Goal: Task Accomplishment & Management: Manage account settings

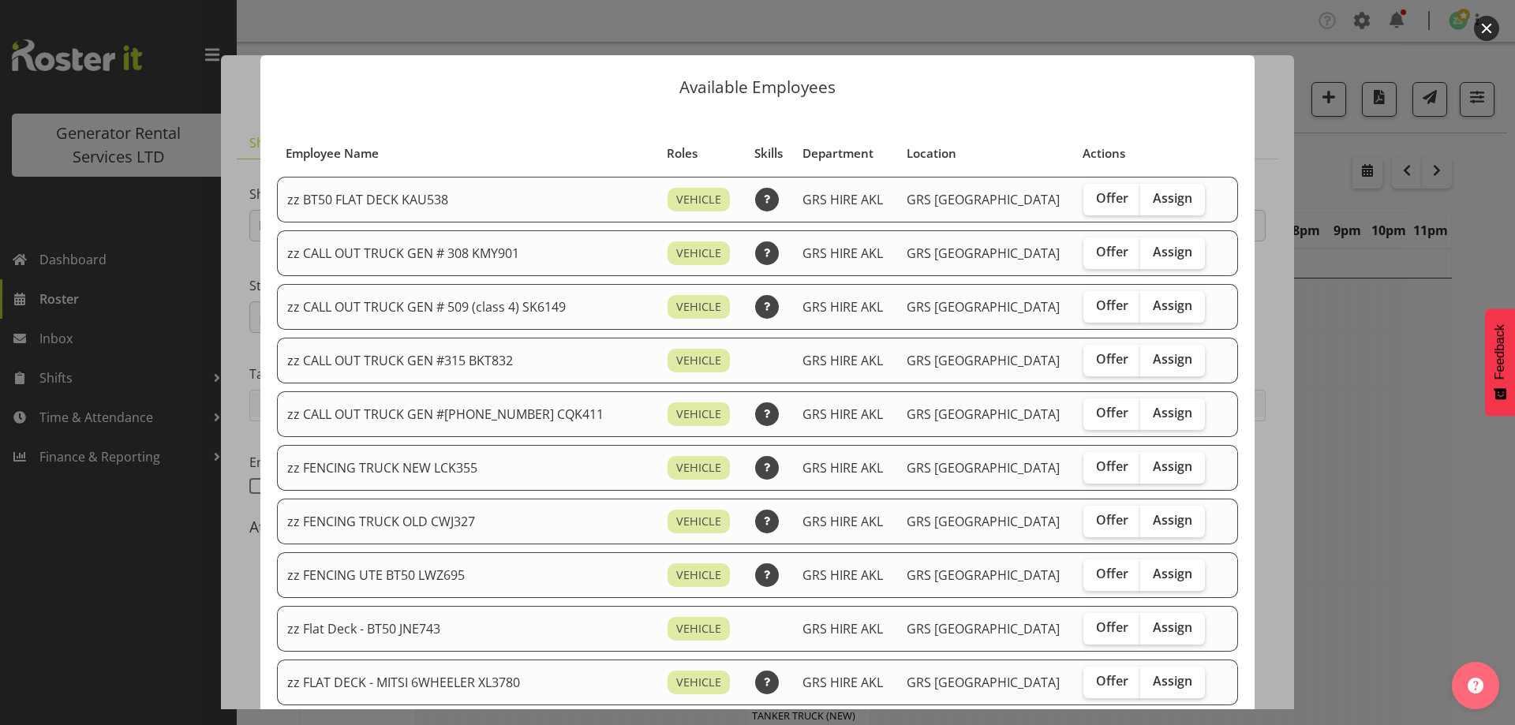
select select "9"
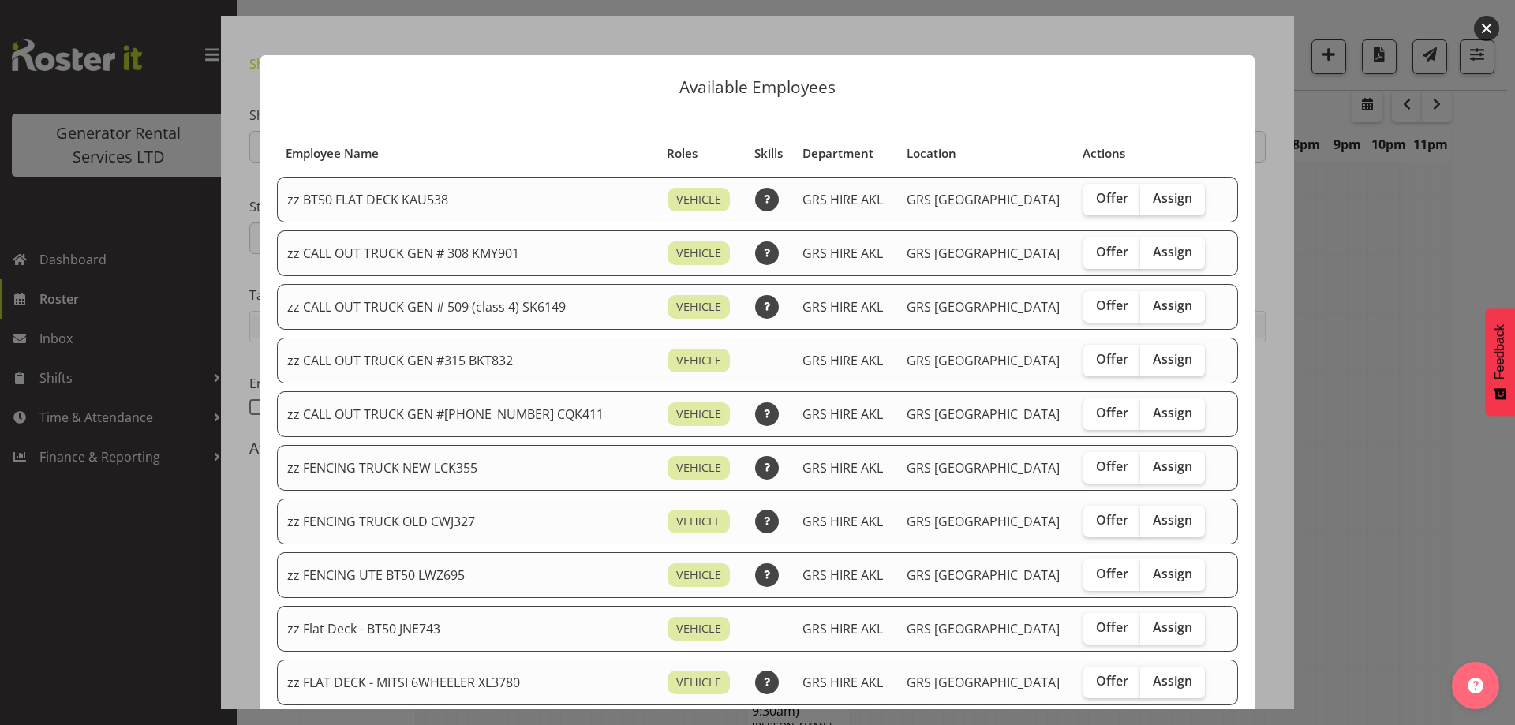
click at [1406, 477] on div at bounding box center [757, 362] width 1515 height 725
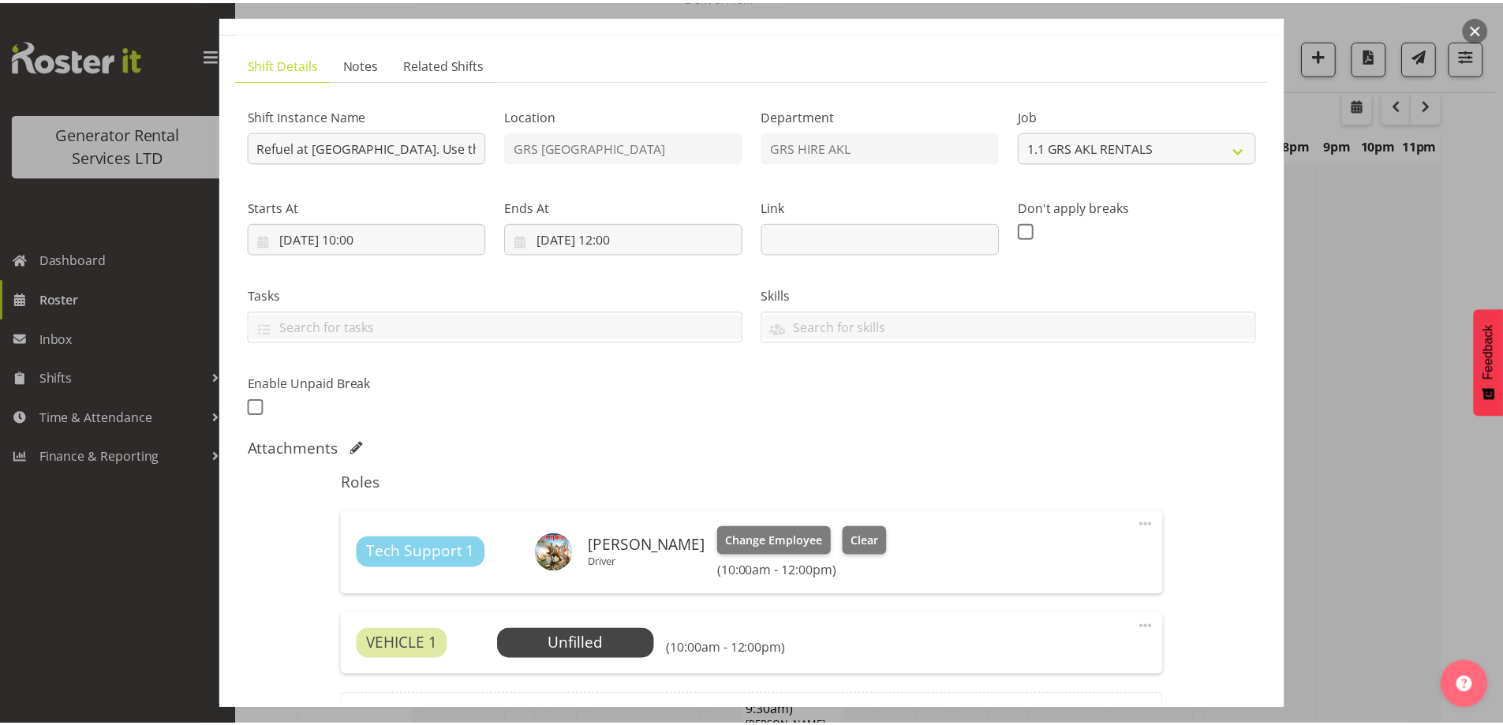
scroll to position [1894, 0]
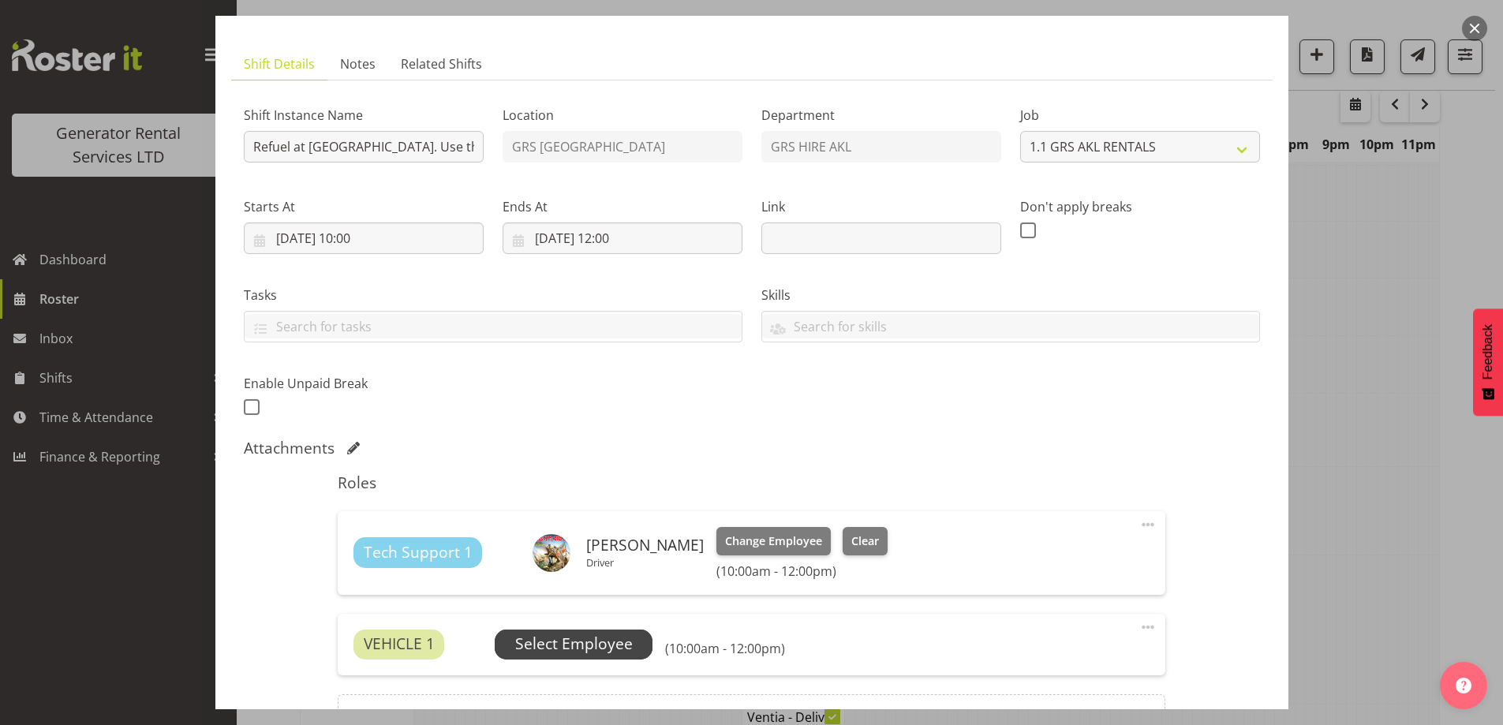
click at [586, 638] on span "Select Employee" at bounding box center [574, 644] width 118 height 23
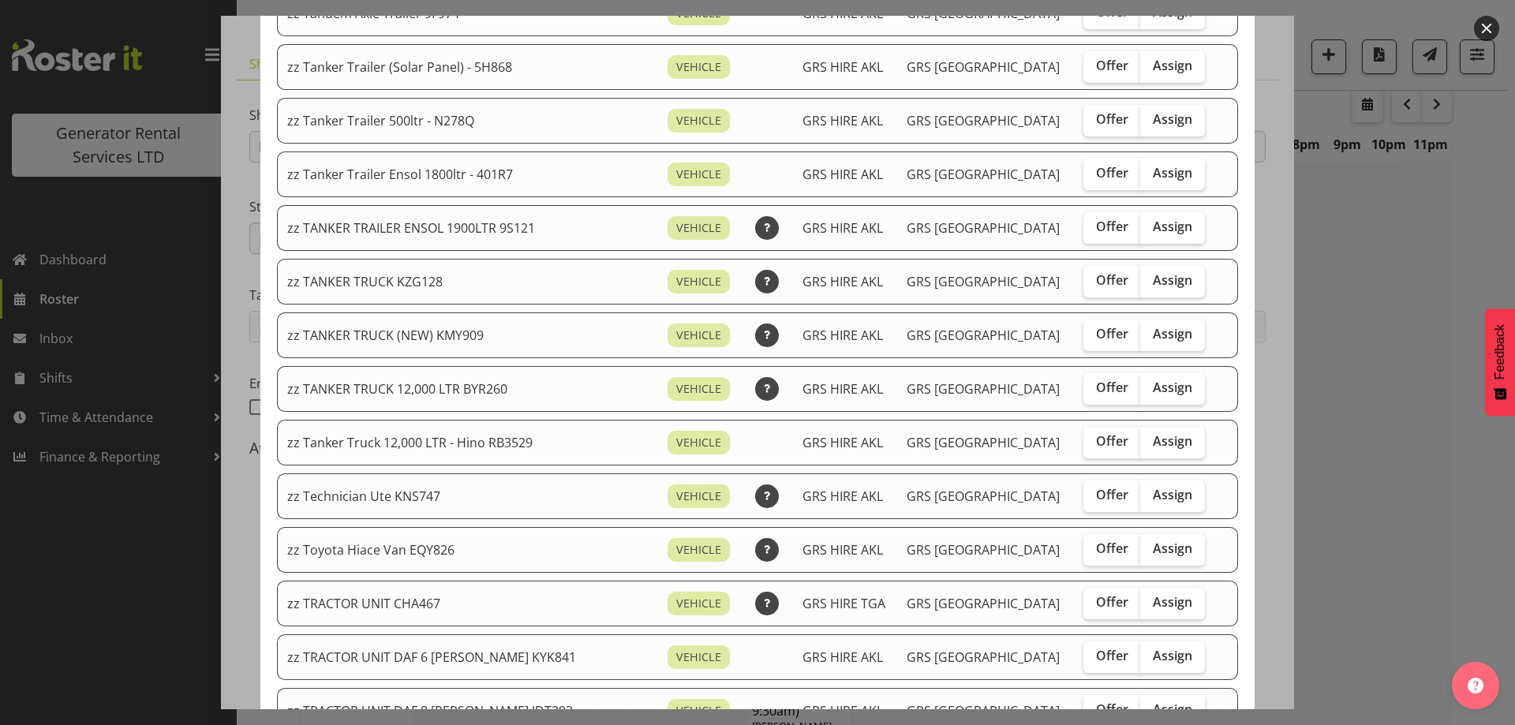
scroll to position [1578, 0]
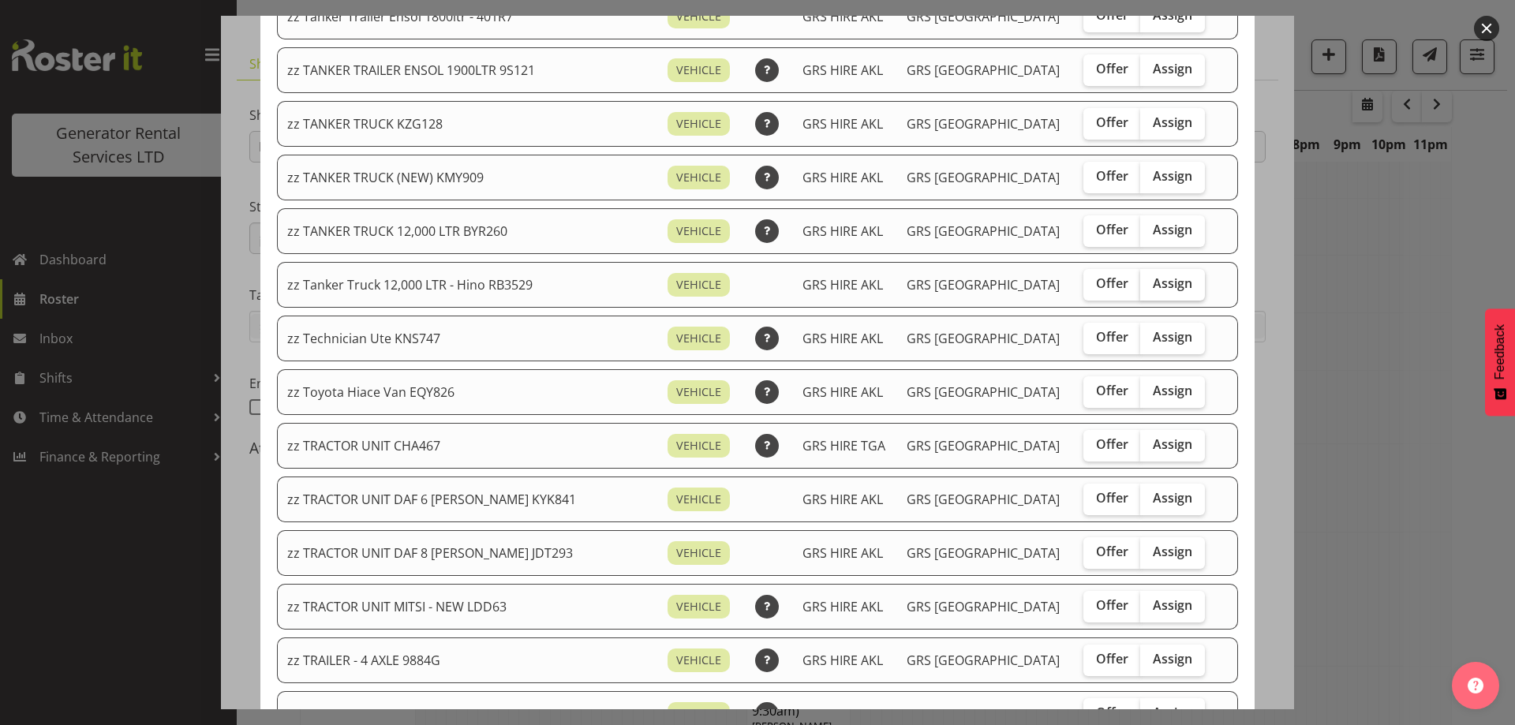
click at [1153, 283] on span "Assign" at bounding box center [1172, 283] width 39 height 16
click at [1140, 283] on input "Assign" at bounding box center [1145, 284] width 10 height 10
checkbox input "true"
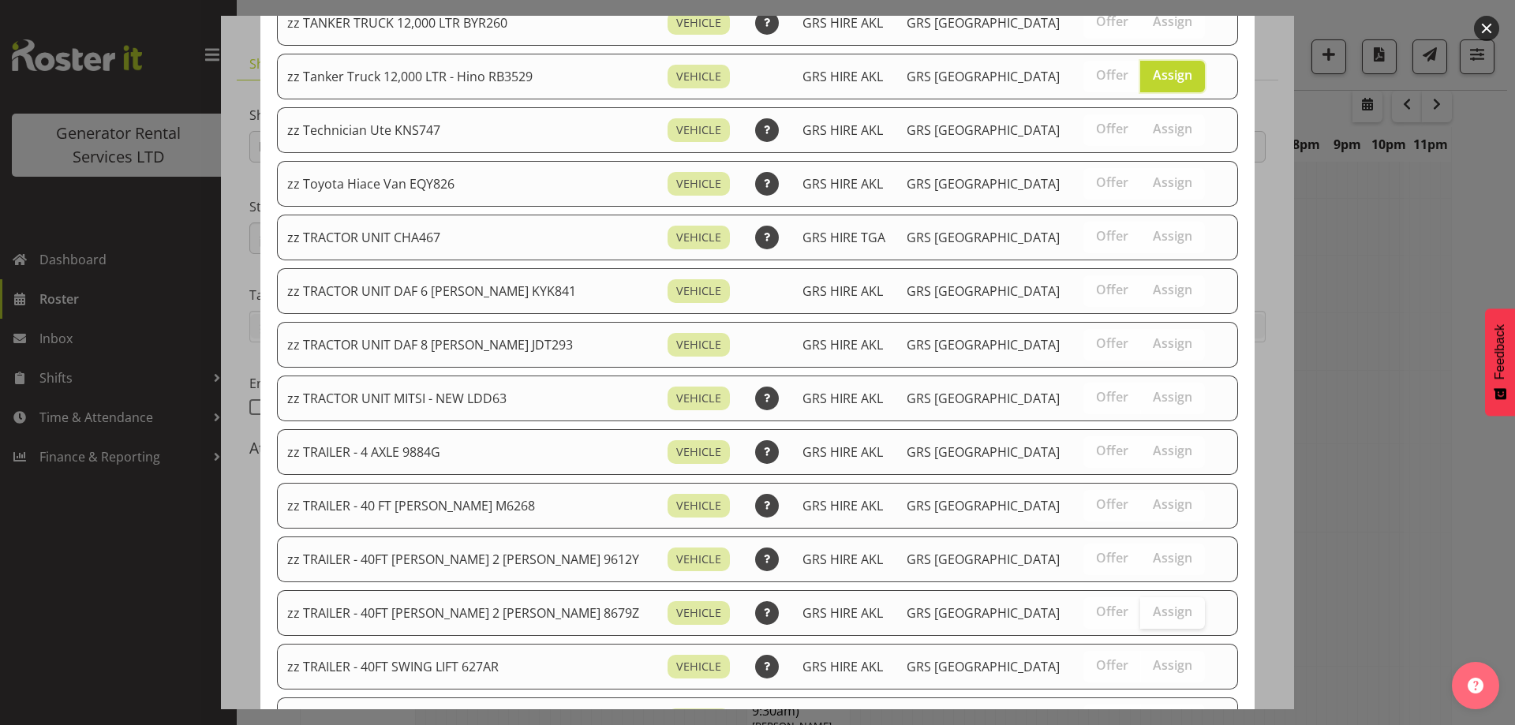
scroll to position [1919, 0]
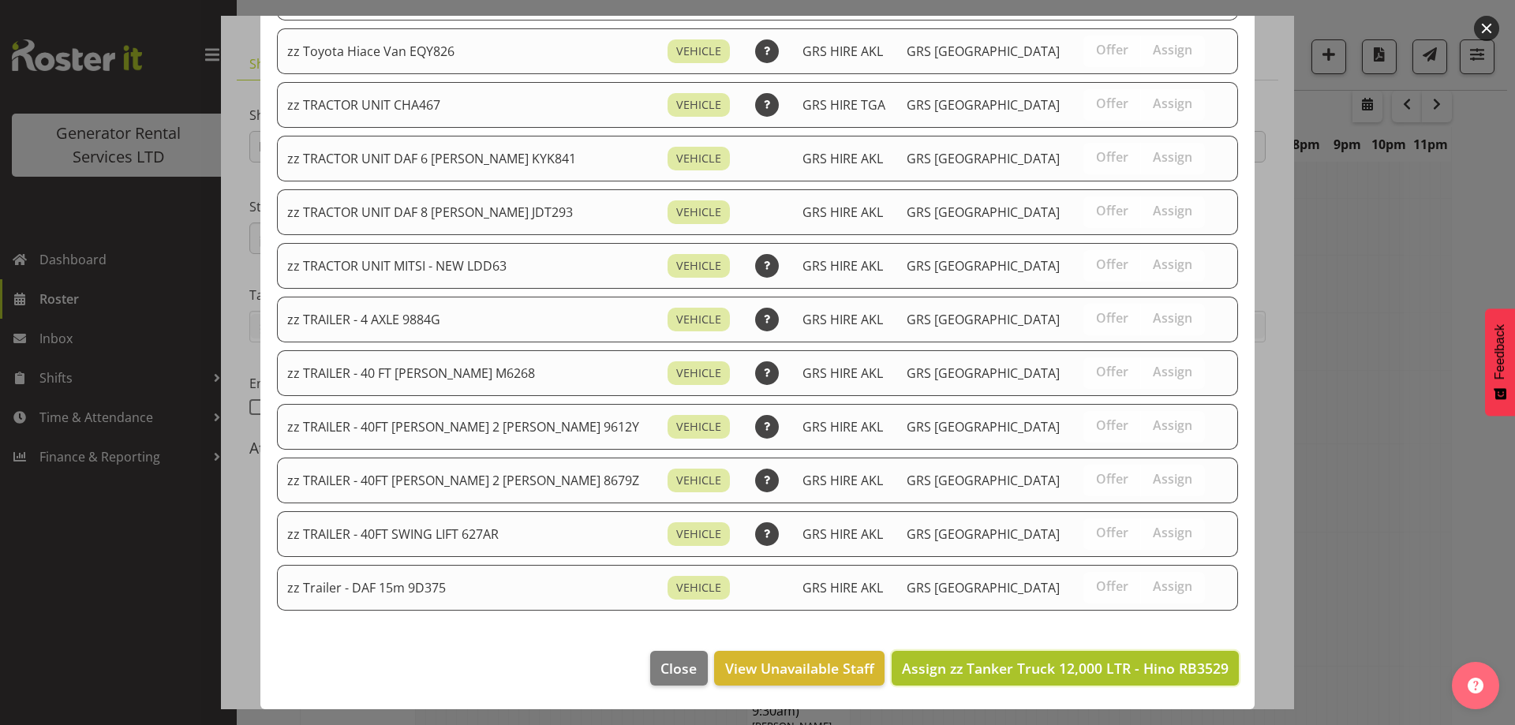
click at [1134, 661] on span "Assign zz Tanker Truck 12,000 LTR - Hino RB3529" at bounding box center [1065, 668] width 327 height 19
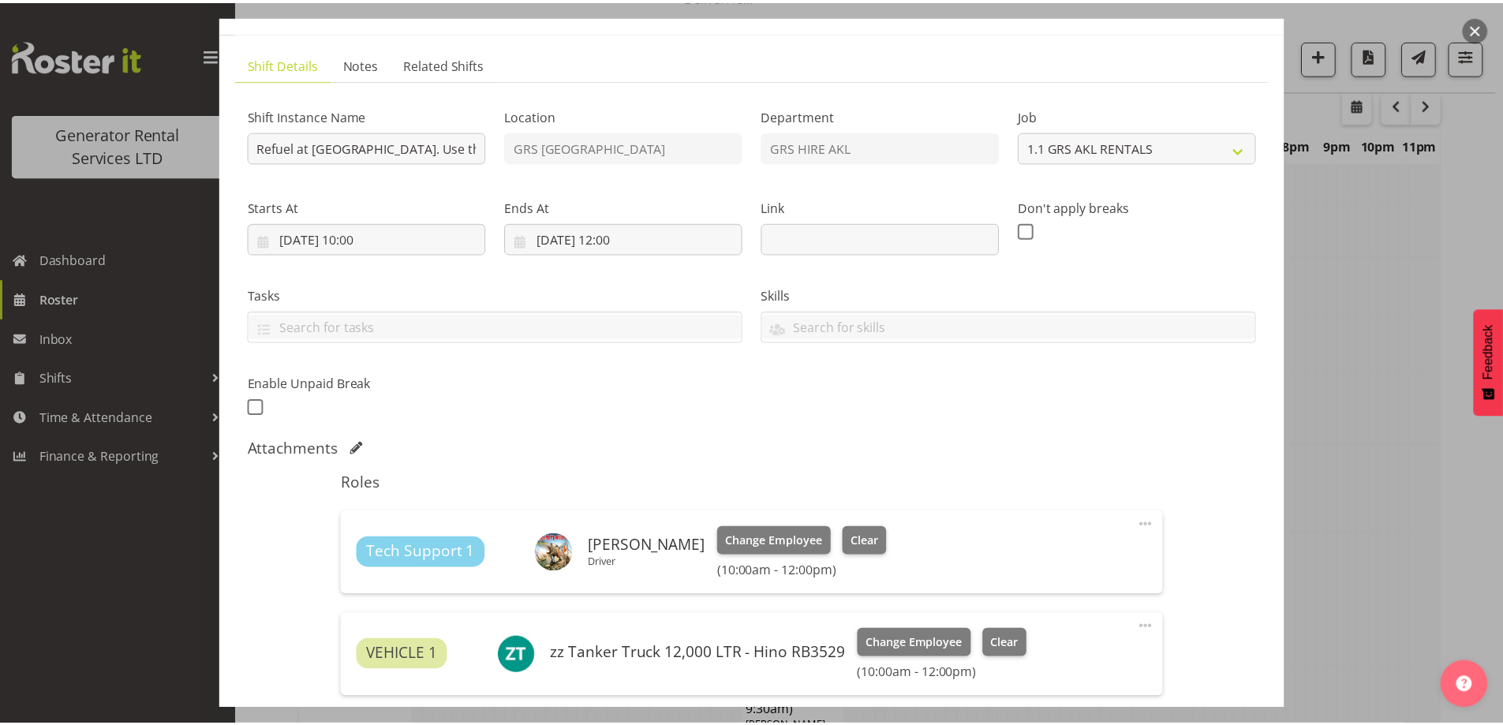
scroll to position [1894, 0]
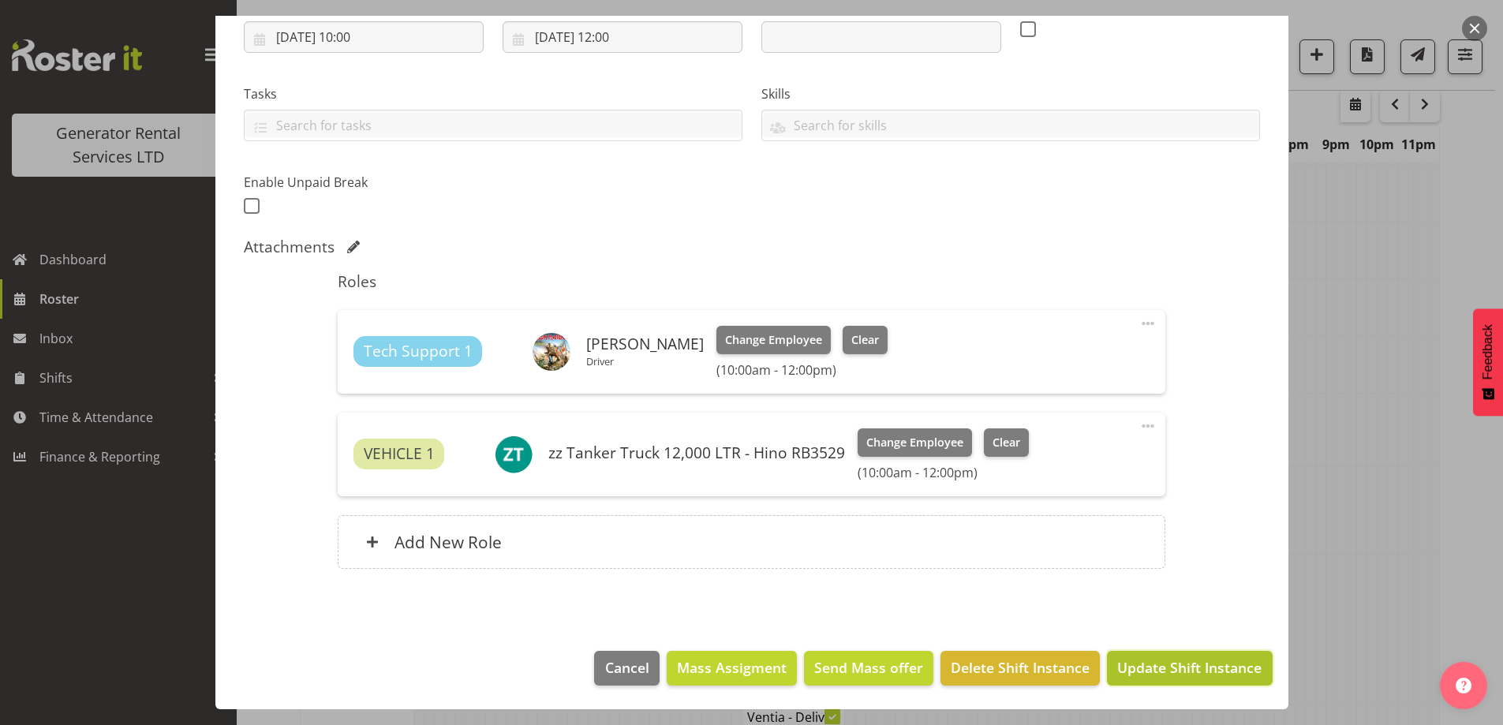
click at [1137, 668] on span "Update Shift Instance" at bounding box center [1189, 667] width 144 height 21
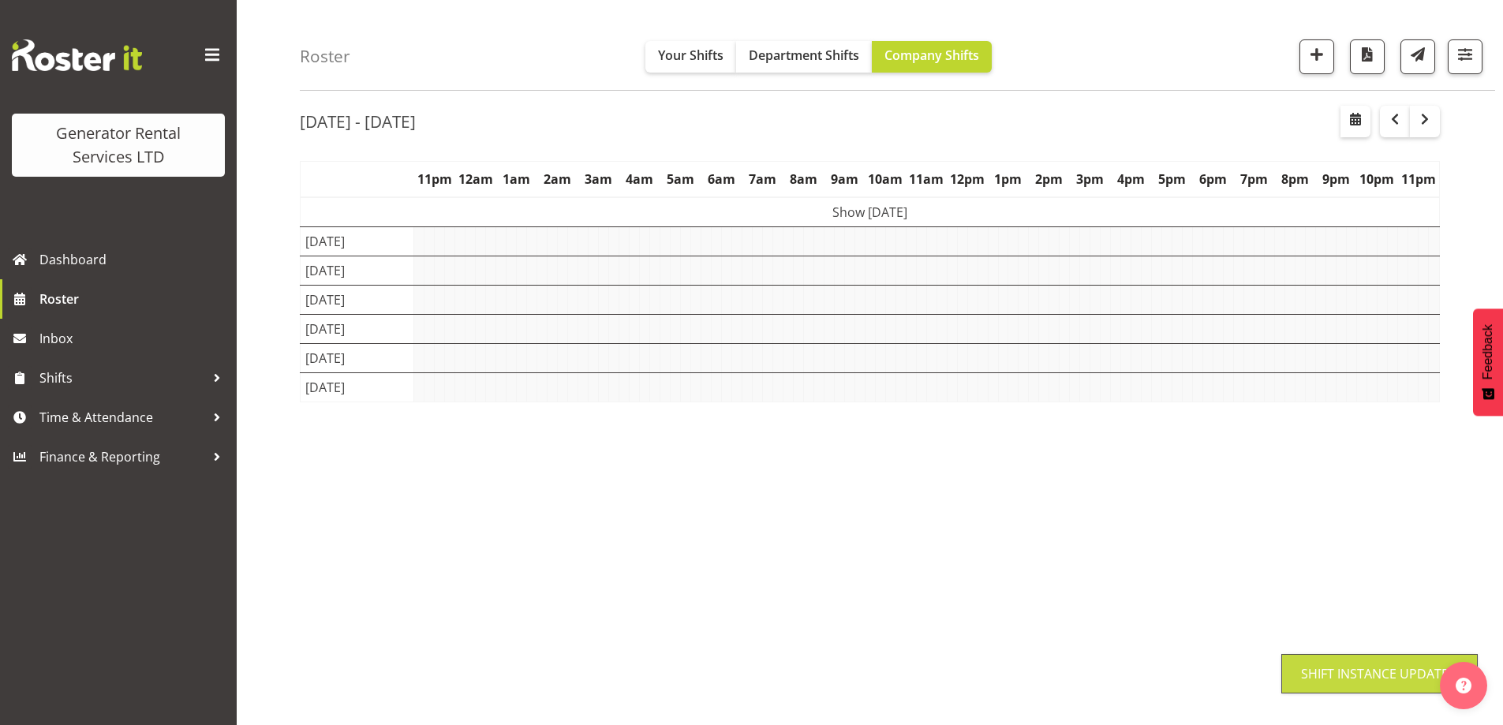
scroll to position [51, 0]
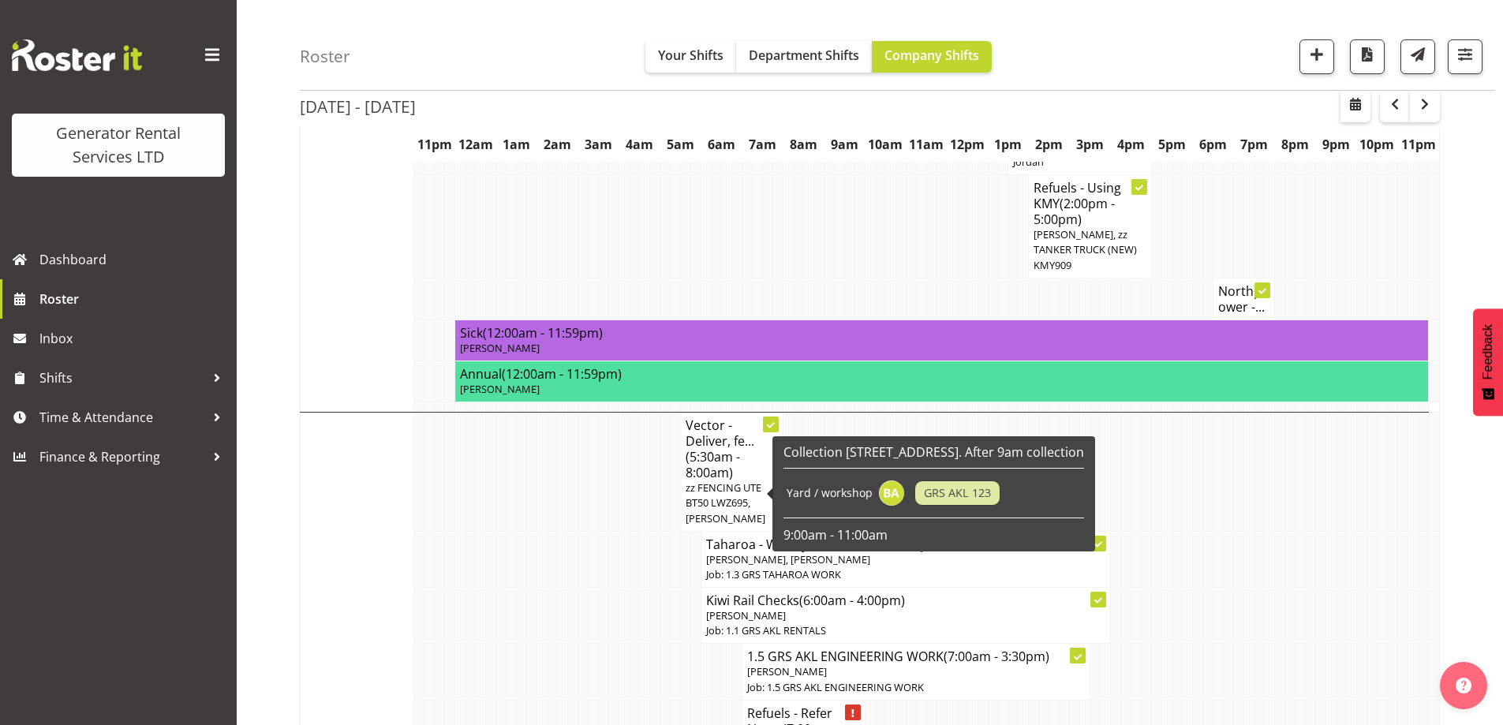
click at [647, 644] on td at bounding box center [645, 672] width 10 height 56
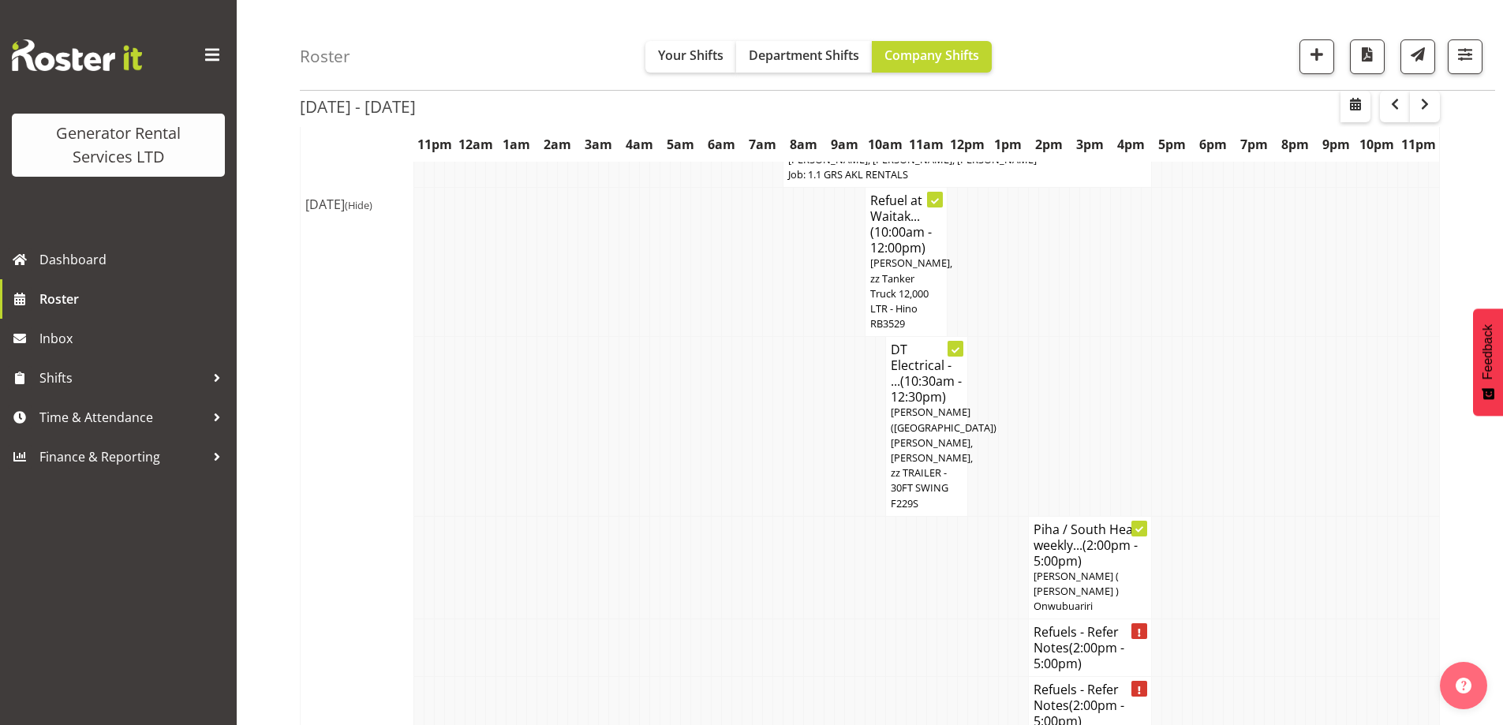
scroll to position [2734, 0]
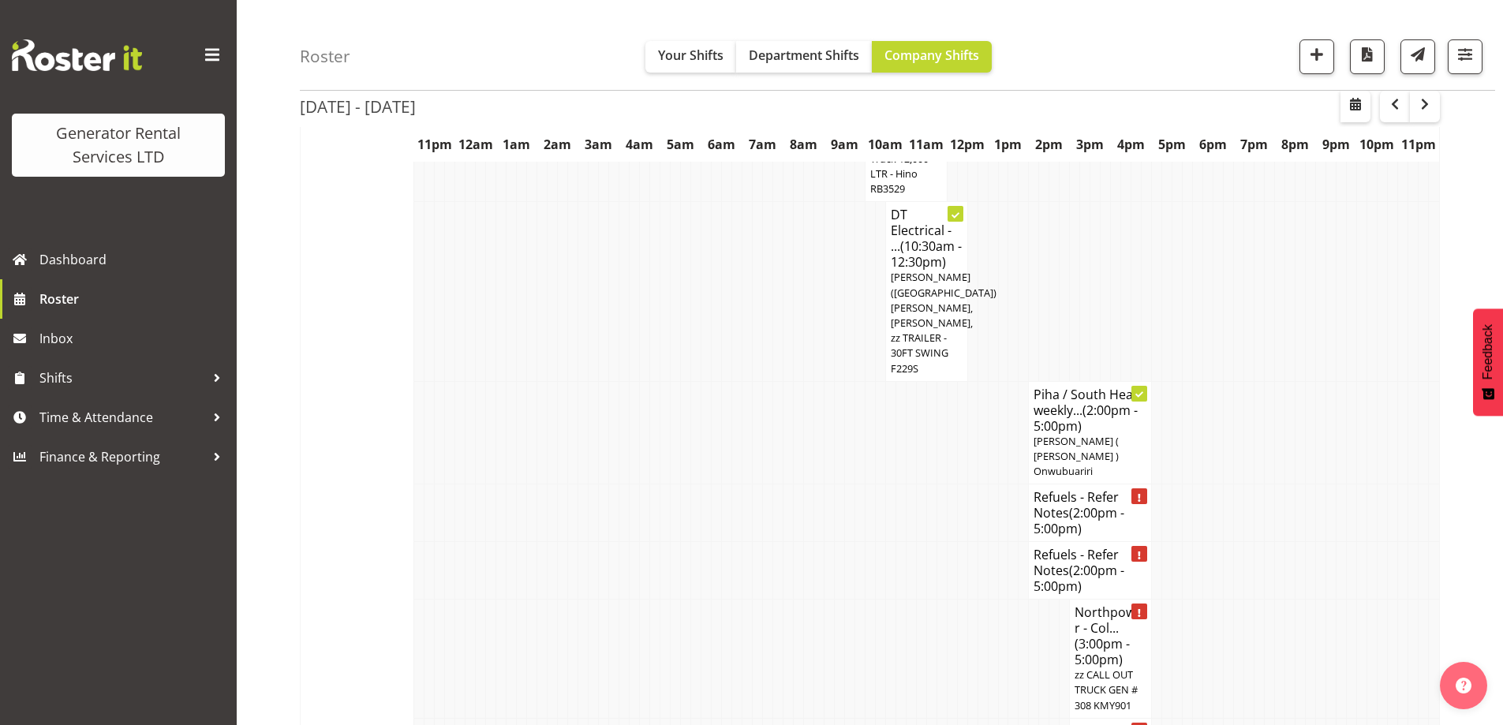
click at [757, 600] on td at bounding box center [757, 659] width 10 height 119
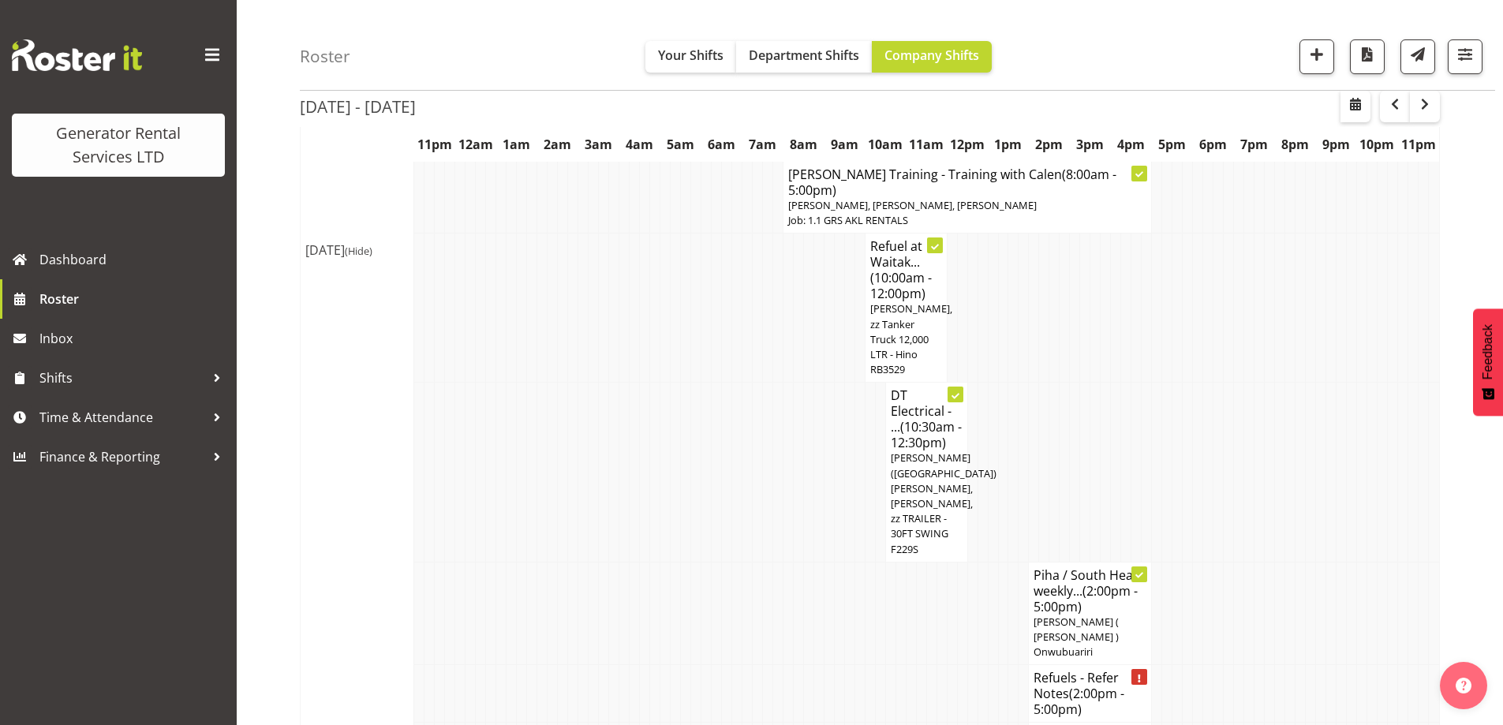
scroll to position [2577, 0]
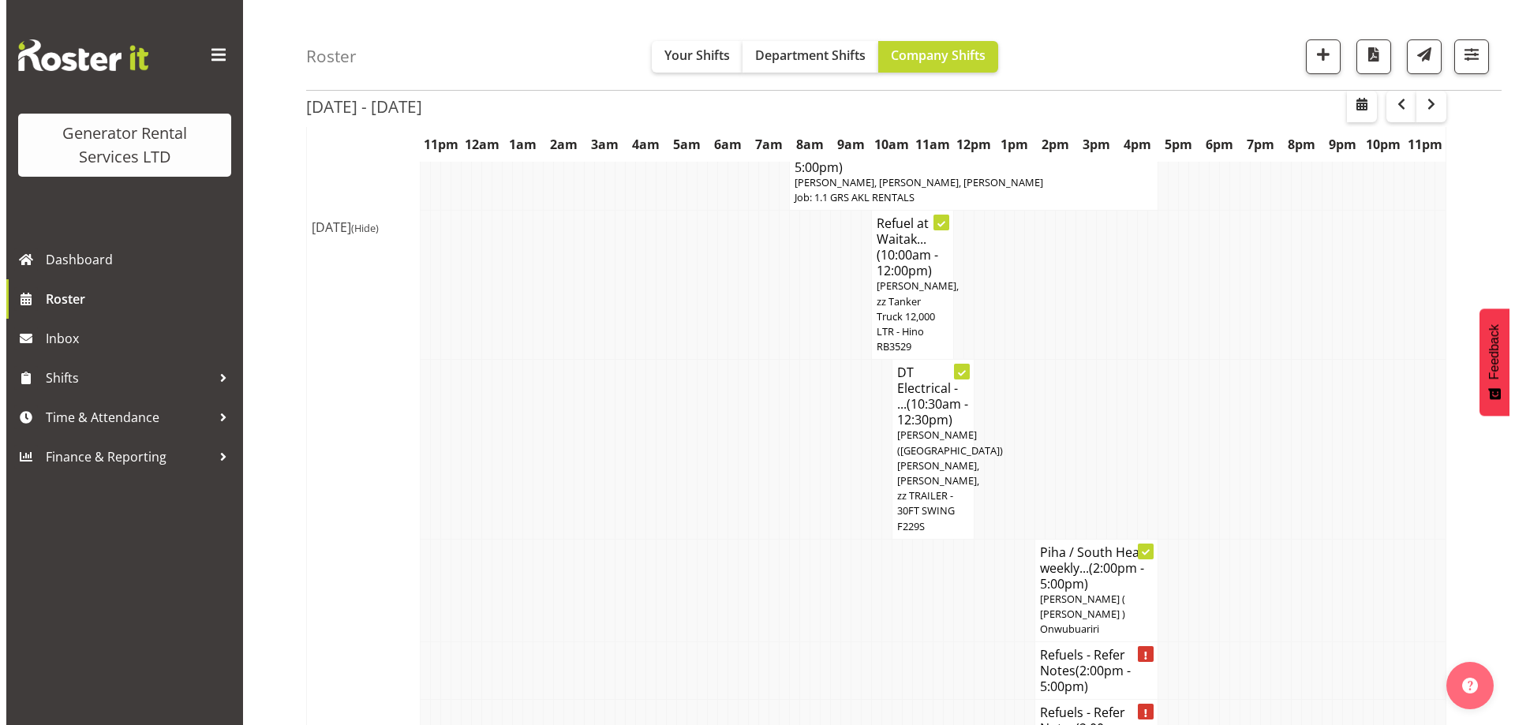
scroll to position [2569, 0]
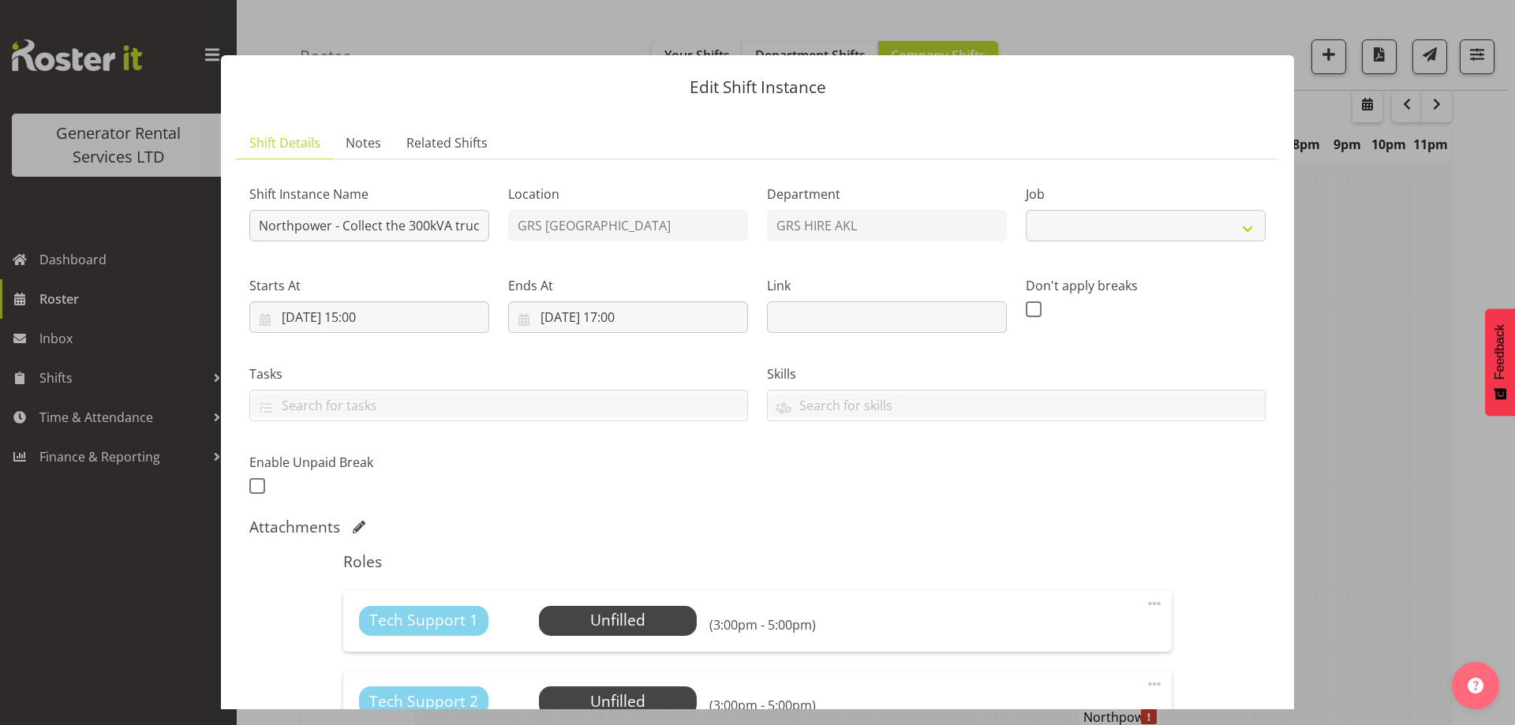
select select "7504"
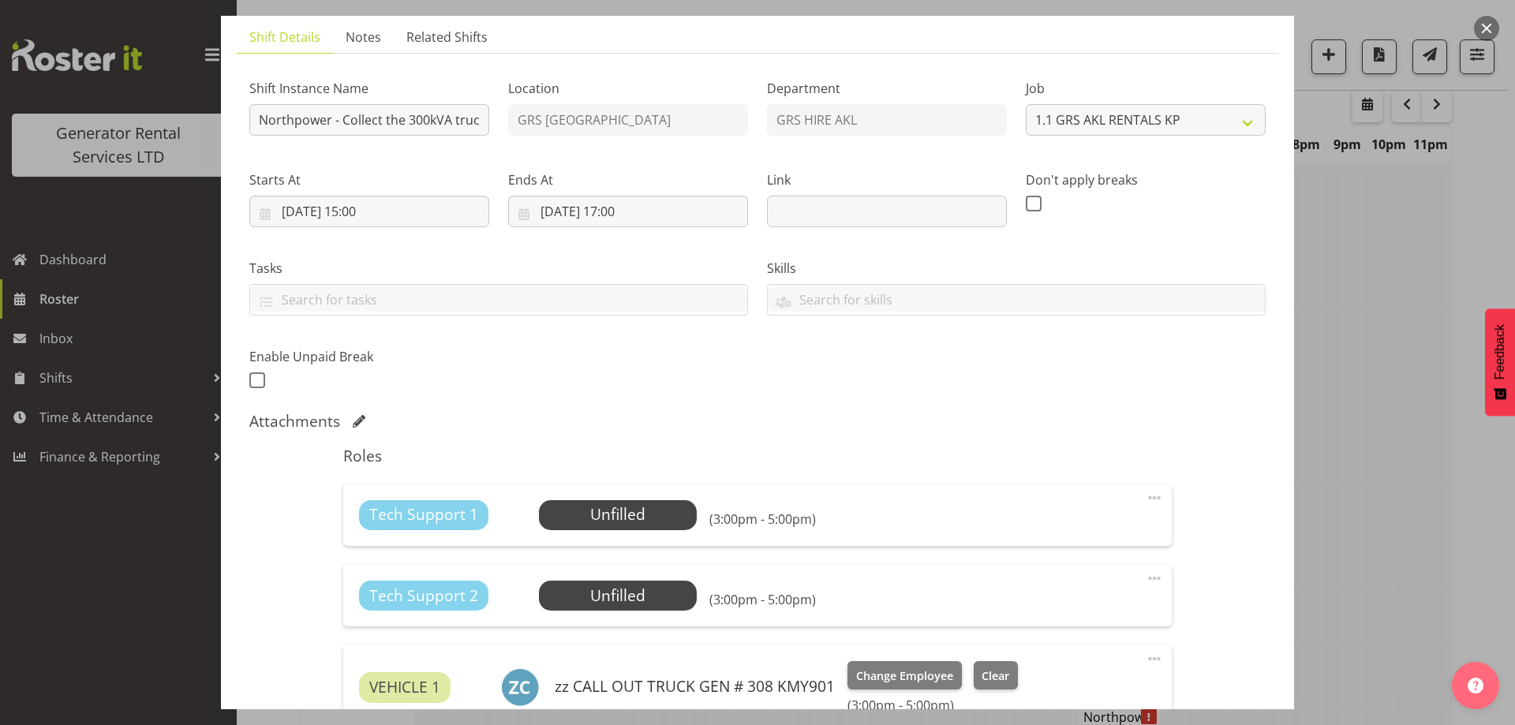
scroll to position [316, 0]
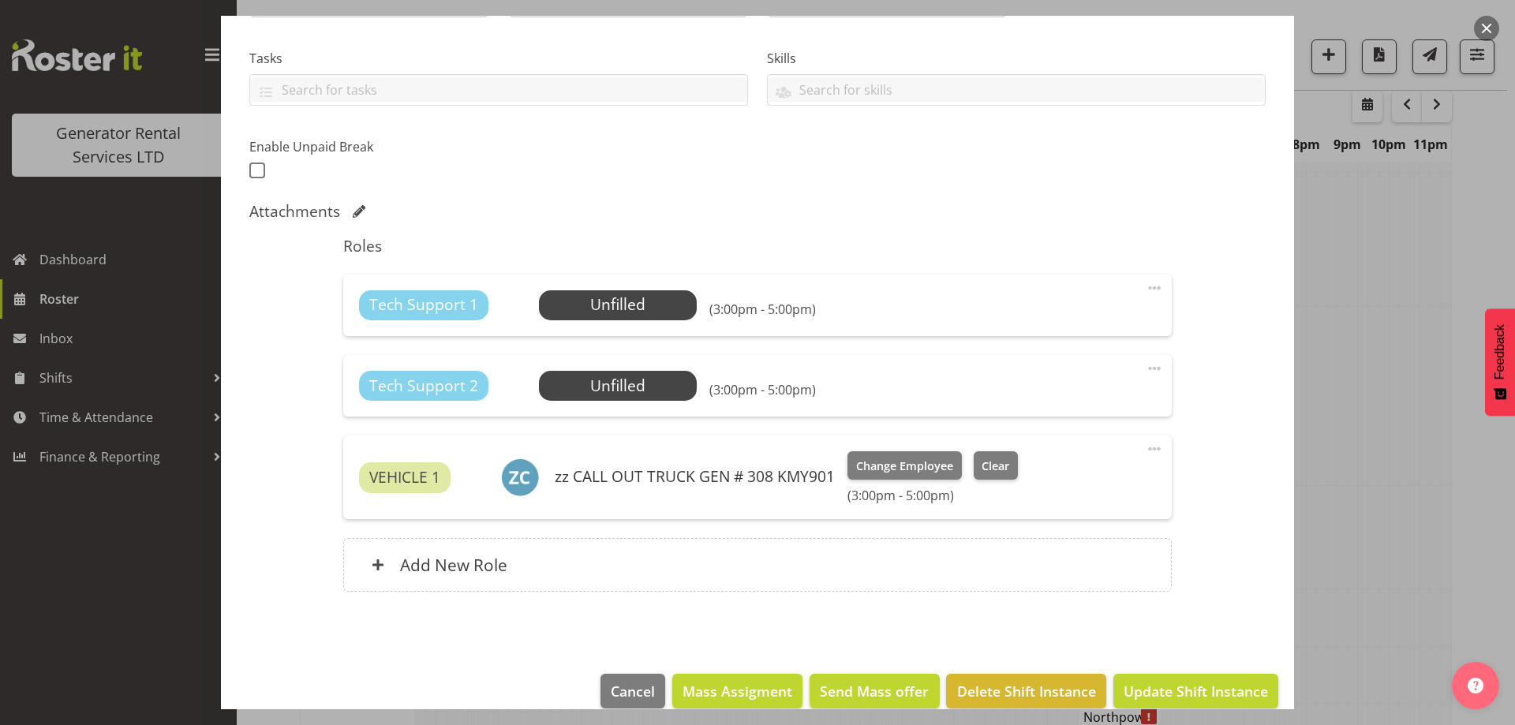
click at [570, 284] on div "Tech Support 1 Unfilled Select Employee (3:00pm - 5:00pm) Edit Cover Role Delete" at bounding box center [757, 306] width 828 height 62
click at [574, 291] on span "Select Employee" at bounding box center [618, 305] width 158 height 30
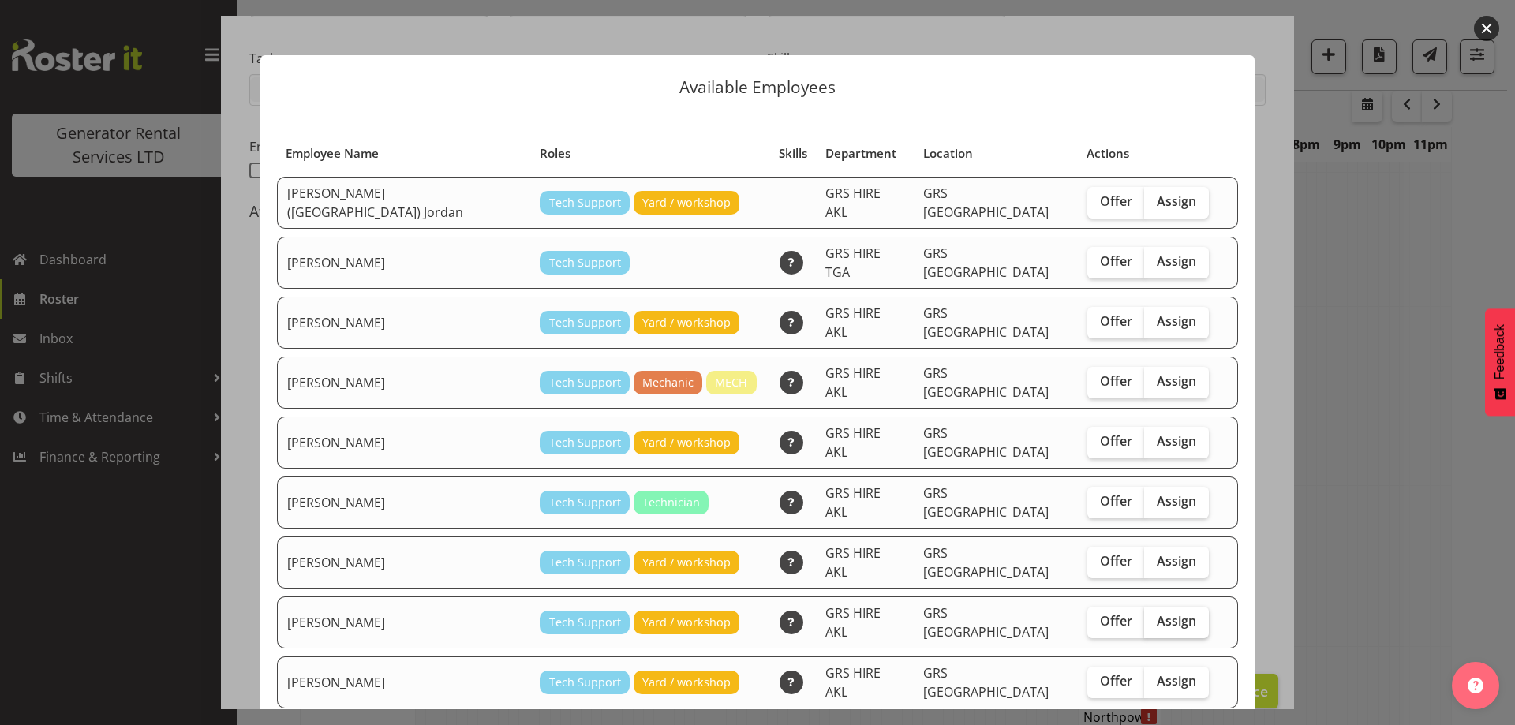
click at [1157, 613] on span "Assign" at bounding box center [1176, 621] width 39 height 16
click at [1153, 616] on input "Assign" at bounding box center [1149, 621] width 10 height 10
checkbox input "true"
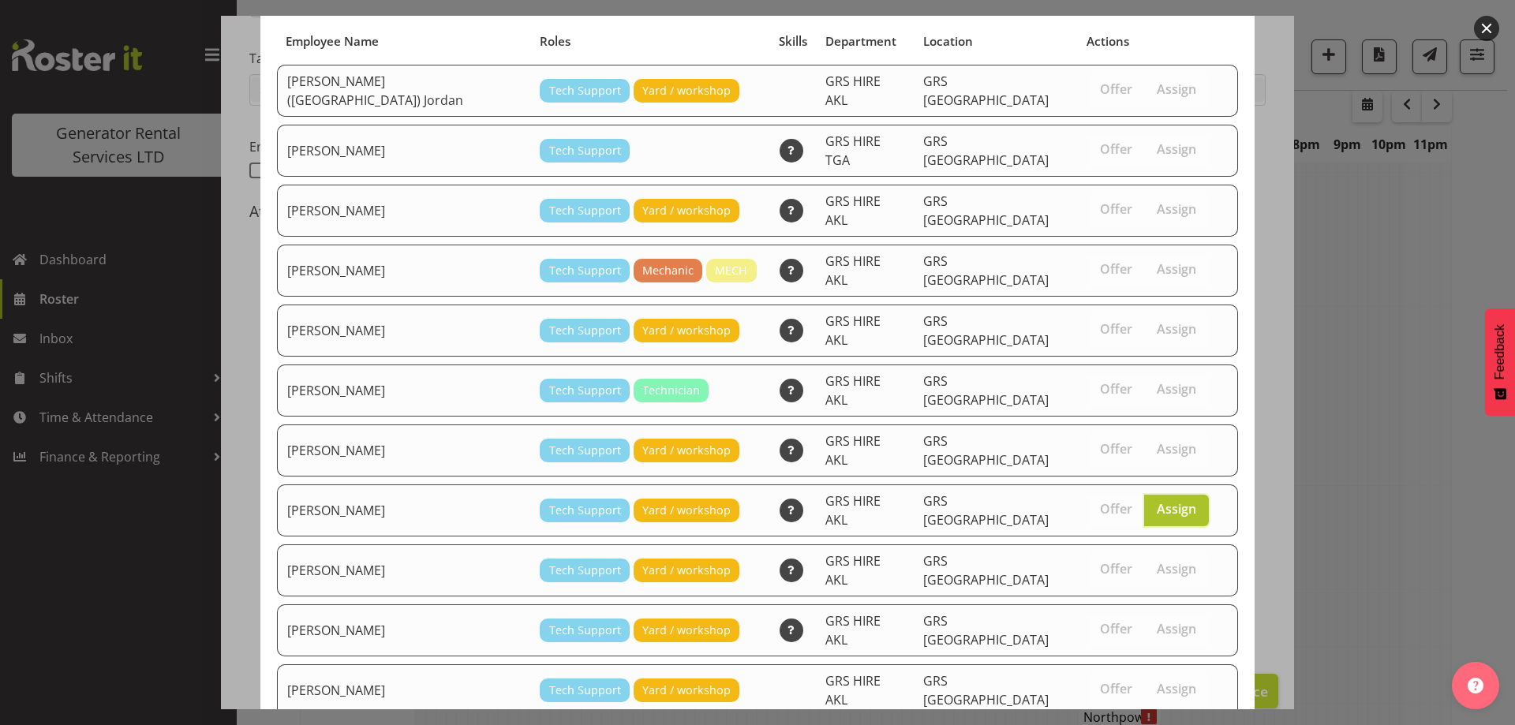
scroll to position [256, 0]
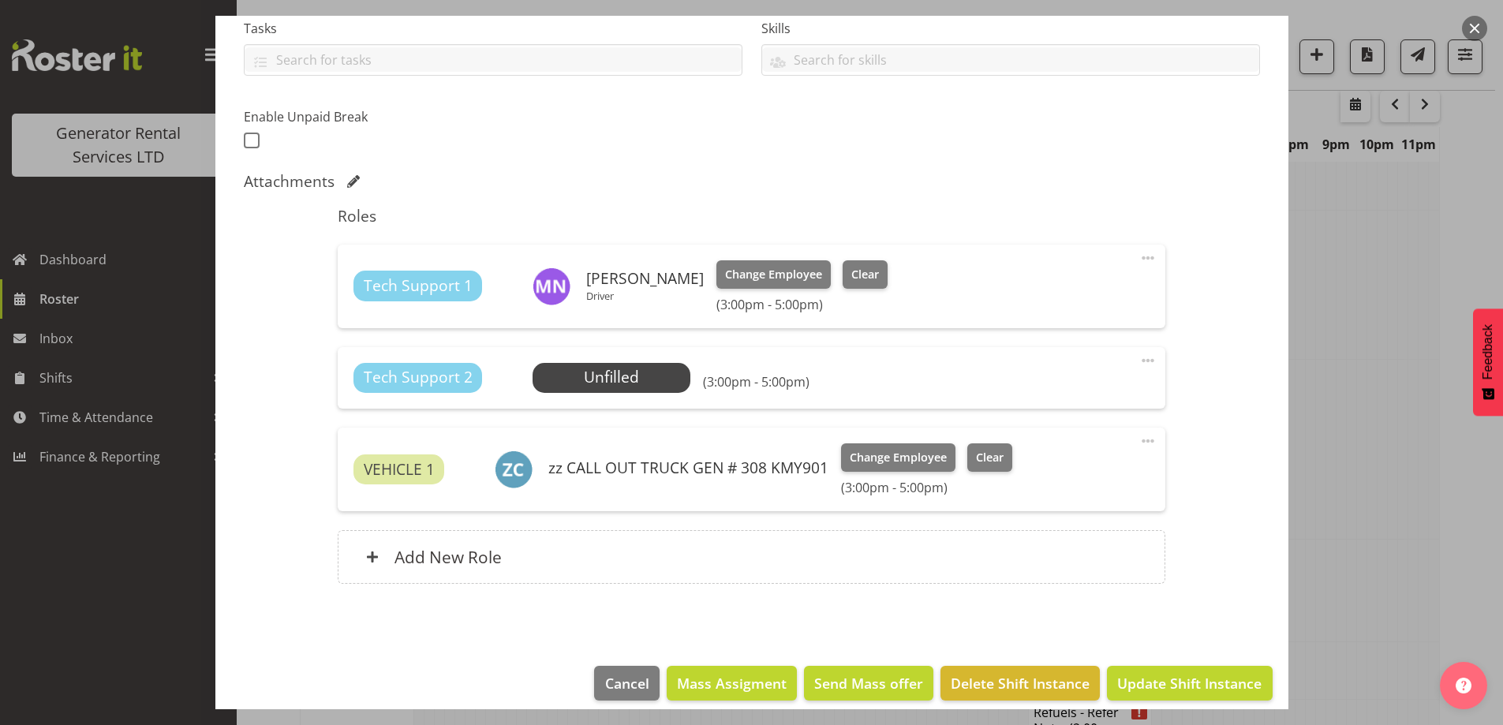
scroll to position [361, 0]
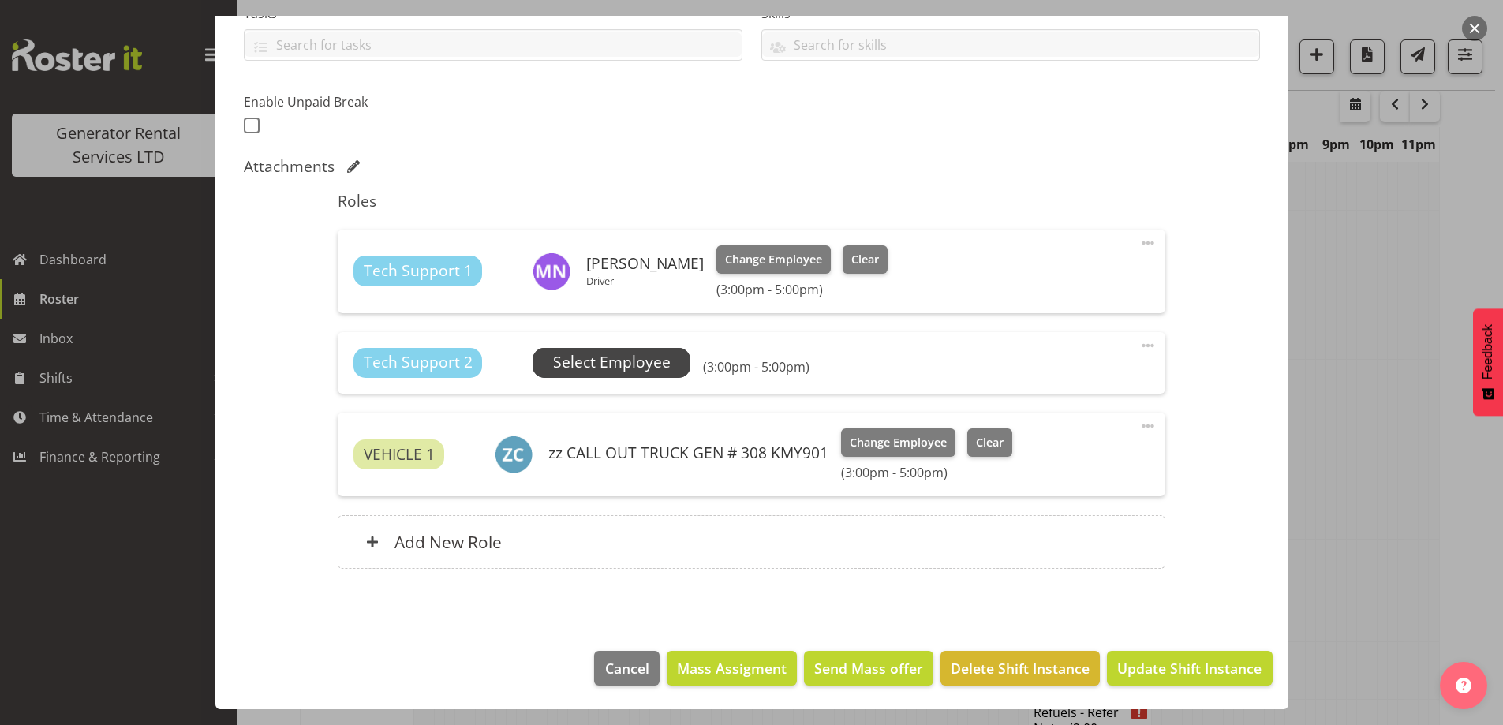
click at [631, 376] on span "Select Employee" at bounding box center [612, 363] width 158 height 30
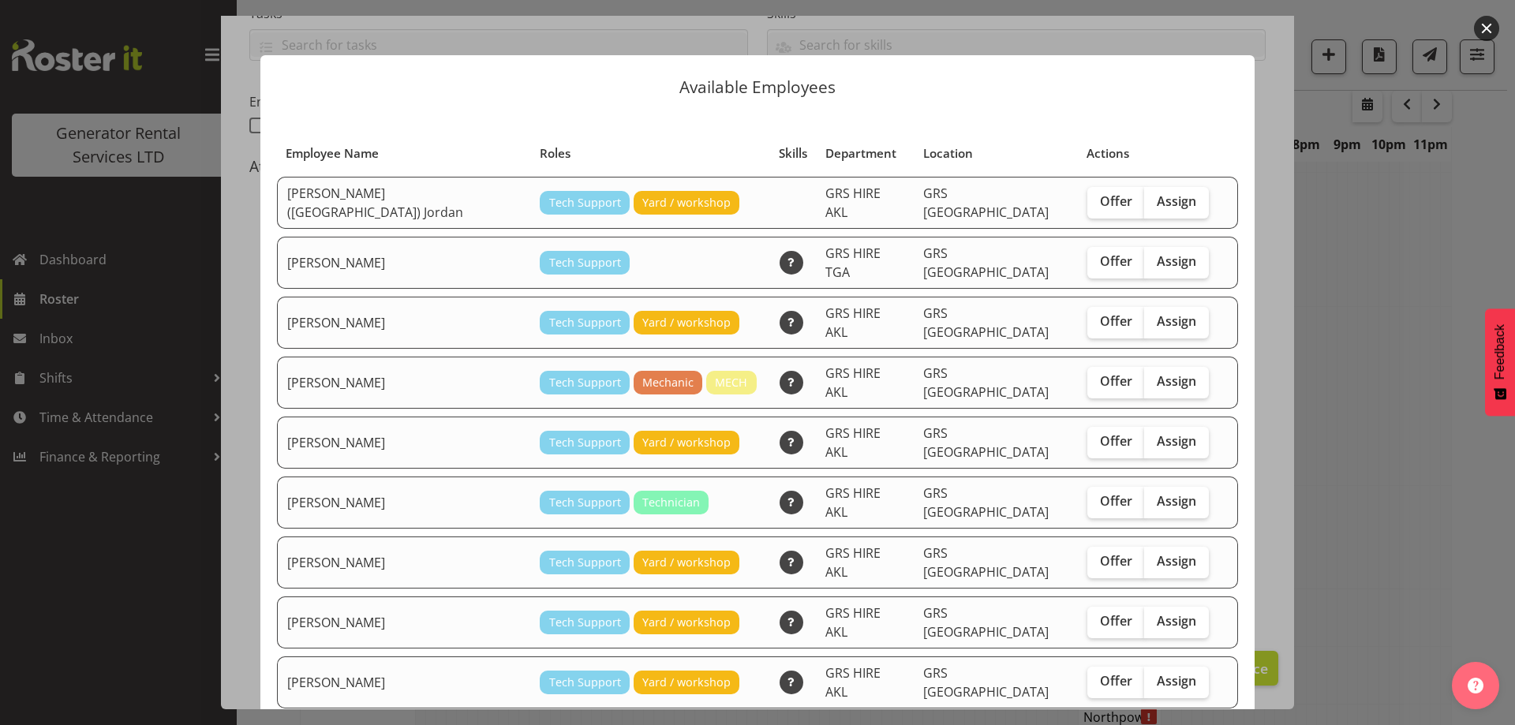
scroll to position [79, 0]
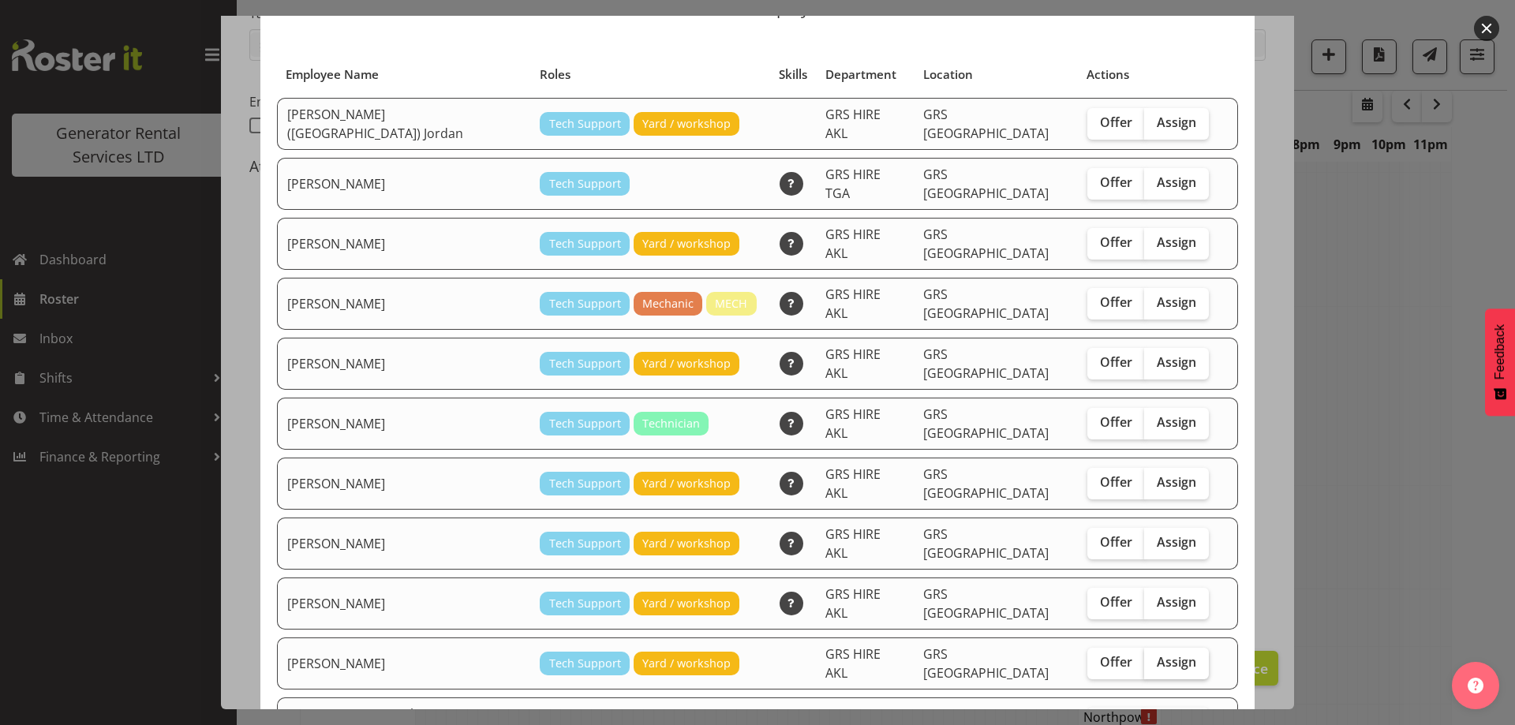
click at [1157, 654] on span "Assign" at bounding box center [1176, 662] width 39 height 16
click at [1144, 657] on input "Assign" at bounding box center [1149, 662] width 10 height 10
checkbox input "true"
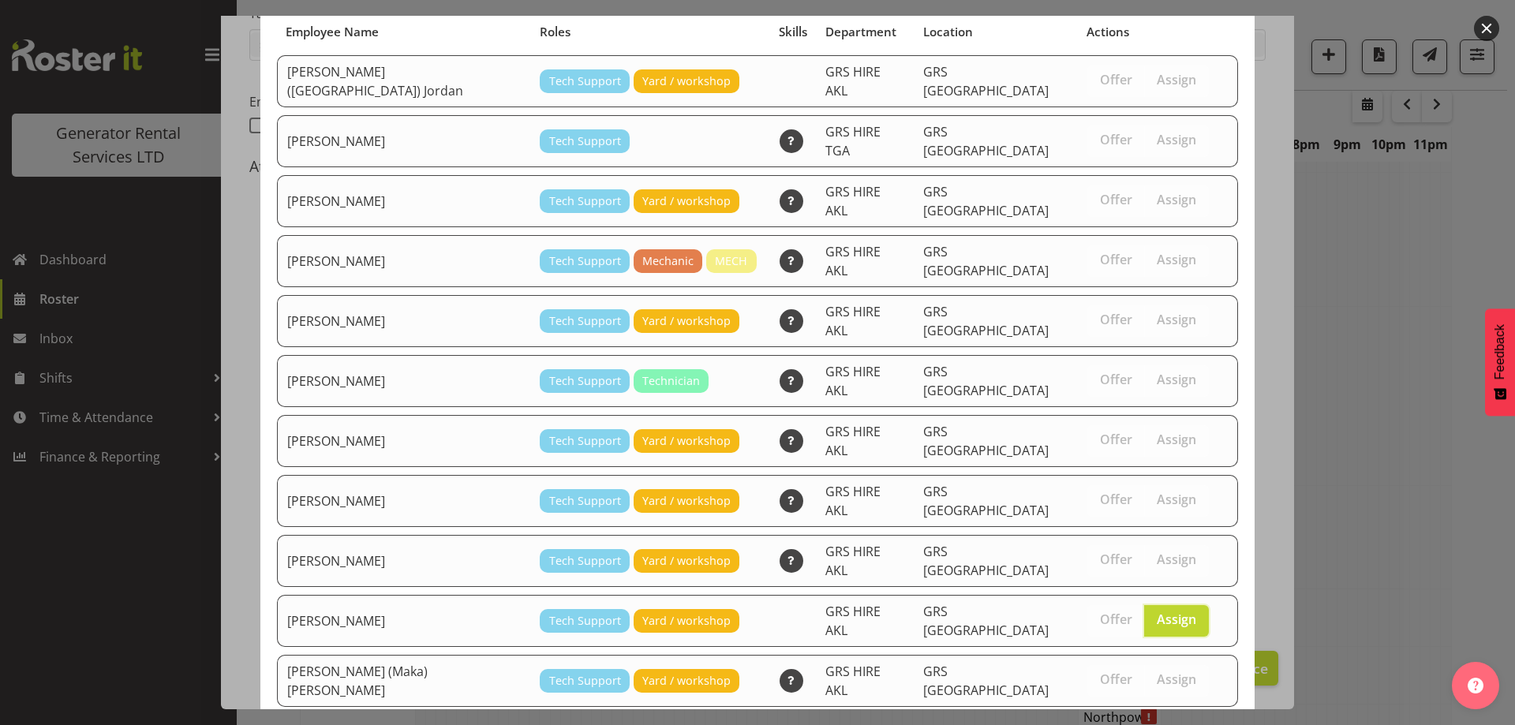
scroll to position [202, 0]
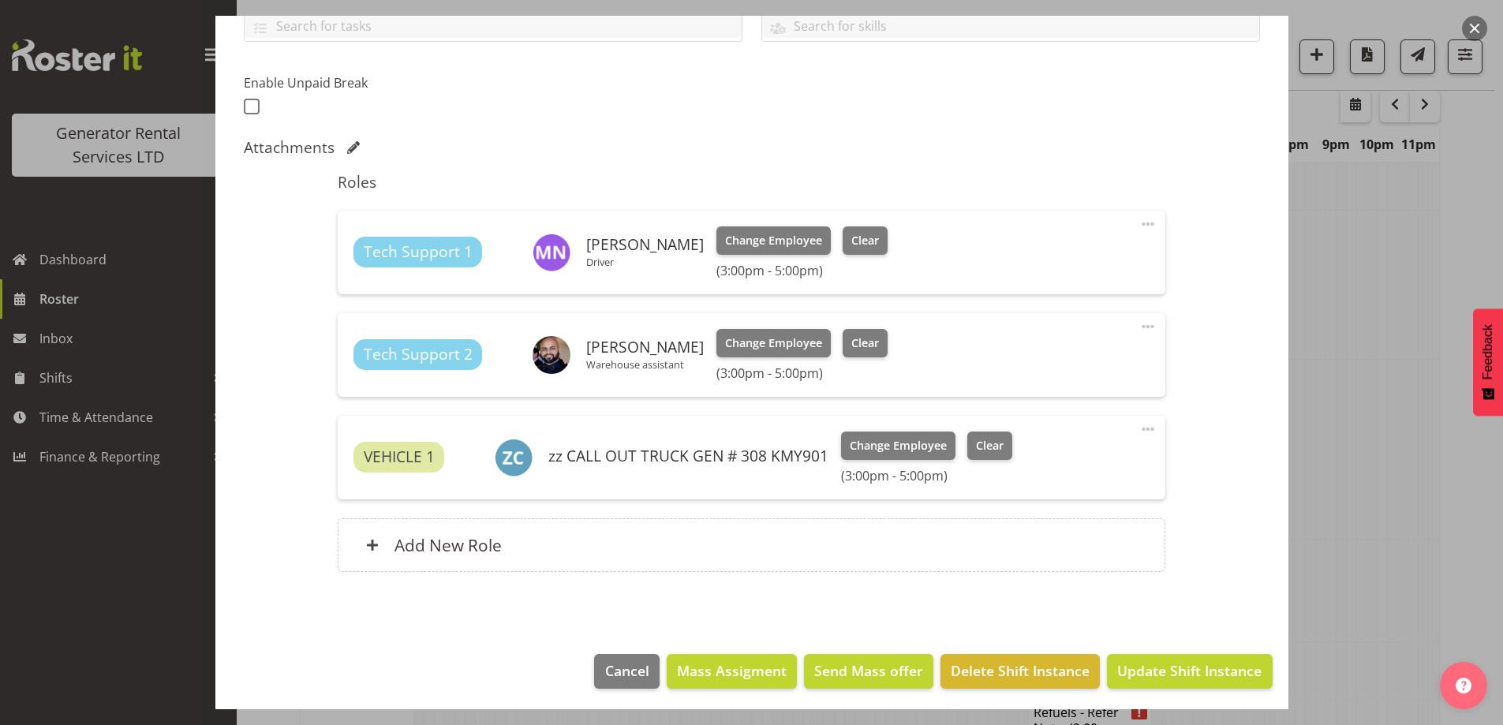
scroll to position [383, 0]
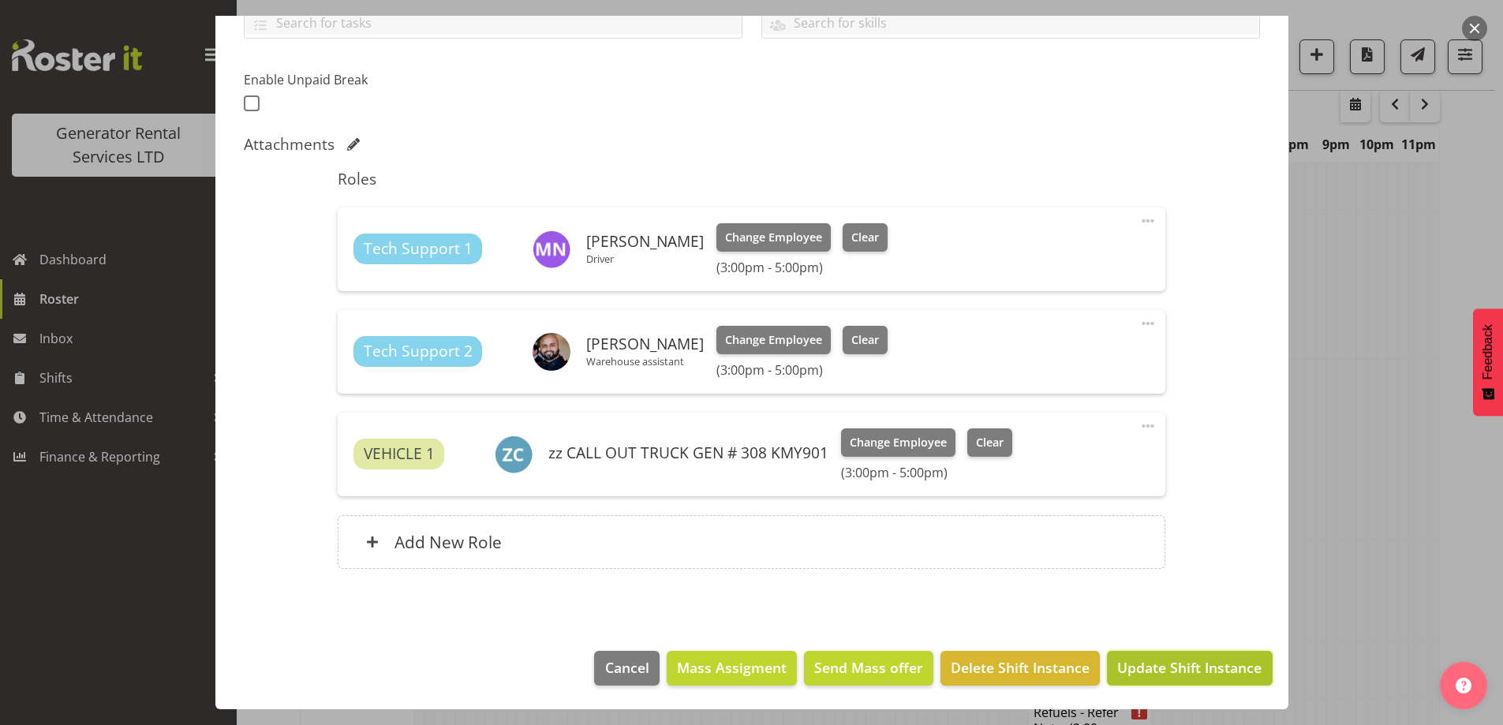
click at [1185, 672] on span "Update Shift Instance" at bounding box center [1189, 667] width 144 height 21
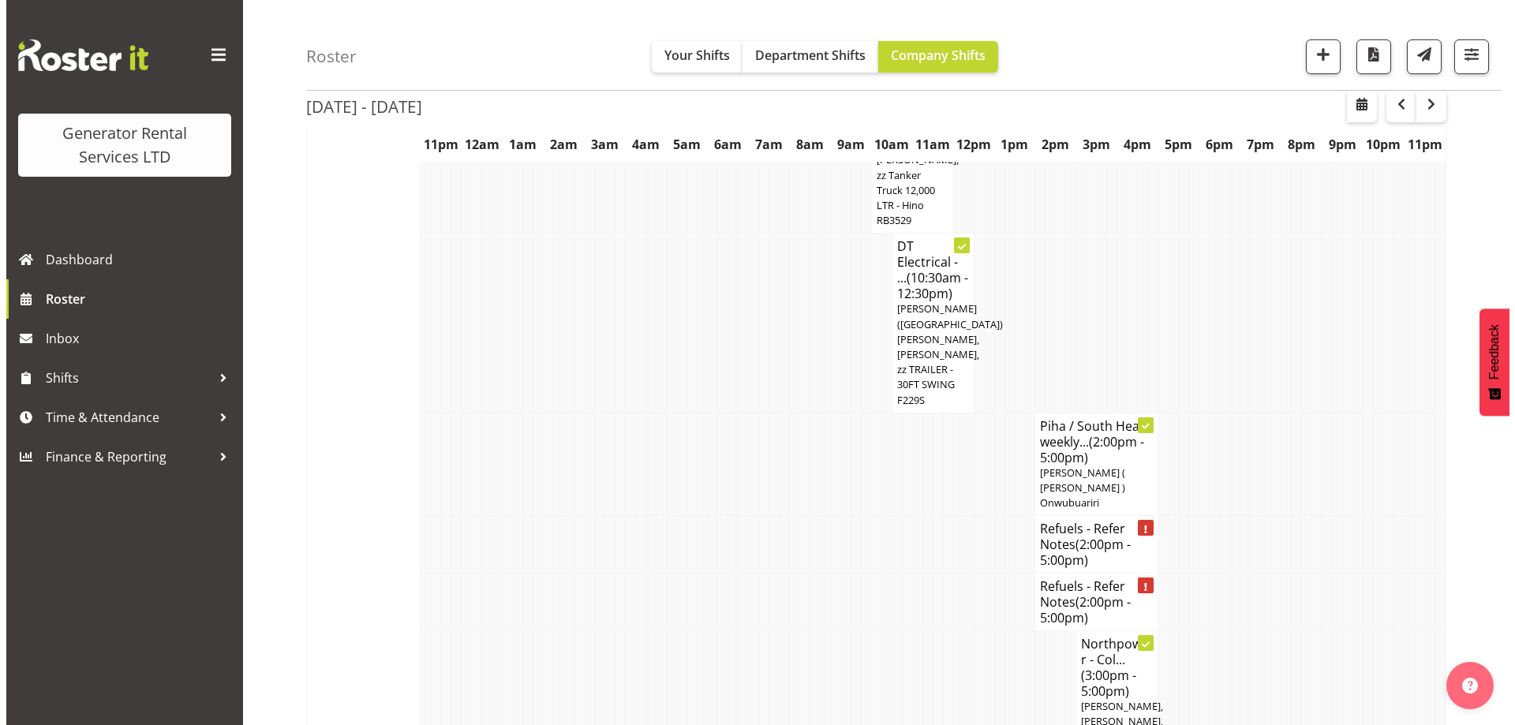
scroll to position [2813, 0]
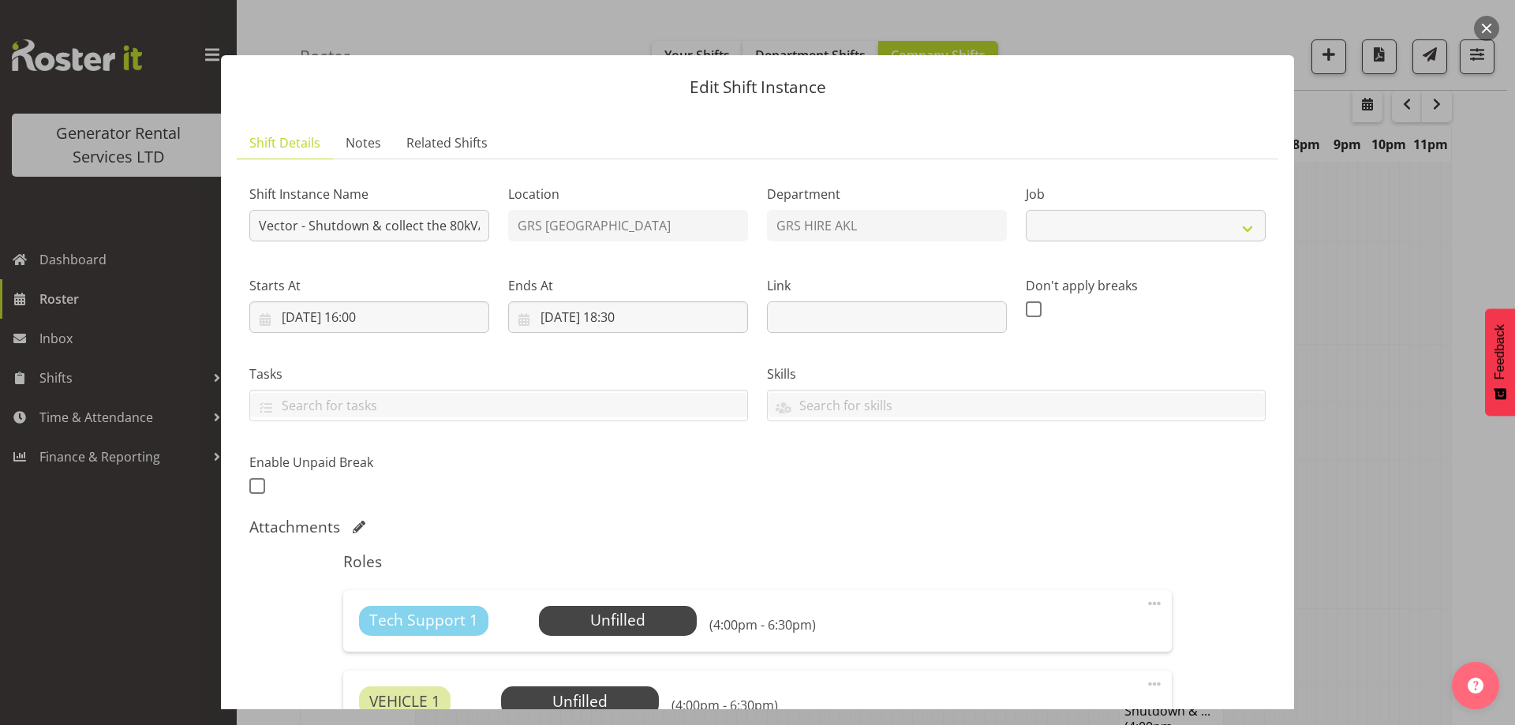
select select "7504"
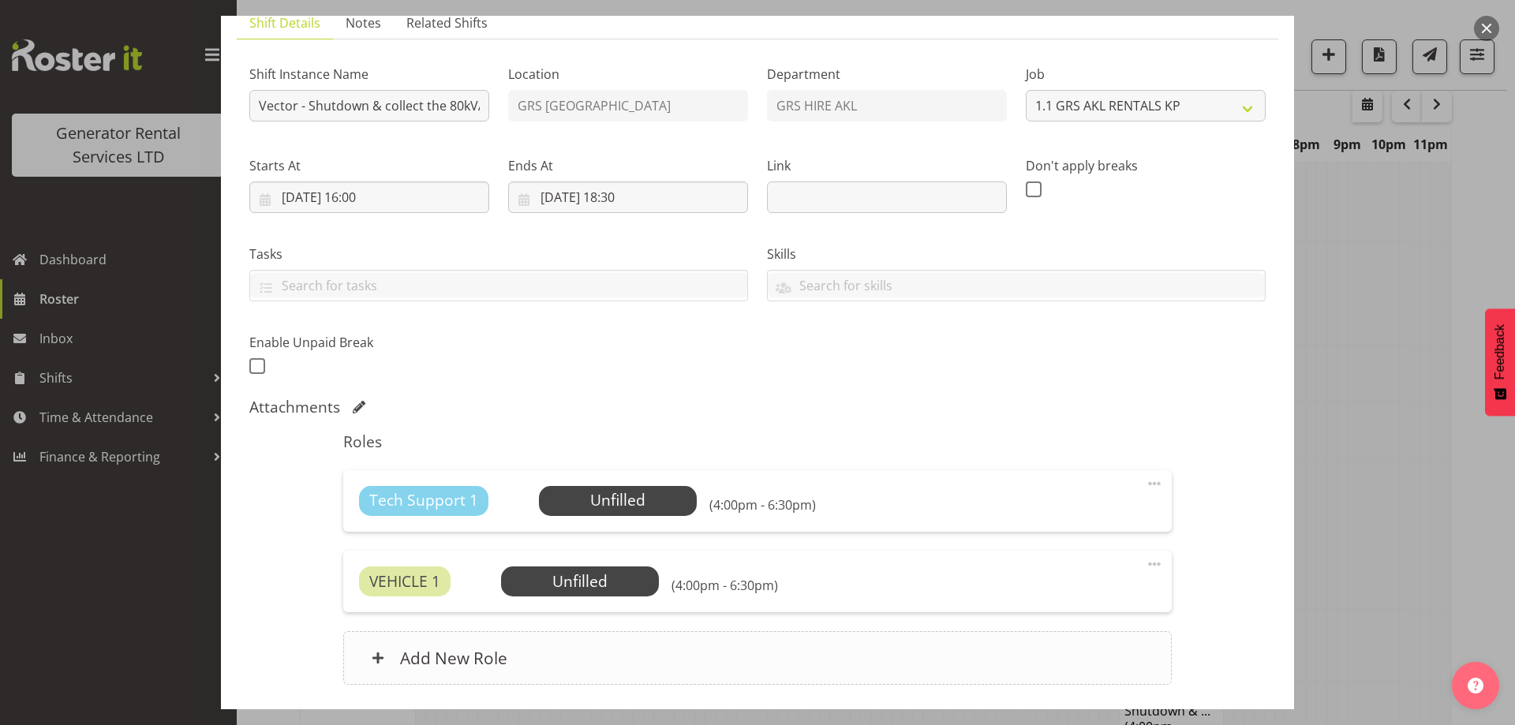
scroll to position [236, 0]
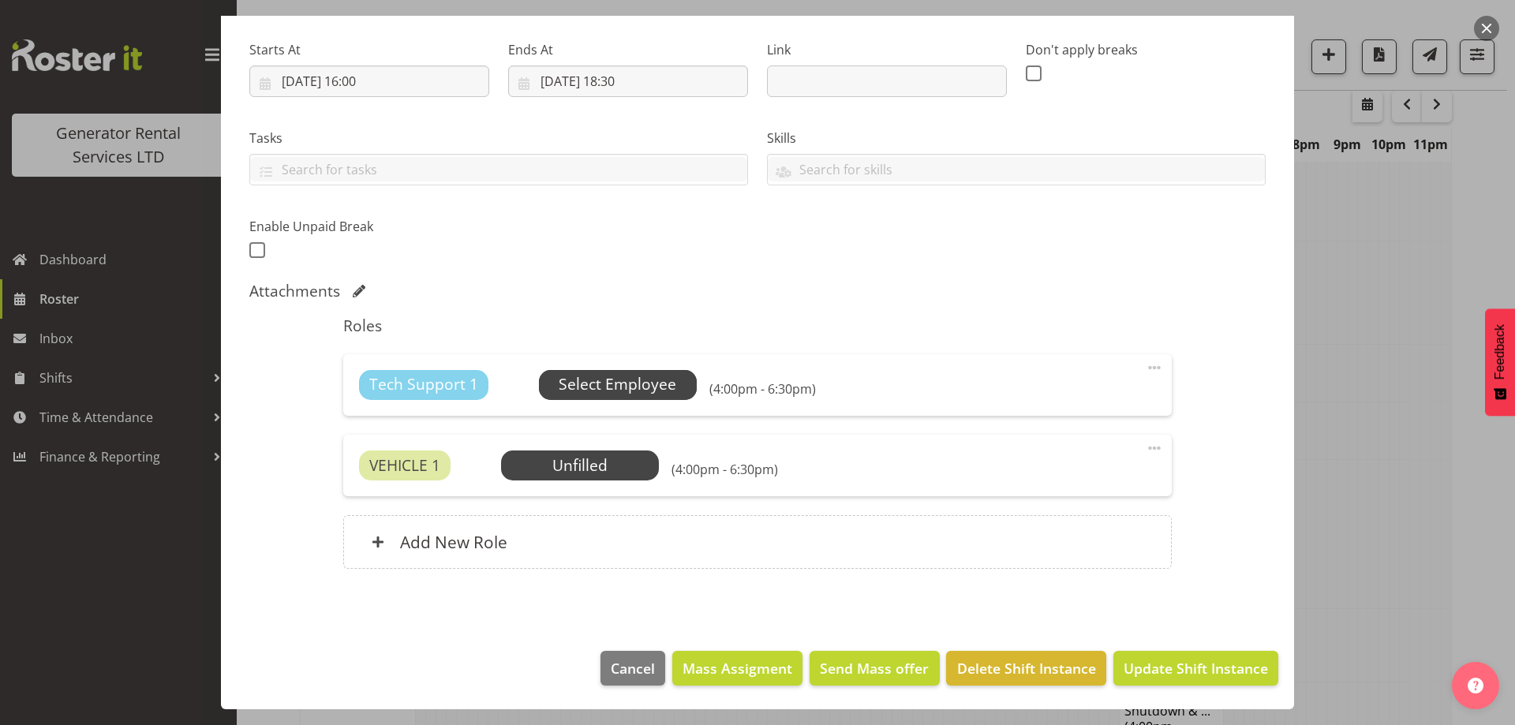
click at [631, 384] on span "Select Employee" at bounding box center [618, 384] width 118 height 23
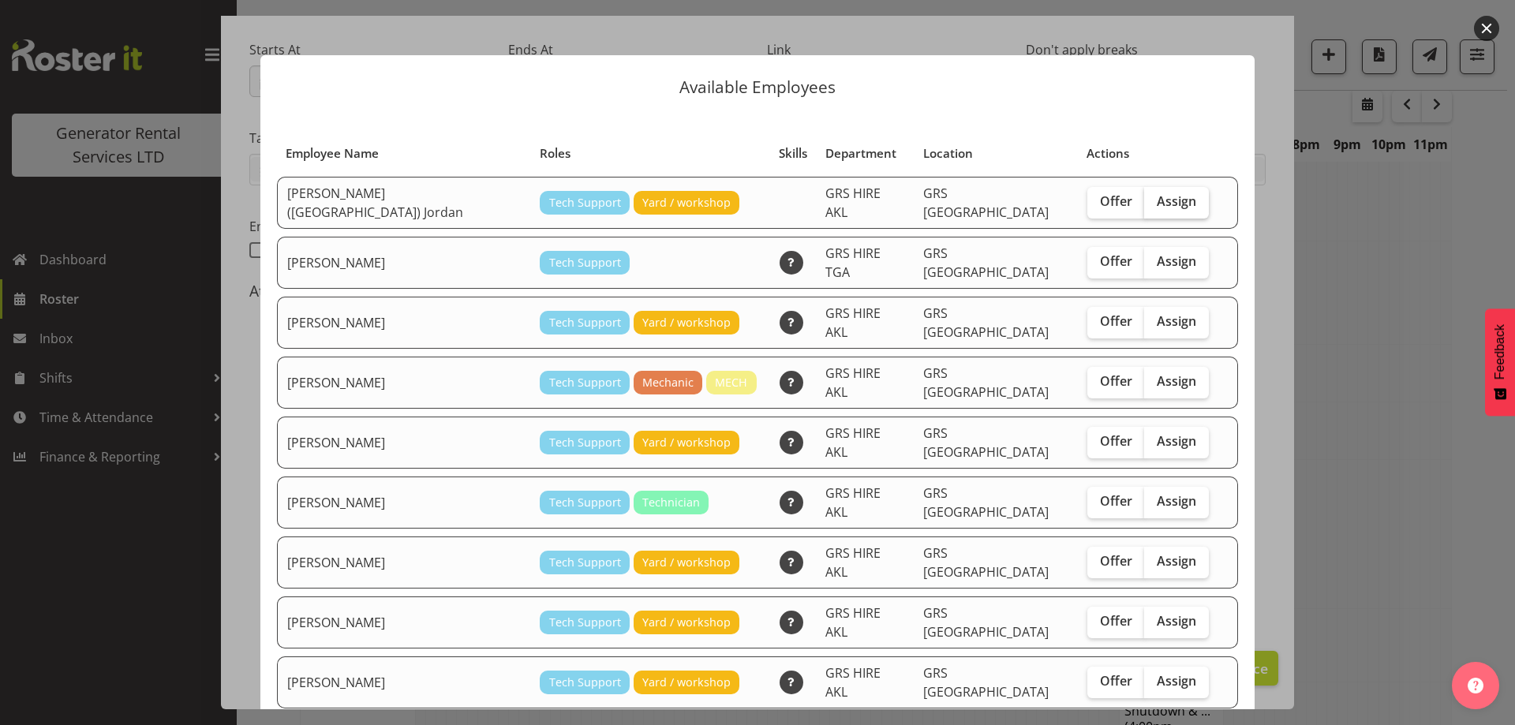
click at [1157, 203] on span "Assign" at bounding box center [1176, 201] width 39 height 16
click at [1153, 203] on input "Assign" at bounding box center [1149, 201] width 10 height 10
checkbox input "true"
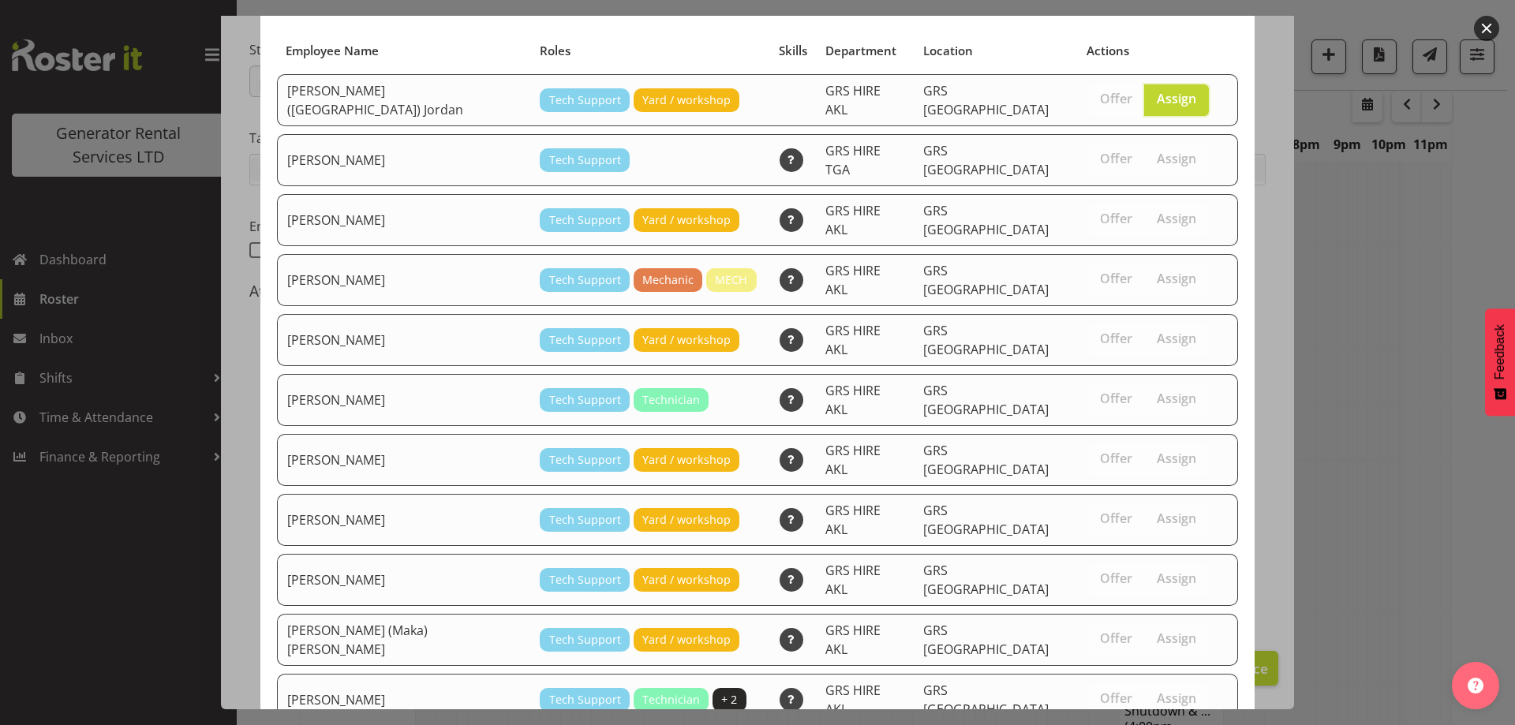
scroll to position [148, 0]
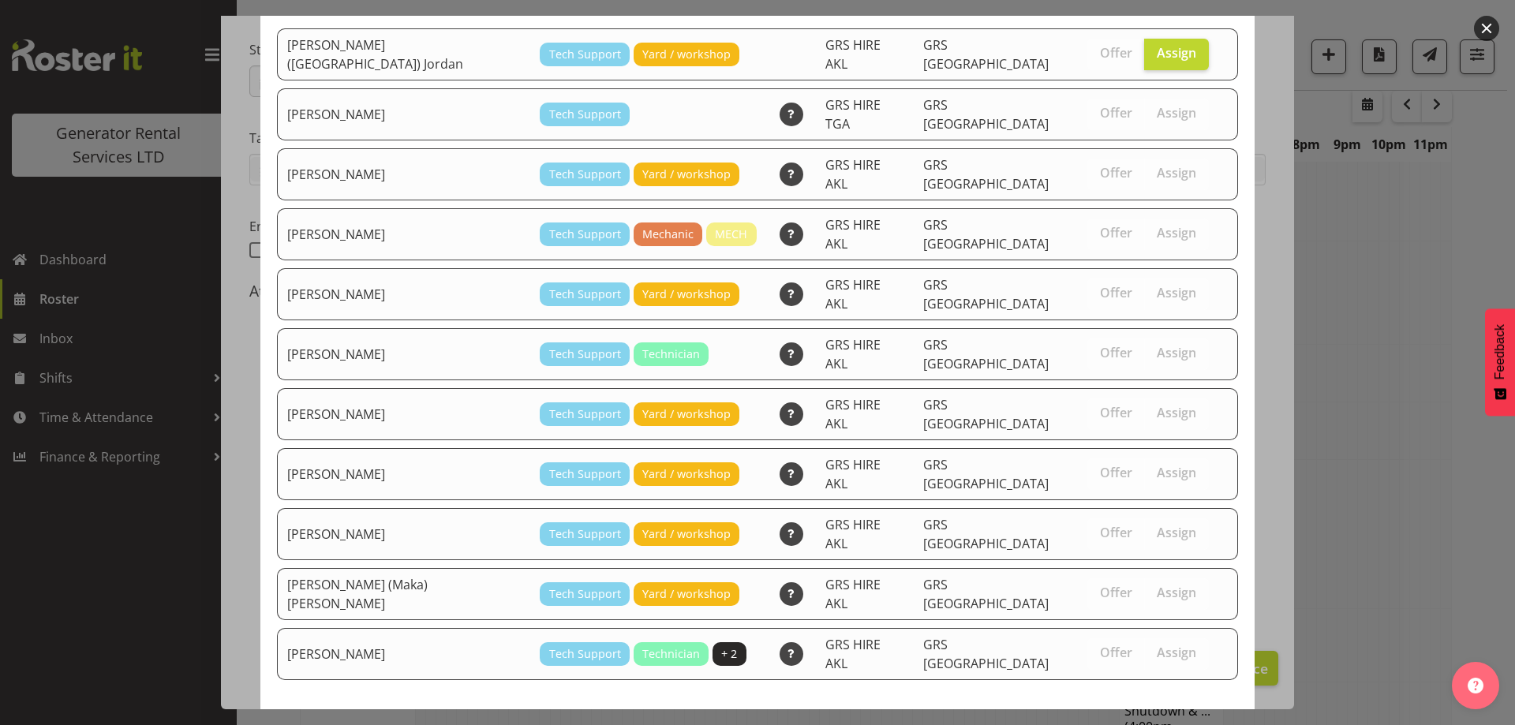
click at [1144, 724] on span "Assign Brendan (Paris) Jordan" at bounding box center [1047, 737] width 362 height 19
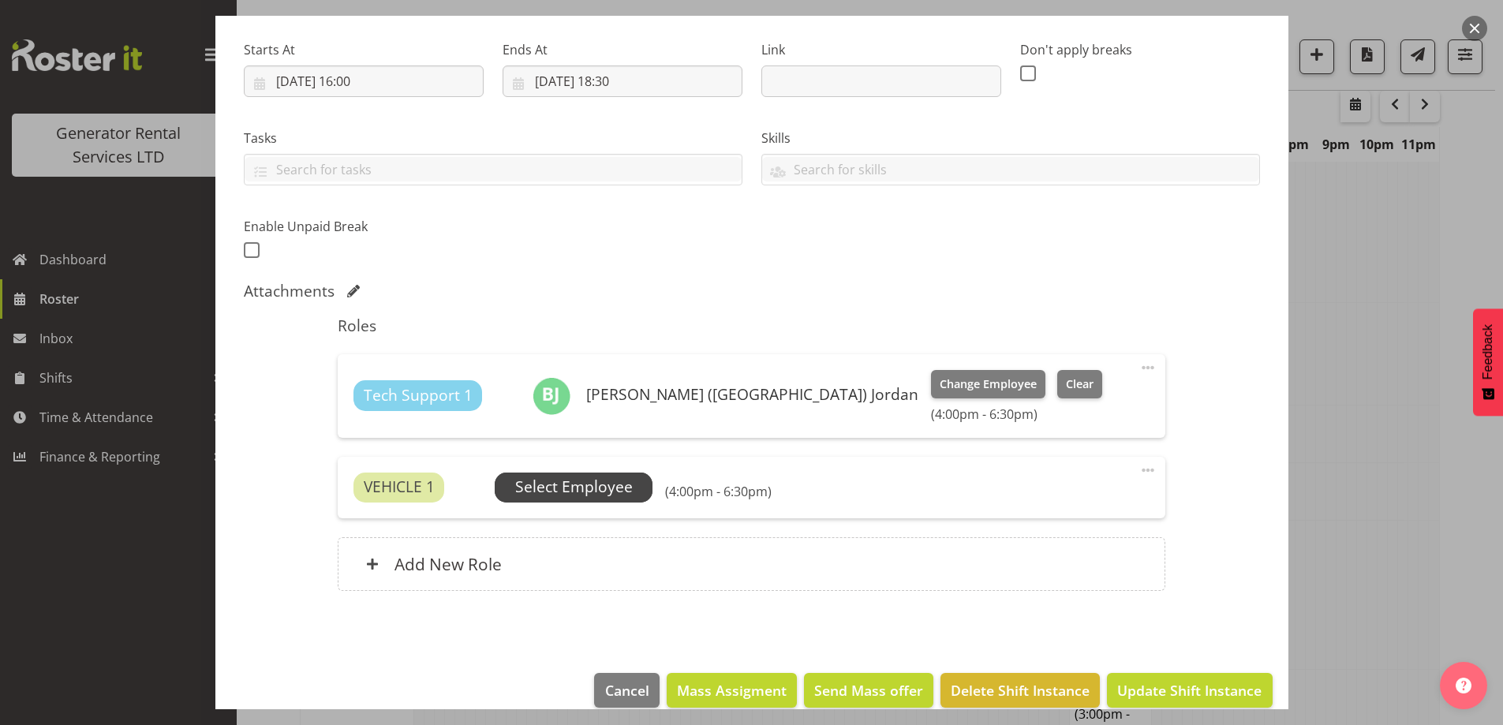
click at [593, 473] on span "Select Employee" at bounding box center [574, 488] width 158 height 30
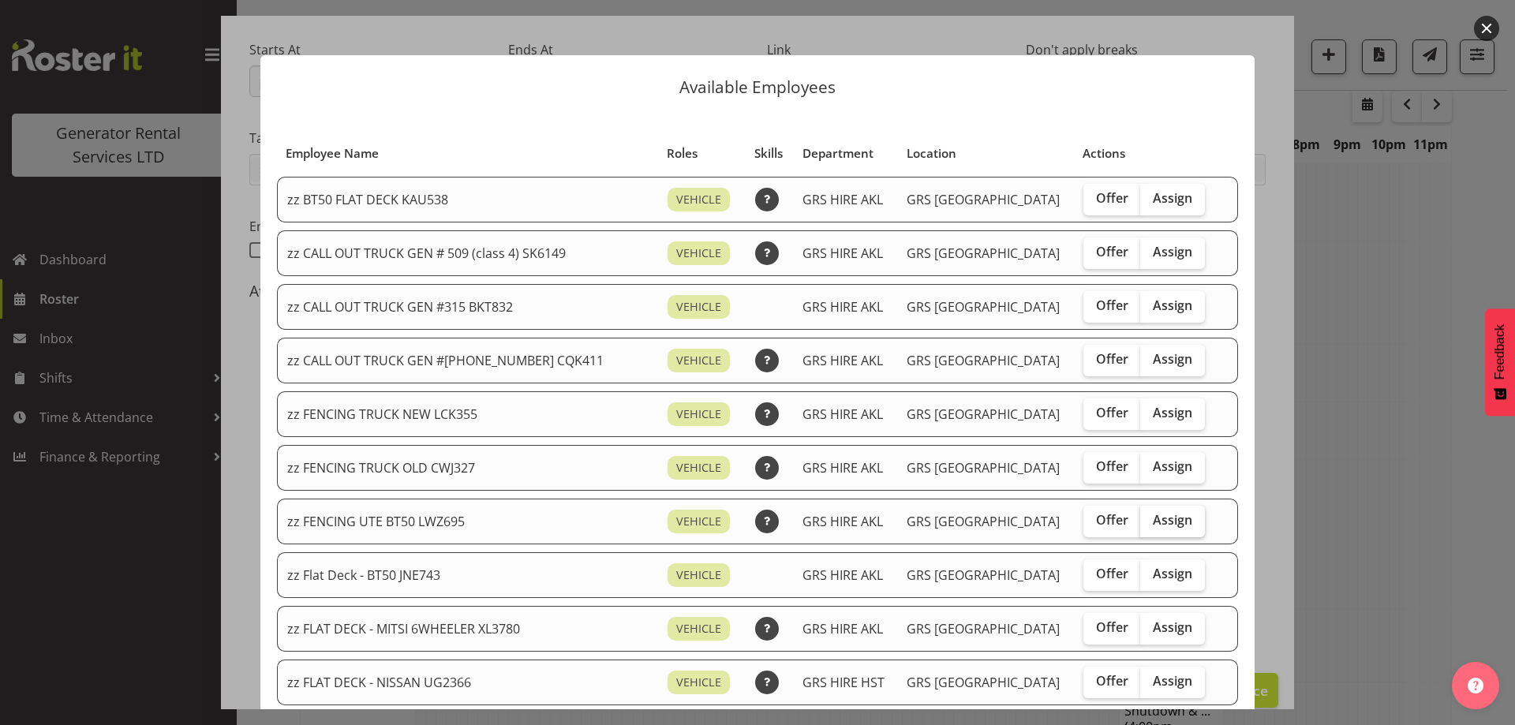
click at [1153, 526] on span "Assign" at bounding box center [1172, 520] width 39 height 16
click at [1141, 526] on input "Assign" at bounding box center [1145, 520] width 10 height 10
checkbox input "true"
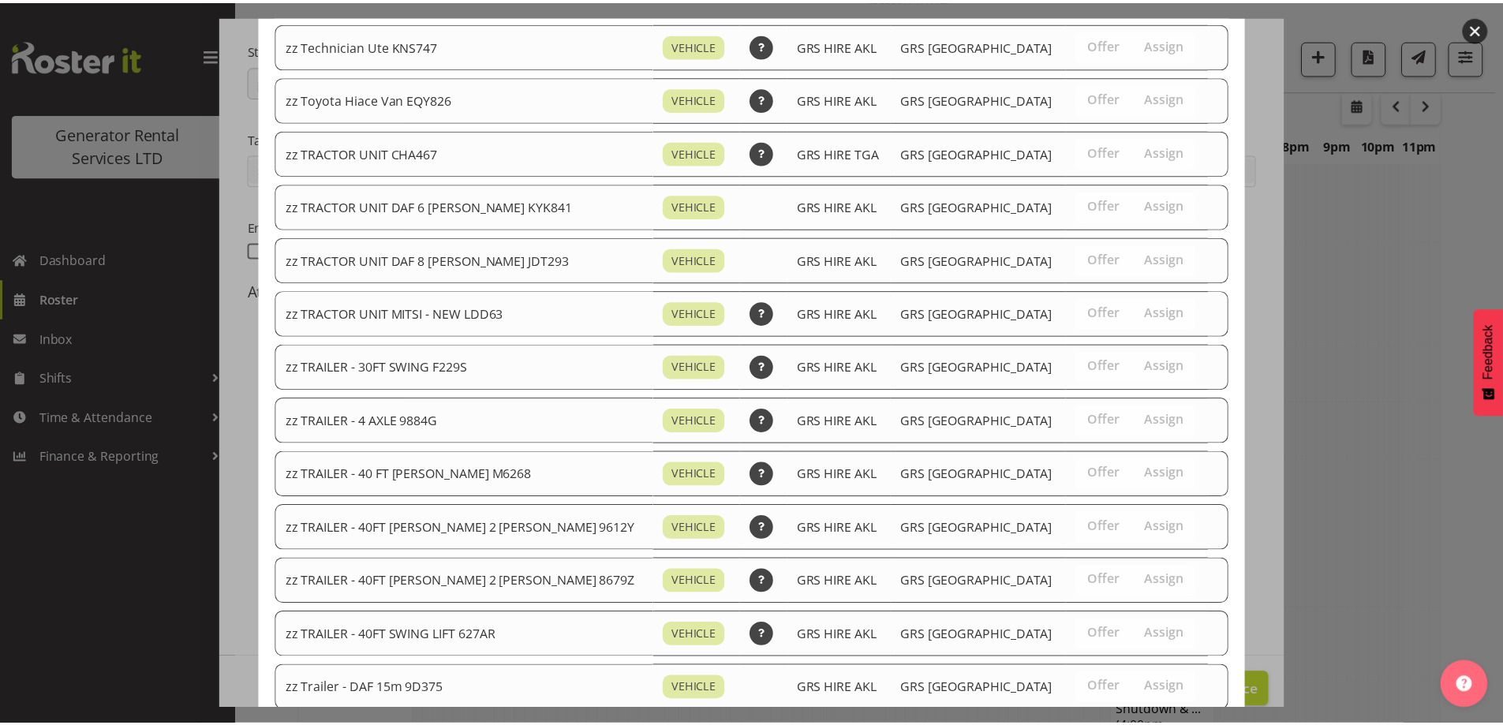
scroll to position [1919, 0]
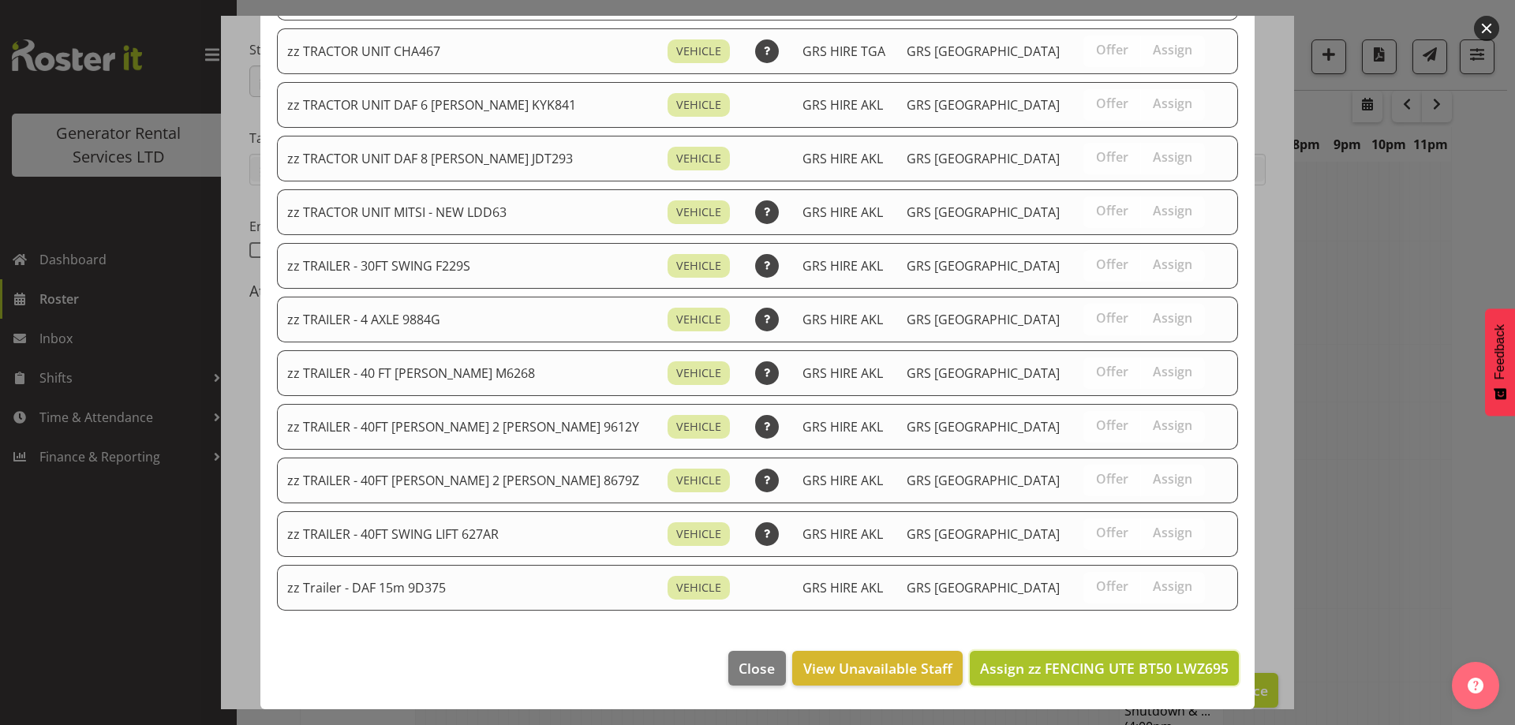
click at [1151, 664] on span "Assign zz FENCING UTE BT50 LWZ695" at bounding box center [1104, 668] width 249 height 19
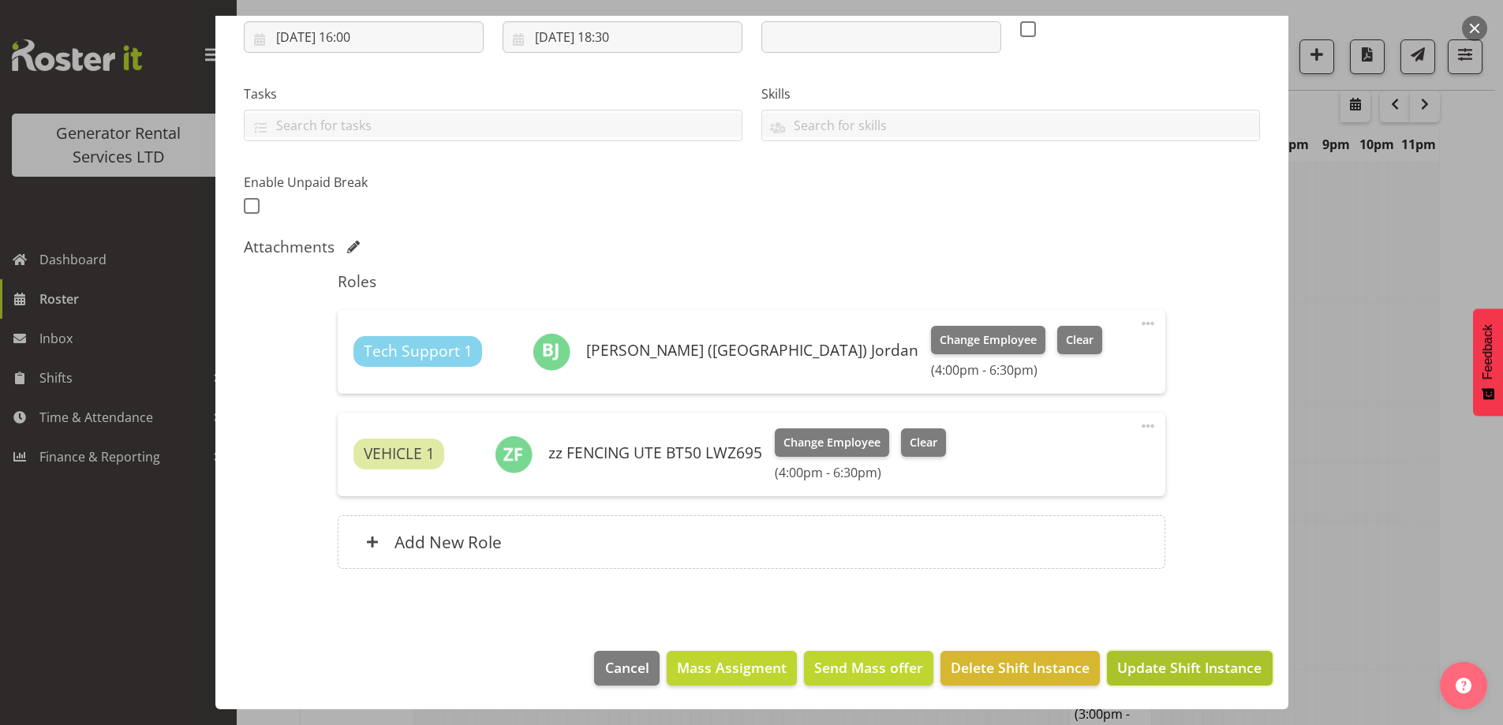
click at [1192, 675] on span "Update Shift Instance" at bounding box center [1189, 667] width 144 height 21
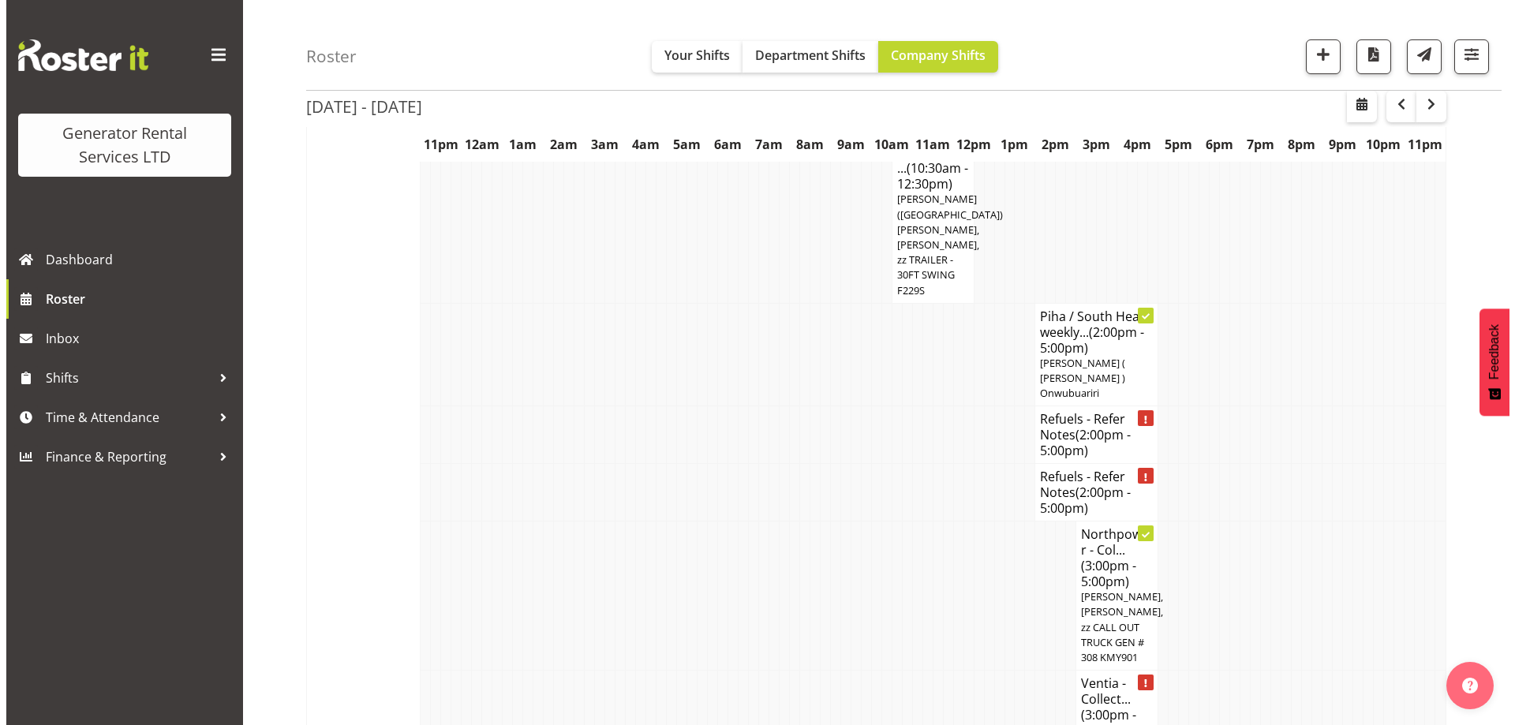
scroll to position [2813, 0]
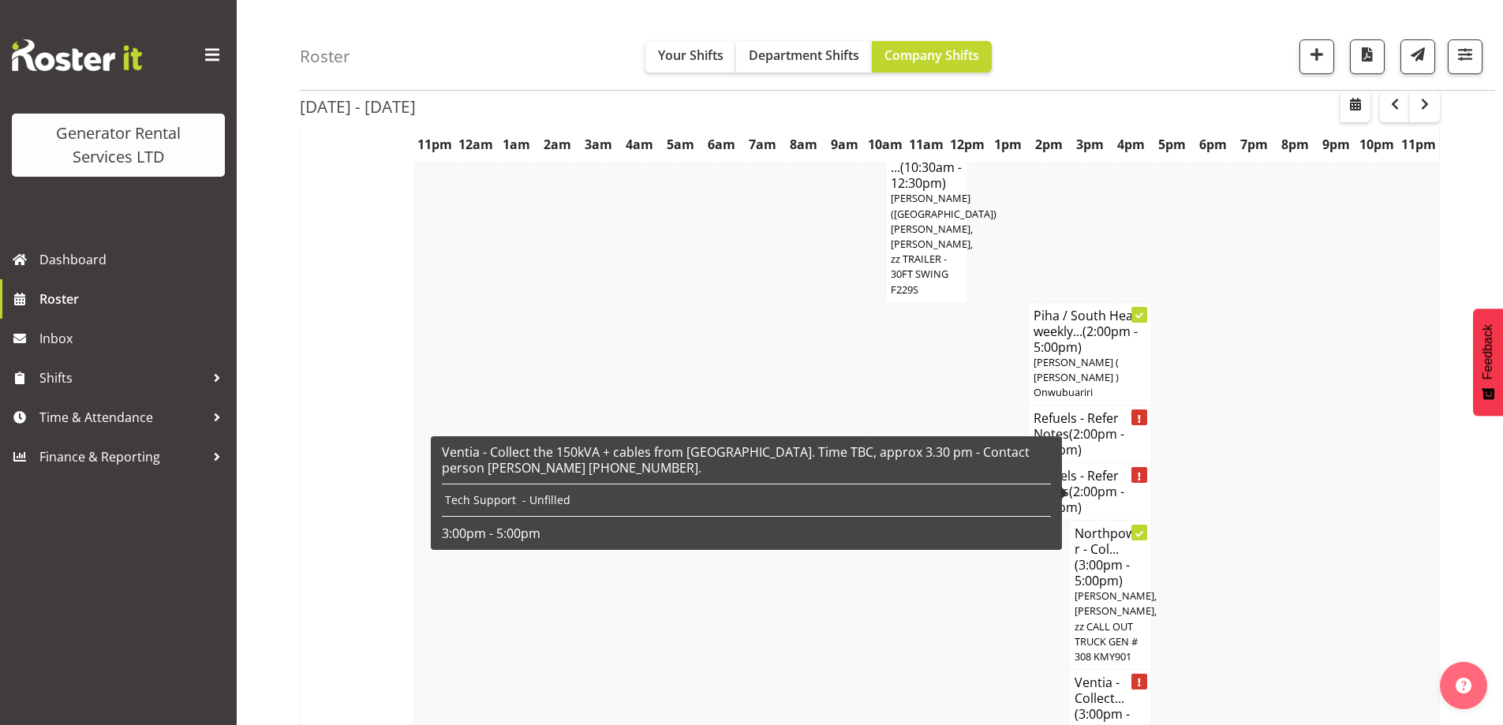
click at [1121, 675] on h4 "Ventia - Collect... (3:00pm - 5:00pm)" at bounding box center [1111, 706] width 72 height 63
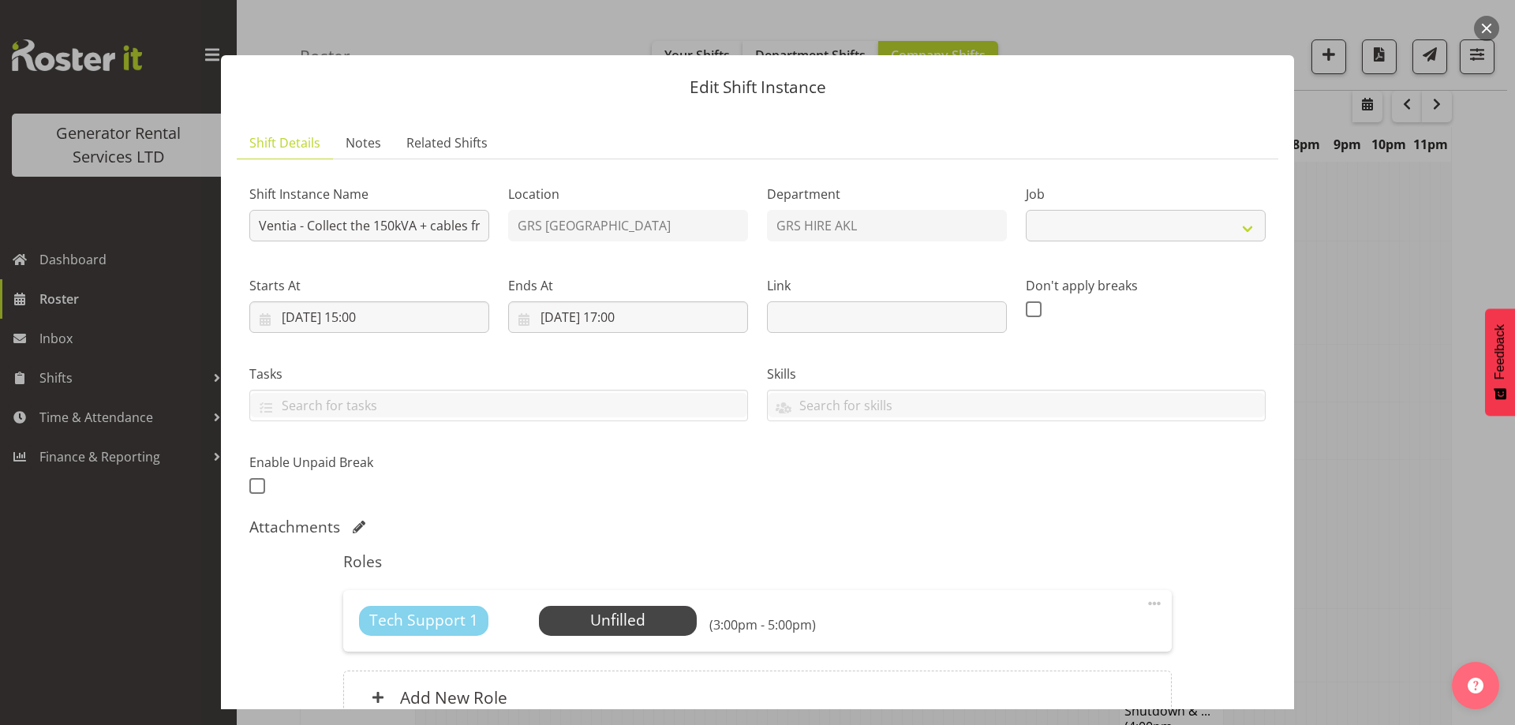
select select "7504"
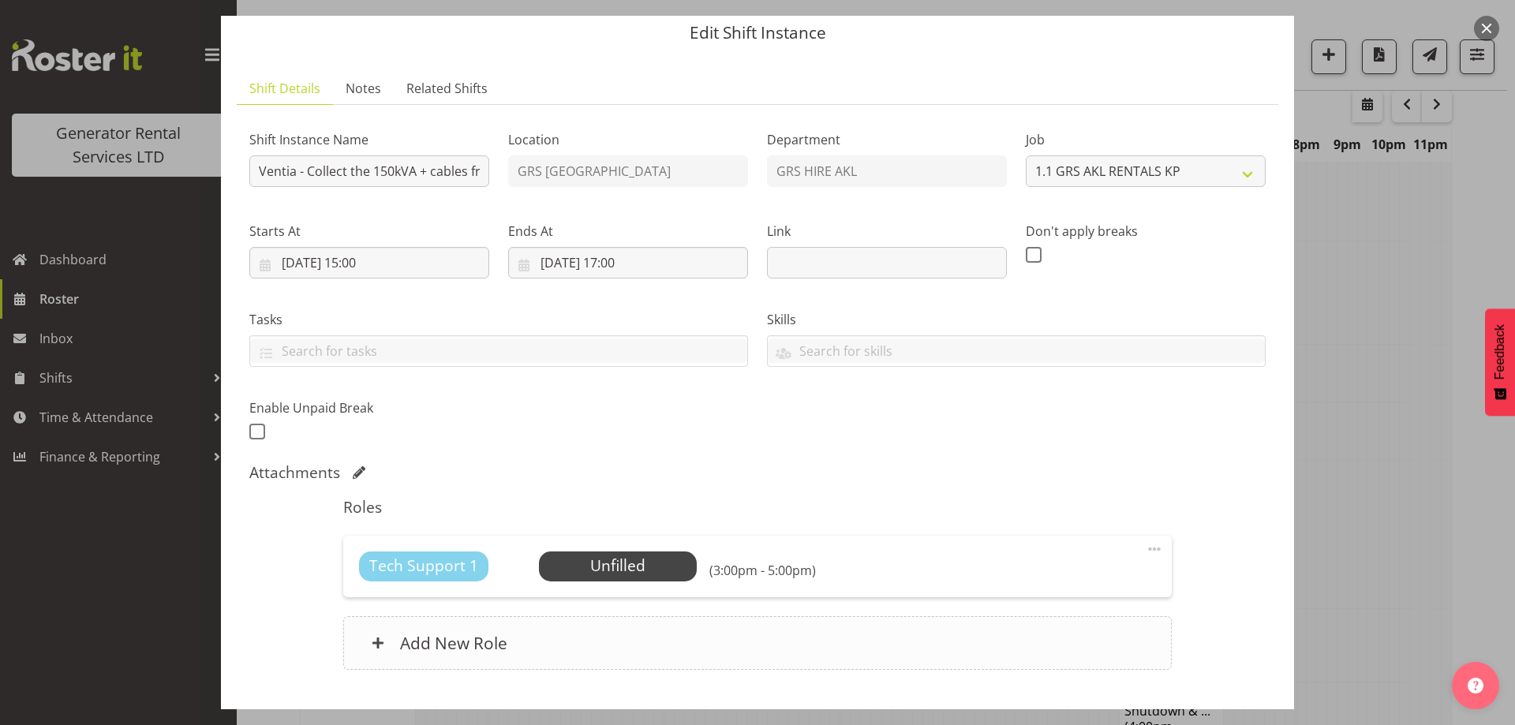
scroll to position [79, 0]
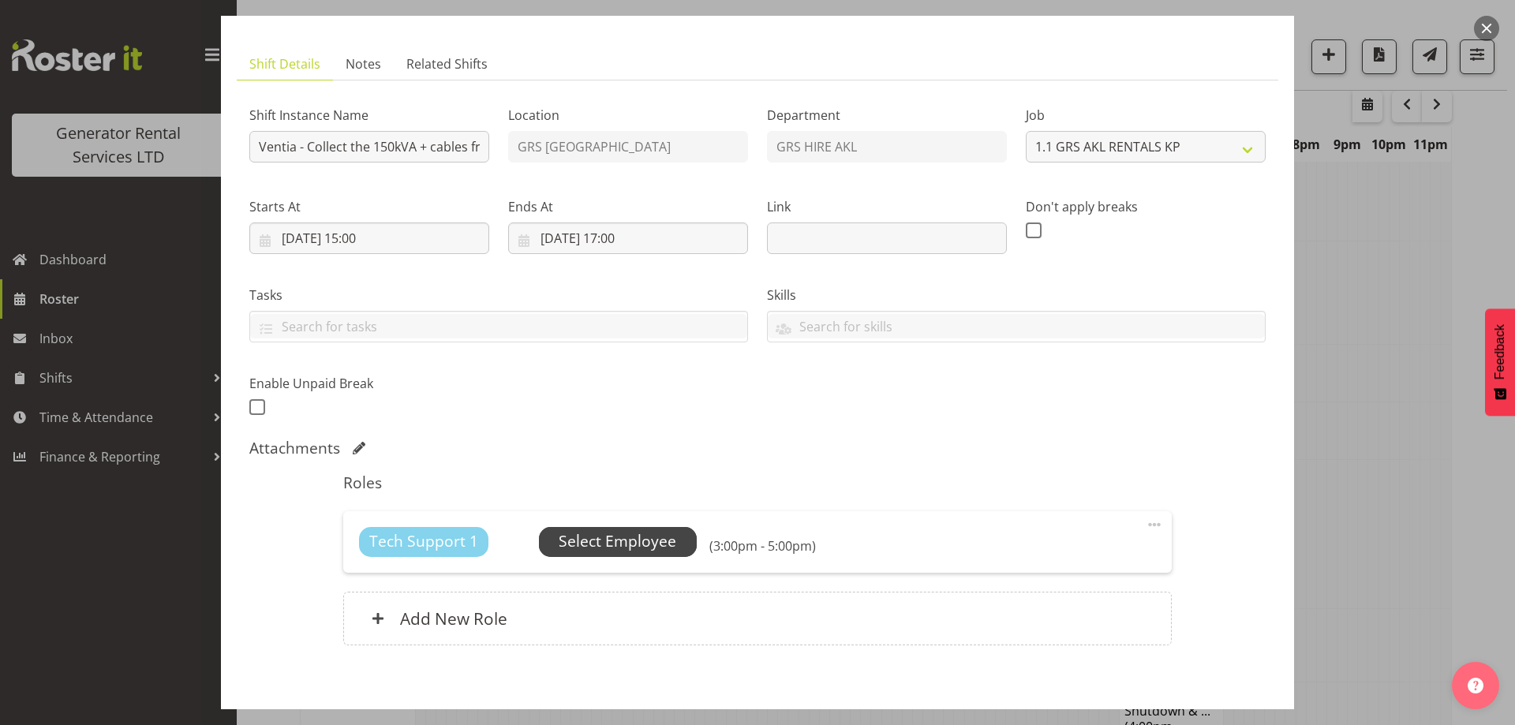
click at [614, 552] on span "Select Employee" at bounding box center [618, 541] width 118 height 23
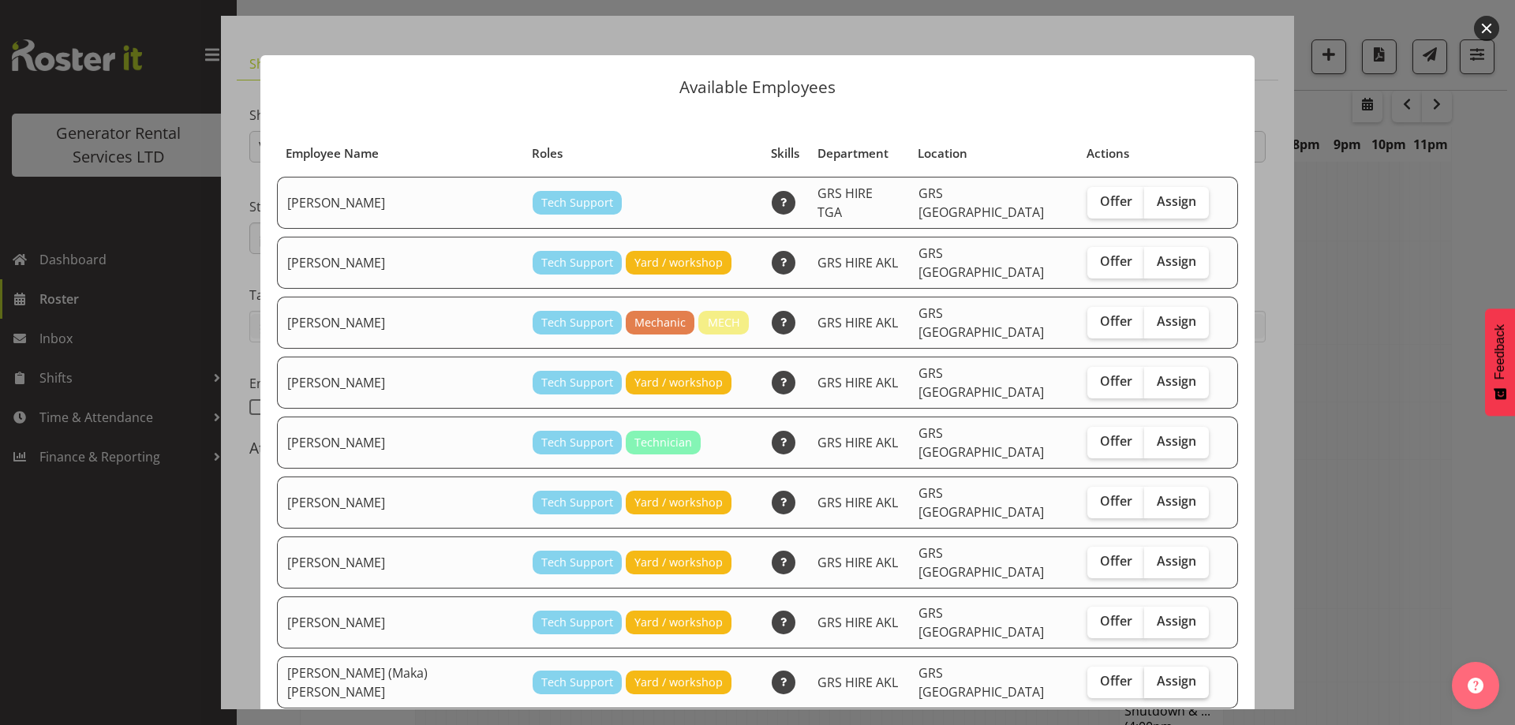
click at [1157, 673] on span "Assign" at bounding box center [1176, 681] width 39 height 16
click at [1144, 676] on input "Assign" at bounding box center [1149, 681] width 10 height 10
checkbox input "true"
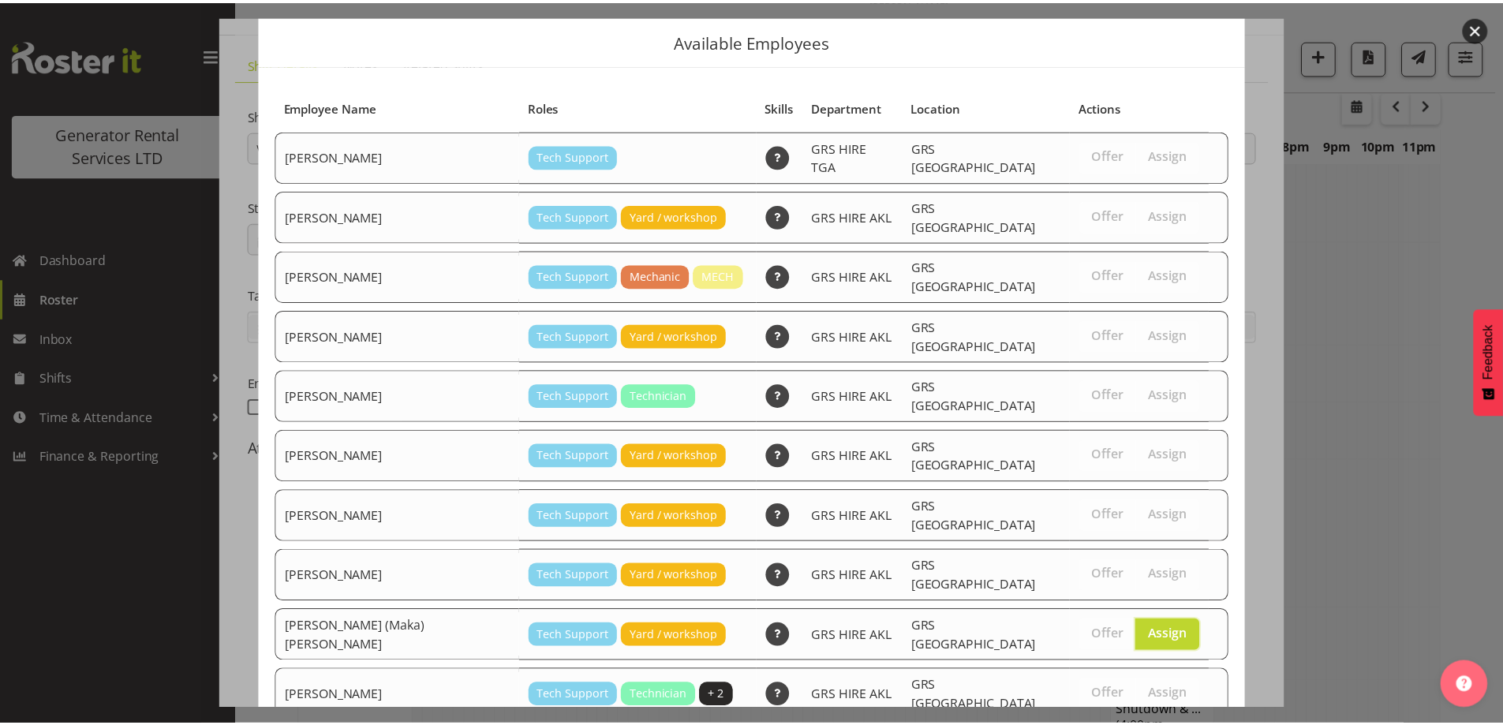
scroll to position [95, 0]
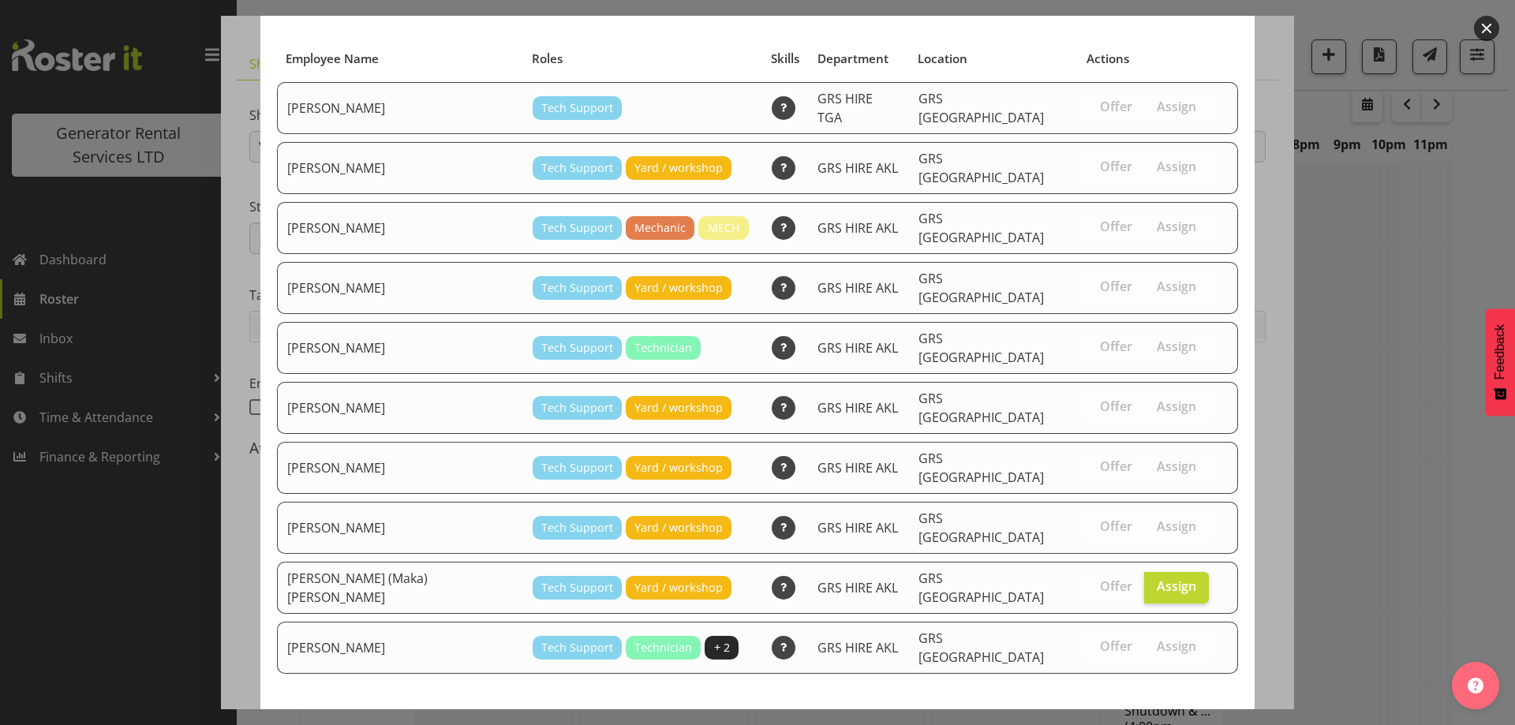
click at [1131, 722] on span "Assign Sione (Maka) Fifita" at bounding box center [1066, 731] width 324 height 19
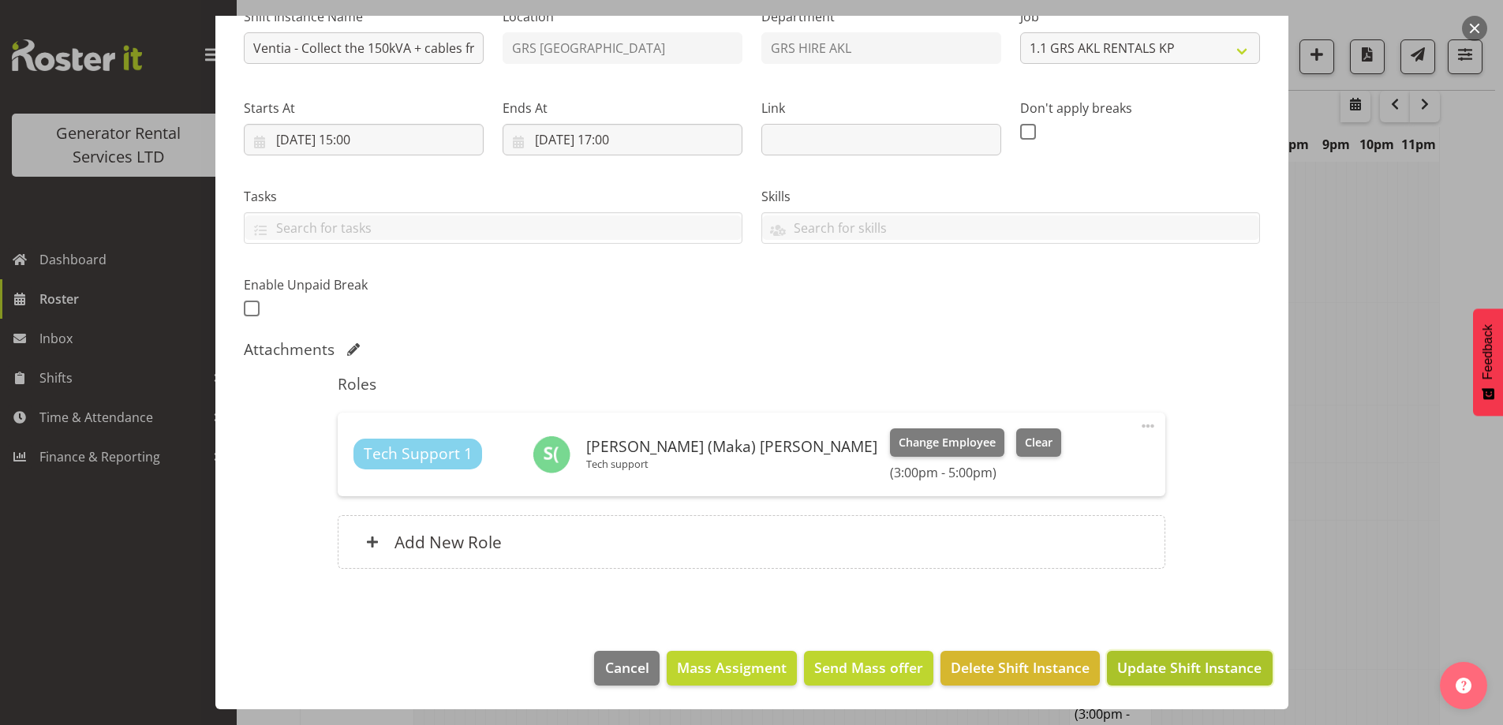
click at [1133, 662] on span "Update Shift Instance" at bounding box center [1189, 667] width 144 height 21
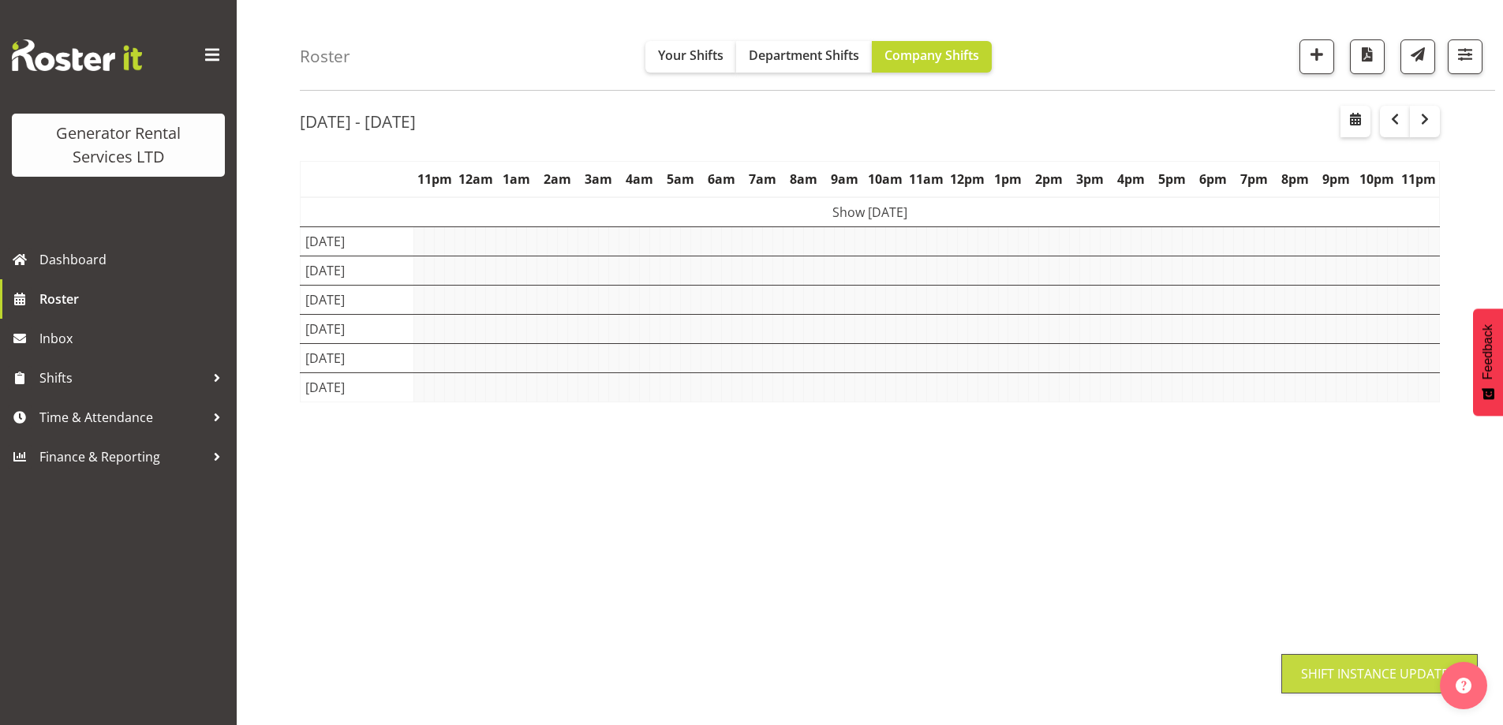
scroll to position [51, 0]
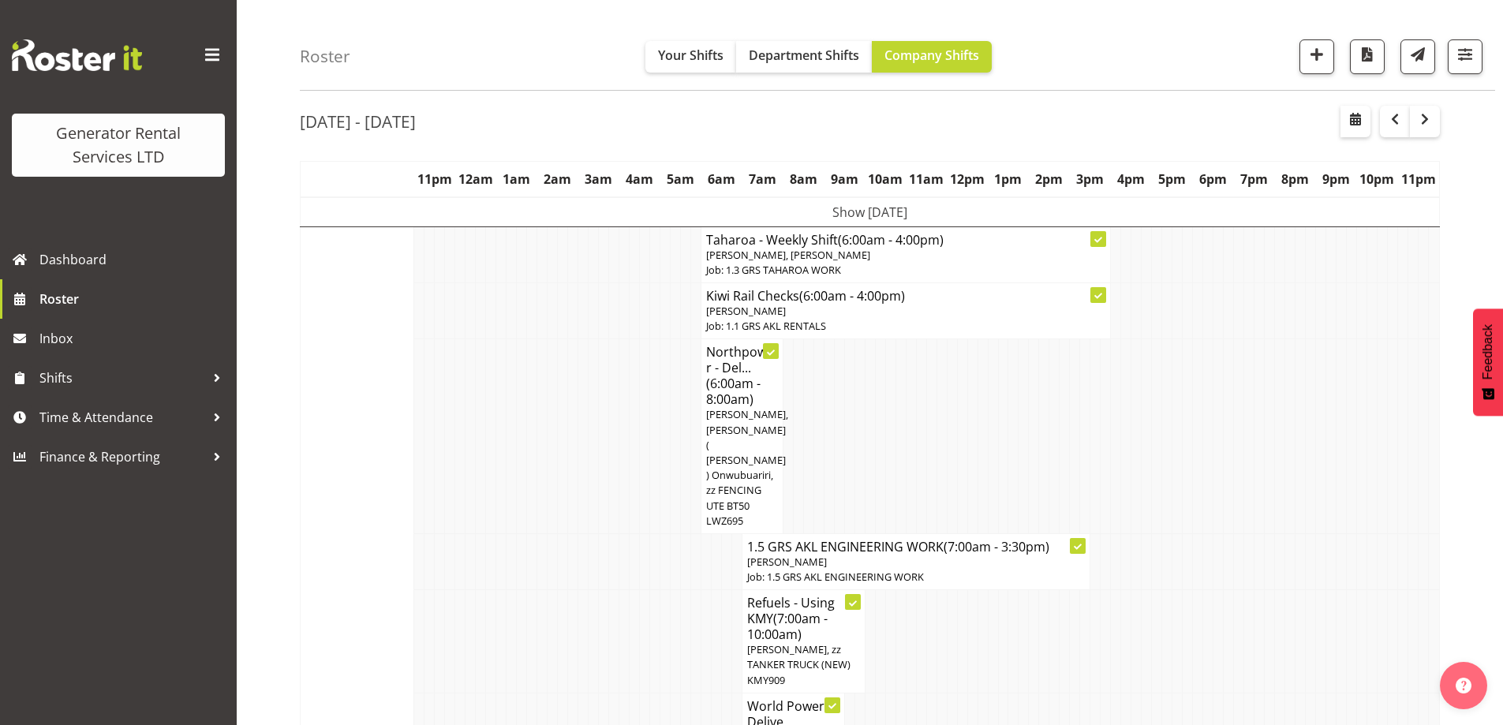
click at [603, 496] on td at bounding box center [604, 436] width 10 height 195
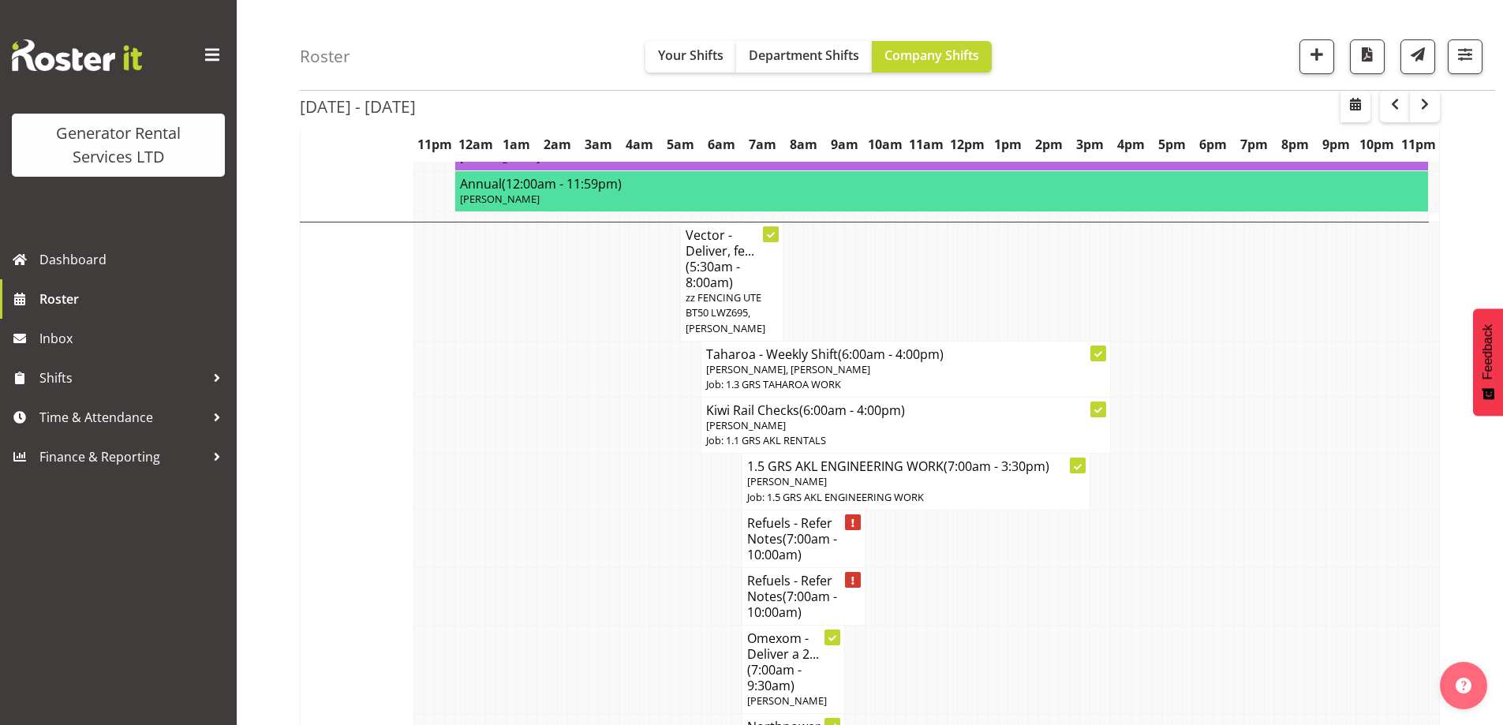
scroll to position [1787, 0]
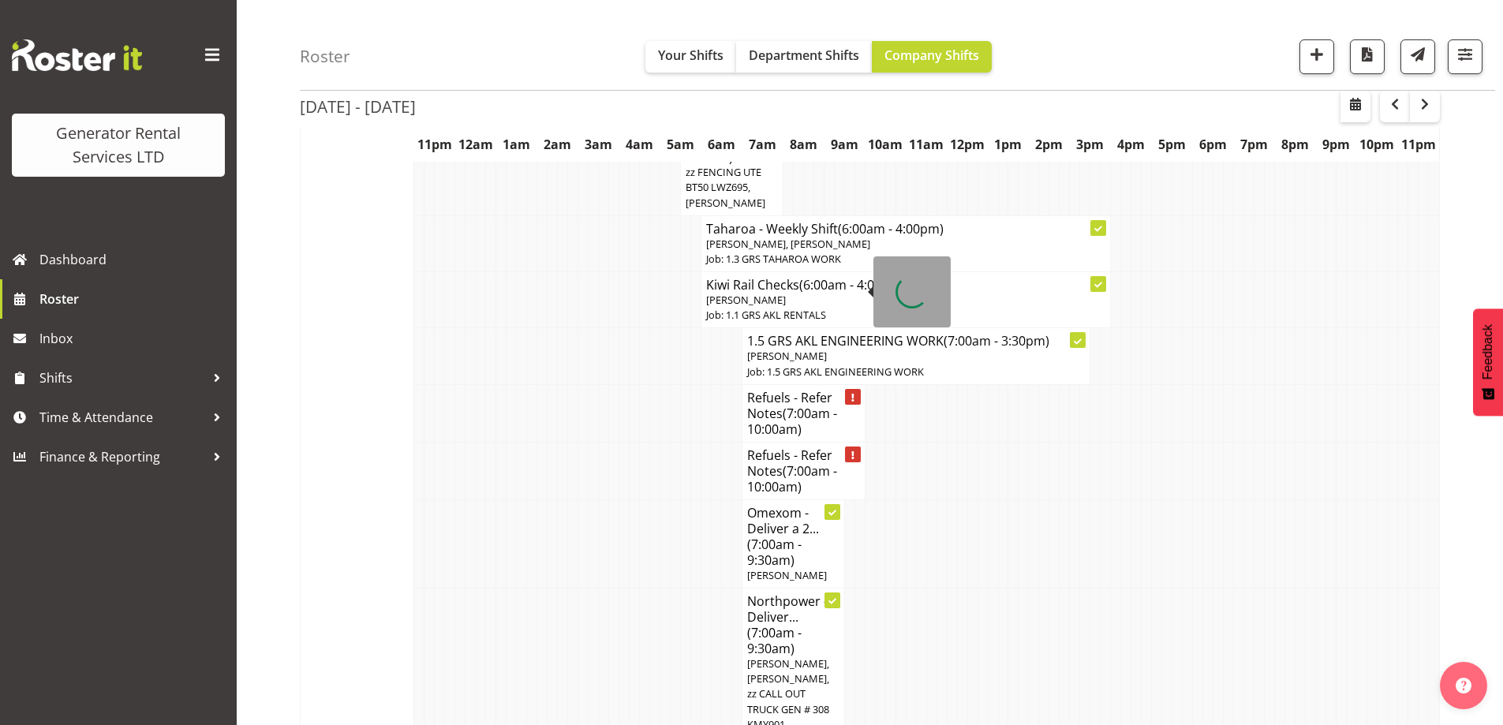
click at [790, 390] on h4 "Refuels - Refer Notes (7:00am - 10:00am)" at bounding box center [803, 413] width 113 height 47
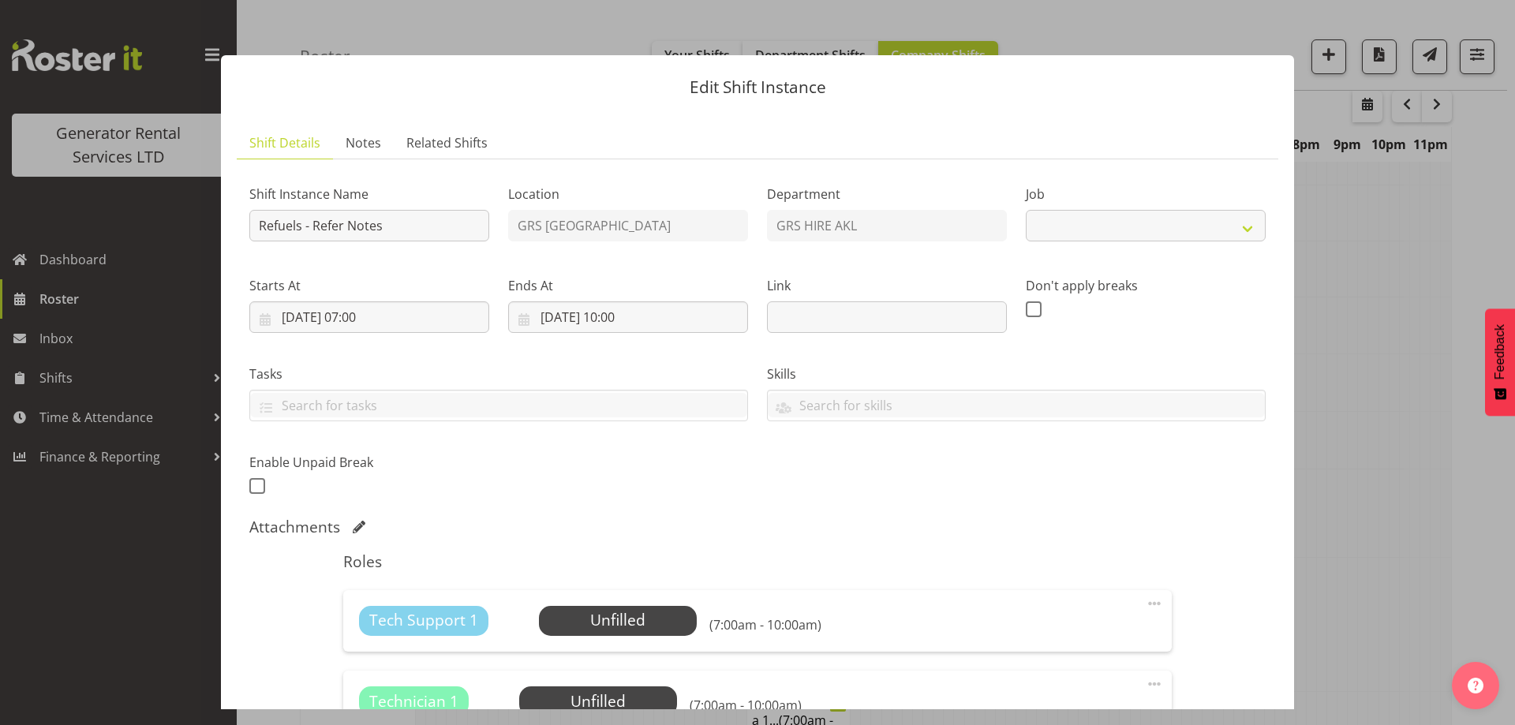
select select "9"
click at [367, 129] on link "Notes" at bounding box center [363, 143] width 61 height 32
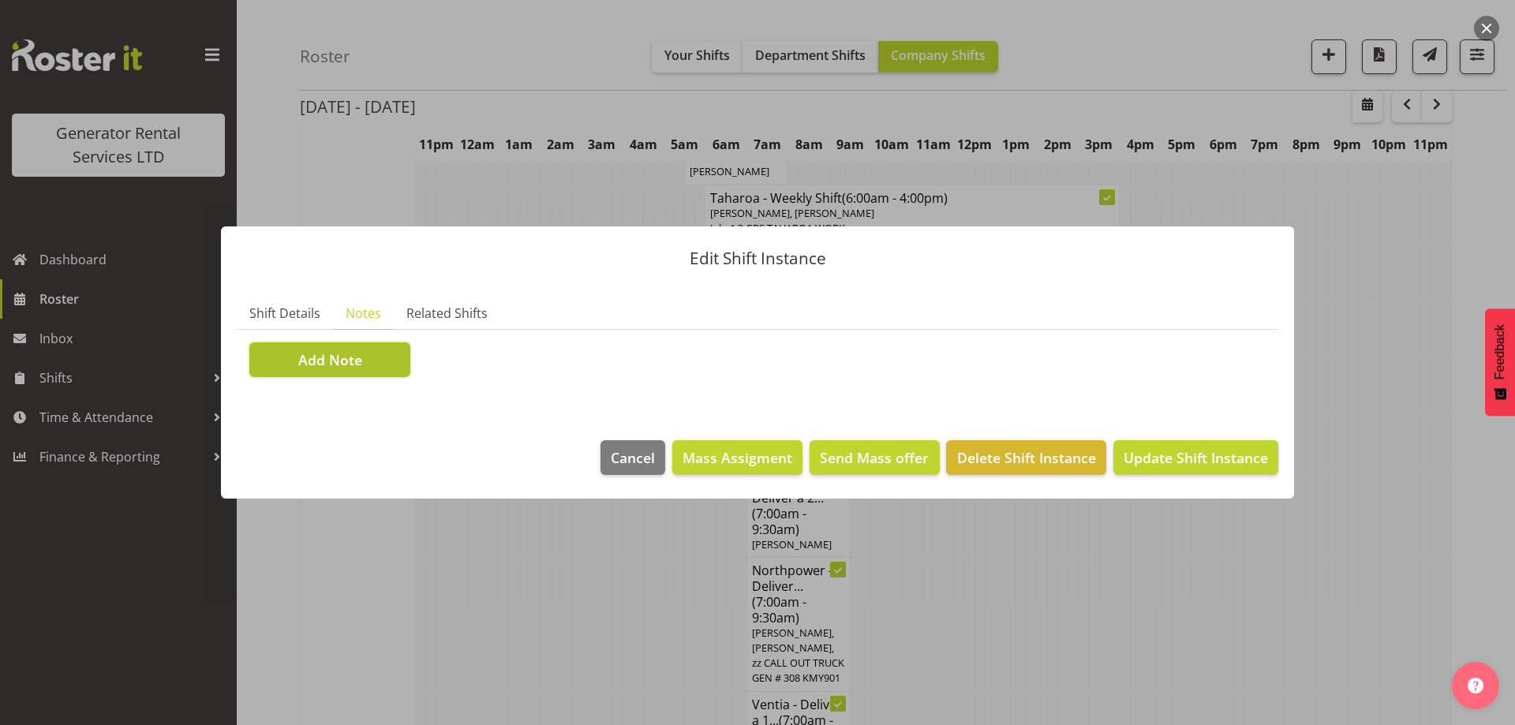
click at [345, 369] on span "Add Note" at bounding box center [330, 360] width 64 height 21
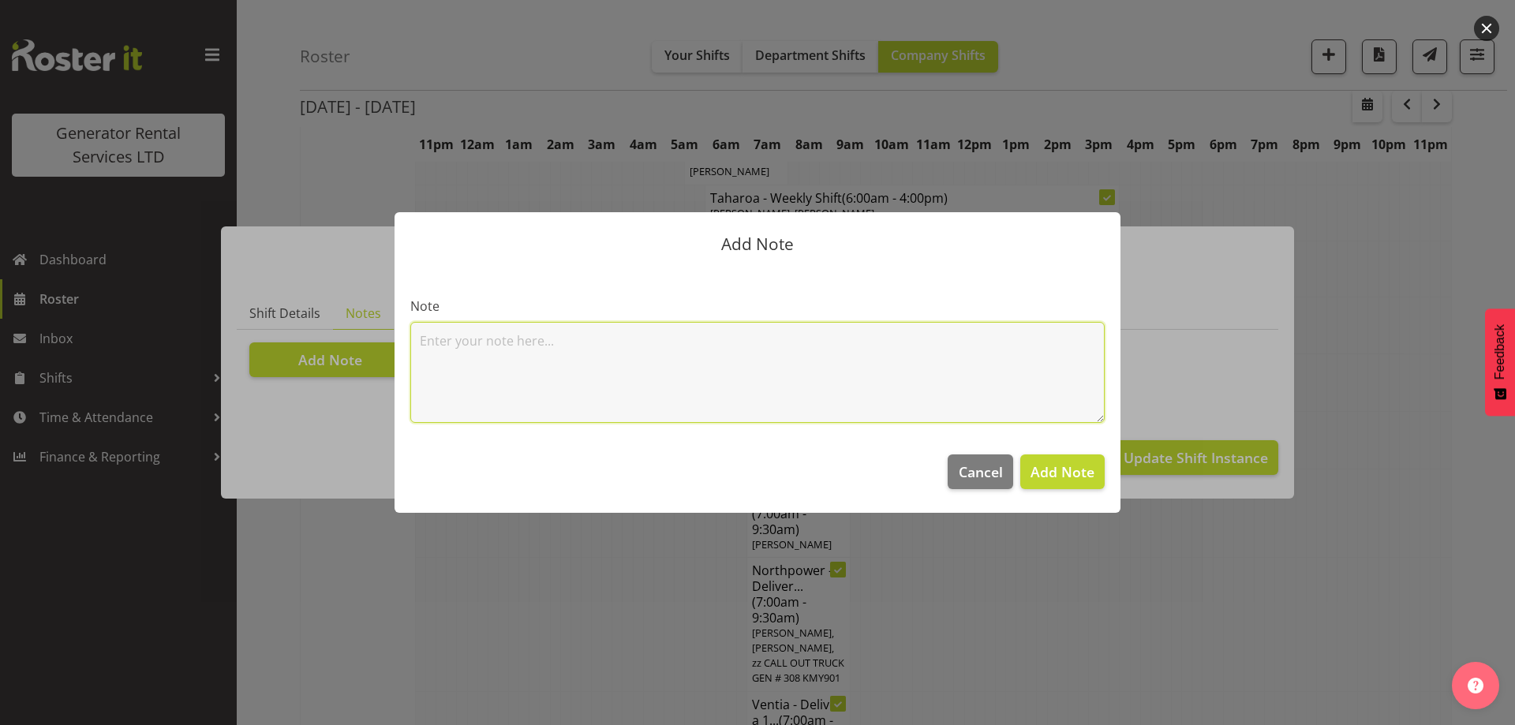
paste textarea "2 x 500kvas & 300kva @ 651 Massey road, 37 Plumley Cres & 46 Cyclamen road, Man…"
click at [414, 343] on textarea "2 x 500kvas & 300kva @ 651 Massey road, 37 Plumley Cres & 46 Cyclamen road, Man…" at bounding box center [757, 372] width 694 height 101
paste textarea "100kva @ Macrennie Construction Site, 6 Carr Rd Mt Roskill (There is a driveway…"
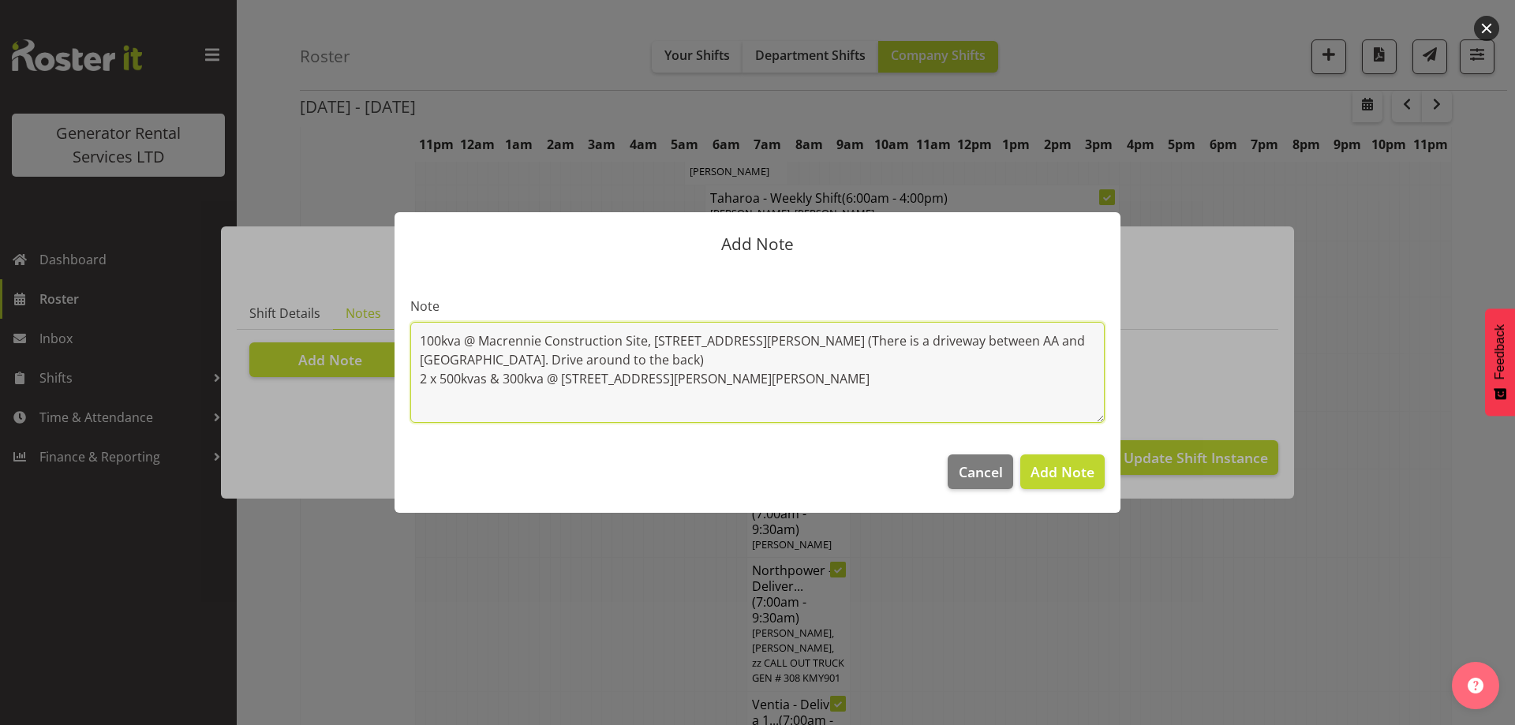
click at [961, 382] on textarea "100kva @ Macrennie Construction Site, 6 Carr Rd Mt Roskill (There is a driveway…" at bounding box center [757, 372] width 694 height 101
paste textarea "#115 @ 102 Langley Rd, Wiri (Pilehire)"
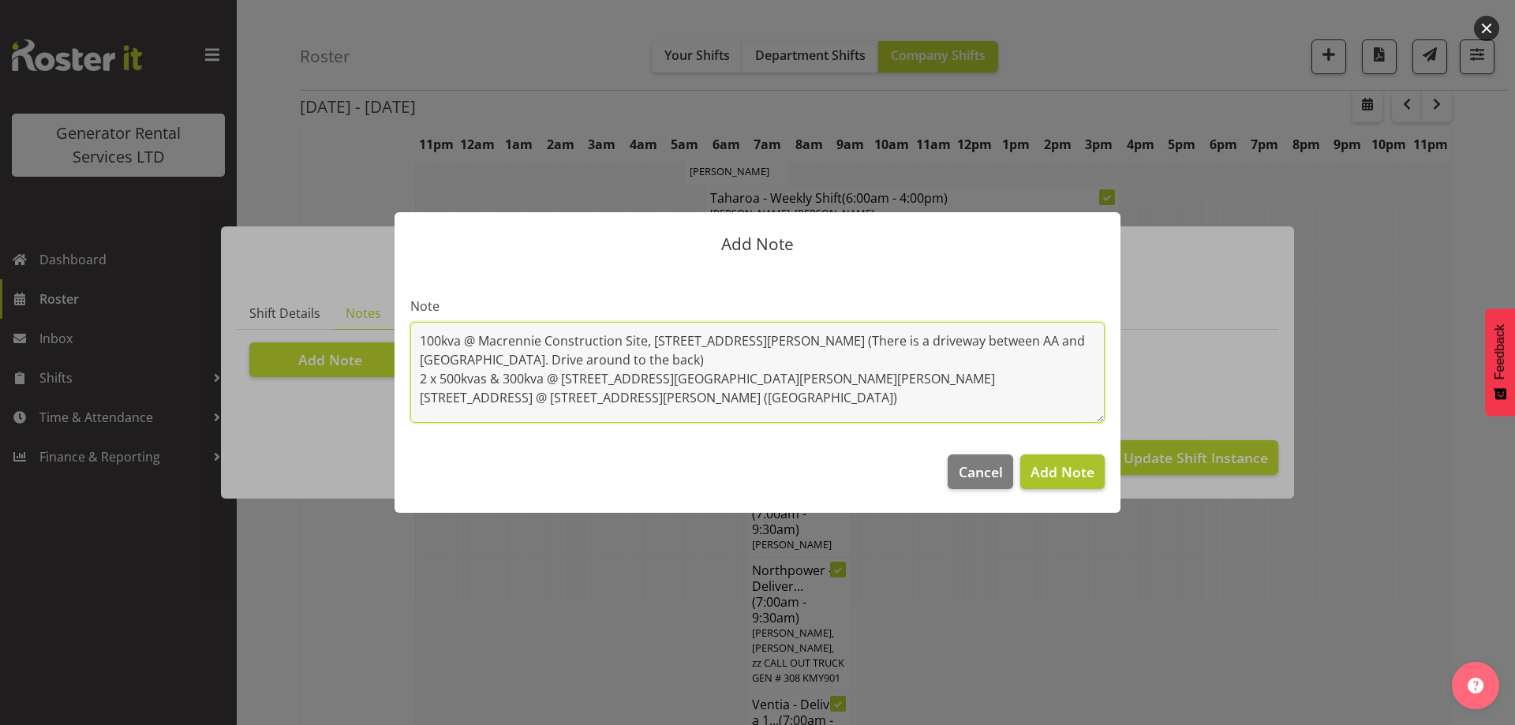
type textarea "100kva @ Macrennie Construction Site, 6 Carr Rd Mt Roskill (There is a driveway…"
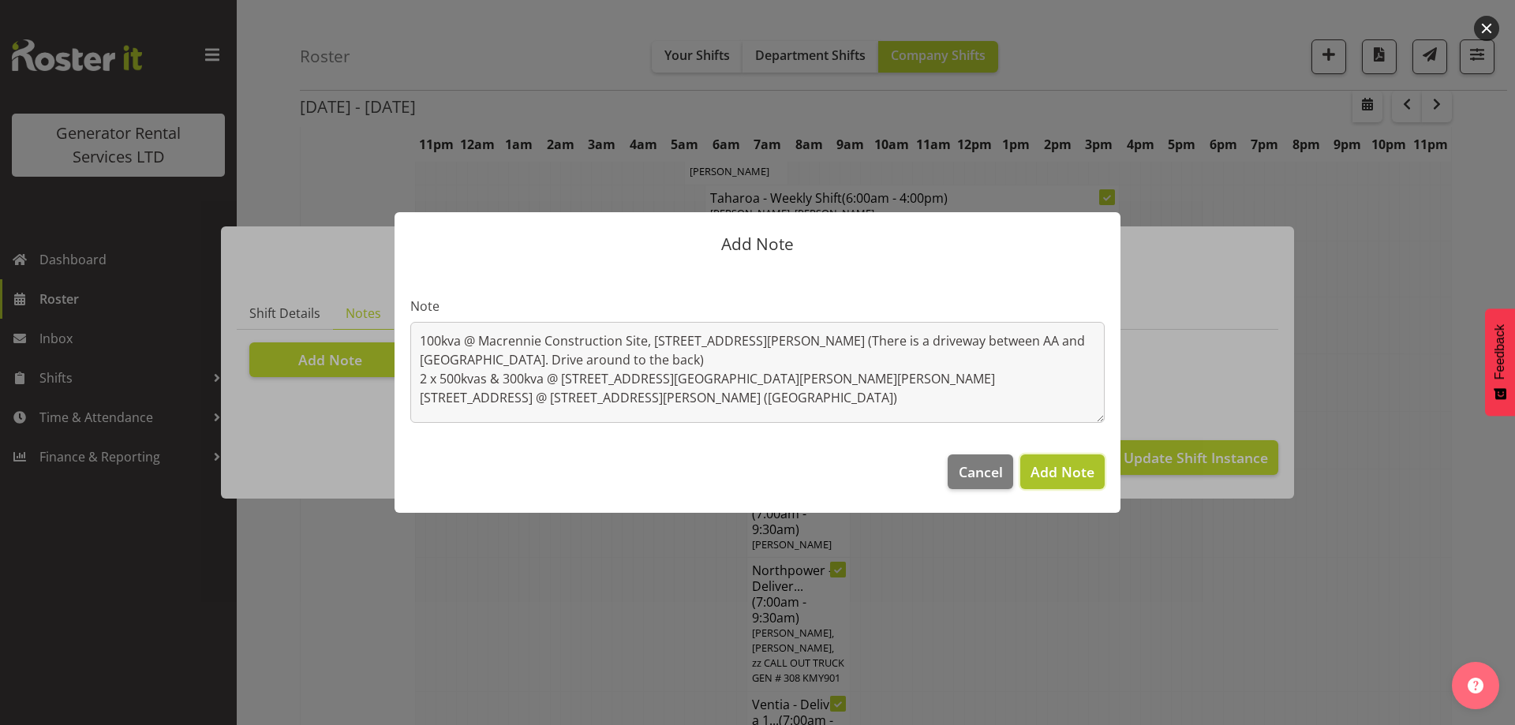
click at [1068, 470] on span "Add Note" at bounding box center [1063, 471] width 64 height 19
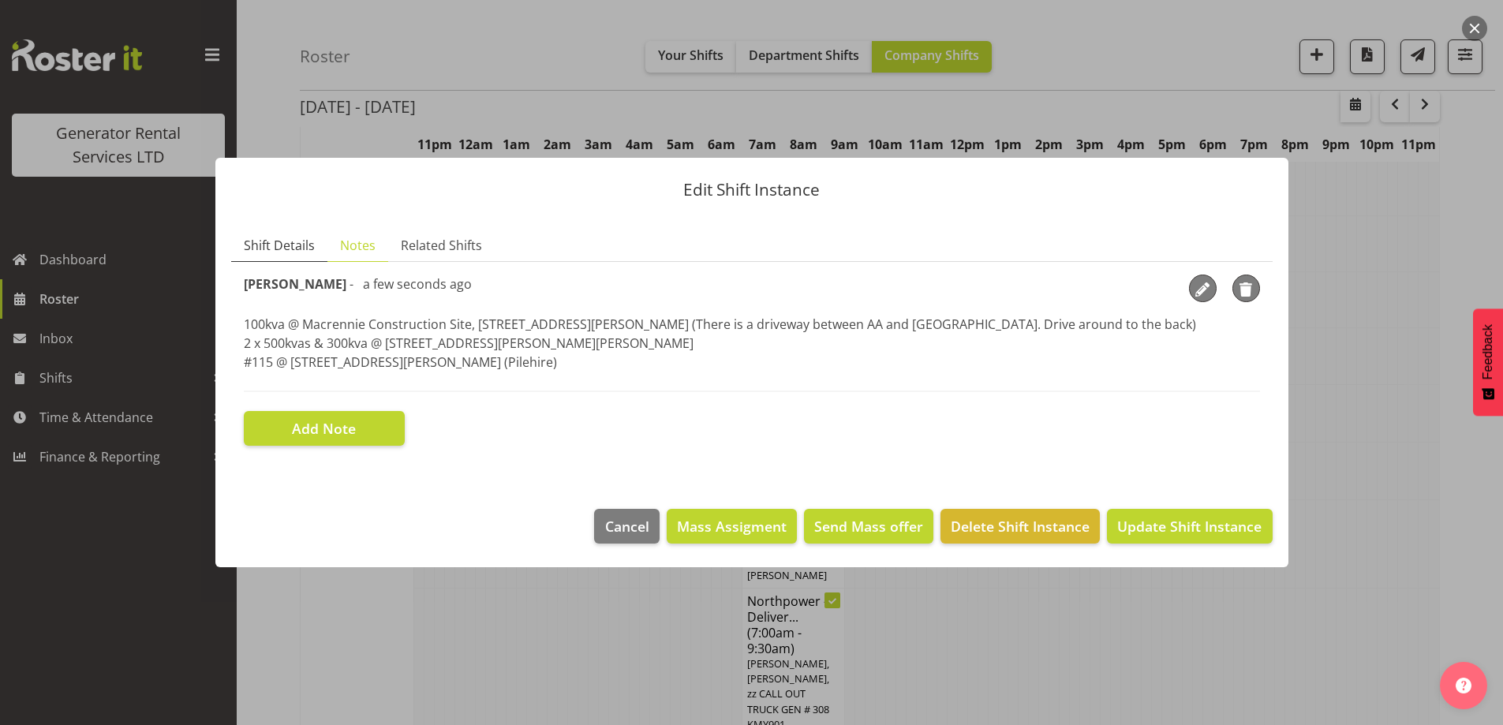
click at [264, 249] on span "Shift Details" at bounding box center [279, 245] width 71 height 19
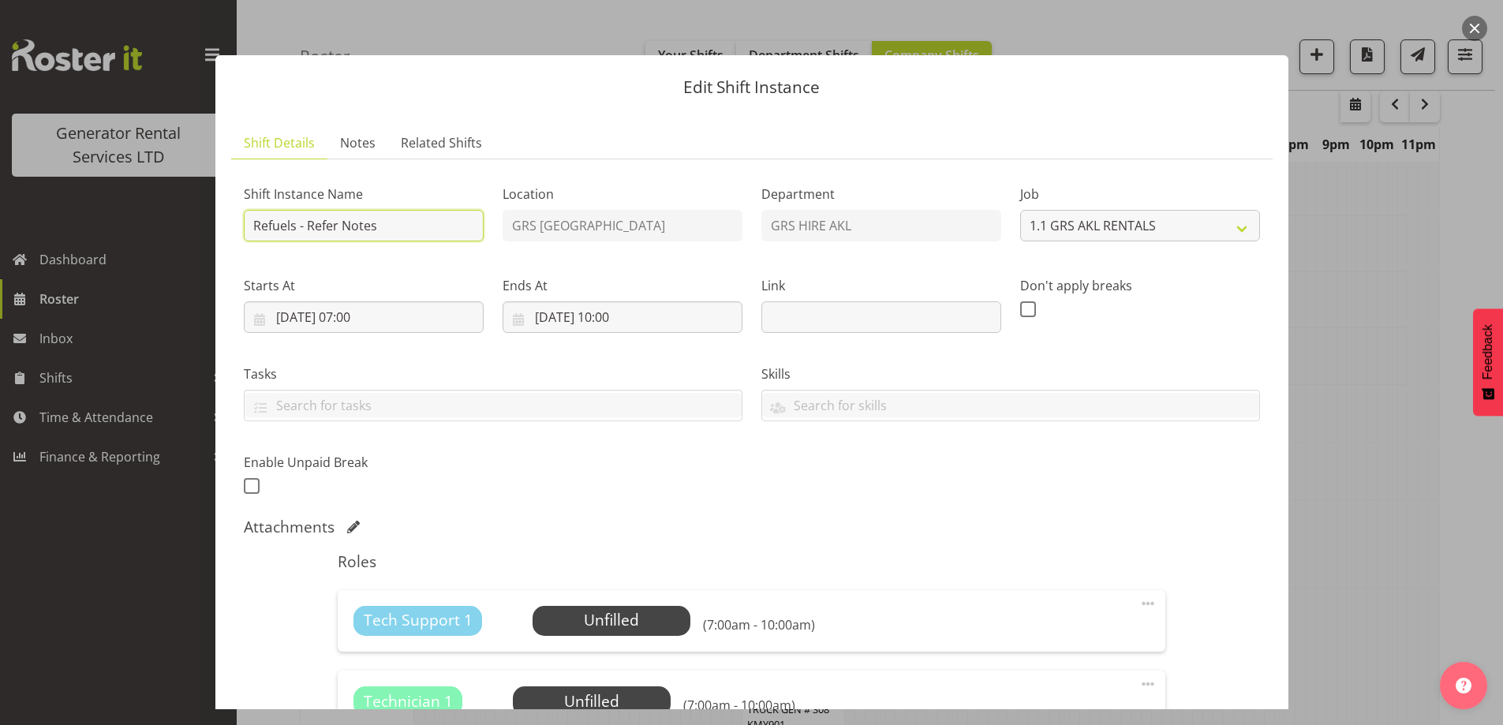
drag, startPoint x: 406, startPoint y: 233, endPoint x: 310, endPoint y: 222, distance: 96.9
click at [310, 222] on input "Refuels - Refer Notes" at bounding box center [364, 226] width 240 height 32
type input "Refuels - Using KMY"
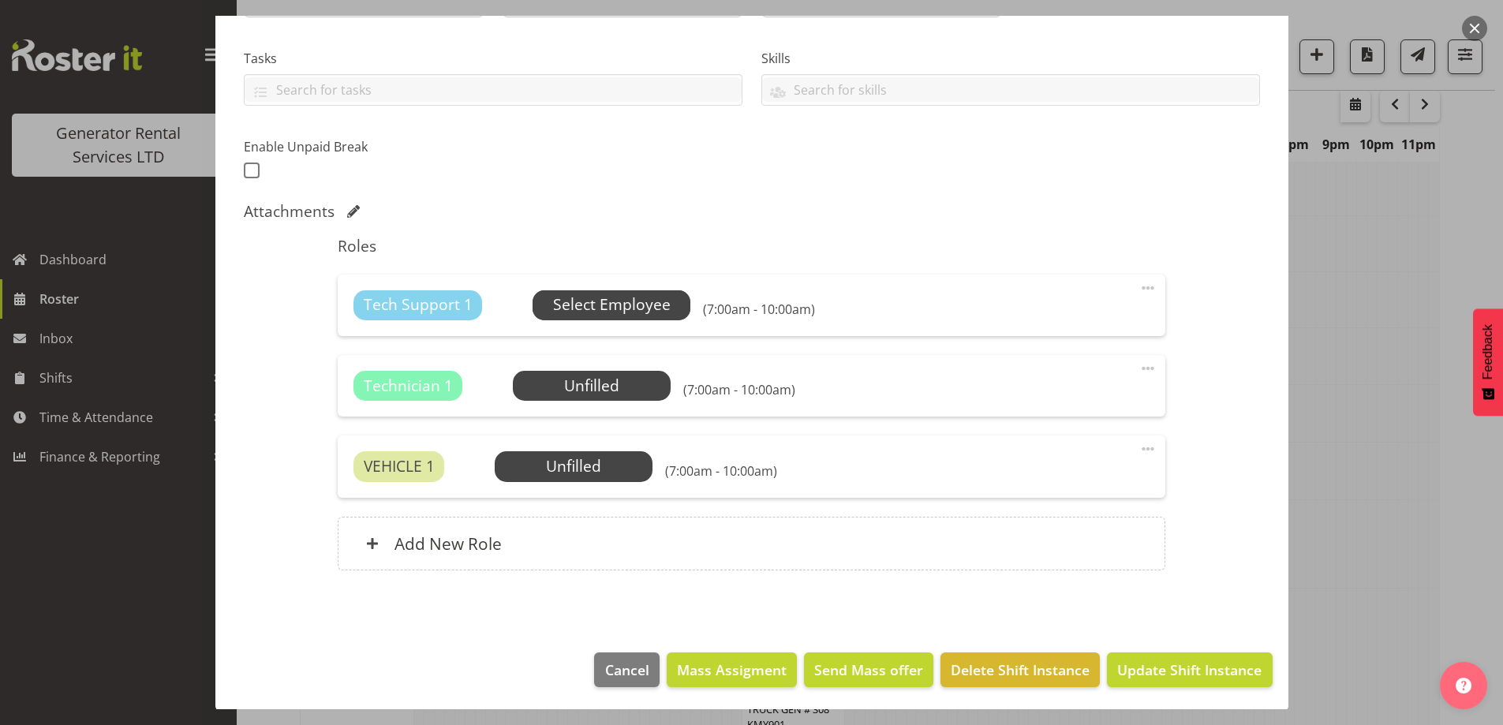
click at [617, 316] on span "Select Employee" at bounding box center [612, 305] width 118 height 23
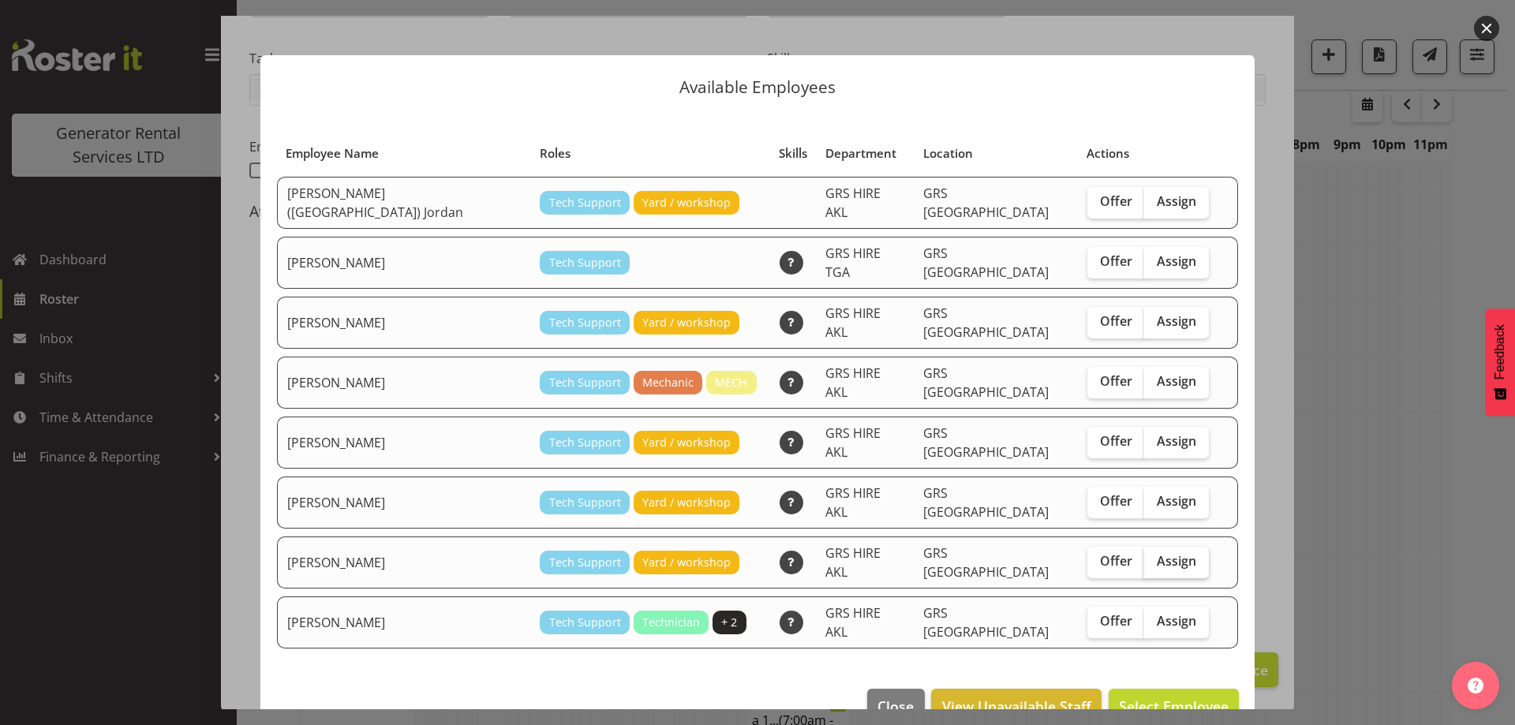
click at [1148, 547] on label "Assign" at bounding box center [1176, 563] width 65 height 32
click at [1148, 556] on input "Assign" at bounding box center [1149, 561] width 10 height 10
checkbox input "true"
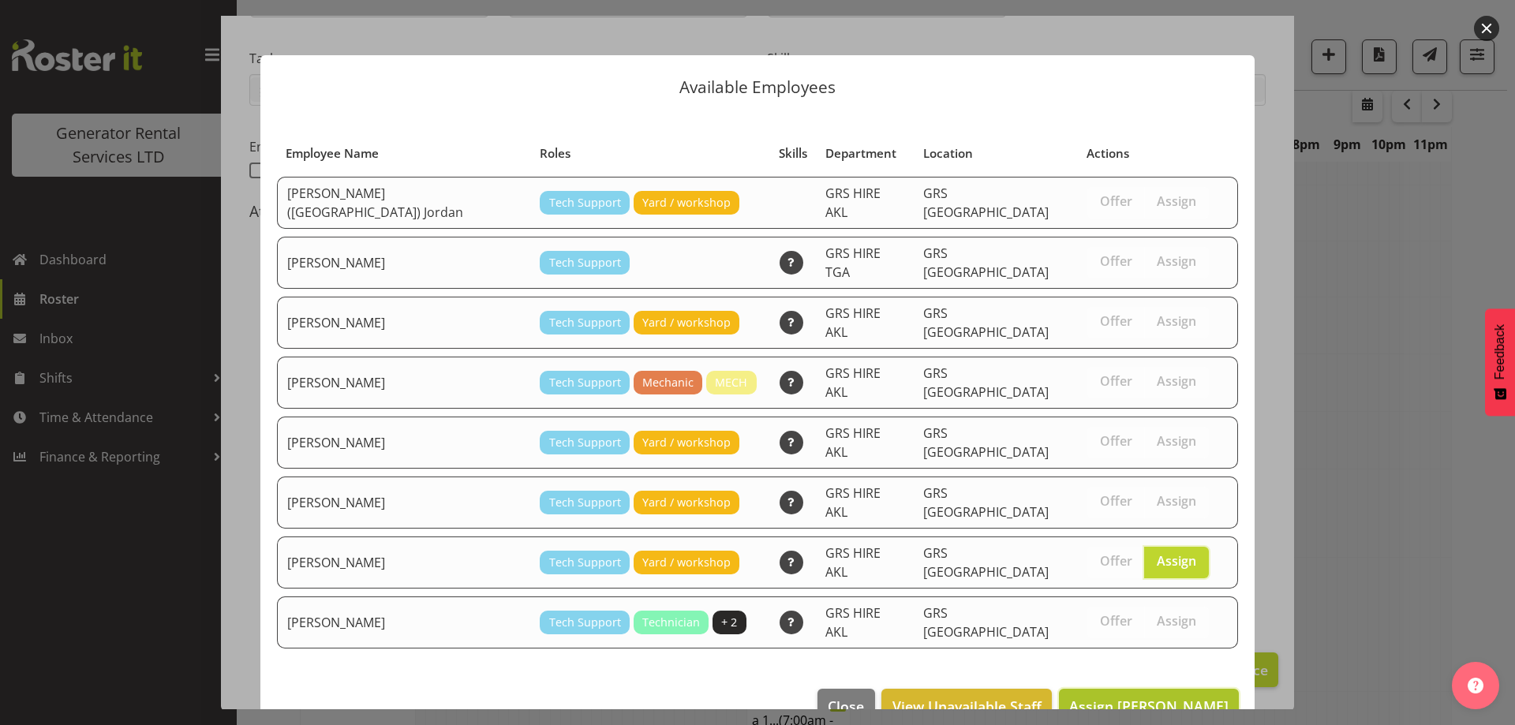
click at [1173, 697] on span "Assign Sam Carter" at bounding box center [1148, 706] width 159 height 19
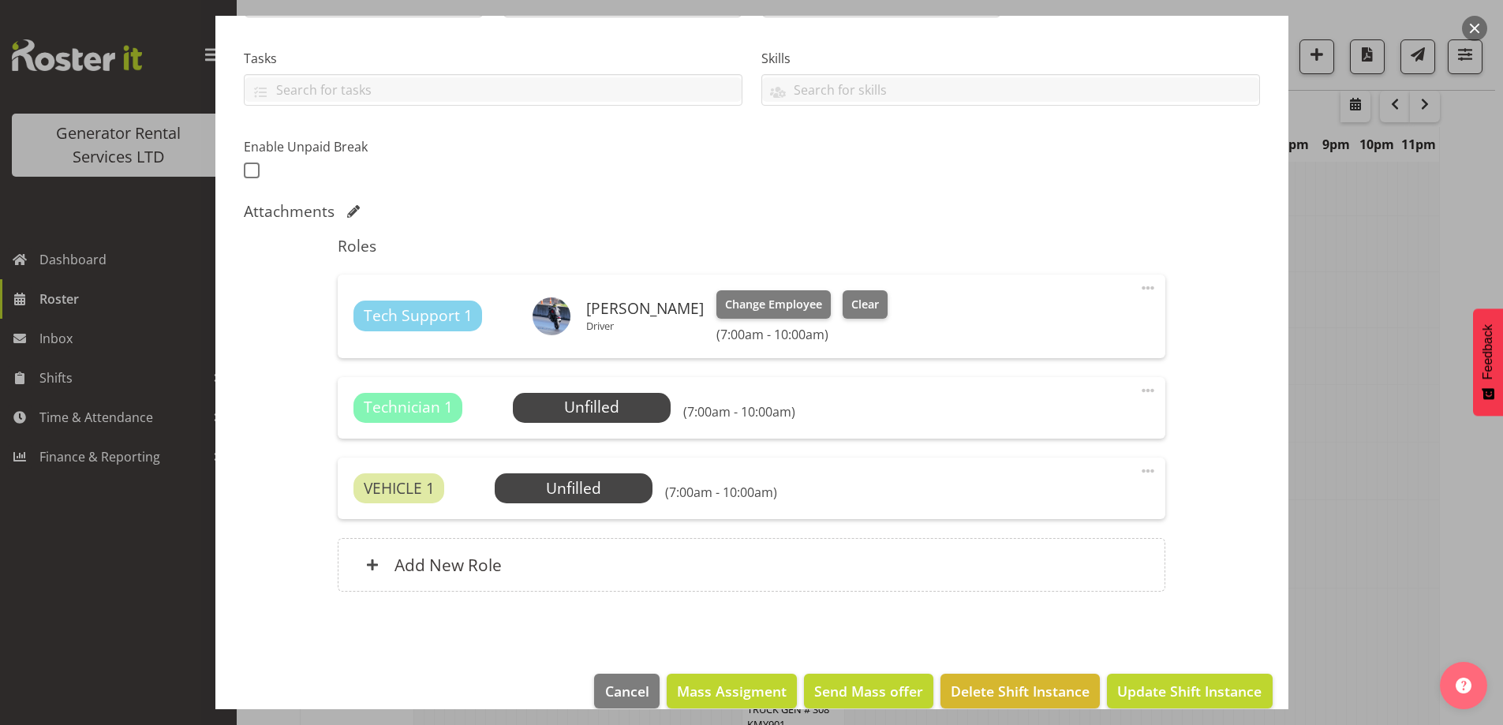
click at [1140, 386] on span at bounding box center [1148, 390] width 19 height 19
click at [1061, 476] on link "Delete" at bounding box center [1082, 482] width 152 height 28
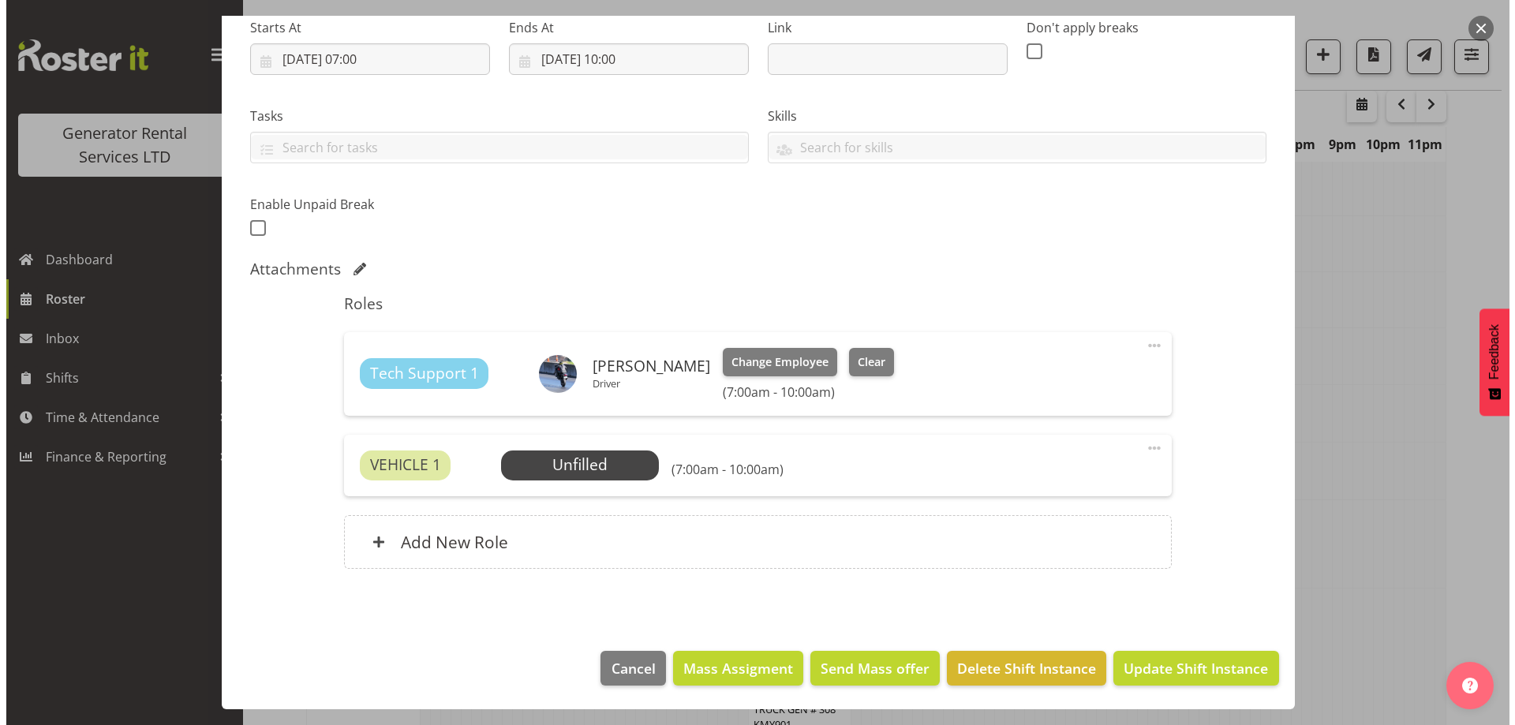
scroll to position [258, 0]
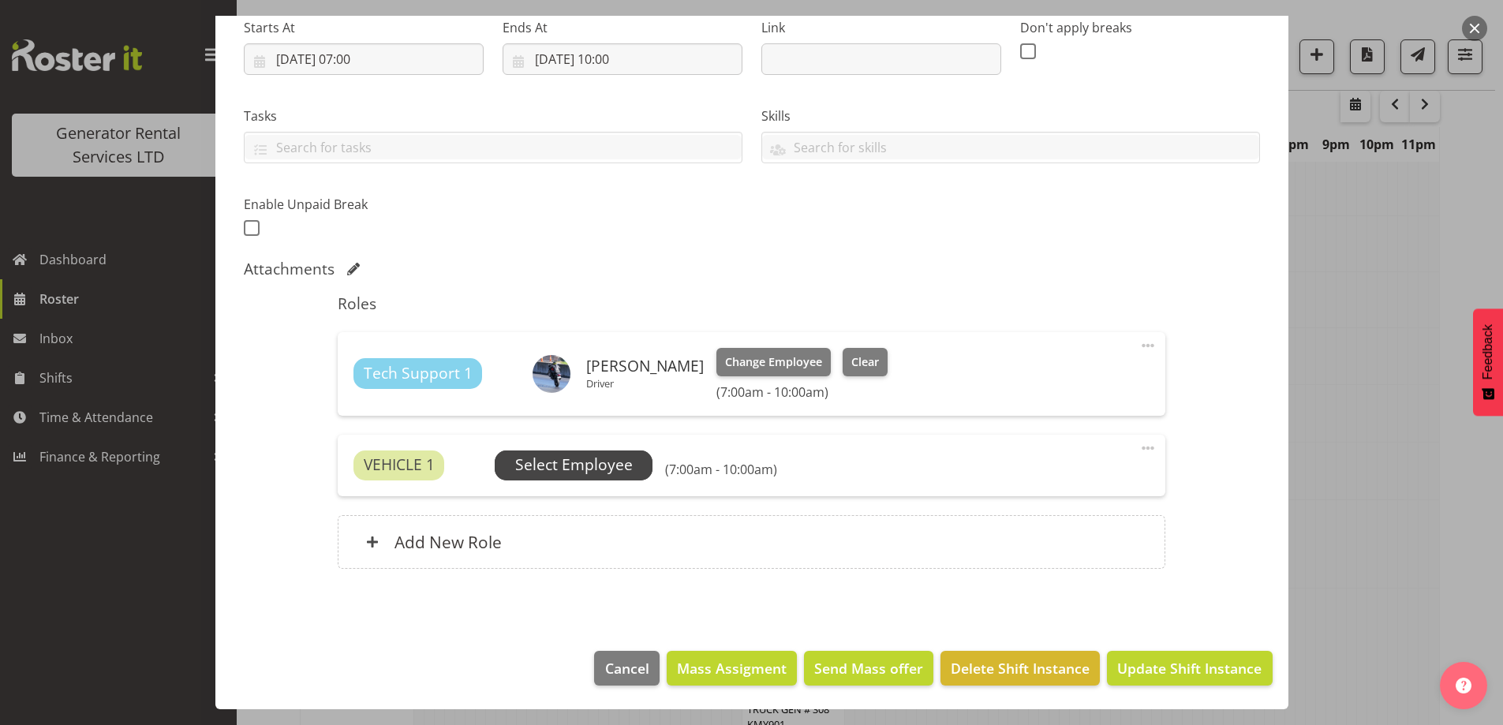
click at [597, 460] on span "Select Employee" at bounding box center [574, 465] width 118 height 23
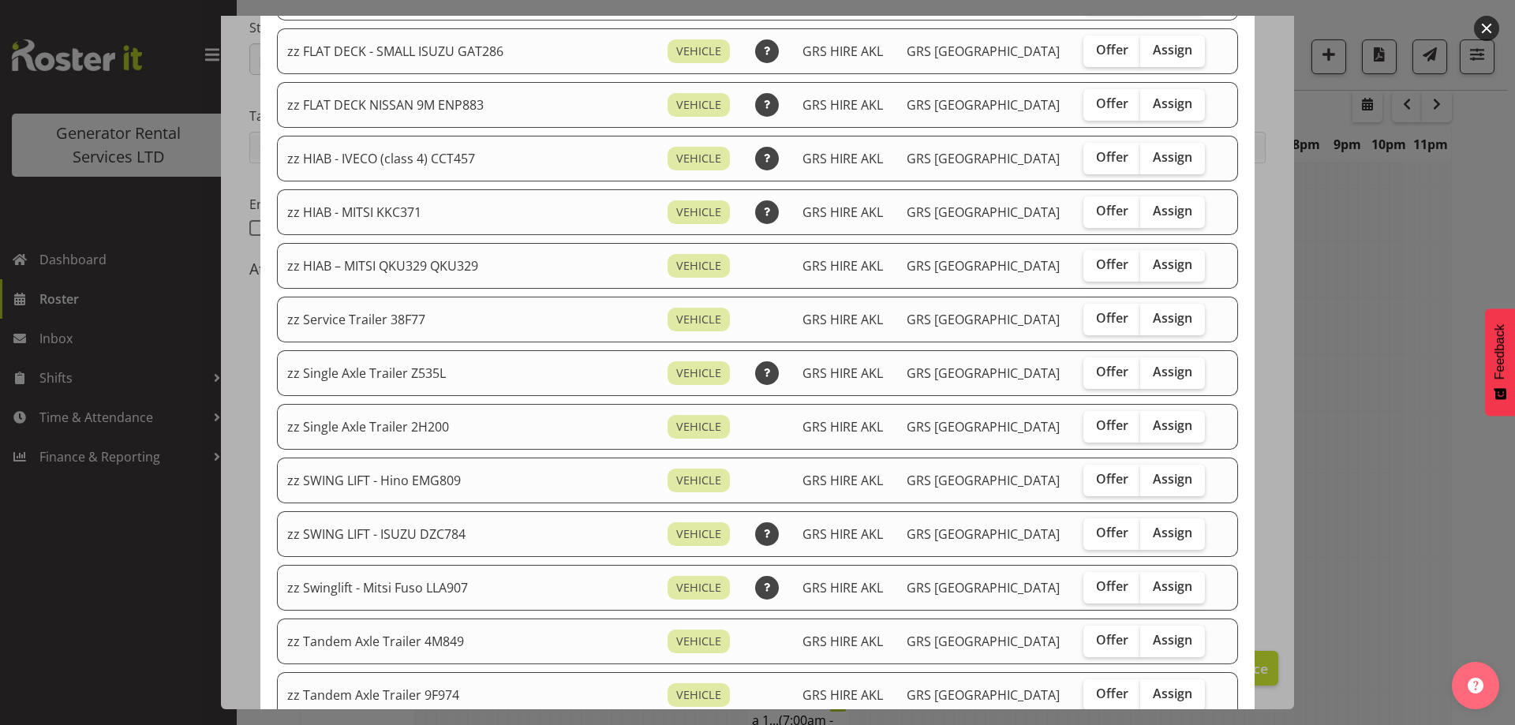
scroll to position [1263, 0]
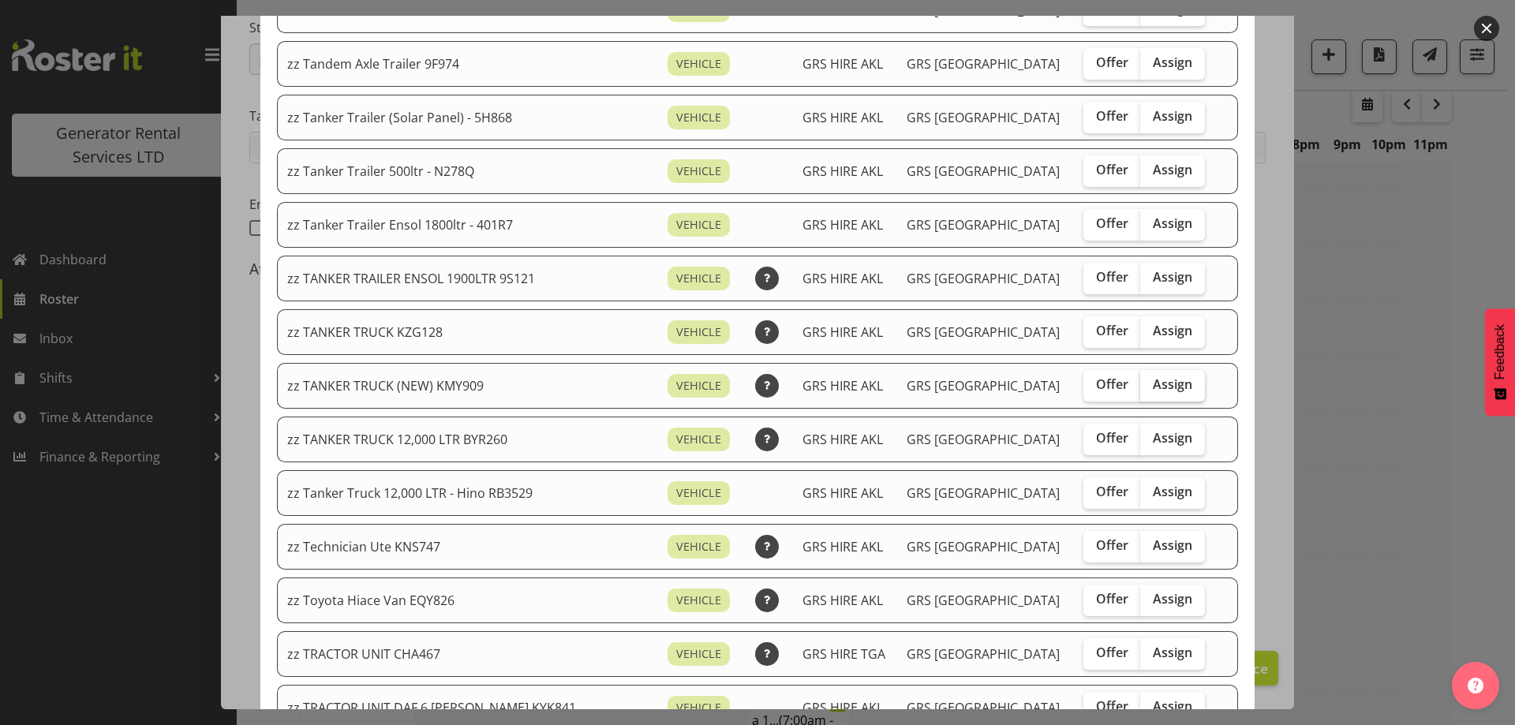
click at [1162, 382] on span "Assign" at bounding box center [1172, 384] width 39 height 16
click at [1151, 382] on input "Assign" at bounding box center [1145, 385] width 10 height 10
checkbox input "true"
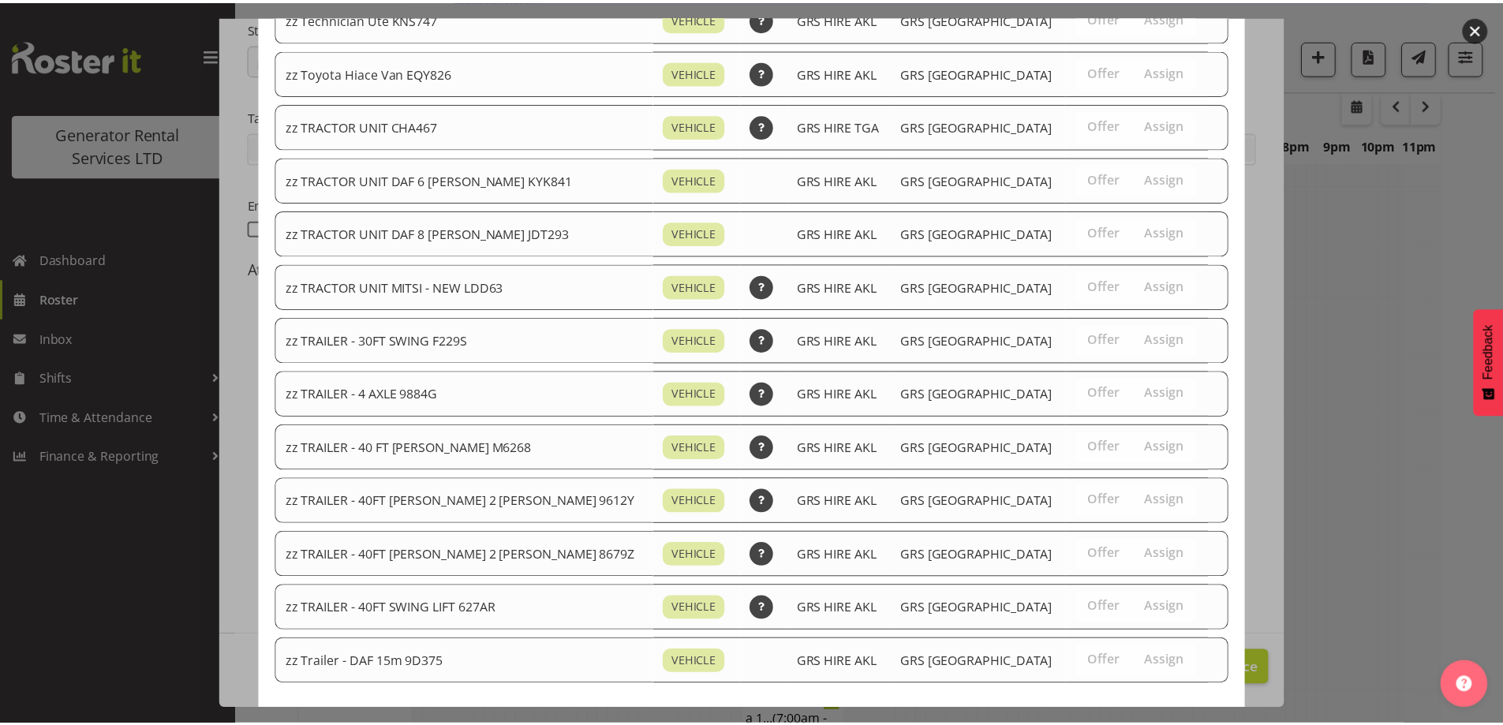
scroll to position [1866, 0]
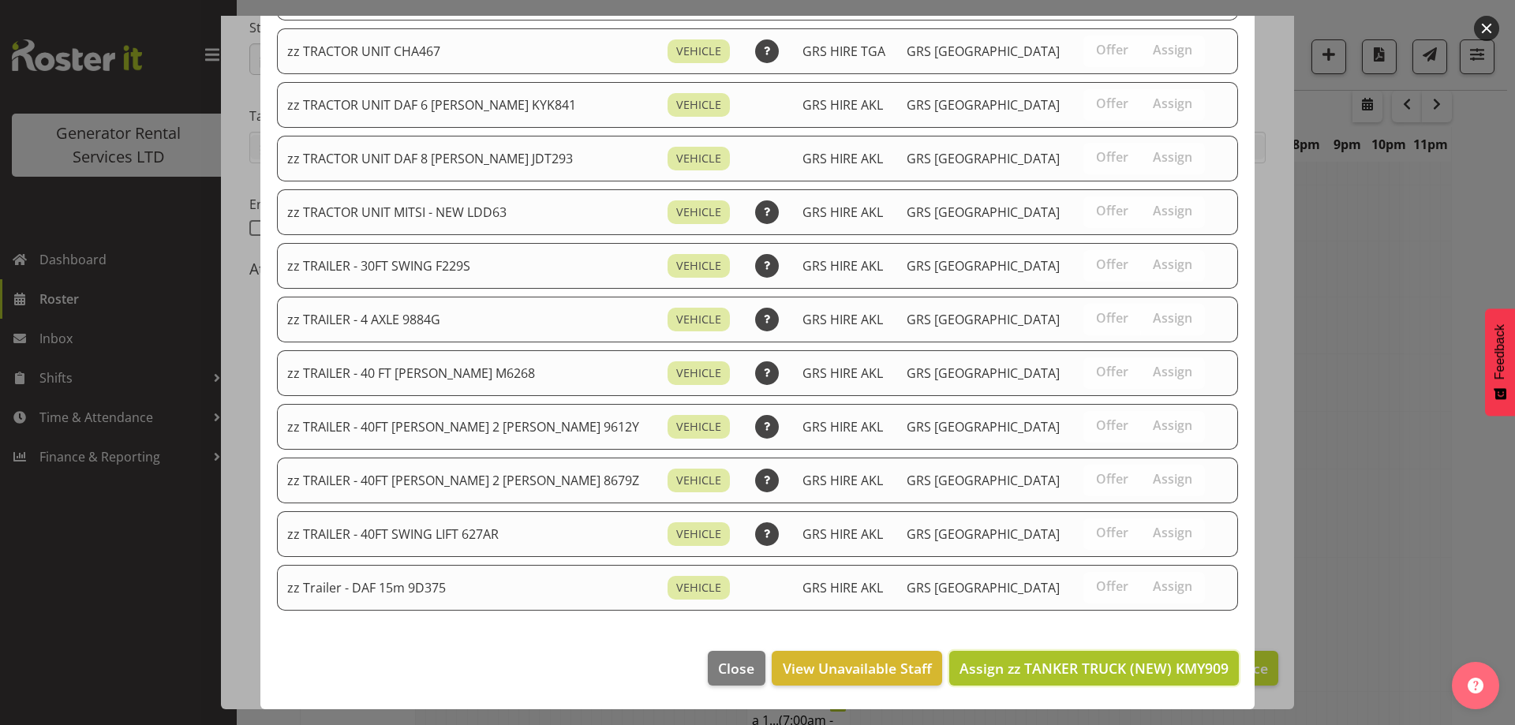
click at [1126, 653] on button "Assign zz TANKER TRUCK (NEW) KMY909" at bounding box center [1094, 668] width 290 height 35
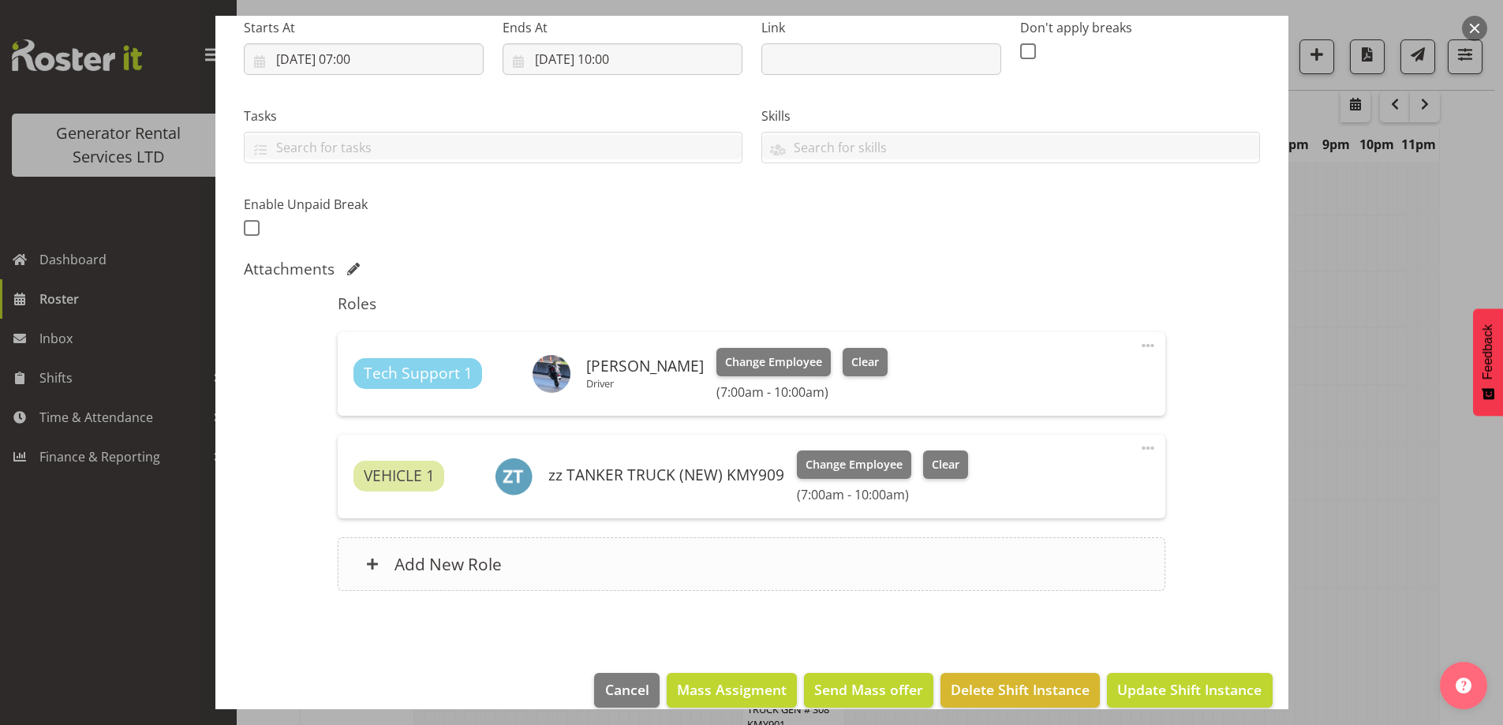
scroll to position [280, 0]
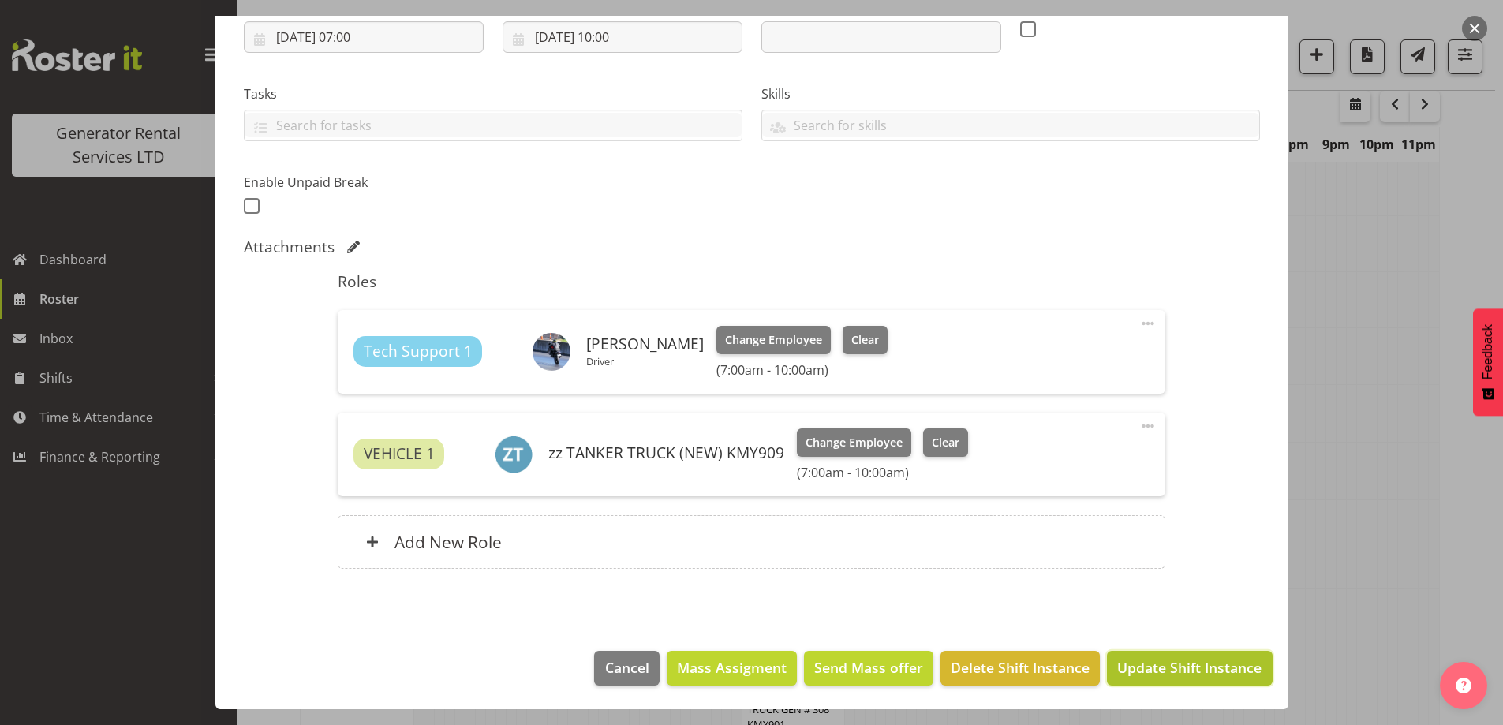
click at [1162, 664] on span "Update Shift Instance" at bounding box center [1189, 667] width 144 height 21
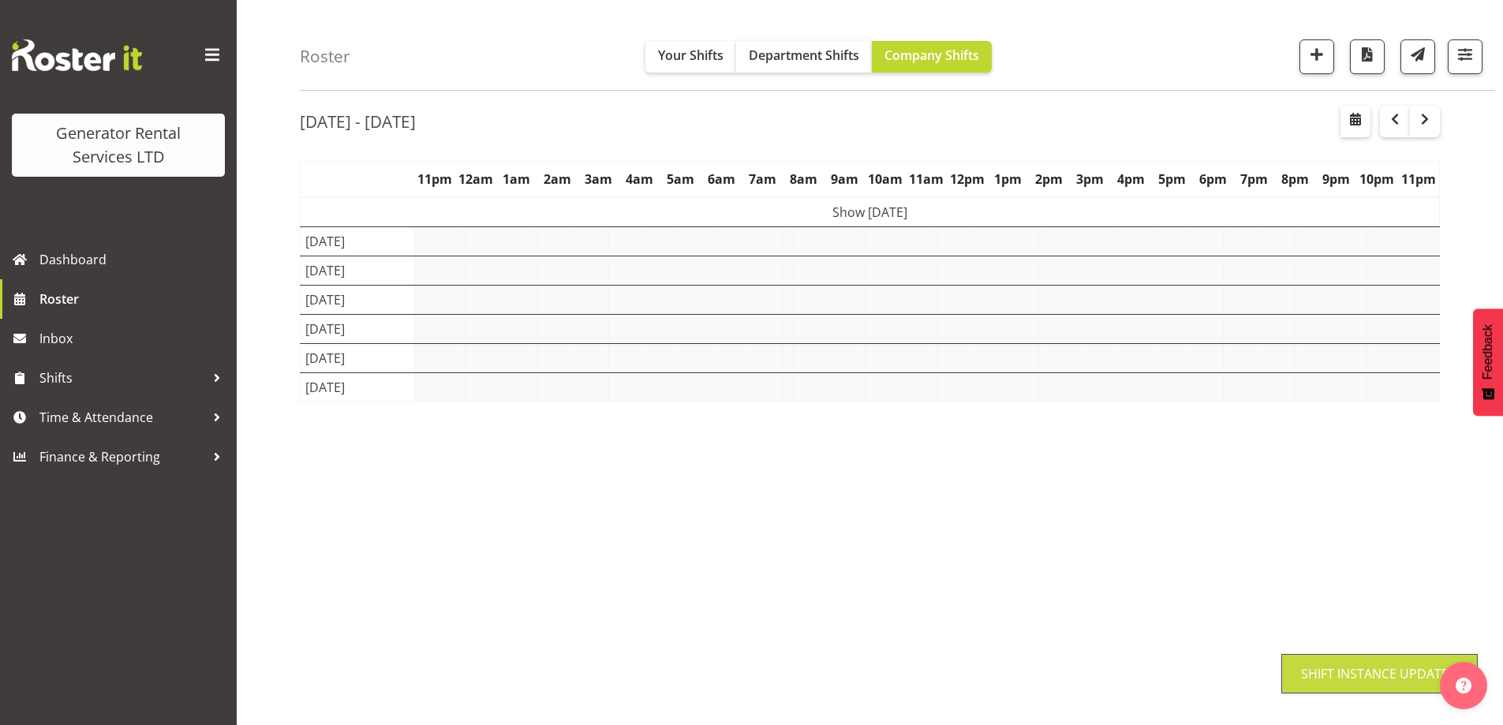
scroll to position [51, 0]
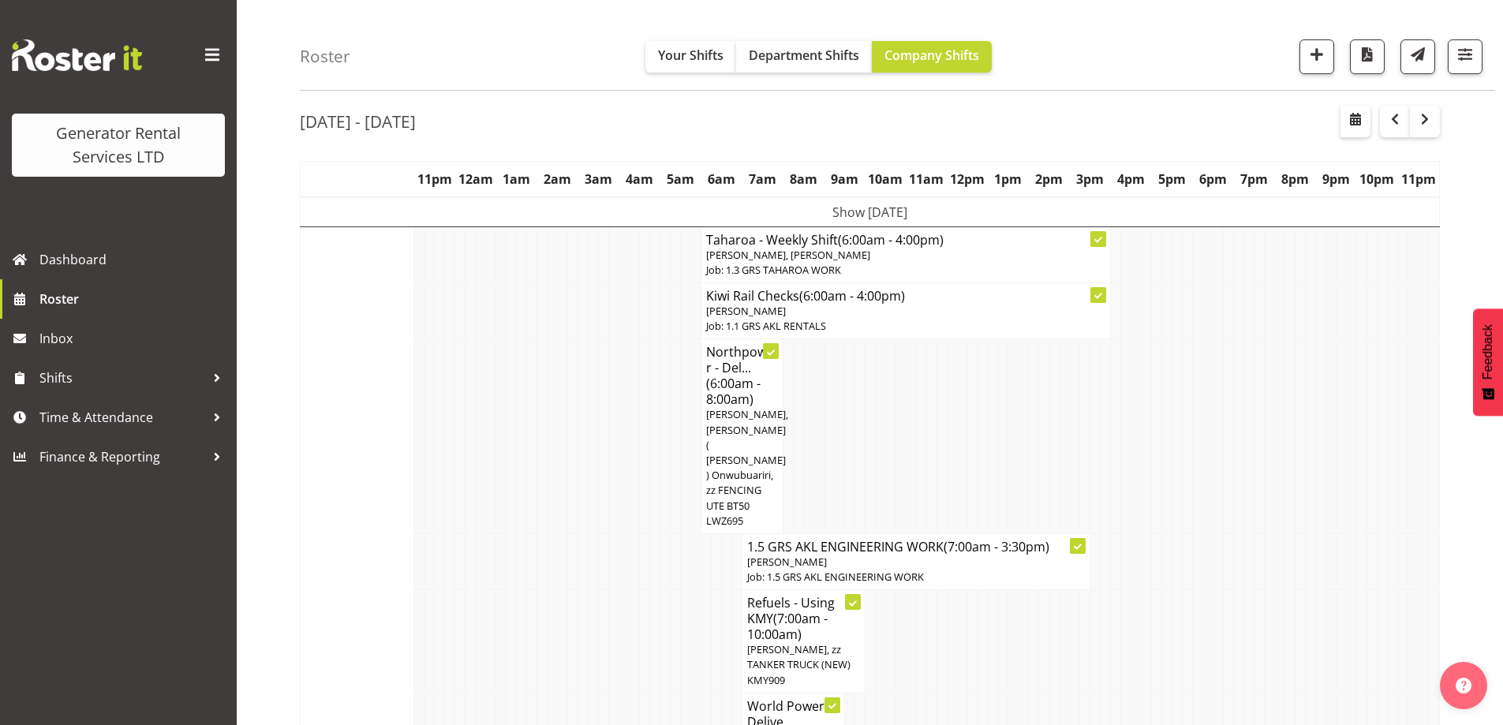
click at [563, 547] on td at bounding box center [563, 561] width 10 height 56
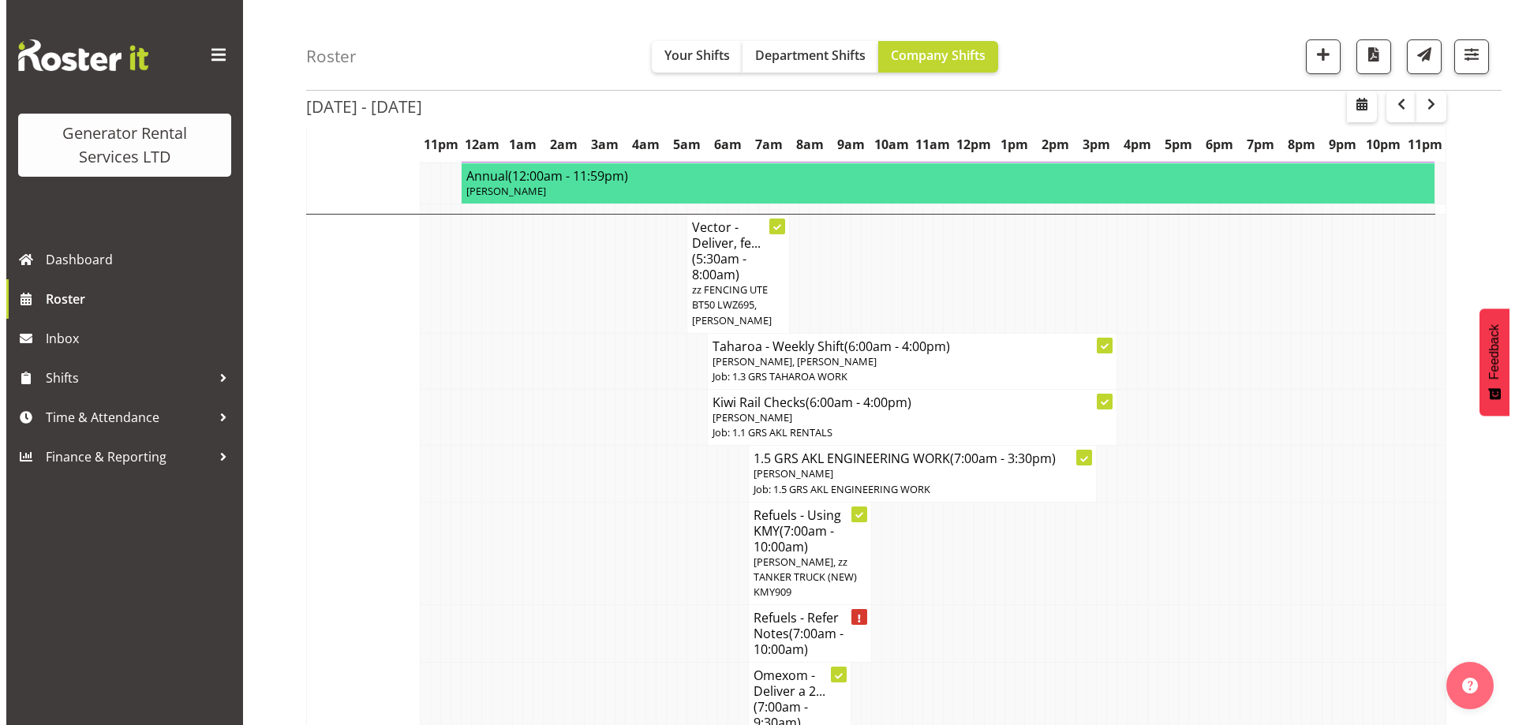
scroll to position [1708, 0]
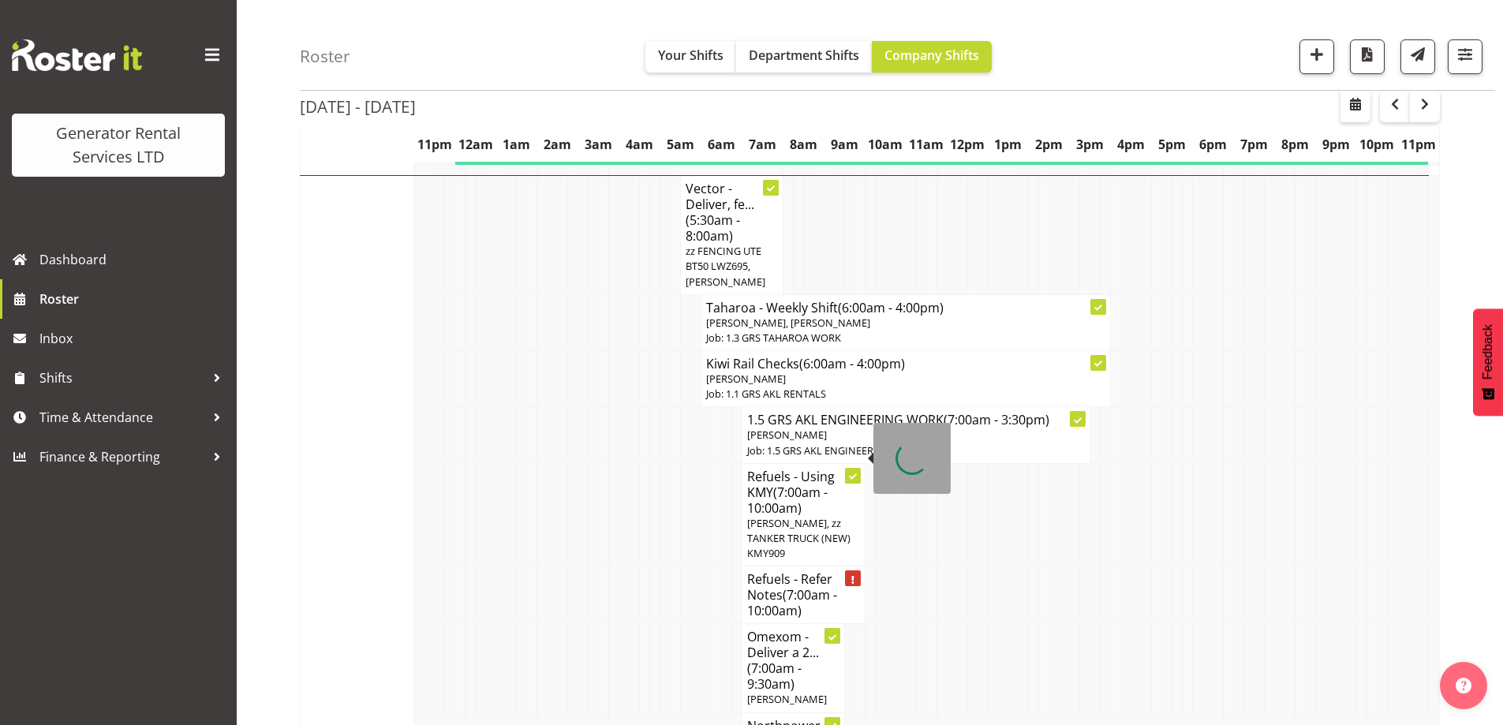
click at [774, 586] on span "(7:00am - 10:00am)" at bounding box center [792, 602] width 90 height 33
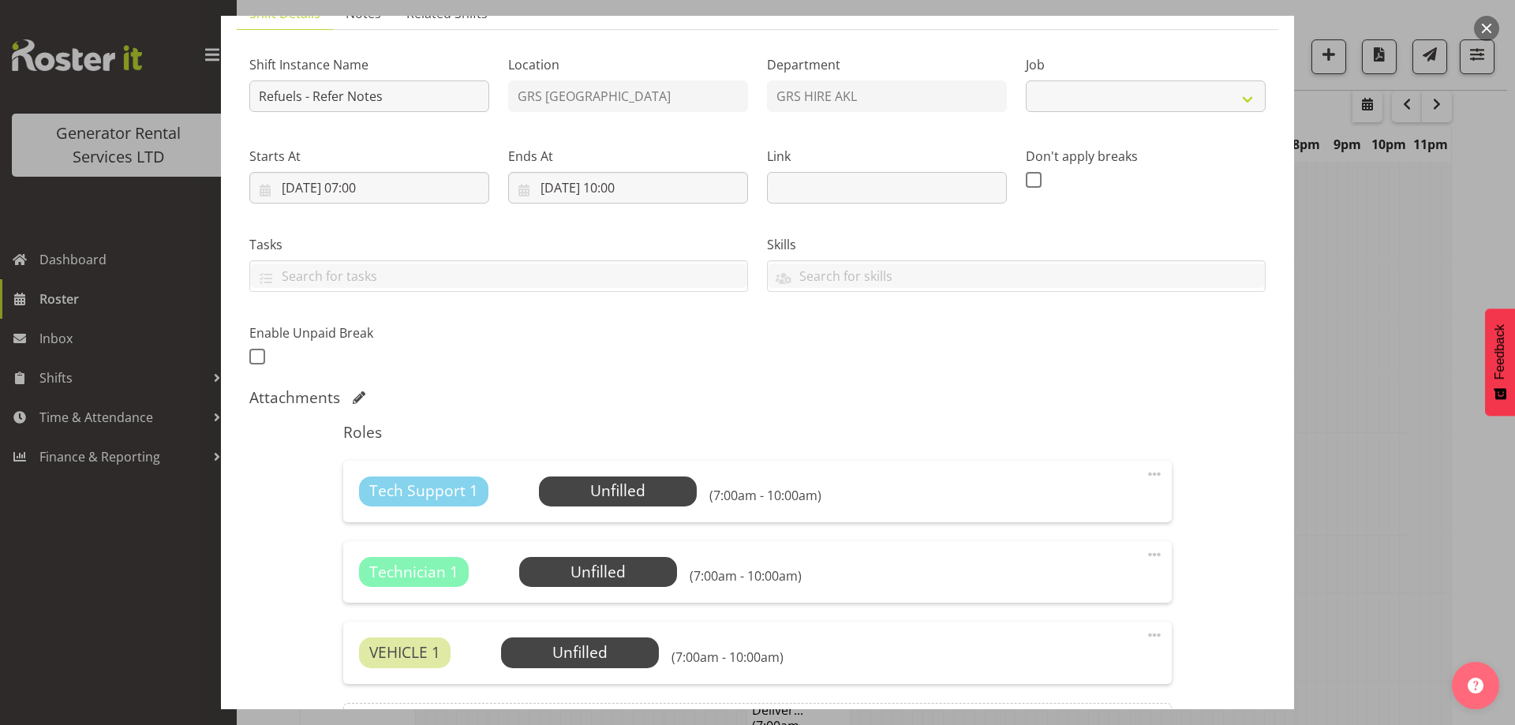
select select "9"
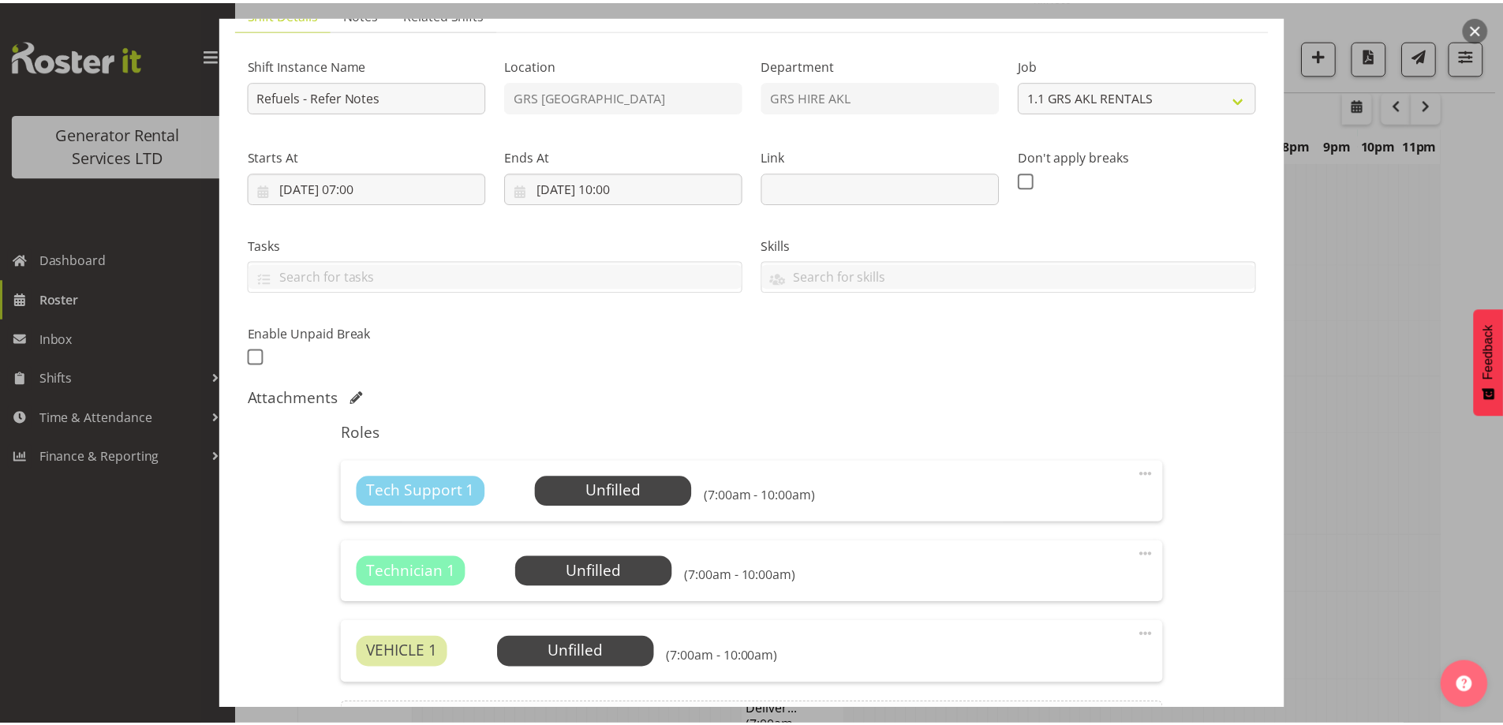
scroll to position [317, 0]
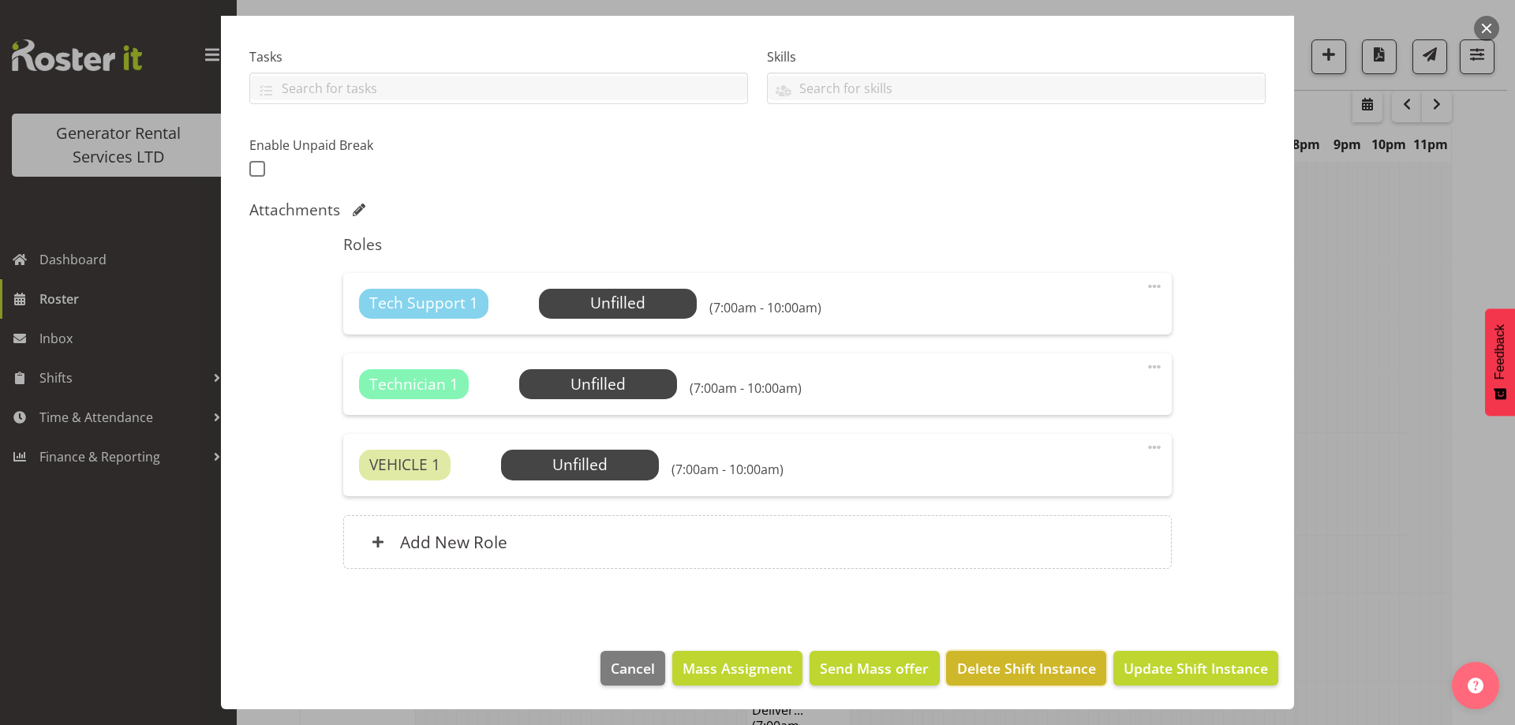
click at [1019, 673] on span "Delete Shift Instance" at bounding box center [1026, 668] width 139 height 21
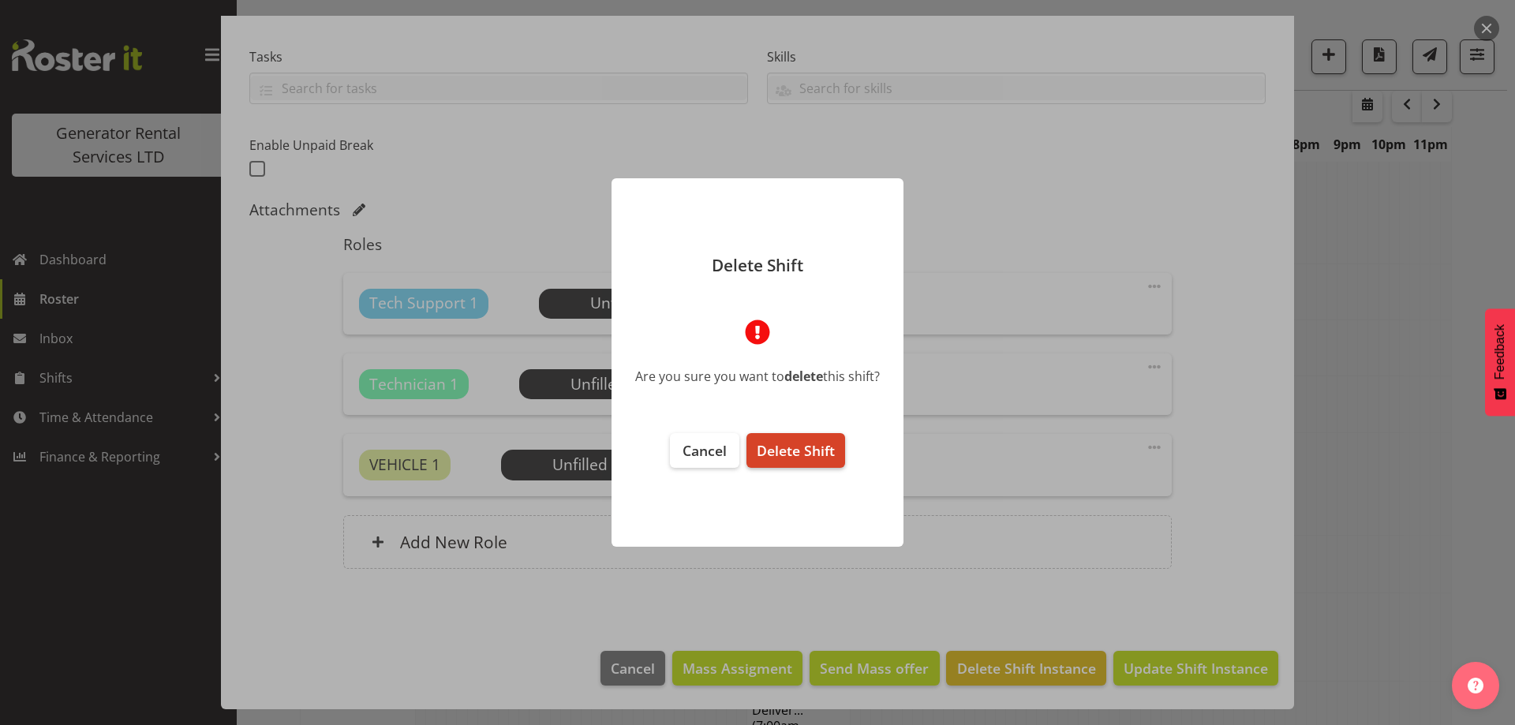
click at [792, 449] on span "Delete Shift" at bounding box center [796, 450] width 78 height 19
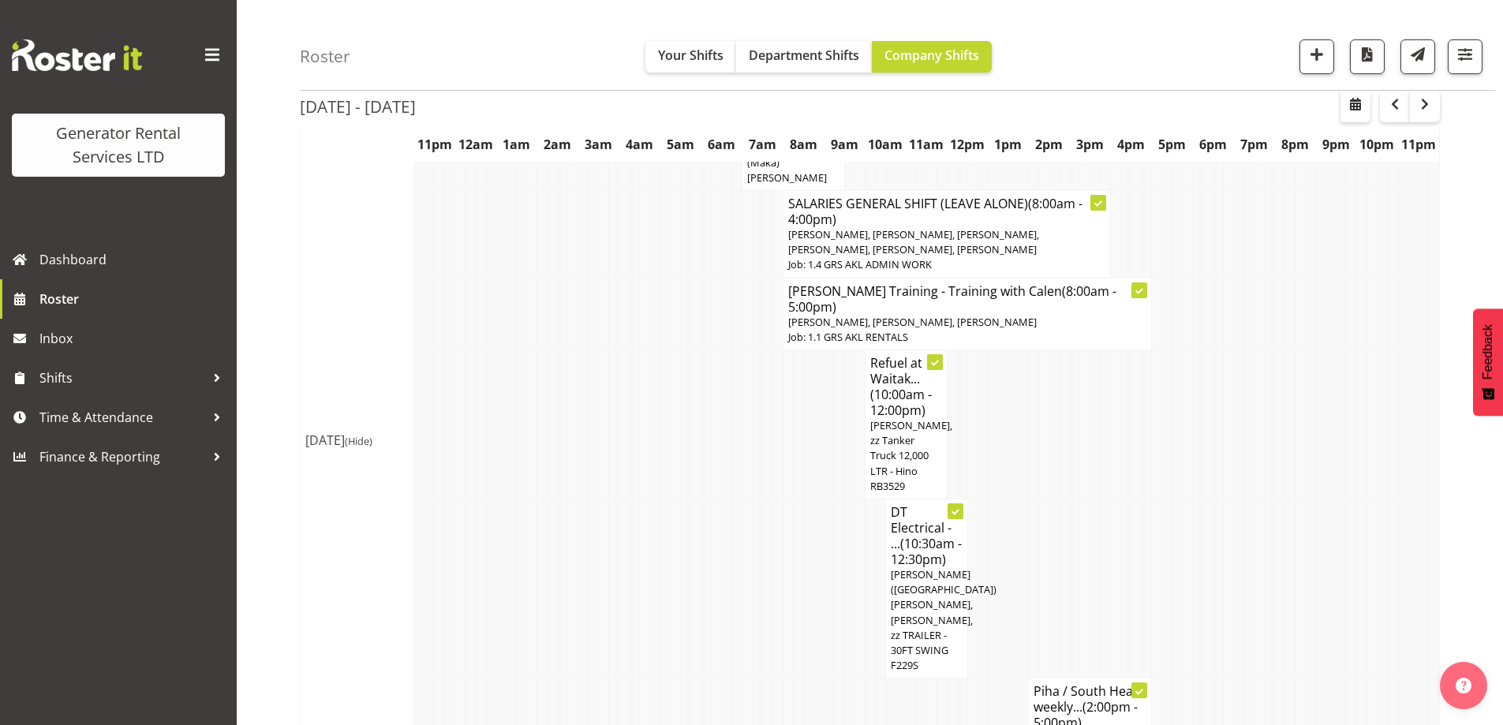
scroll to position [2655, 0]
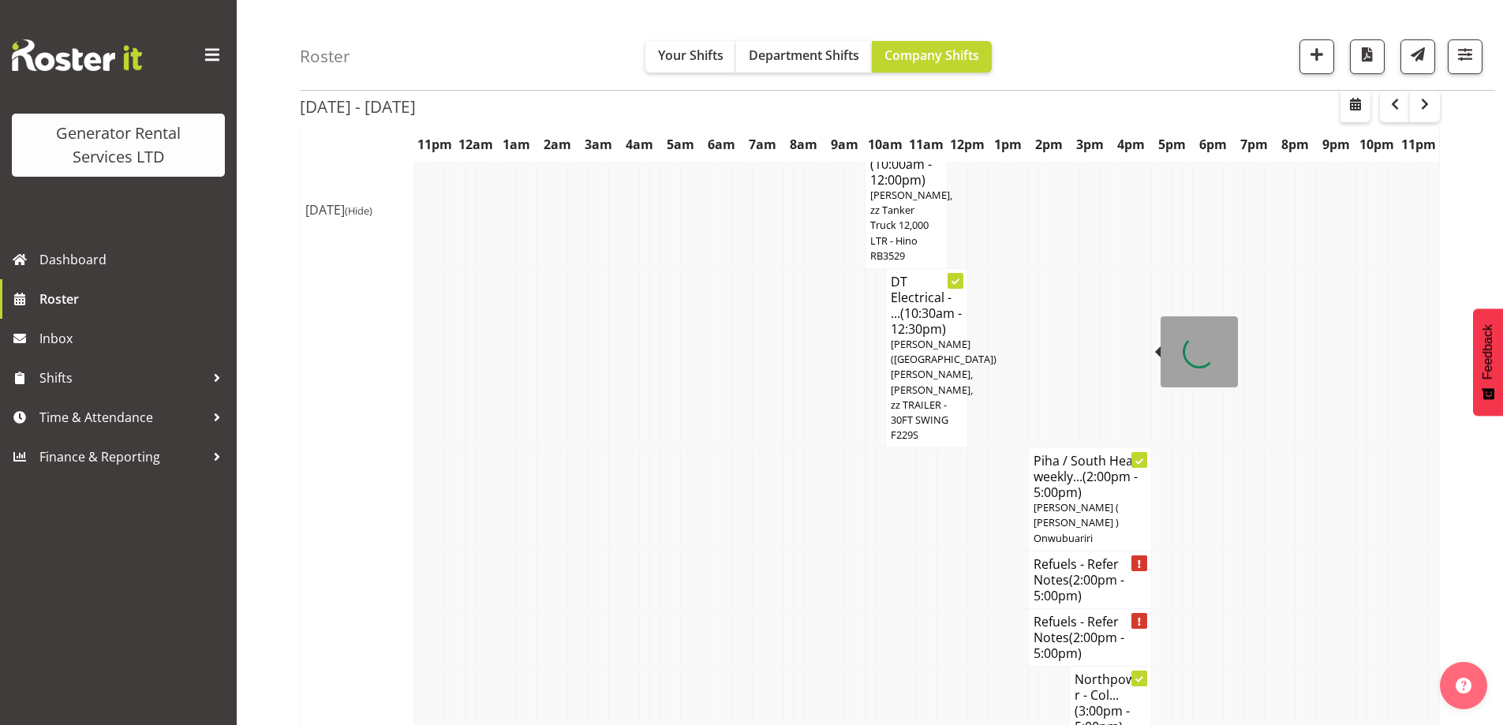
click at [1081, 571] on span "(2:00pm - 5:00pm)" at bounding box center [1079, 587] width 91 height 33
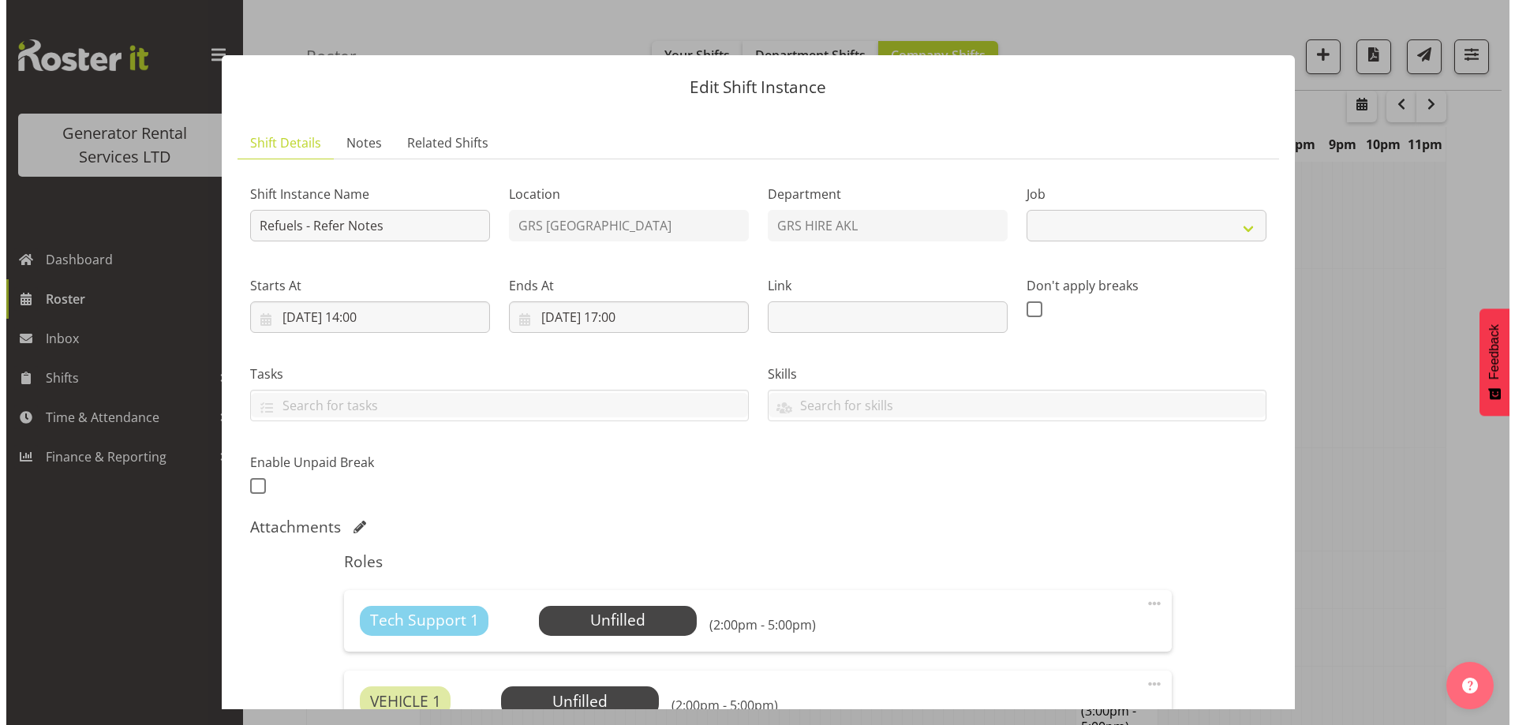
scroll to position [2648, 0]
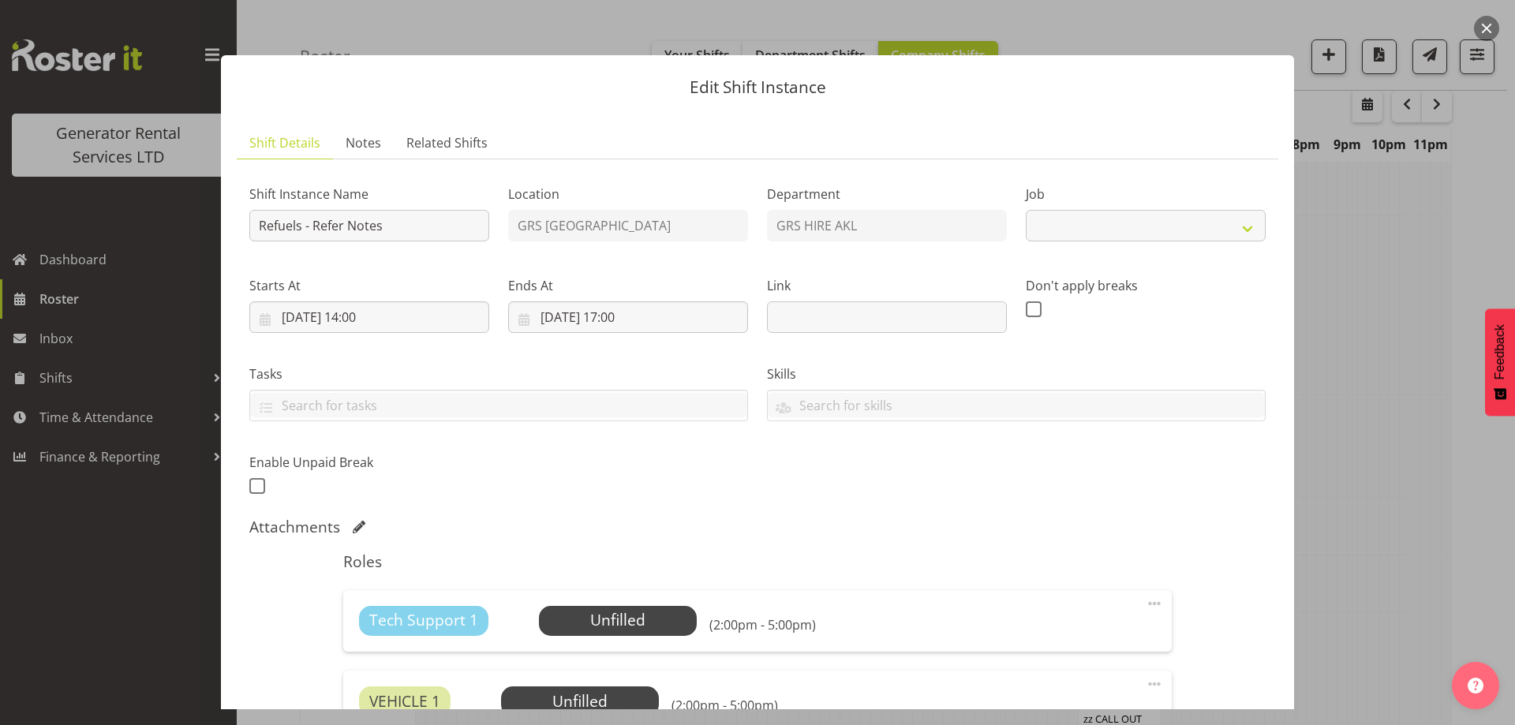
select select "9"
click at [348, 140] on span "Notes" at bounding box center [364, 142] width 36 height 19
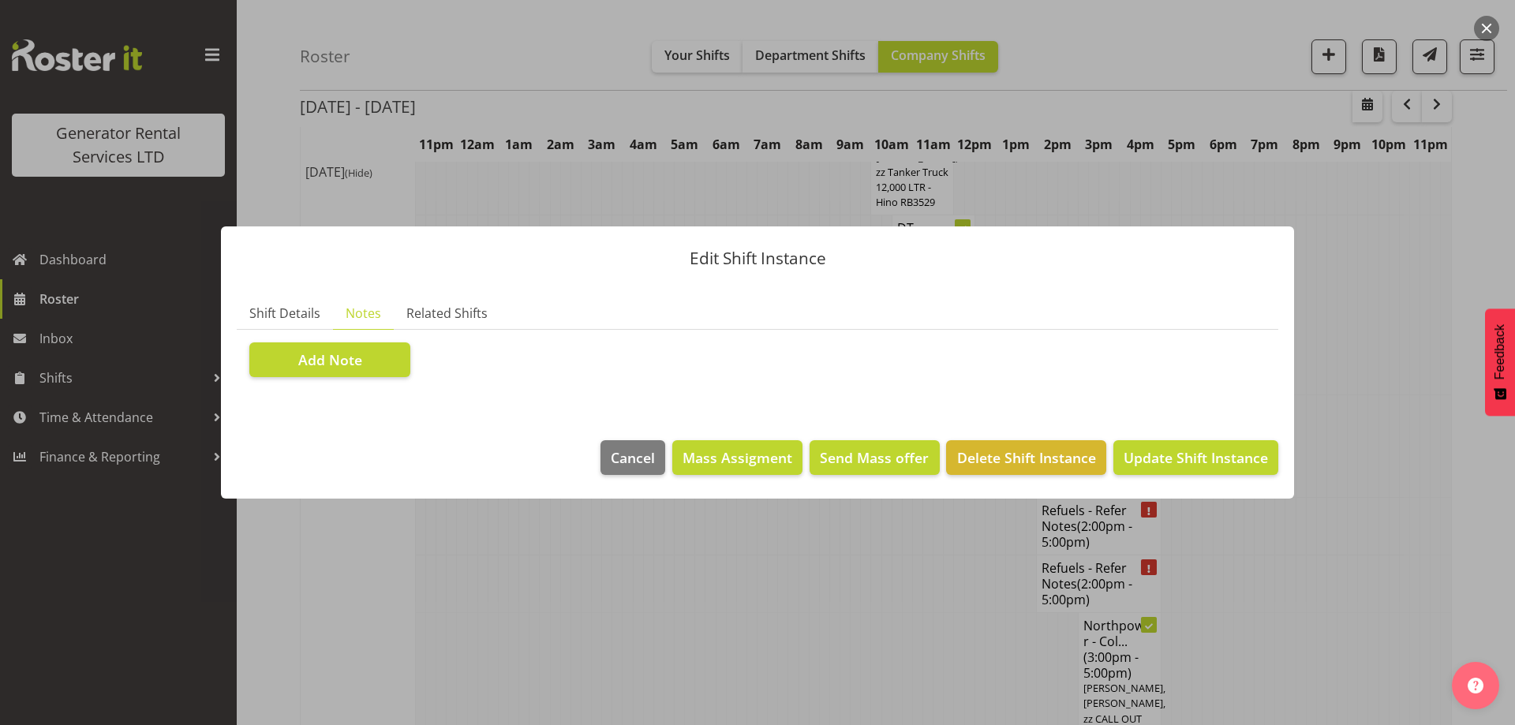
click at [365, 392] on section "Shift Details Notes Related Shifts Shift Instance Name Refuels - Refer Notes Lo…" at bounding box center [757, 353] width 1073 height 143
click at [371, 375] on button "Add Note" at bounding box center [329, 359] width 161 height 35
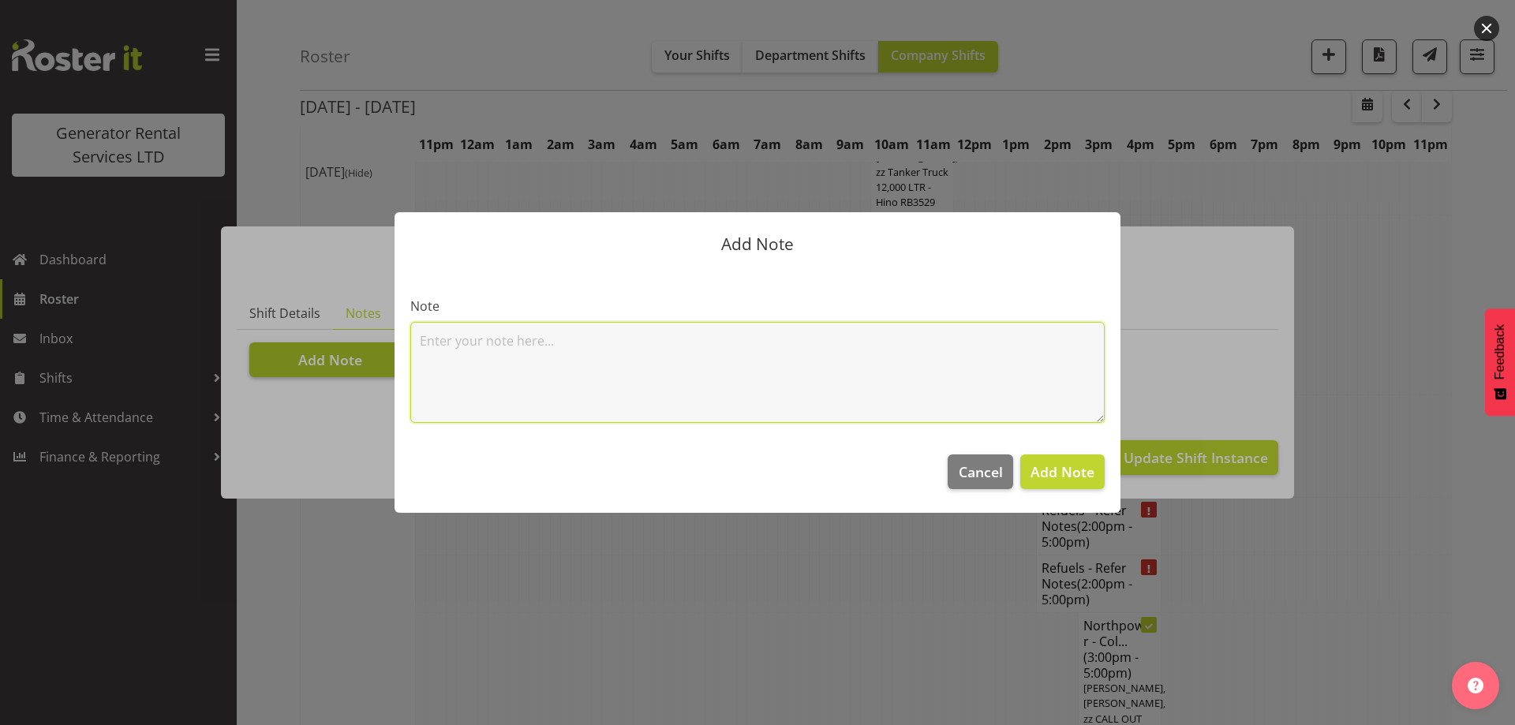
click at [454, 372] on textarea at bounding box center [757, 372] width 694 height 101
paste textarea "2 x 500kvas & 300kva @ 651 Massey road, 37 Plumley Cres & 46 Cyclamen road, Man…"
click at [952, 332] on textarea "2 x 500kvas & 300kva @ 651 Massey road, 37 Plumley Cres & 46 Cyclamen road, Man…" at bounding box center [757, 372] width 694 height 101
paste textarea "100kva @ Macrennie Construction Site, 6 Carr Rd Mt Roskill (There is a driveway…"
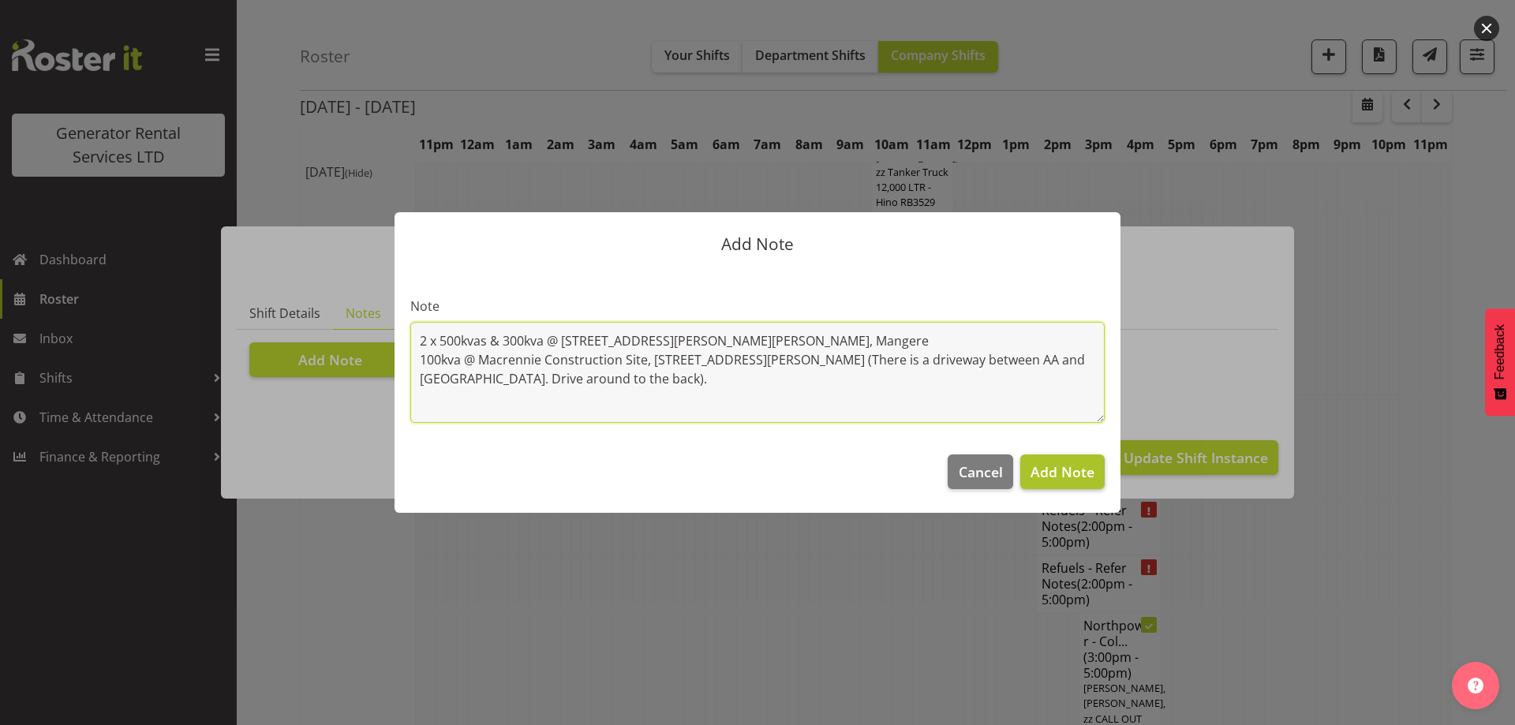
type textarea "2 x 500kvas & 300kva @ 651 Massey road, 37 Plumley Cres & 46 Cyclamen road, Man…"
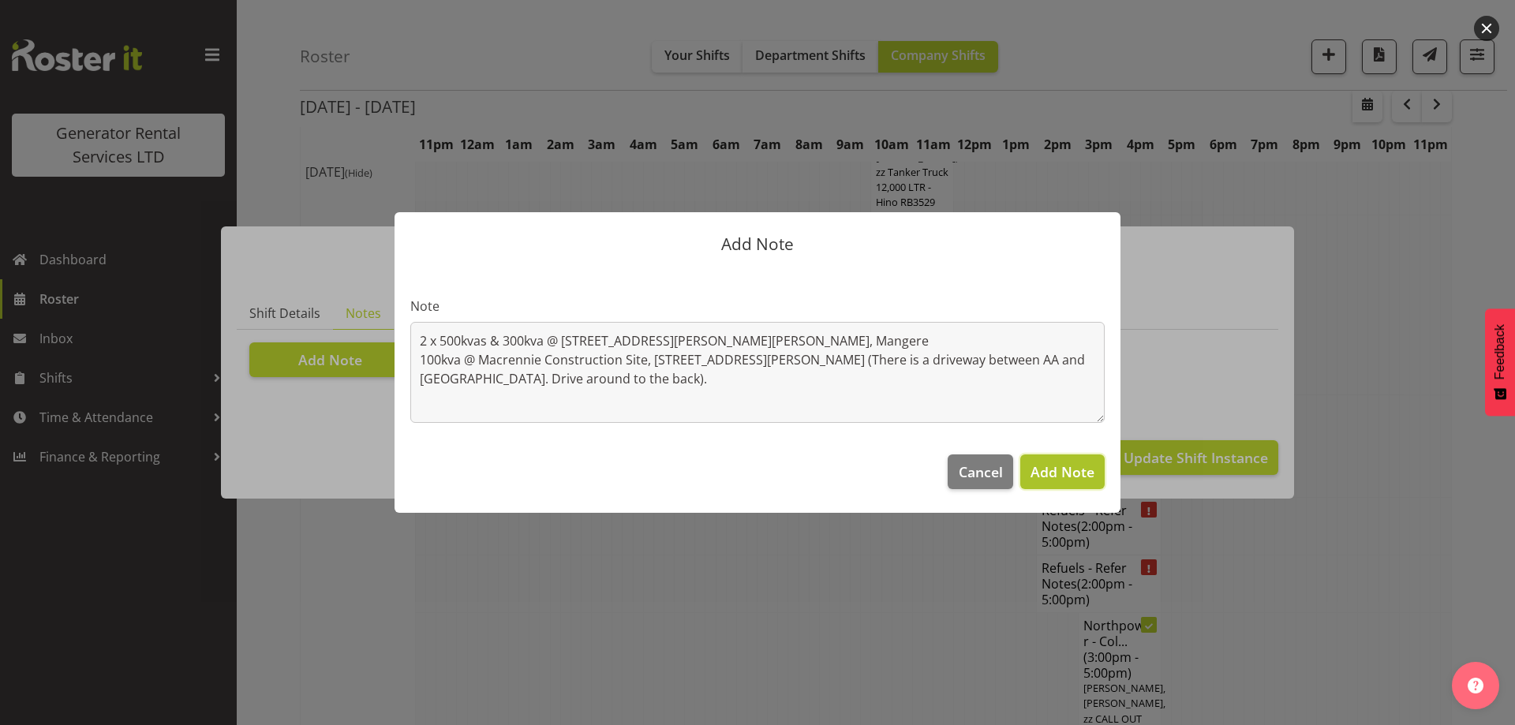
click at [1083, 485] on button "Add Note" at bounding box center [1062, 472] width 84 height 35
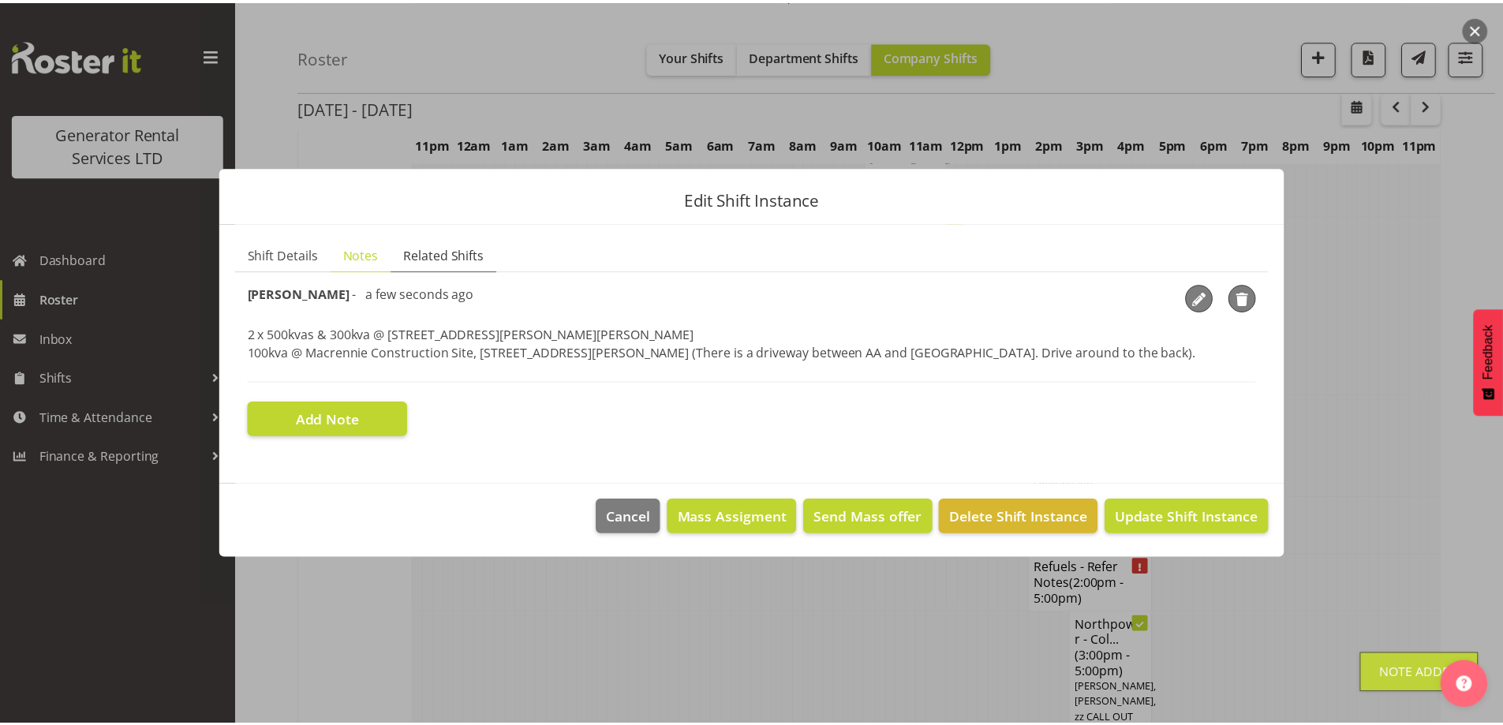
scroll to position [2655, 0]
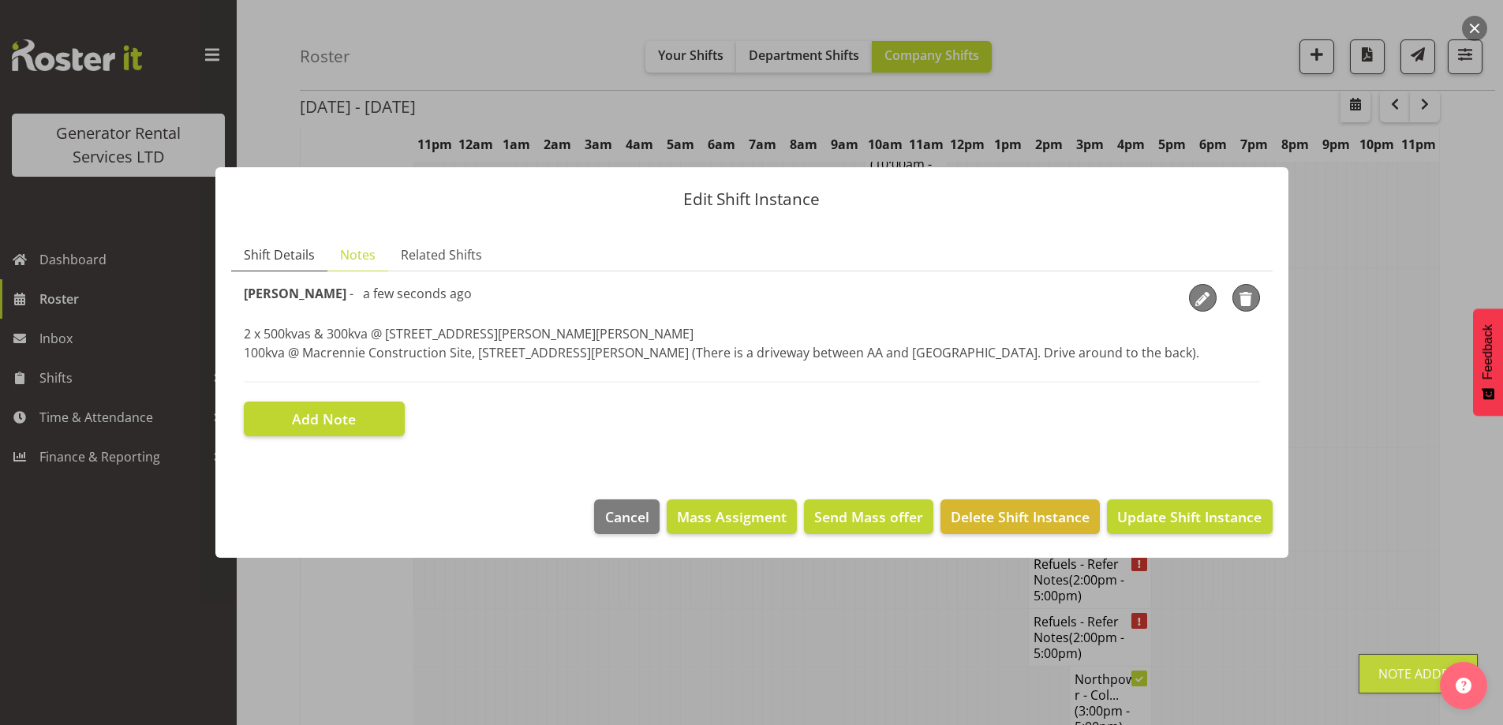
click at [292, 260] on span "Shift Details" at bounding box center [279, 254] width 71 height 19
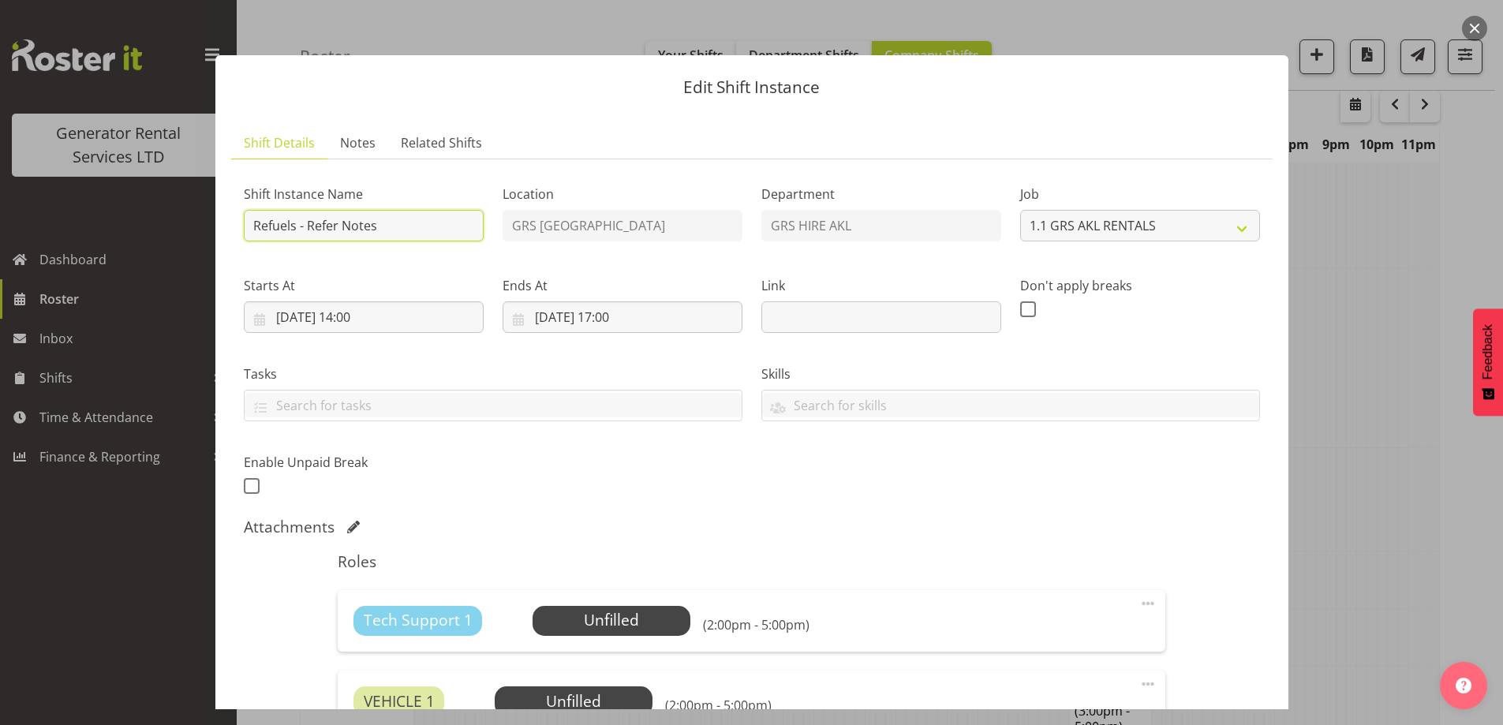
drag, startPoint x: 400, startPoint y: 226, endPoint x: 306, endPoint y: 234, distance: 94.2
click at [308, 230] on input "Refuels - Refer Notes" at bounding box center [364, 226] width 240 height 32
type input "Refuels - Using KMY"
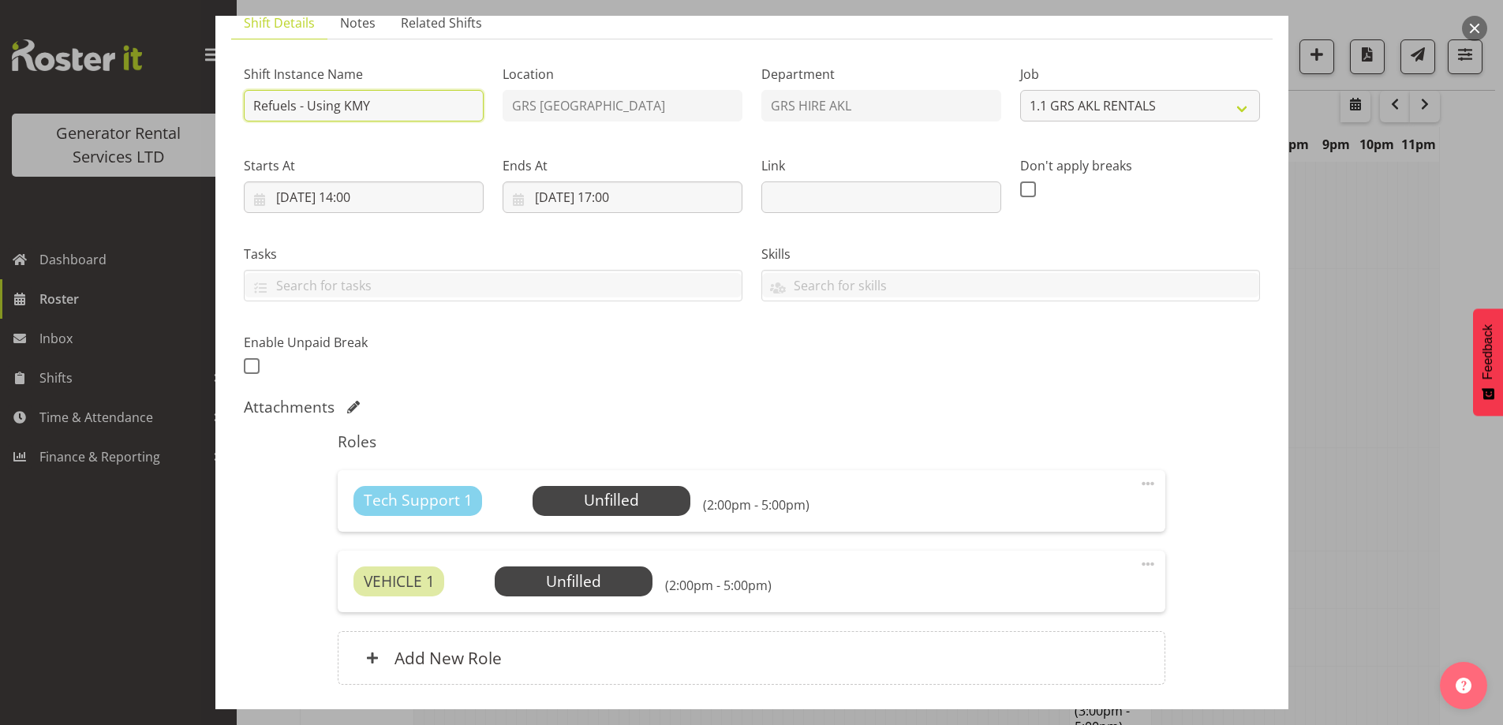
scroll to position [236, 0]
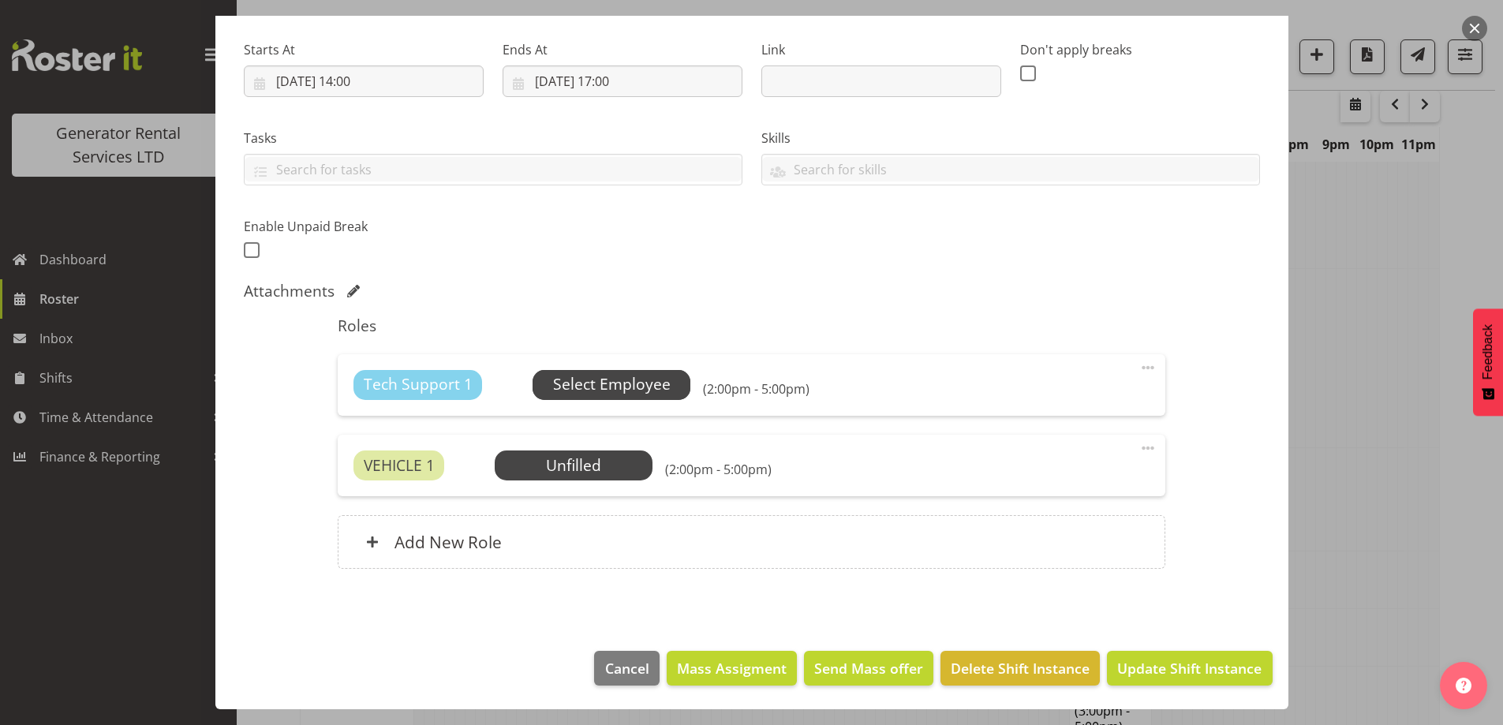
click at [655, 395] on span "Select Employee" at bounding box center [612, 384] width 118 height 23
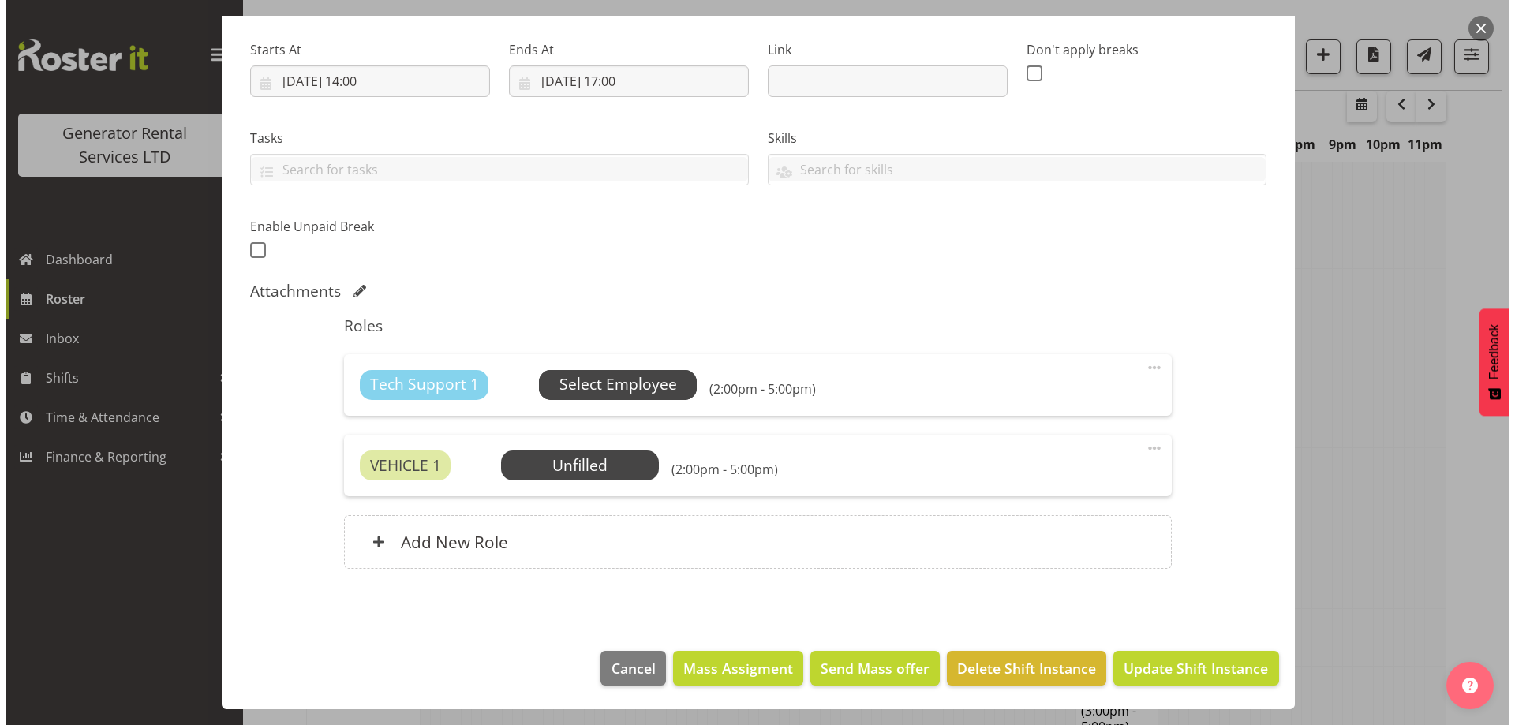
scroll to position [2648, 0]
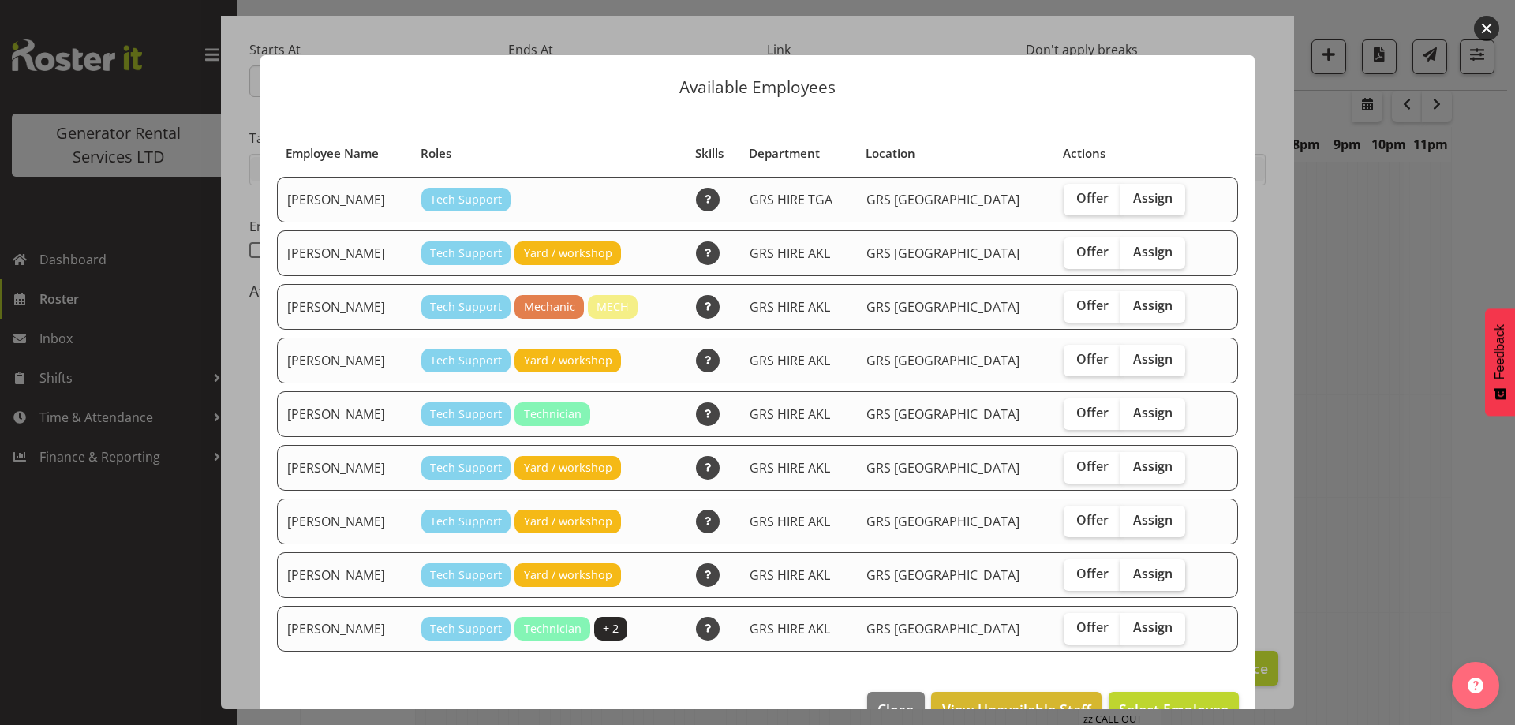
click at [1133, 571] on span "Assign" at bounding box center [1152, 574] width 39 height 16
click at [1130, 571] on input "Assign" at bounding box center [1126, 574] width 10 height 10
checkbox input "true"
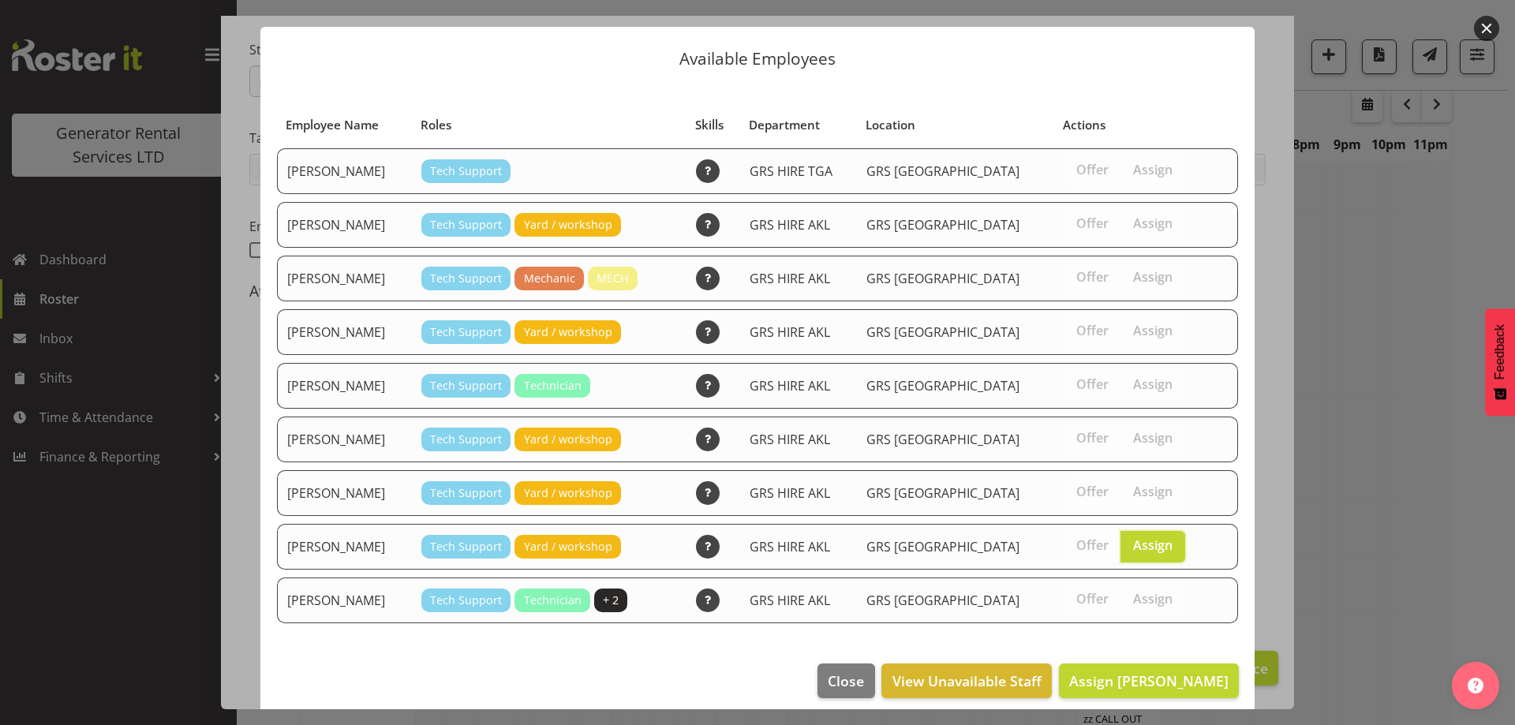
scroll to position [41, 0]
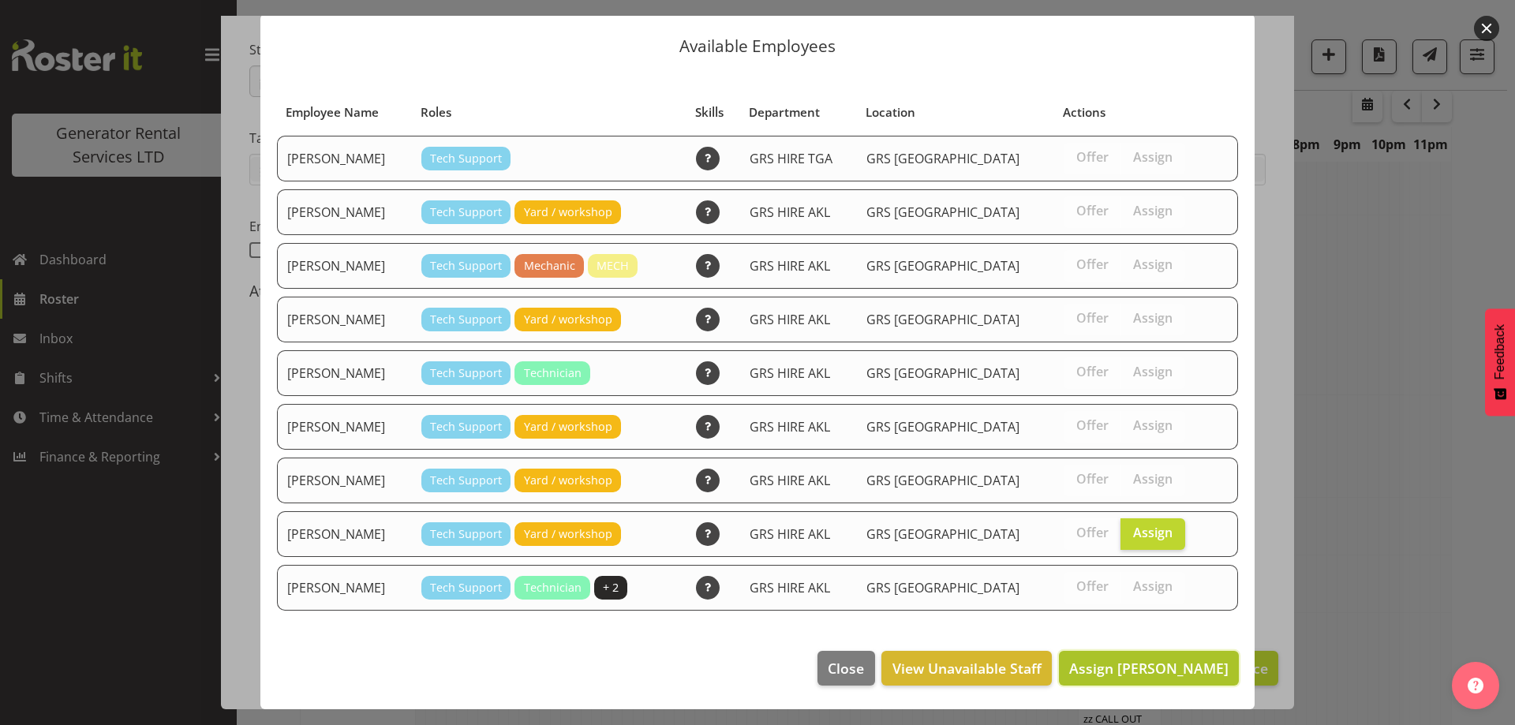
click at [1129, 655] on button "Assign Sam Carter" at bounding box center [1149, 668] width 180 height 35
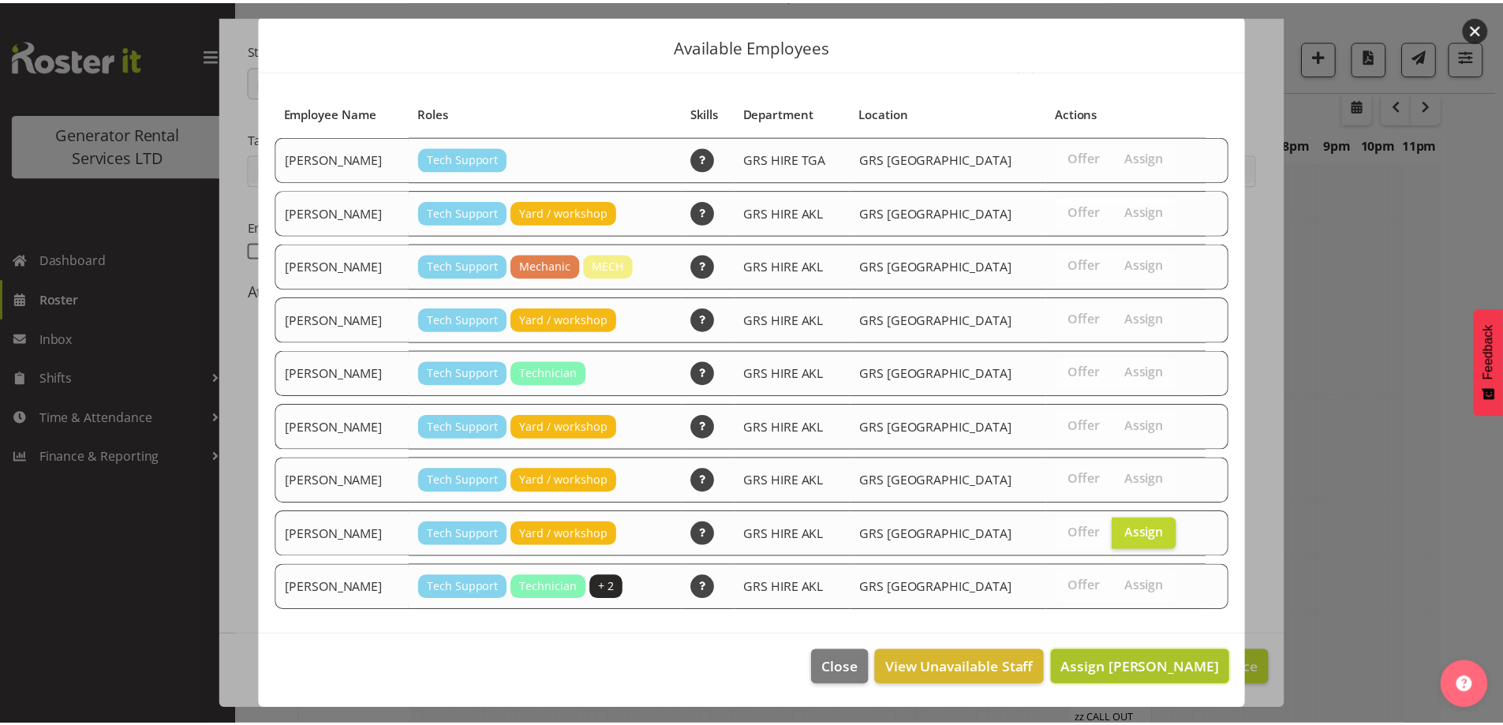
scroll to position [2655, 0]
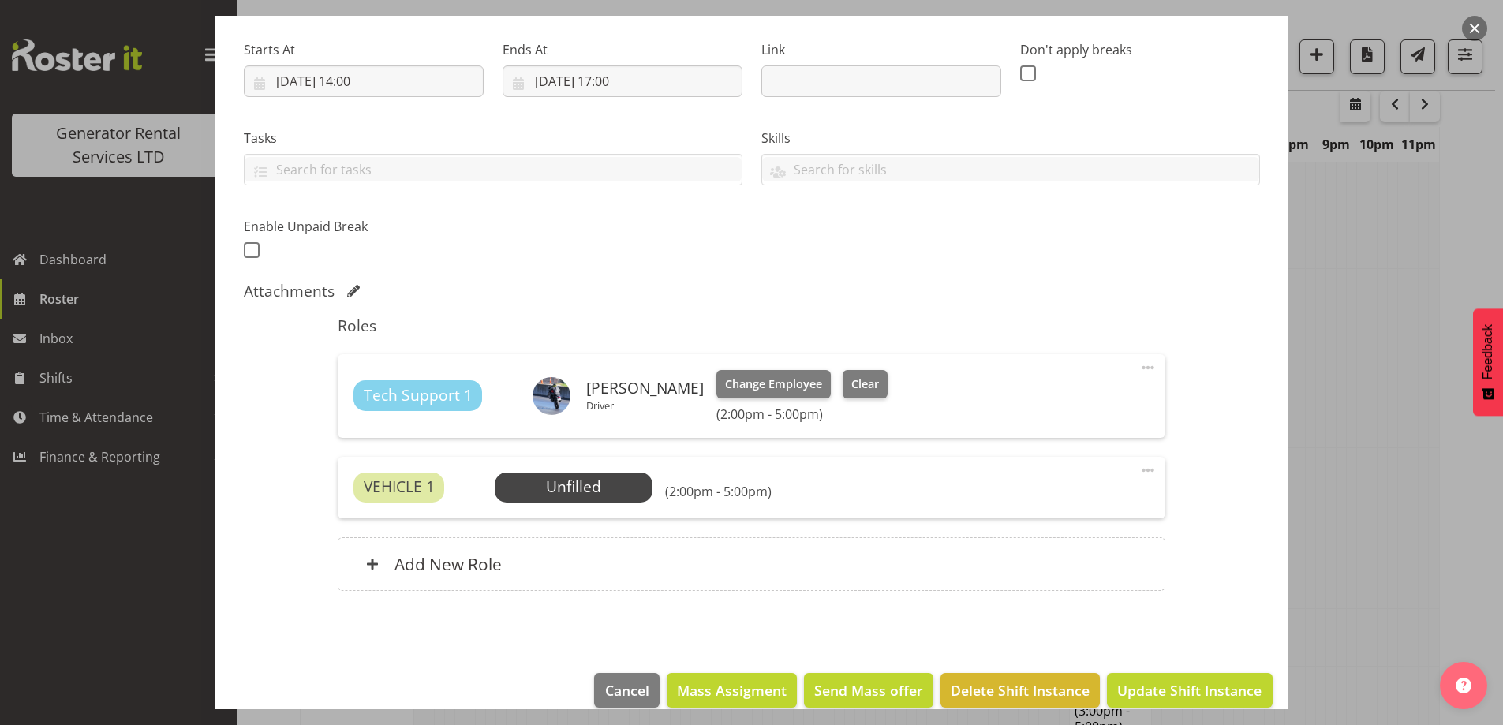
click at [657, 485] on div "VEHICLE 1 Unfilled Select Employee (2:00pm - 5:00pm)" at bounding box center [752, 488] width 796 height 30
click at [646, 487] on span "Select Employee" at bounding box center [574, 488] width 158 height 30
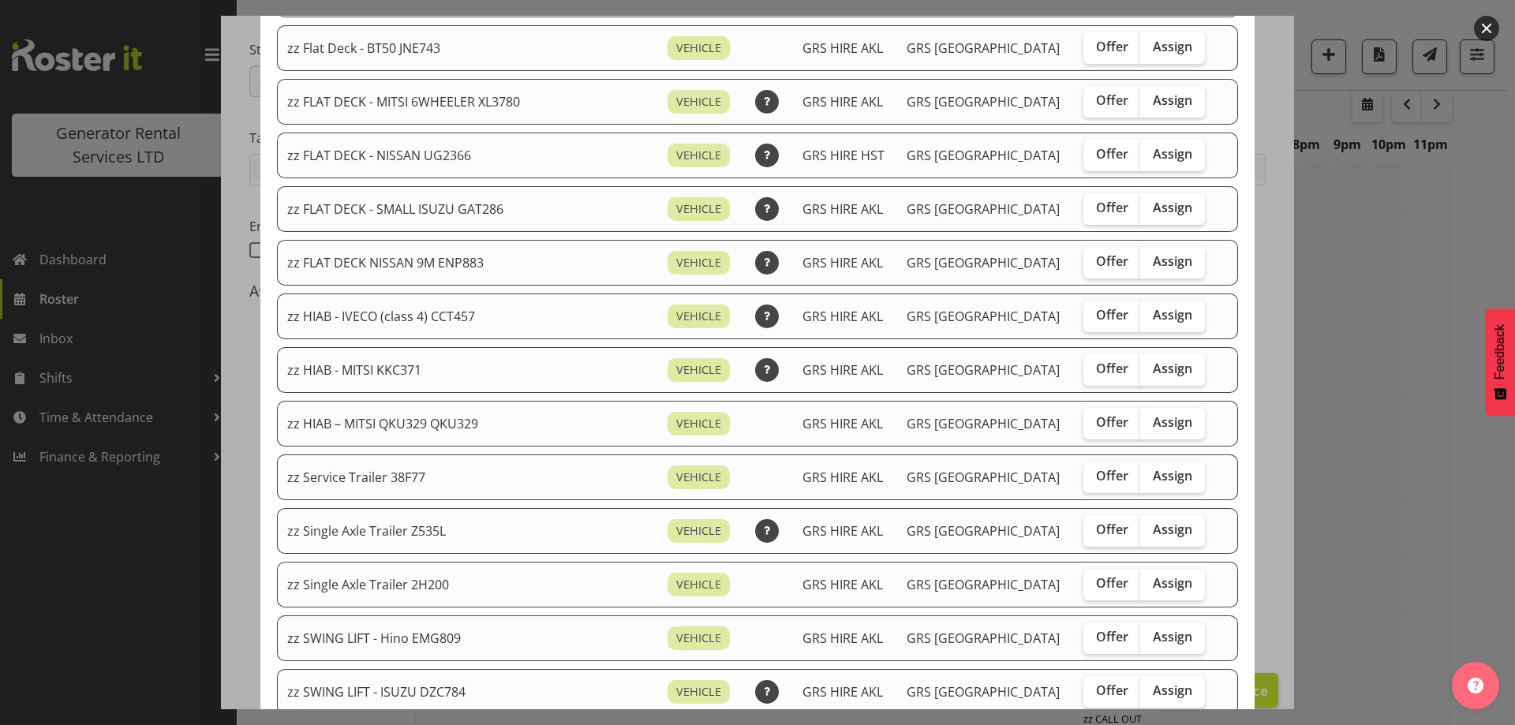
scroll to position [1026, 0]
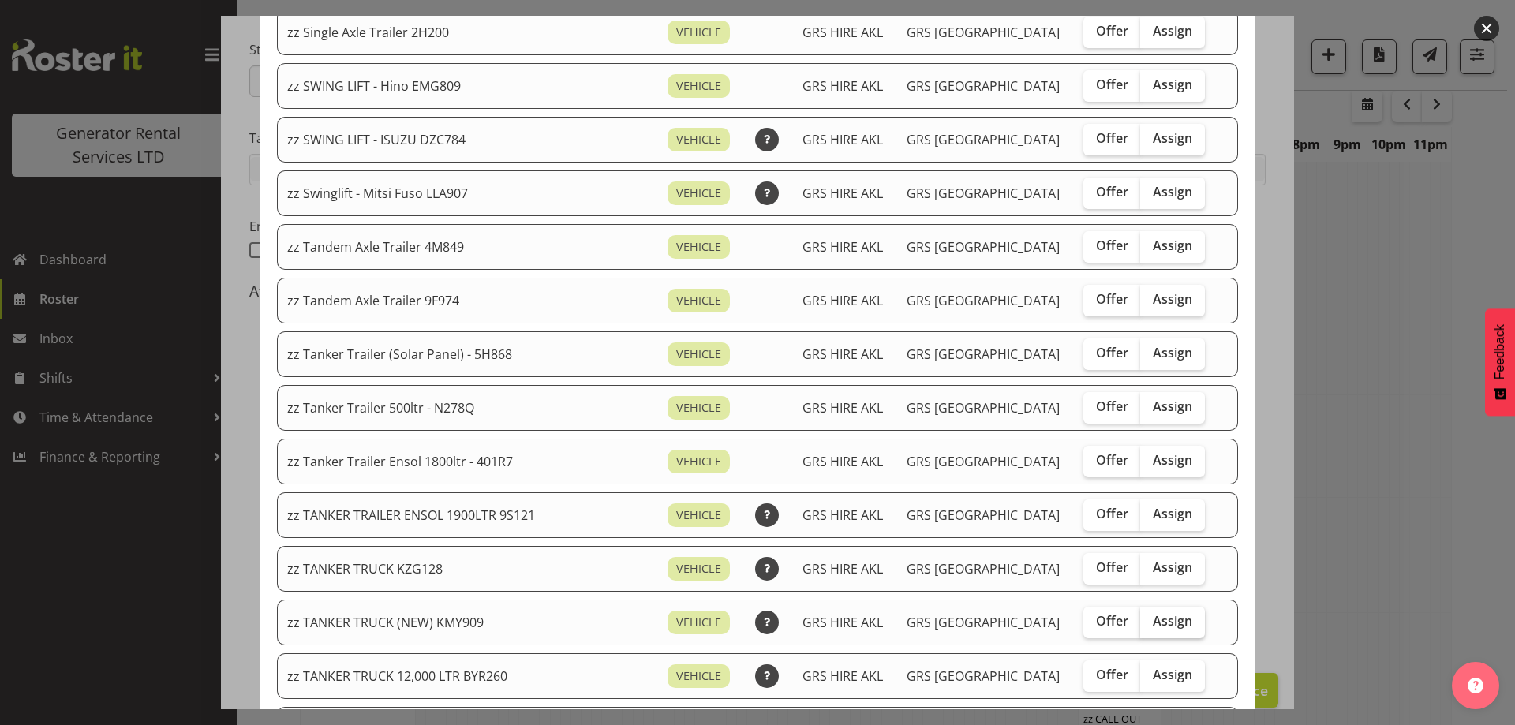
drag, startPoint x: 1143, startPoint y: 614, endPoint x: 1132, endPoint y: 616, distance: 10.4
click at [1153, 613] on span "Assign" at bounding box center [1172, 621] width 39 height 16
click at [1143, 616] on input "Assign" at bounding box center [1145, 621] width 10 height 10
checkbox input "true"
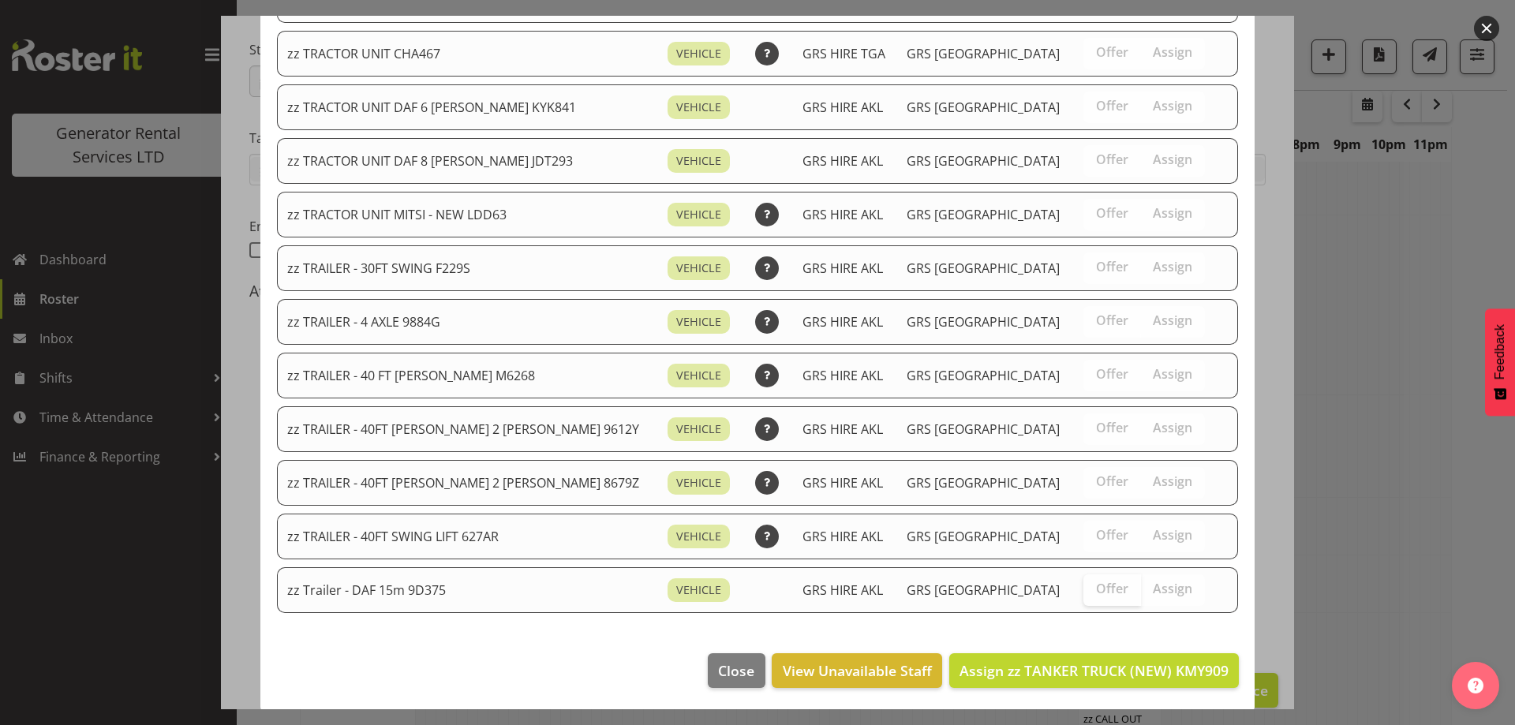
scroll to position [1866, 0]
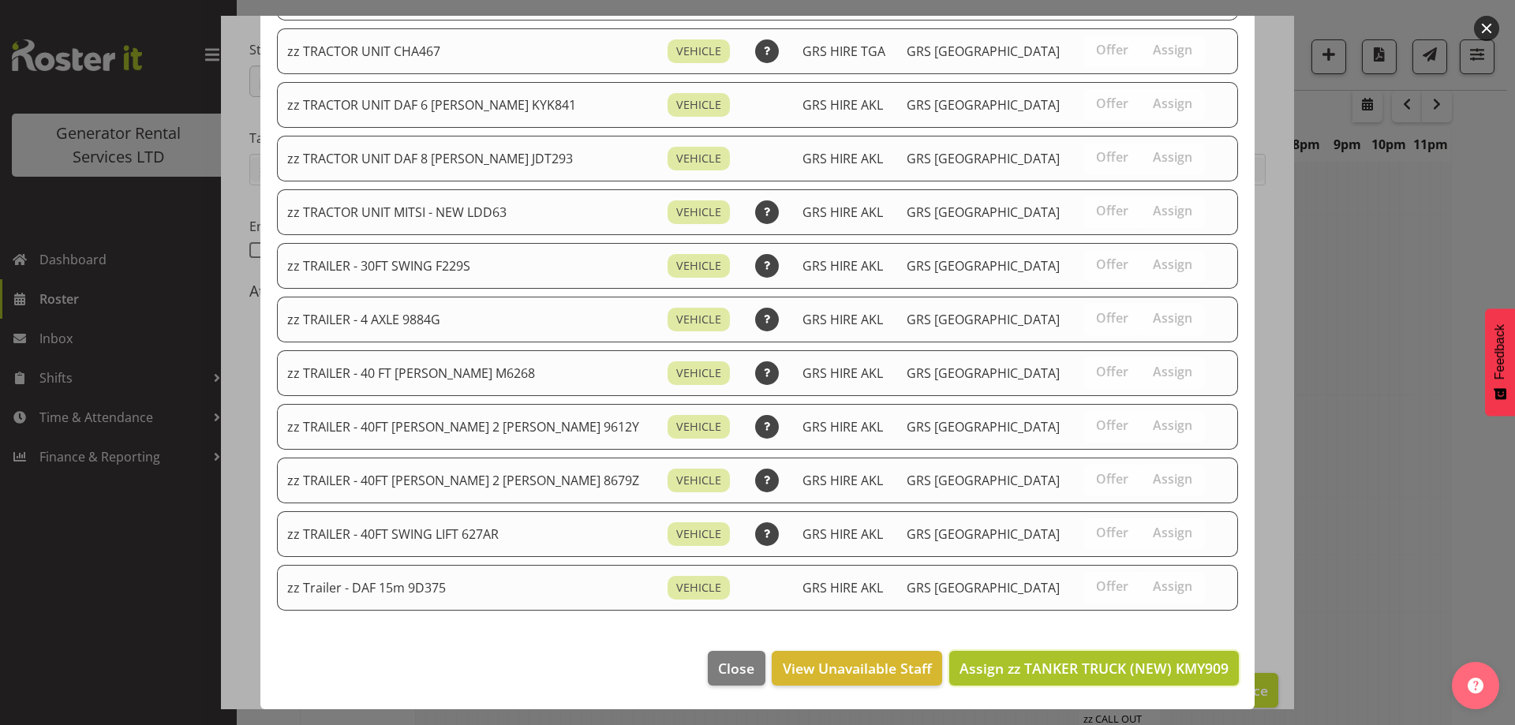
click at [1084, 664] on span "Assign zz TANKER TRUCK (NEW) KMY909" at bounding box center [1094, 668] width 269 height 19
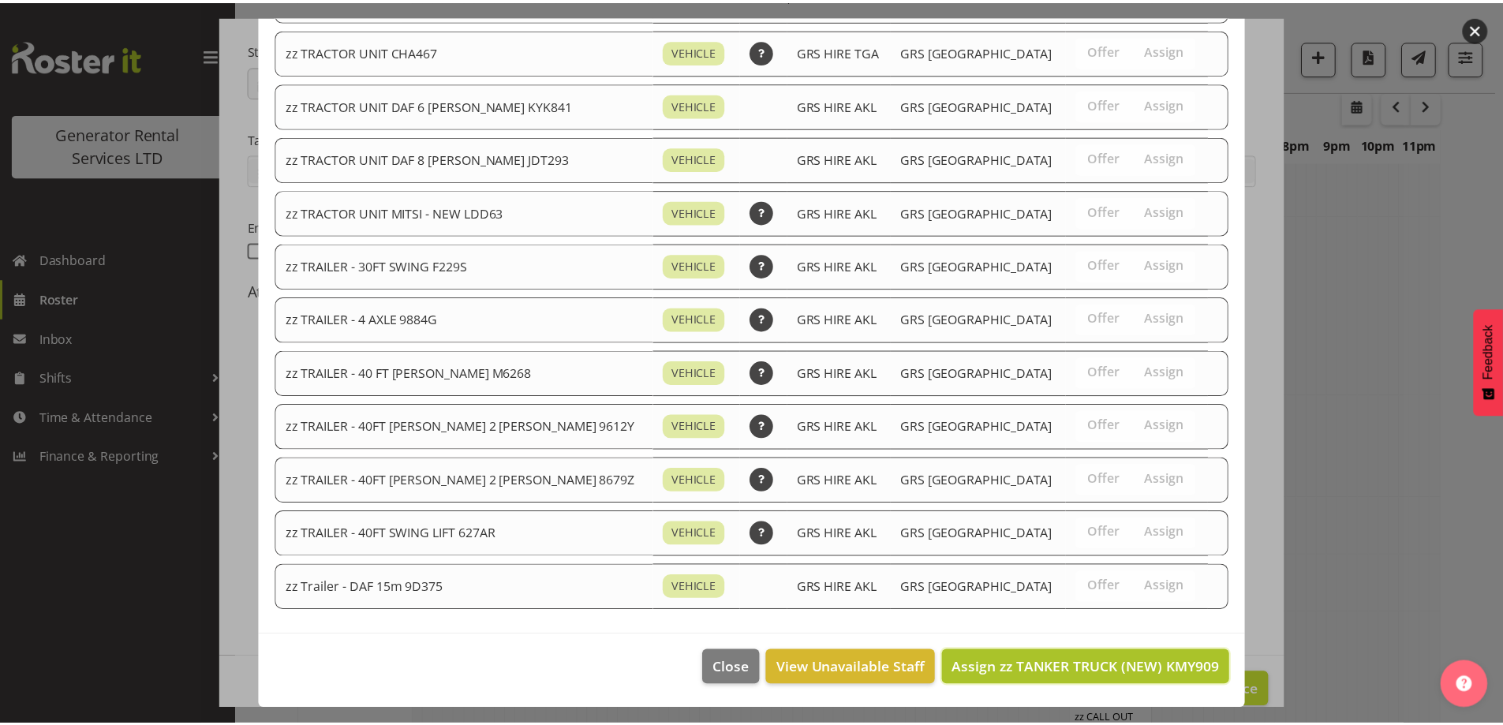
scroll to position [2655, 0]
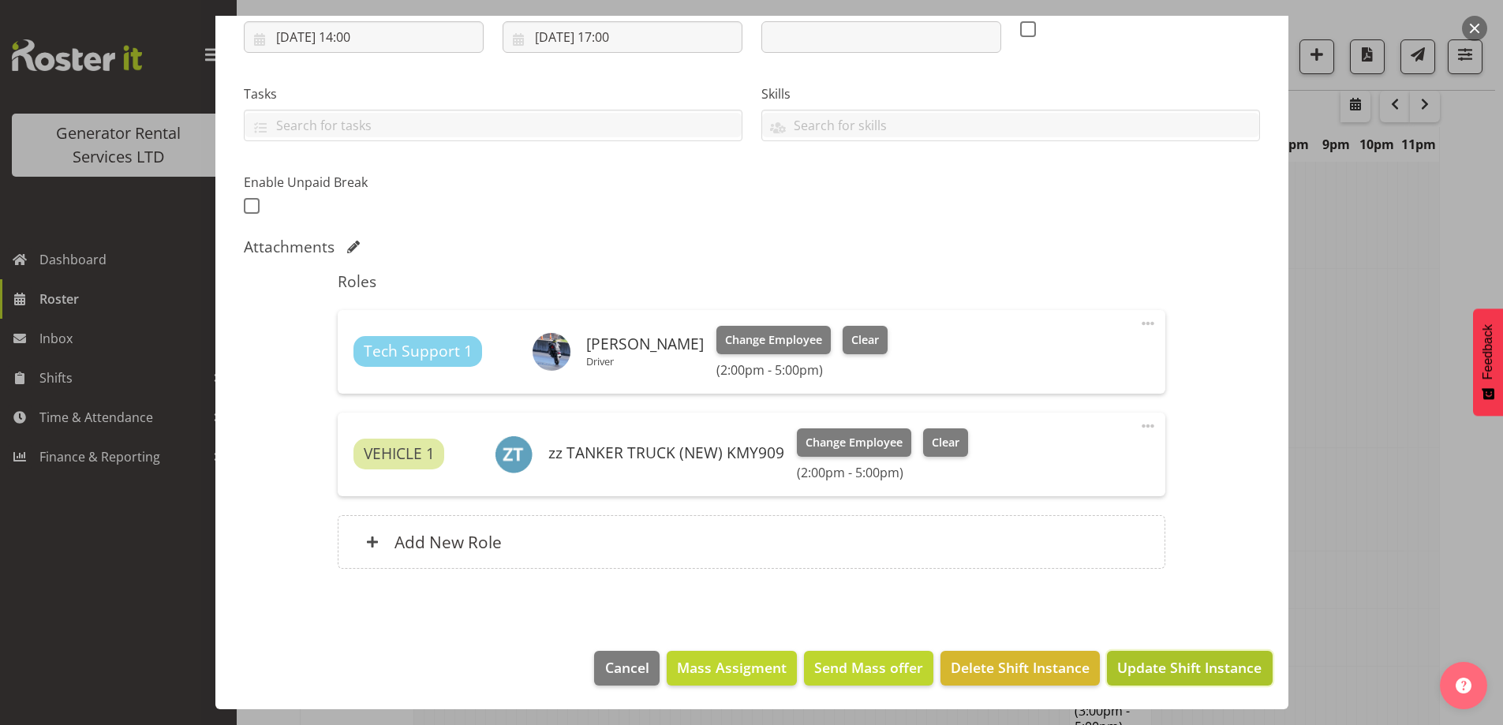
click at [1137, 654] on button "Update Shift Instance" at bounding box center [1189, 668] width 165 height 35
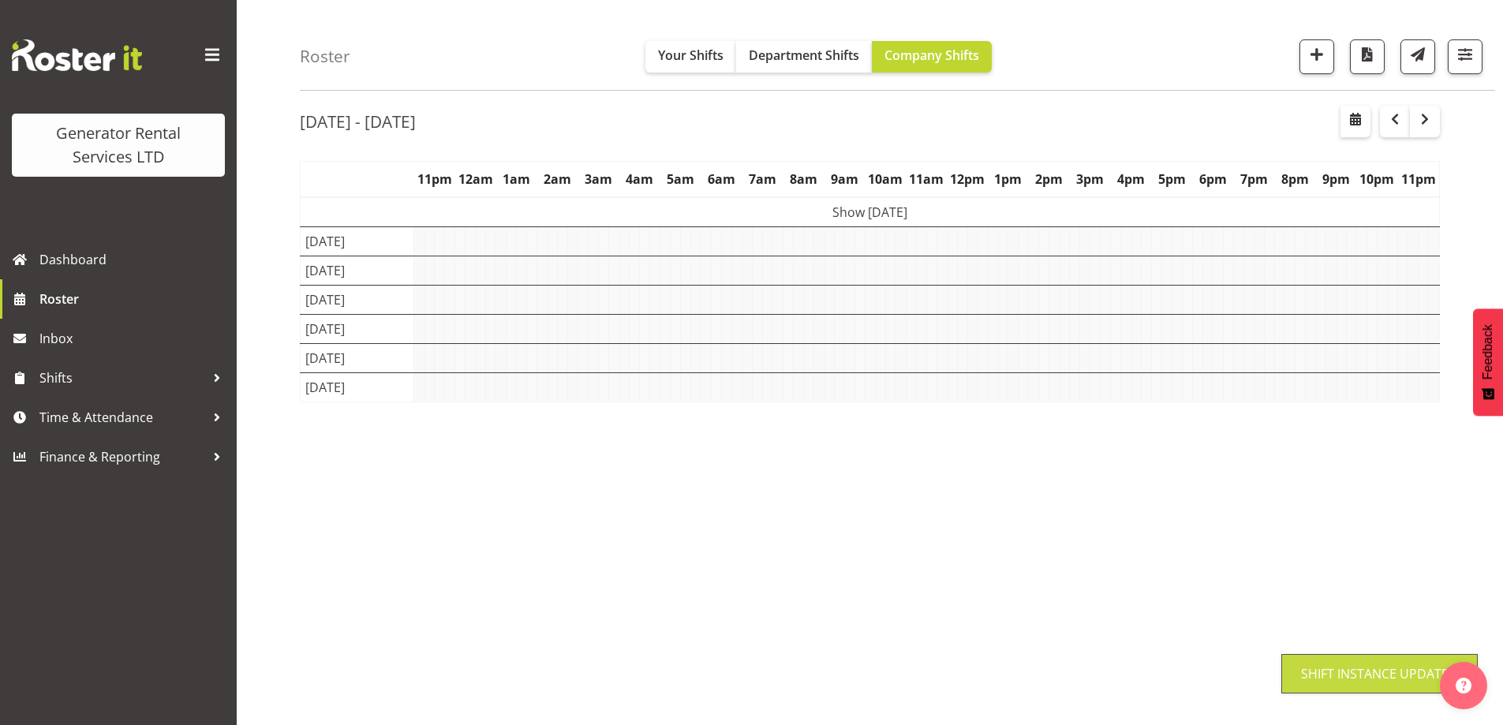
scroll to position [51, 0]
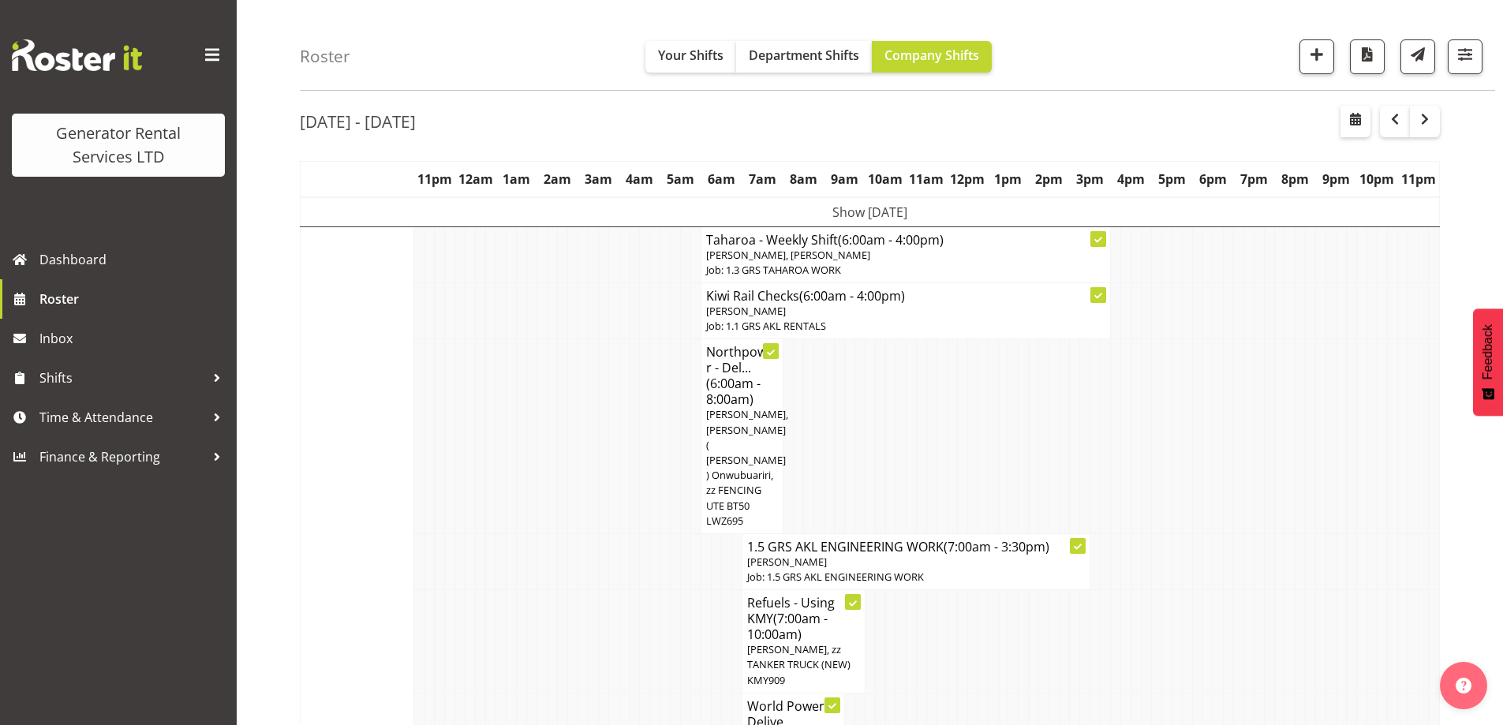
click at [616, 429] on td at bounding box center [614, 436] width 10 height 195
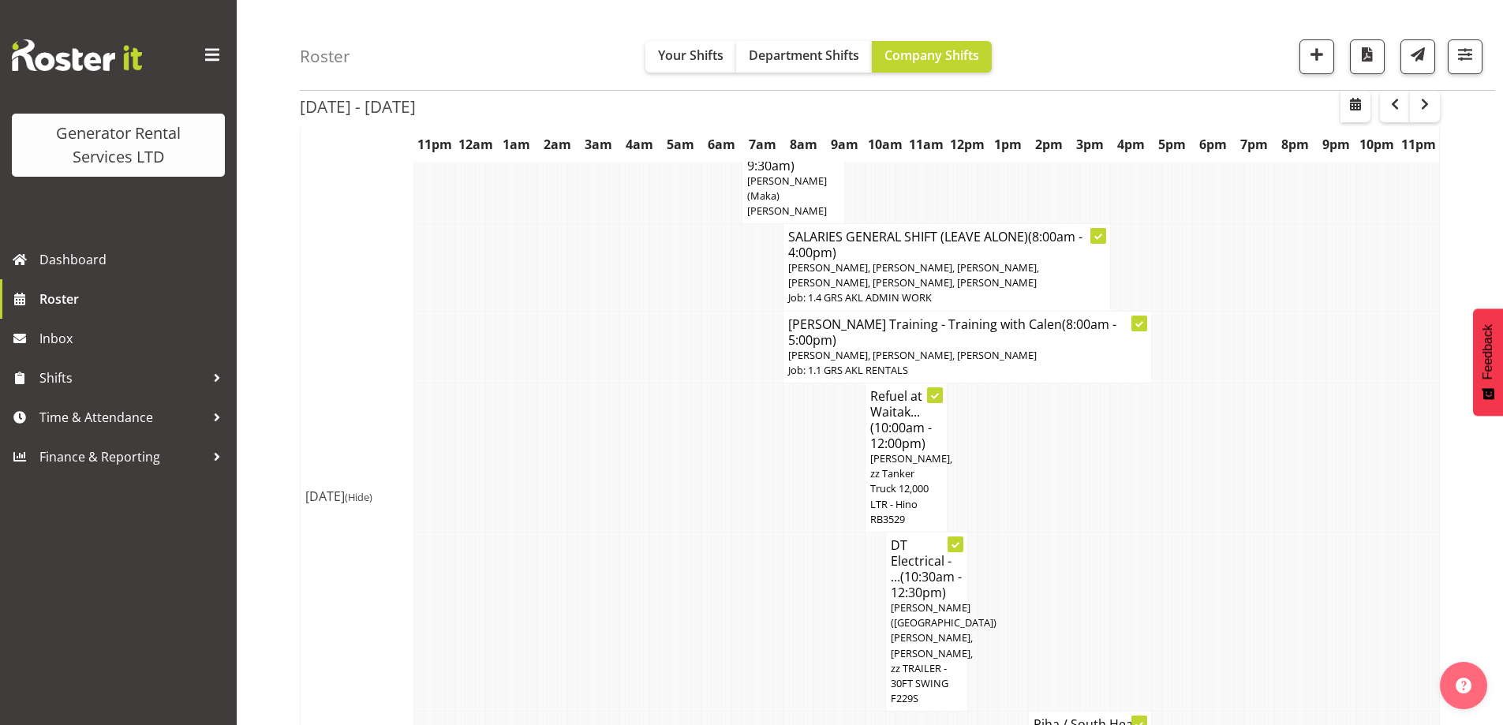
scroll to position [2419, 0]
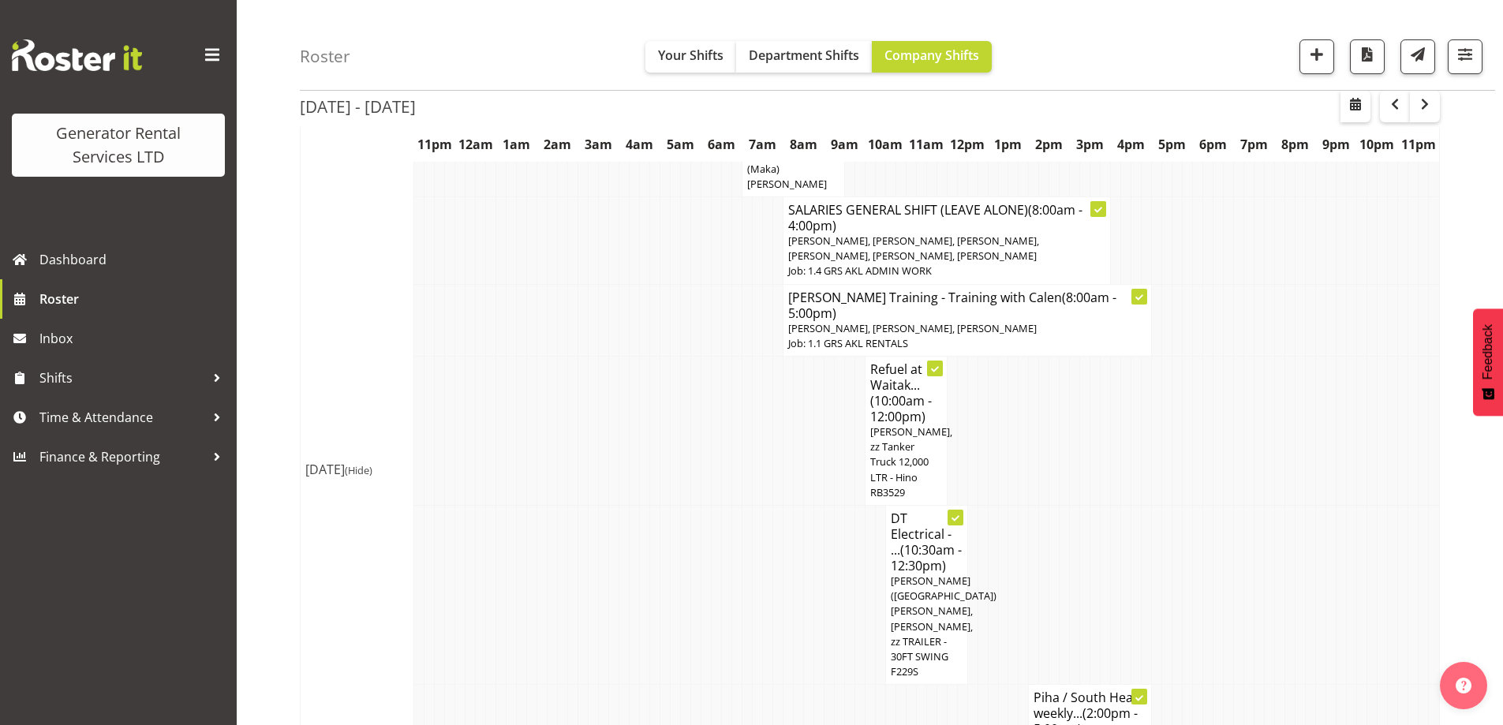
click at [794, 685] on td at bounding box center [798, 736] width 10 height 103
click at [1312, 58] on span "button" at bounding box center [1317, 54] width 21 height 21
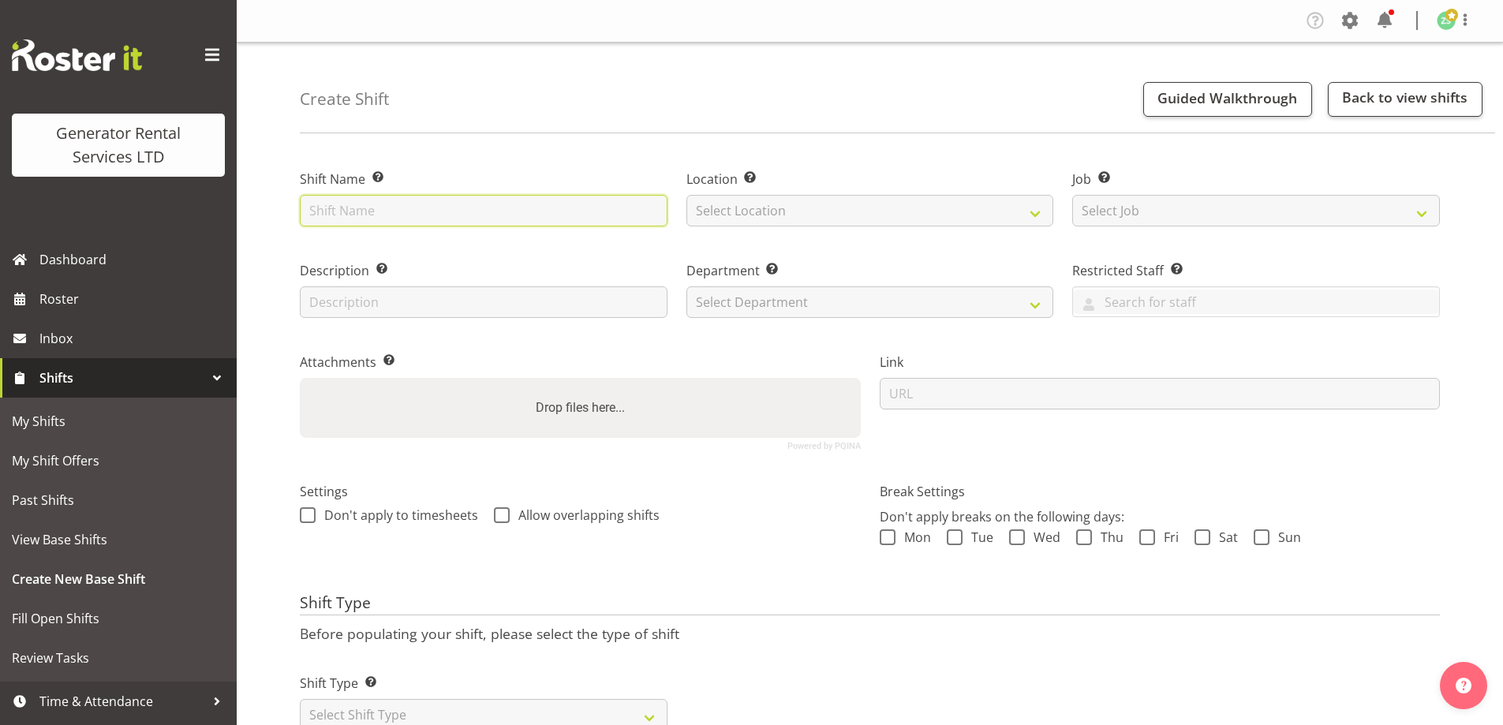
click at [473, 223] on input "text" at bounding box center [484, 211] width 368 height 32
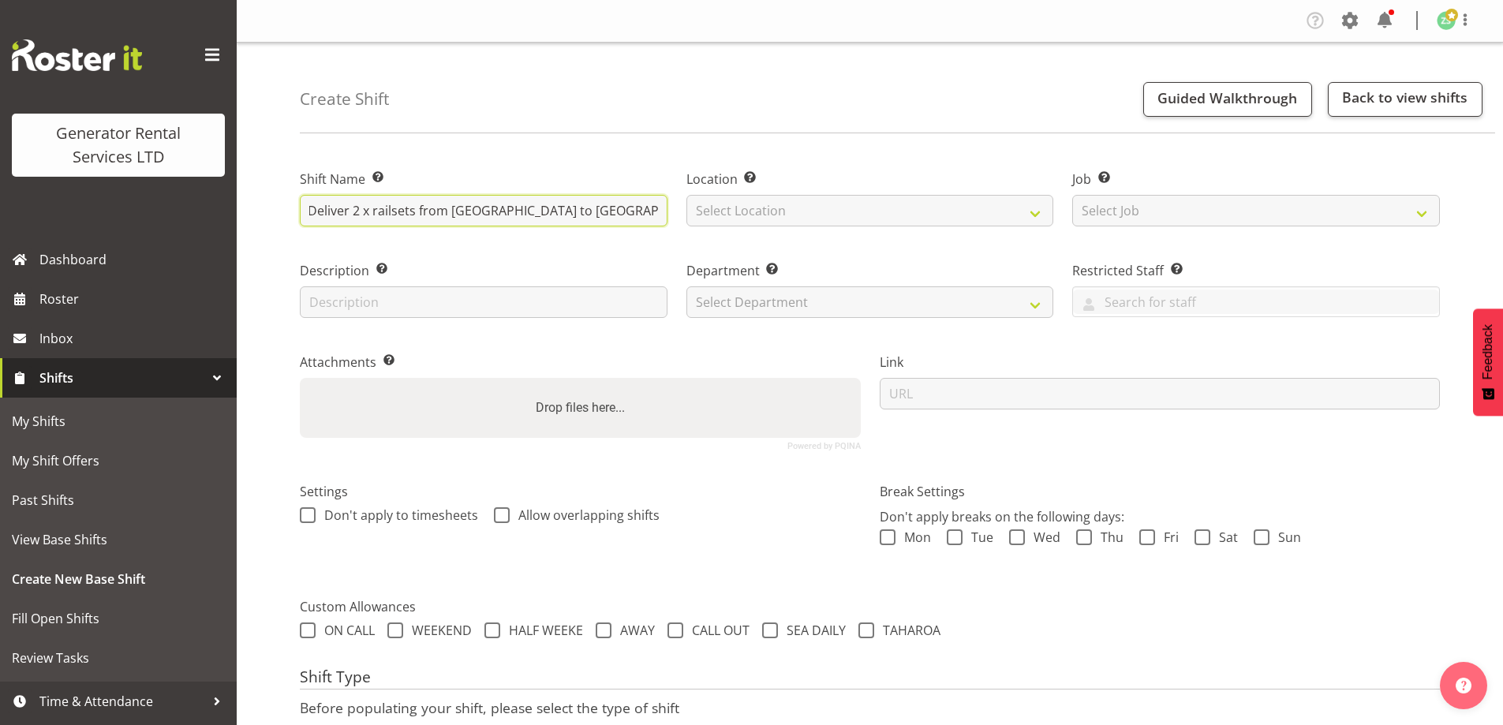
scroll to position [0, 61]
drag, startPoint x: 604, startPoint y: 211, endPoint x: 658, endPoint y: 211, distance: 53.7
click at [658, 211] on input "Kiwirail - Deliver 2 x railsets from auckland depot to Kiwirail. 829 &695" at bounding box center [484, 211] width 368 height 32
drag, startPoint x: 466, startPoint y: 212, endPoint x: 514, endPoint y: 217, distance: 48.4
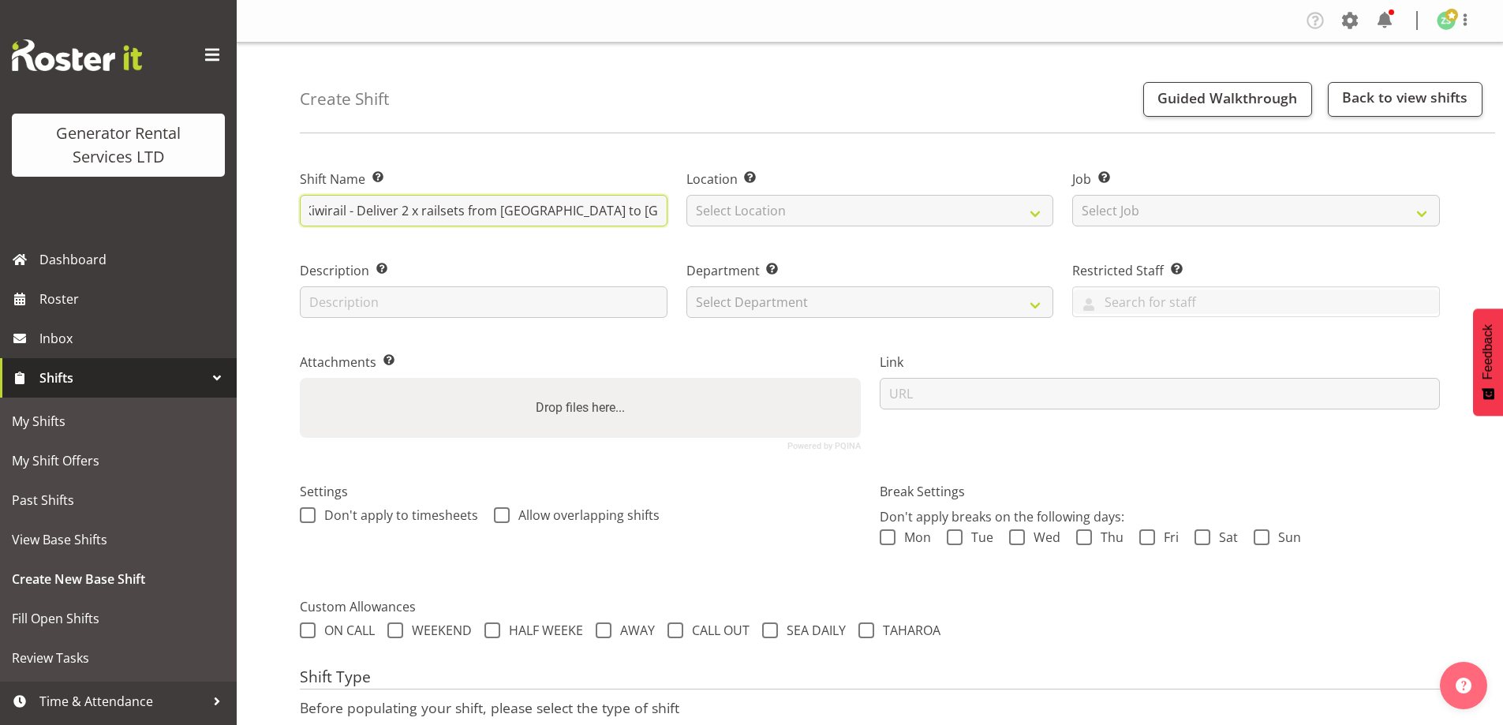
click at [468, 212] on input "Kiwirail - Deliver 2 x railsets from auckland depot to Kiwirail." at bounding box center [484, 211] width 368 height 32
paste input "829 &695"
type input "Kiwirail - Deliver 2 x railsets #WEB829 & #WEB695 from auckland depot to Kiwira…"
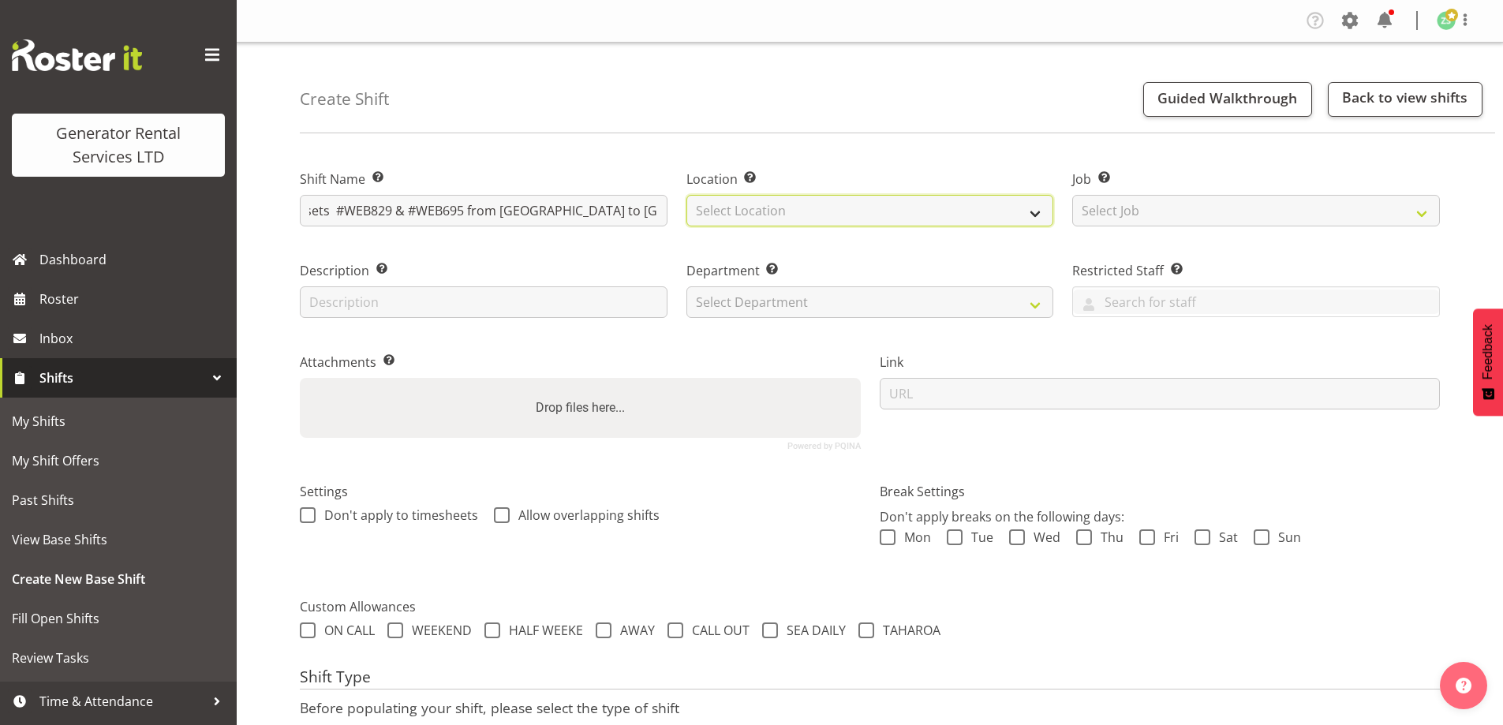
click at [788, 211] on select "Select Location GRS Auckland" at bounding box center [871, 211] width 368 height 32
select select "28"
click at [687, 195] on select "Select Location GRS Auckland" at bounding box center [871, 211] width 368 height 32
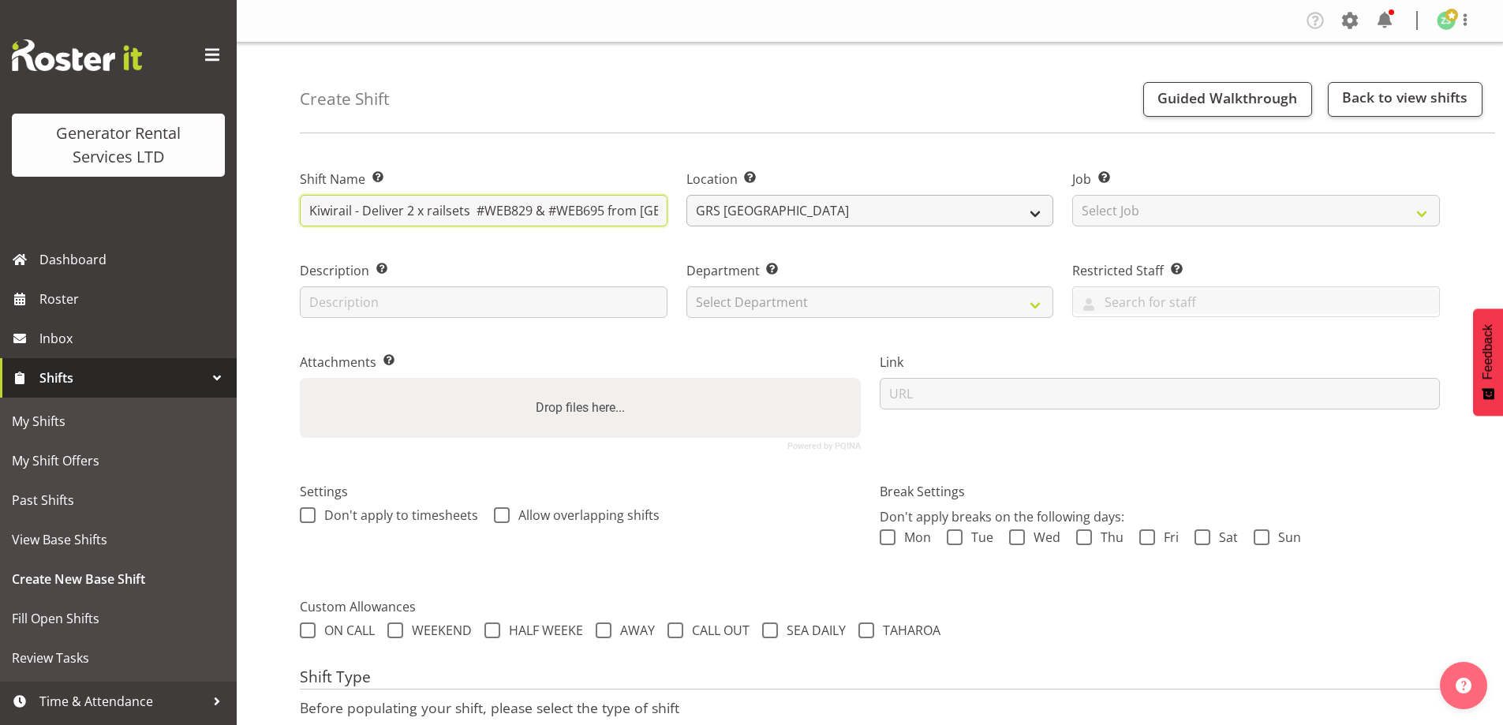
scroll to position [0, 141]
drag, startPoint x: 592, startPoint y: 214, endPoint x: 716, endPoint y: 214, distance: 123.9
click at [716, 214] on div "Shift Name Enter a name for the shift (e.g. Day Shift). Kiwirail - Deliver 2 x …" at bounding box center [869, 304] width 1159 height 312
click at [657, 213] on input "Kiwirail - Deliver 2 x railsets #WEB829 & #WEB695 from auckland depot to Kiwira…" at bounding box center [484, 211] width 368 height 32
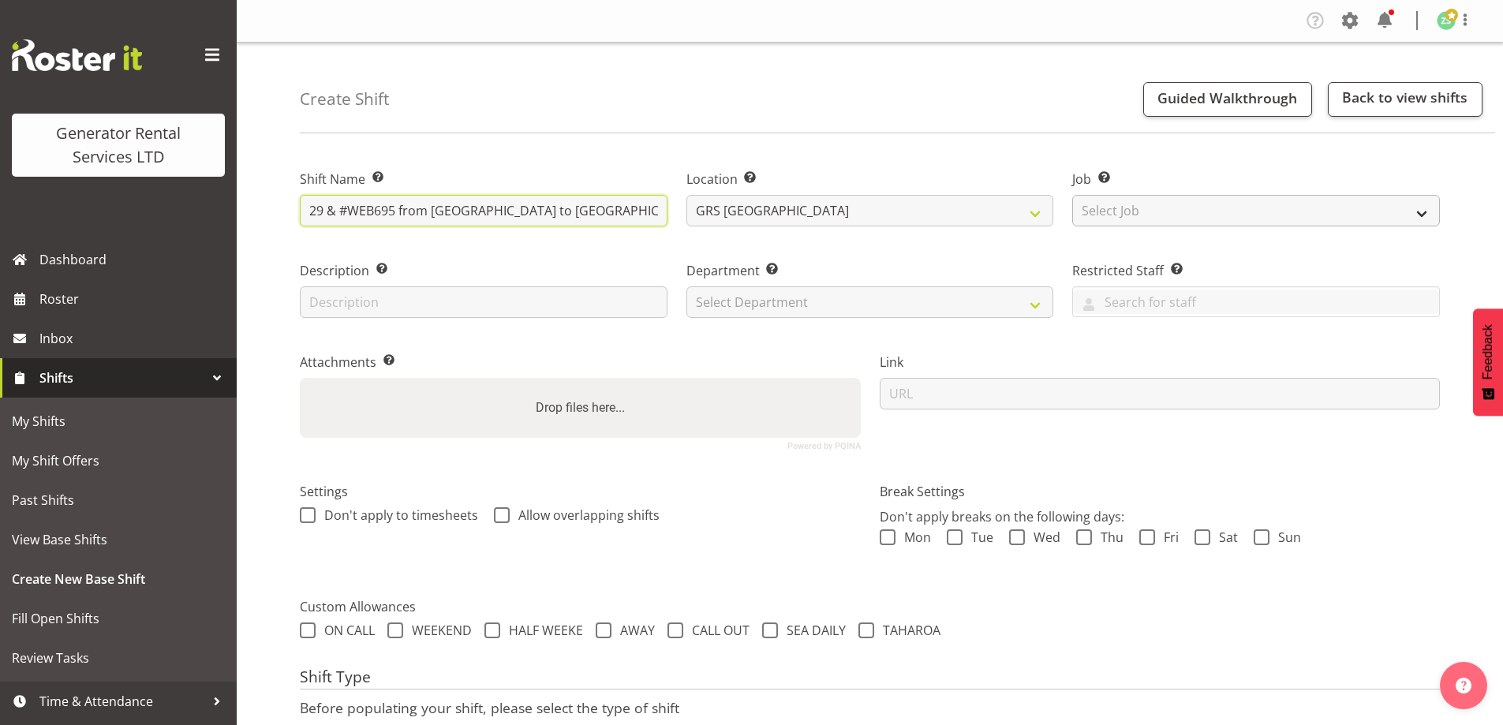
type input "Kiwirail - Deliver 2 x railsets #WEB829 & #WEB695 from [GEOGRAPHIC_DATA] to [GE…"
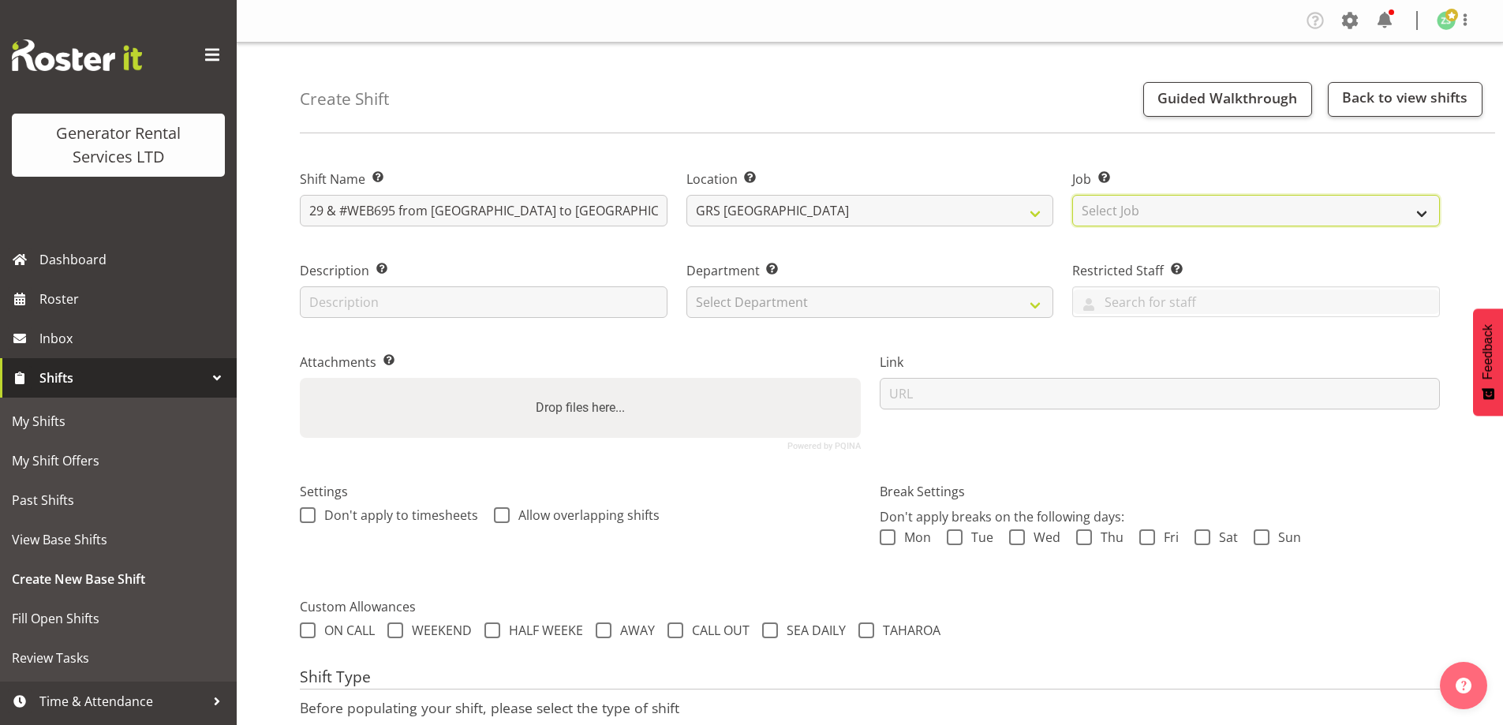
drag, startPoint x: 1122, startPoint y: 200, endPoint x: 1132, endPoint y: 218, distance: 19.8
click at [1122, 200] on select "Select Job Create new job 1.1 GRS AKL RENTALS 1.1 GRS AKL RENTALS AC 1.1 GRS AK…" at bounding box center [1256, 211] width 368 height 32
select select "9"
click at [1072, 195] on select "Select Job Create new job 1.1 GRS AKL RENTALS 1.1 GRS AKL RENTALS AC 1.1 GRS AK…" at bounding box center [1256, 211] width 368 height 32
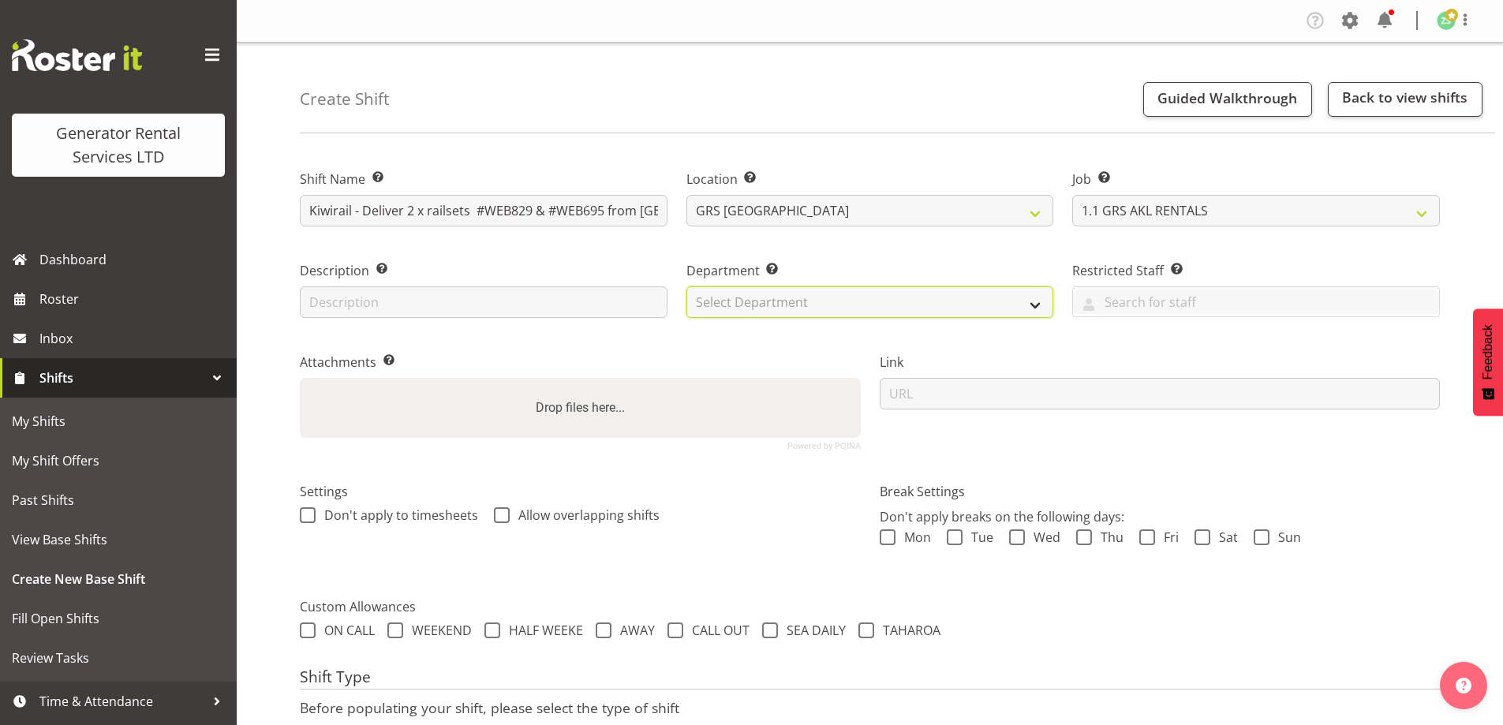
click at [1012, 299] on select "Select Department GRS ADMIN AKL GRS HIRE AKL GRS HIRE TGA GRS HIRE HST GRS ENGI…" at bounding box center [871, 302] width 368 height 32
select select "20"
click at [687, 286] on select "Select Department GRS ADMIN AKL GRS HIRE AKL GRS HIRE TGA GRS HIRE HST GRS ENGI…" at bounding box center [871, 302] width 368 height 32
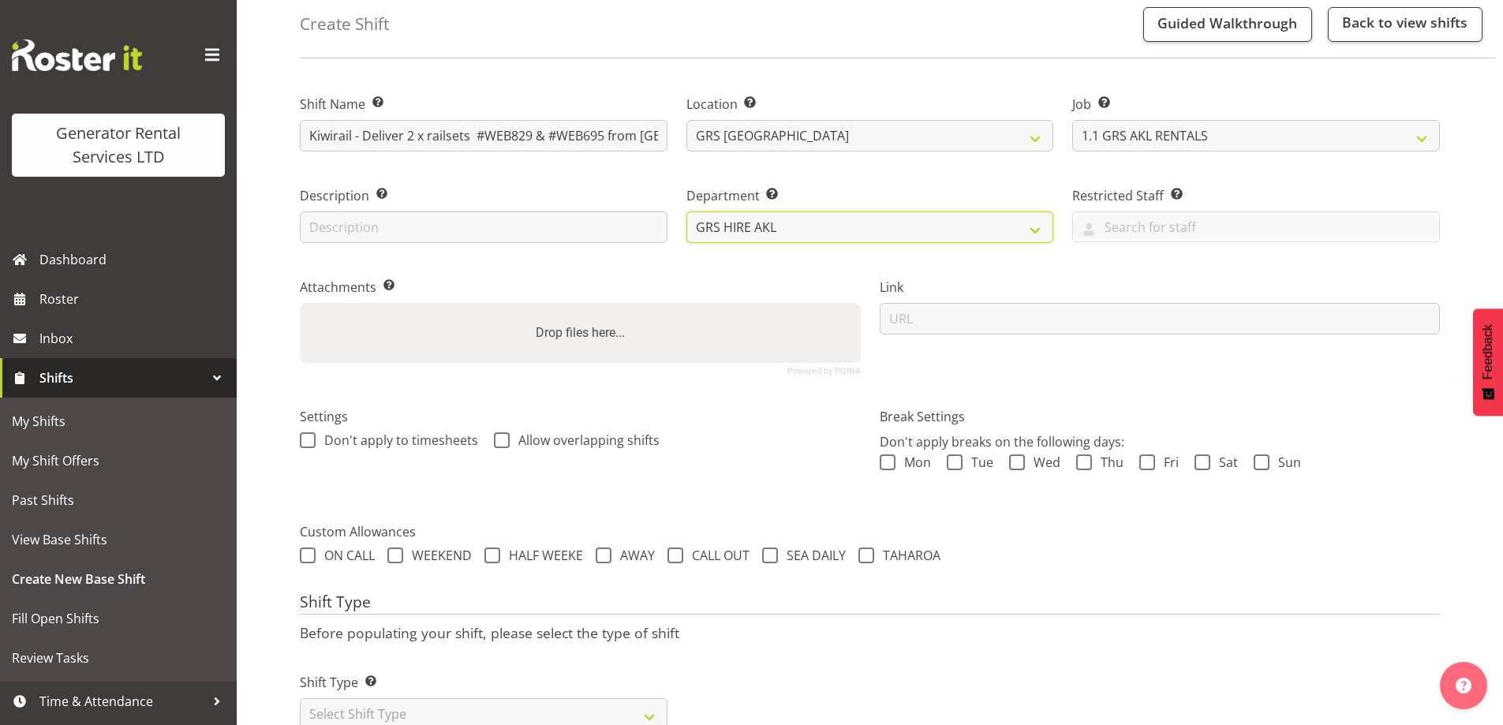
scroll to position [129, 0]
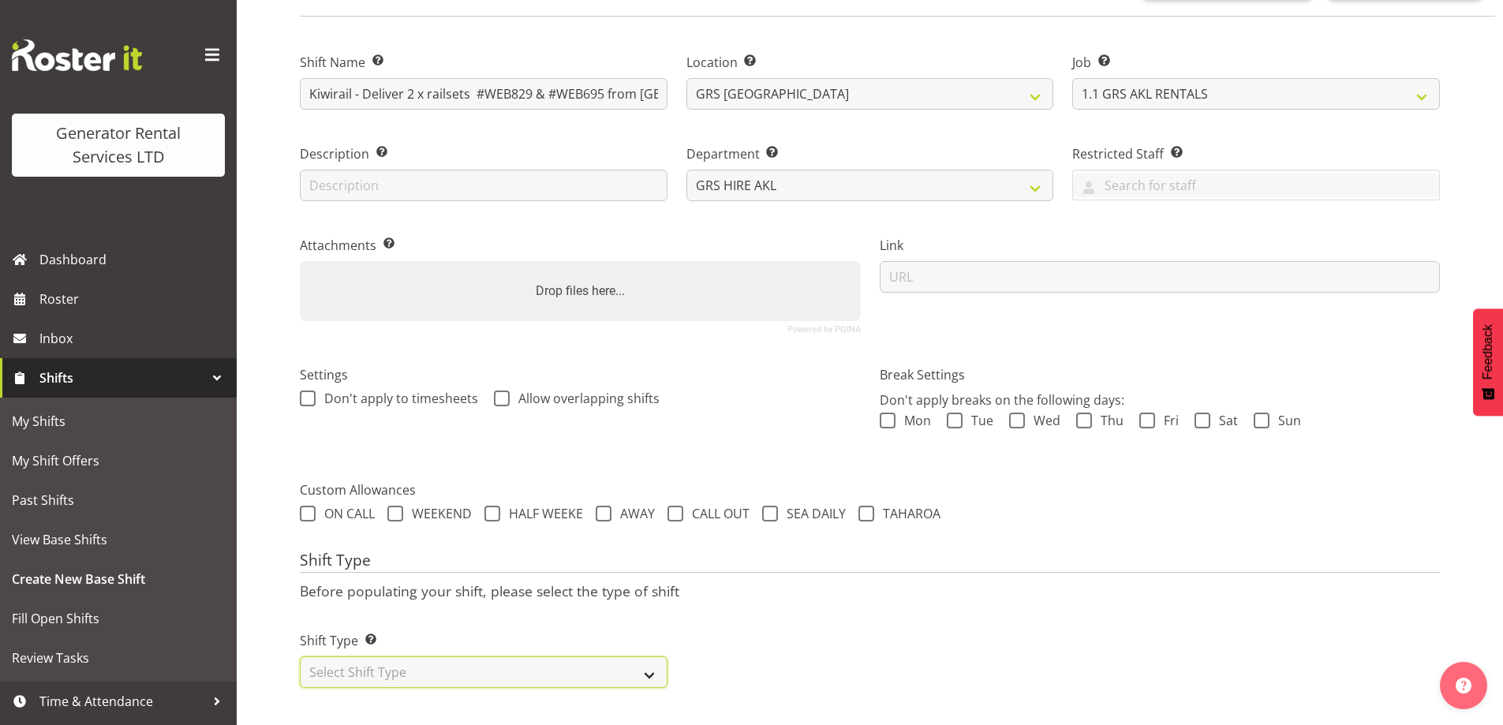
click at [504, 657] on select "Select Shift Type One Off Shift Recurring Shift Rotating Shift" at bounding box center [484, 673] width 368 height 32
select select "one_off"
click at [300, 657] on select "Select Shift Type One Off Shift Recurring Shift Rotating Shift" at bounding box center [484, 673] width 368 height 32
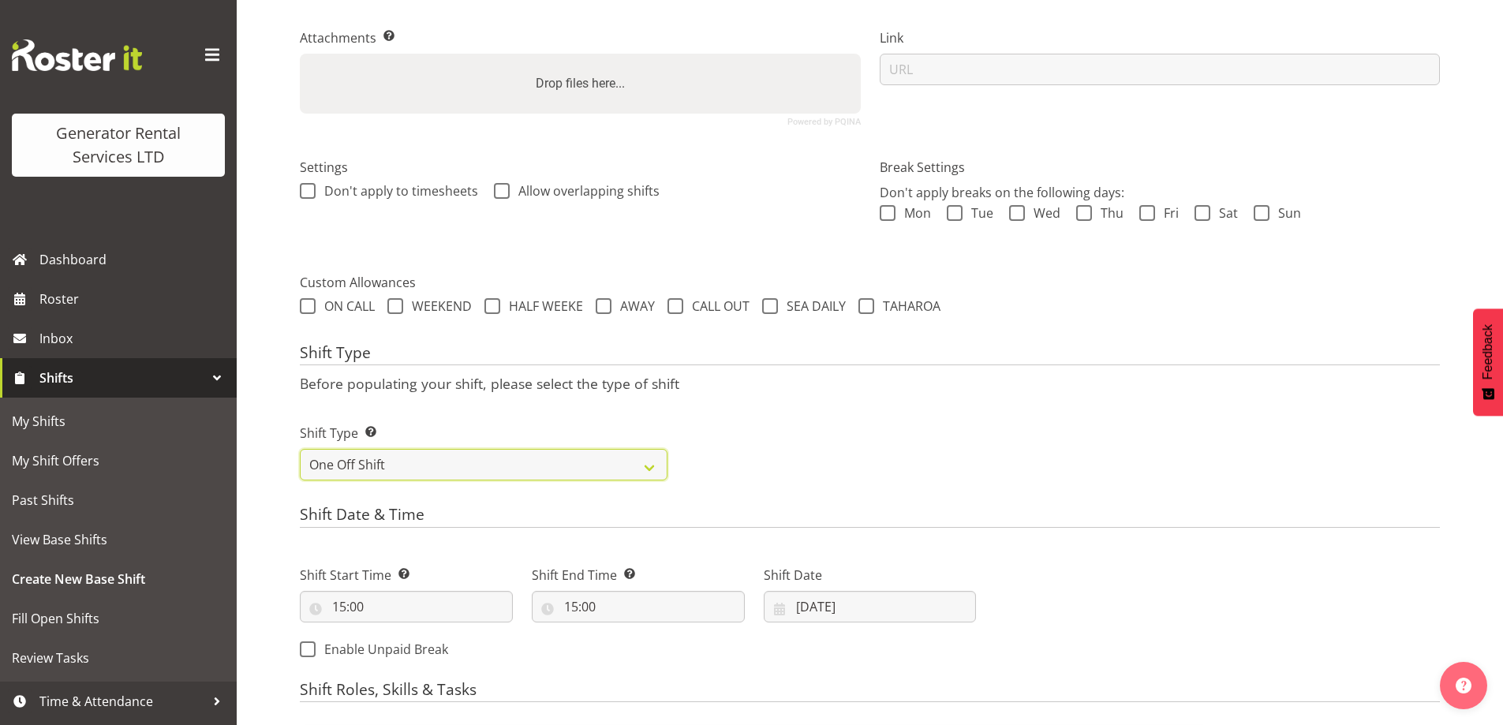
scroll to position [635, 0]
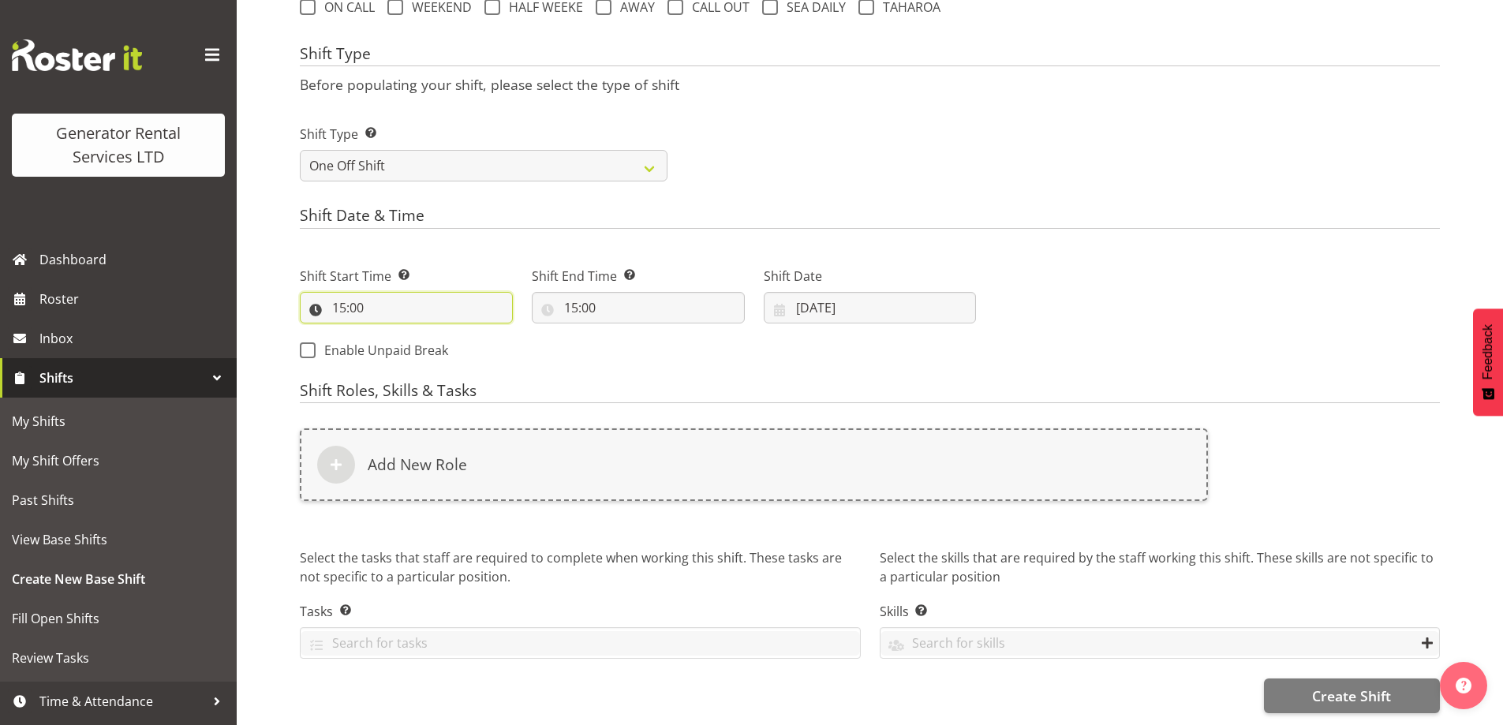
click at [432, 303] on input "15:00" at bounding box center [406, 308] width 213 height 32
click at [413, 335] on select "00 01 02 03 04 05 06 07 08 09 10 11 12 13 14 15 16 17 18 19 20 21 22 23" at bounding box center [408, 349] width 36 height 32
select select "7"
click at [390, 333] on select "00 01 02 03 04 05 06 07 08 09 10 11 12 13 14 15 16 17 18 19 20 21 22 23" at bounding box center [408, 349] width 36 height 32
type input "07:00"
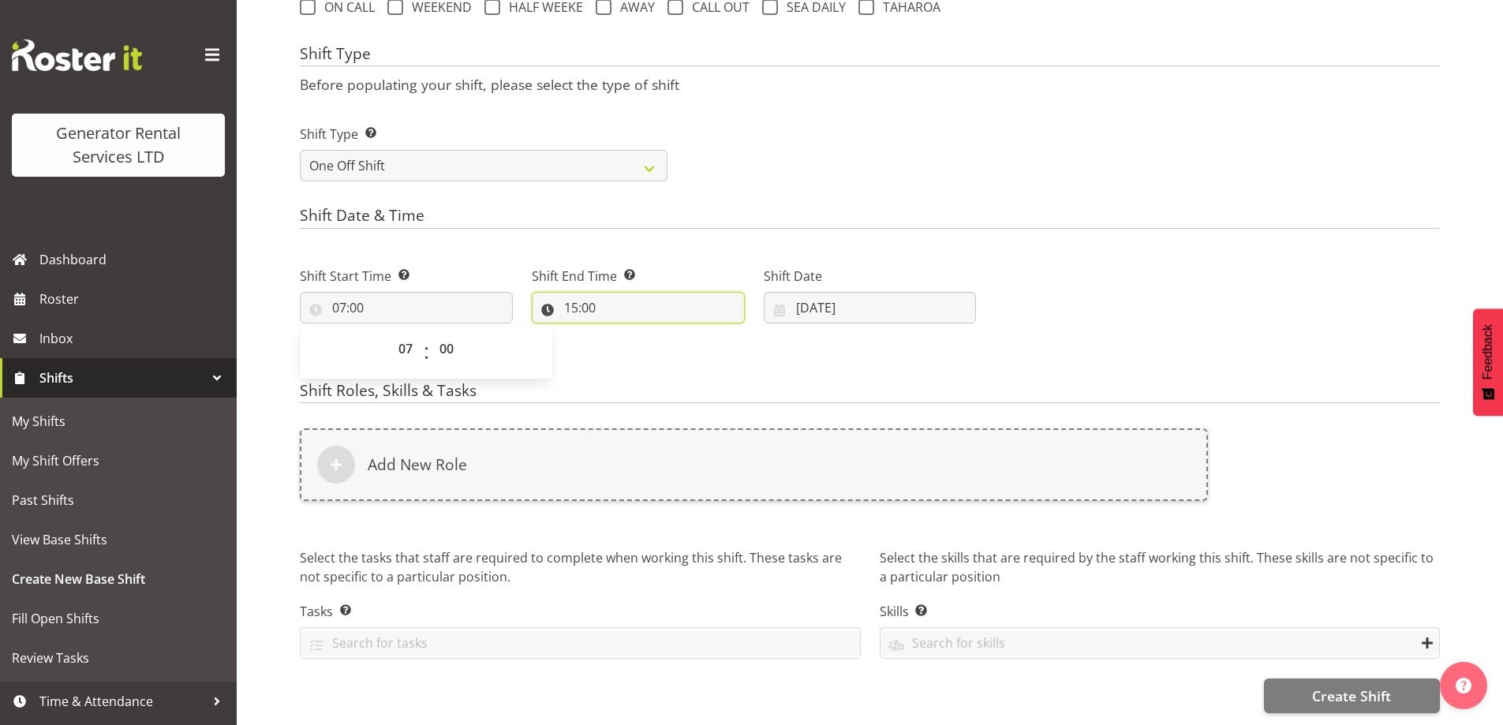
click at [665, 298] on input "15:00" at bounding box center [638, 308] width 213 height 32
click at [635, 337] on select "00 01 02 03 04 05 06 07 08 09 10 11 12 13 14 15 16 17 18 19 20 21 22 23" at bounding box center [640, 349] width 36 height 32
select select "10"
click at [622, 333] on select "00 01 02 03 04 05 06 07 08 09 10 11 12 13 14 15 16 17 18 19 20 21 22 23" at bounding box center [640, 349] width 36 height 32
type input "10:00"
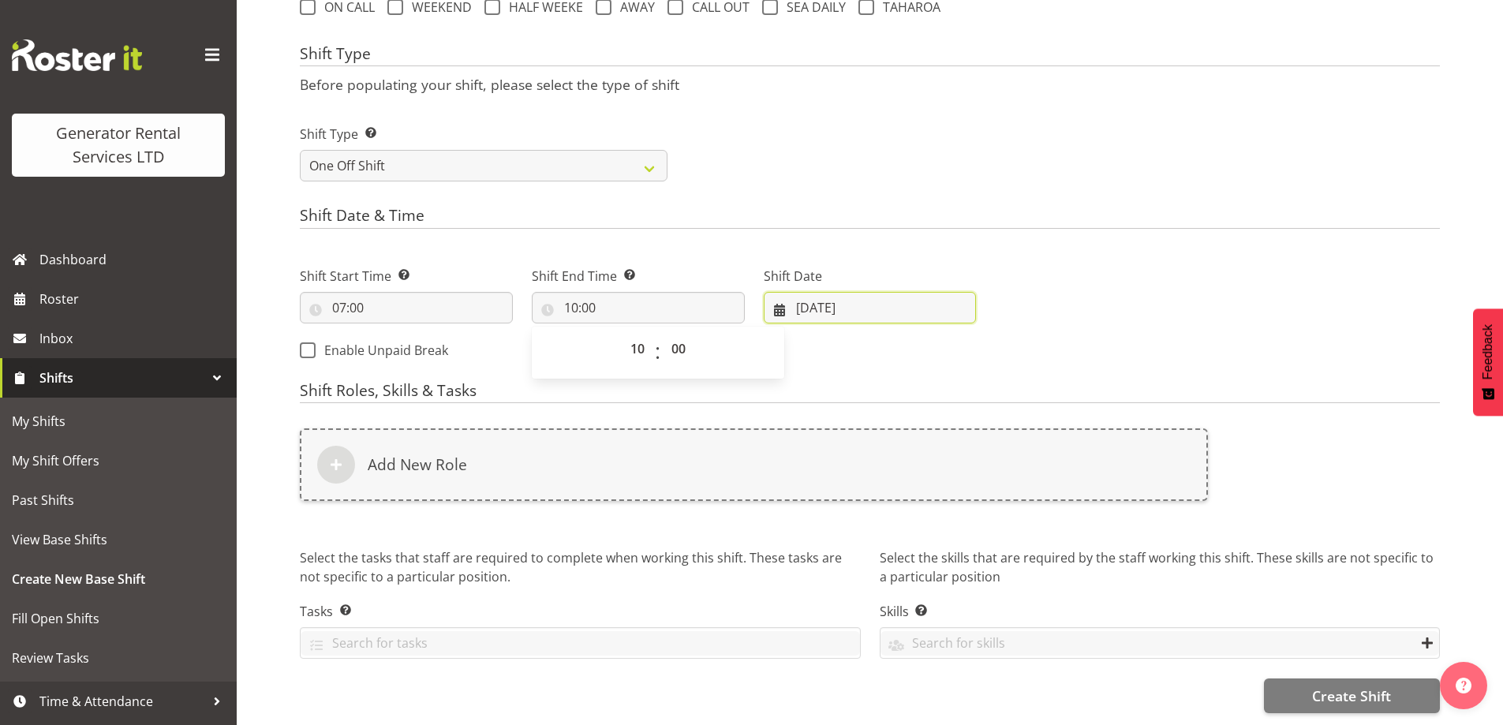
click at [833, 292] on input "26/08/2025" at bounding box center [870, 308] width 213 height 32
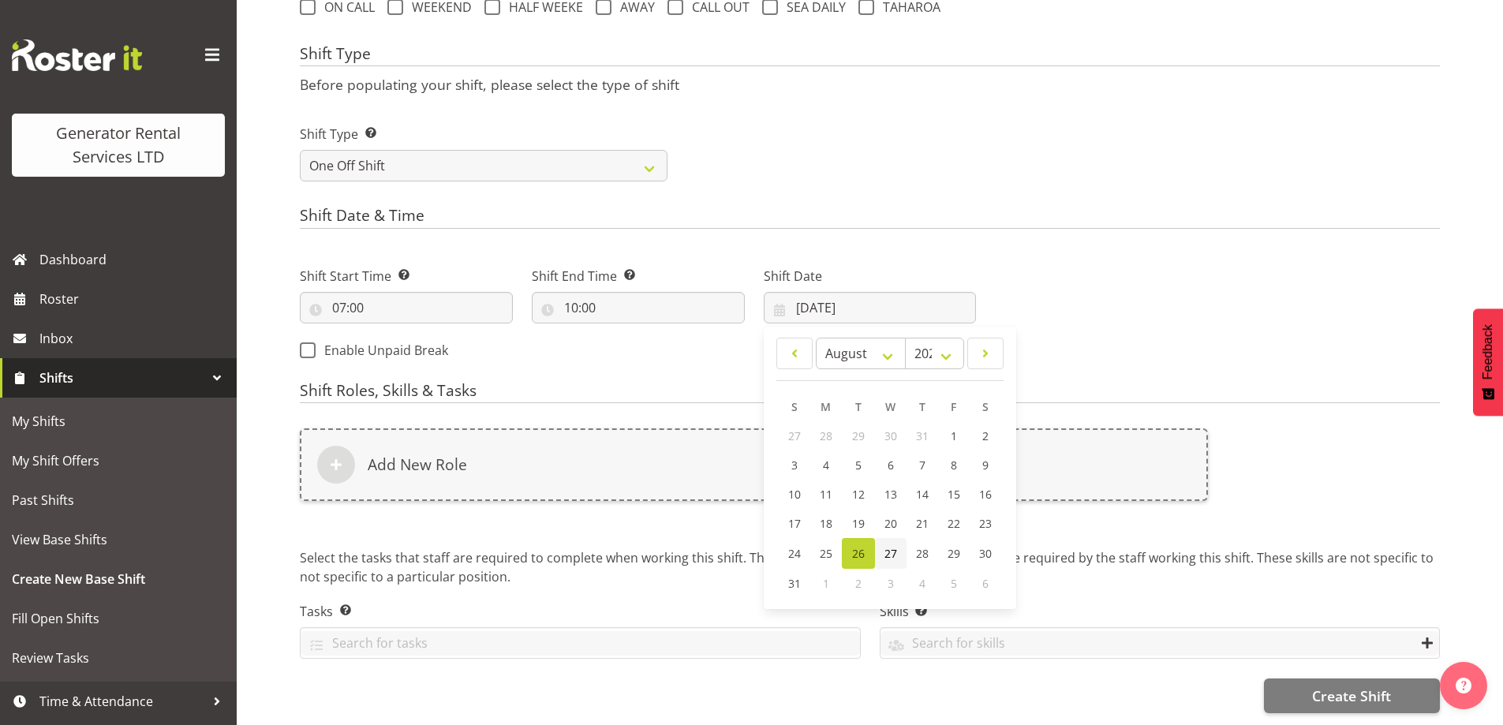
click at [895, 546] on span "27" at bounding box center [891, 553] width 13 height 15
type input "27/08/2025"
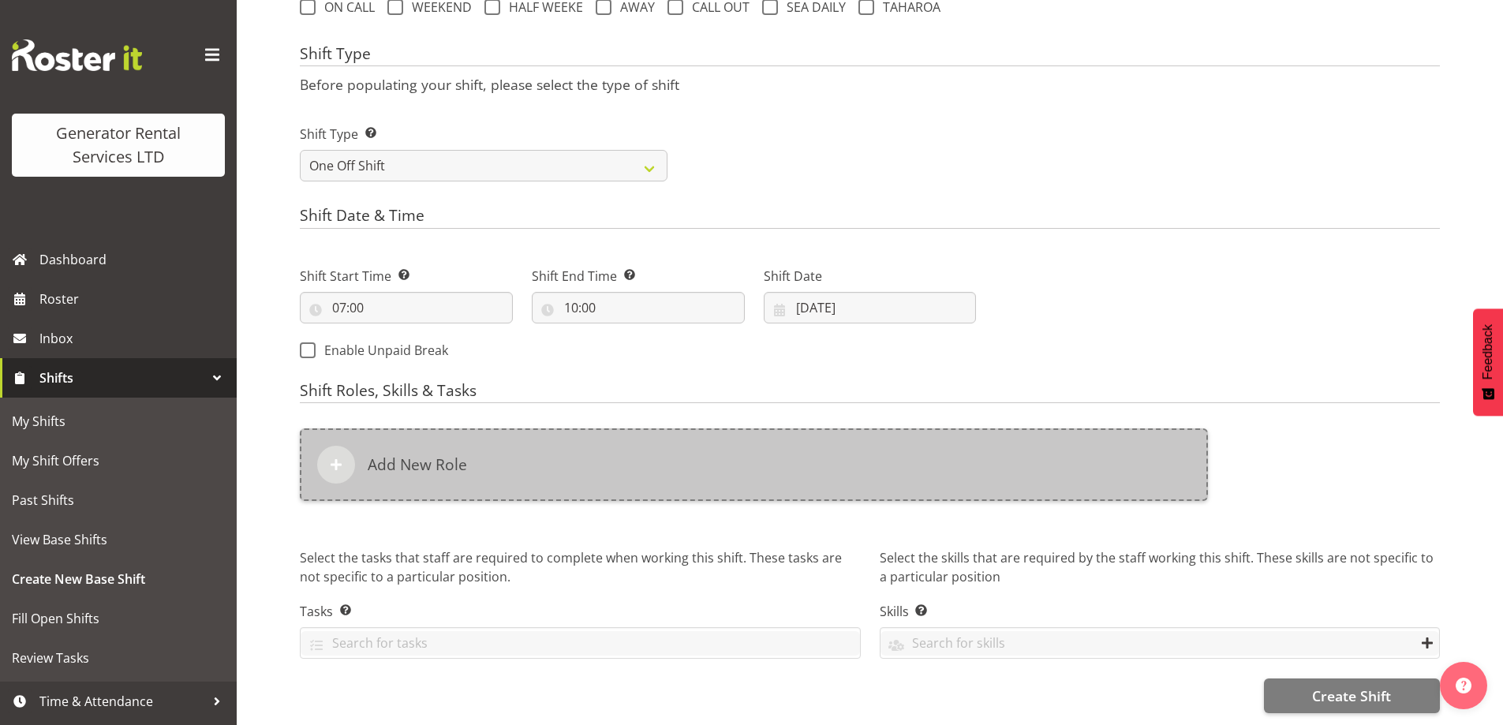
click at [620, 435] on div "Add New Role" at bounding box center [754, 464] width 908 height 73
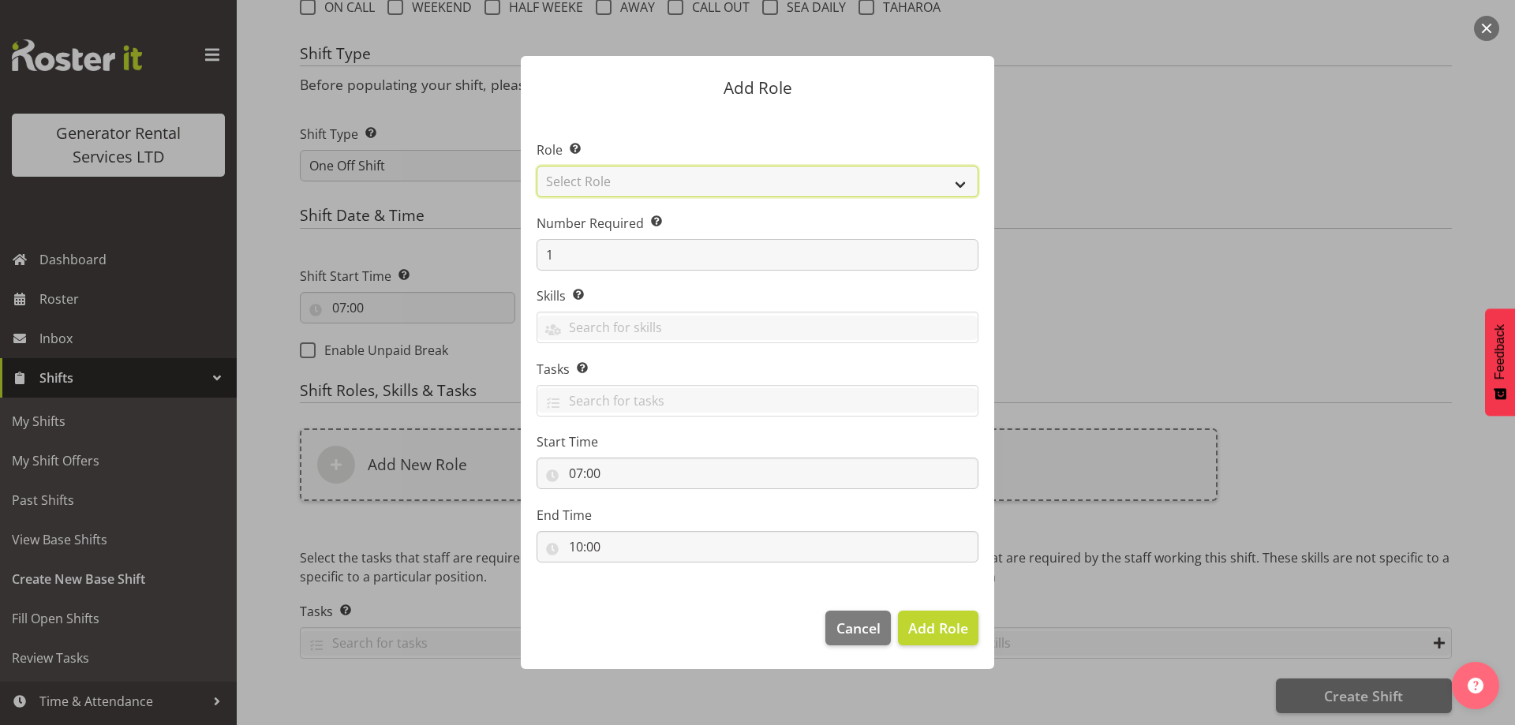
drag, startPoint x: 636, startPoint y: 181, endPoint x: 635, endPoint y: 190, distance: 9.5
click at [636, 181] on select "Select Role Account Manager Electrician Engineering GM HSEQ manager MECH Mechan…" at bounding box center [758, 182] width 442 height 32
select select "20"
click at [537, 166] on select "Select Role Account Manager Electrician Engineering GM HSEQ manager MECH Mechan…" at bounding box center [758, 182] width 442 height 32
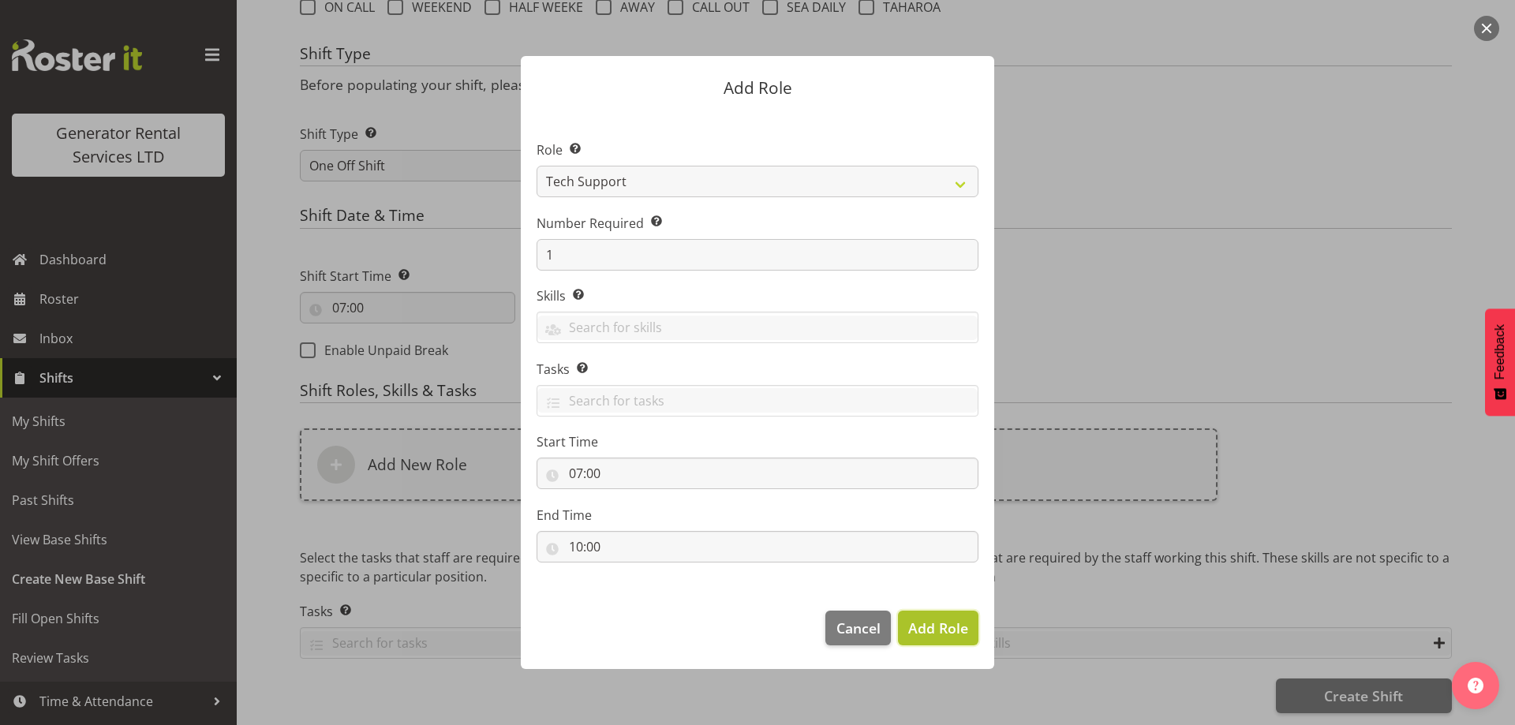
click at [930, 636] on span "Add Role" at bounding box center [938, 628] width 60 height 19
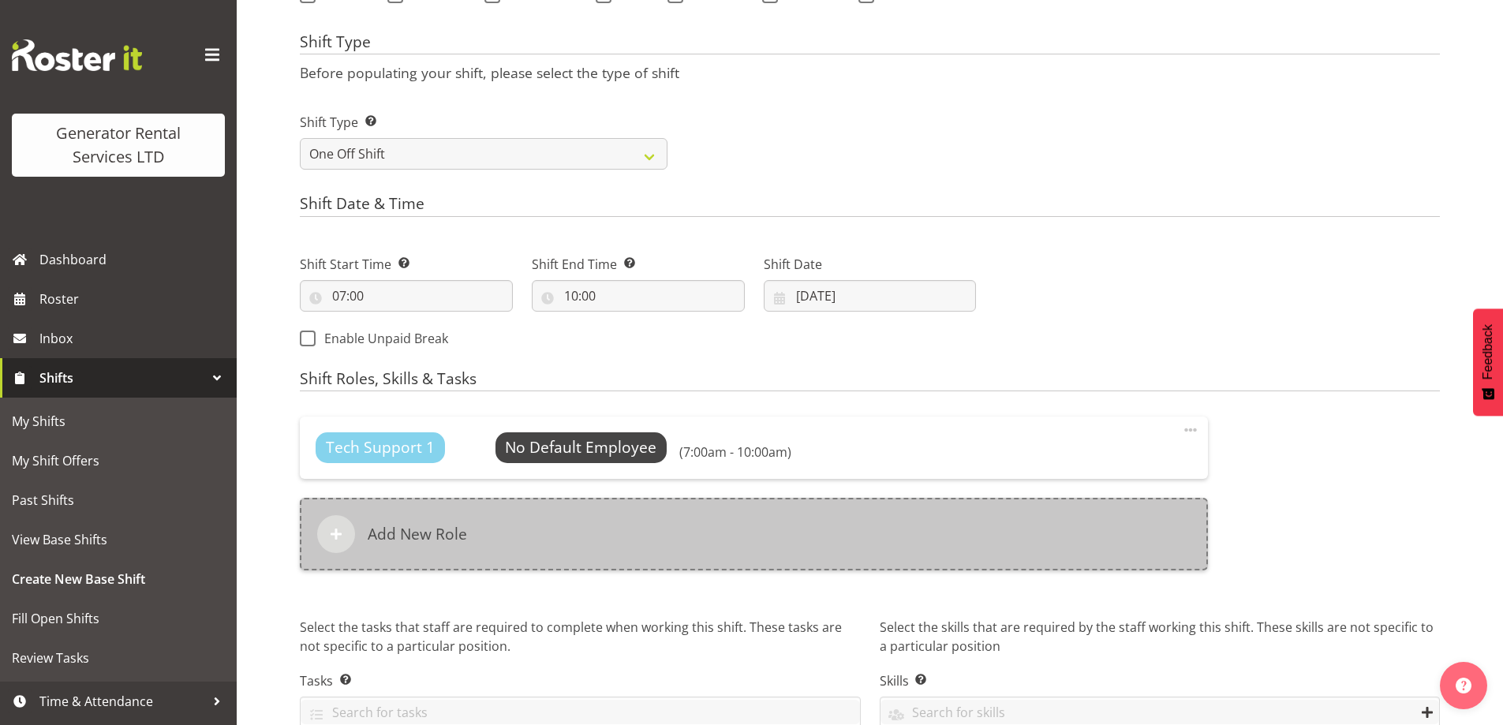
click at [657, 529] on div "Add New Role" at bounding box center [754, 534] width 908 height 73
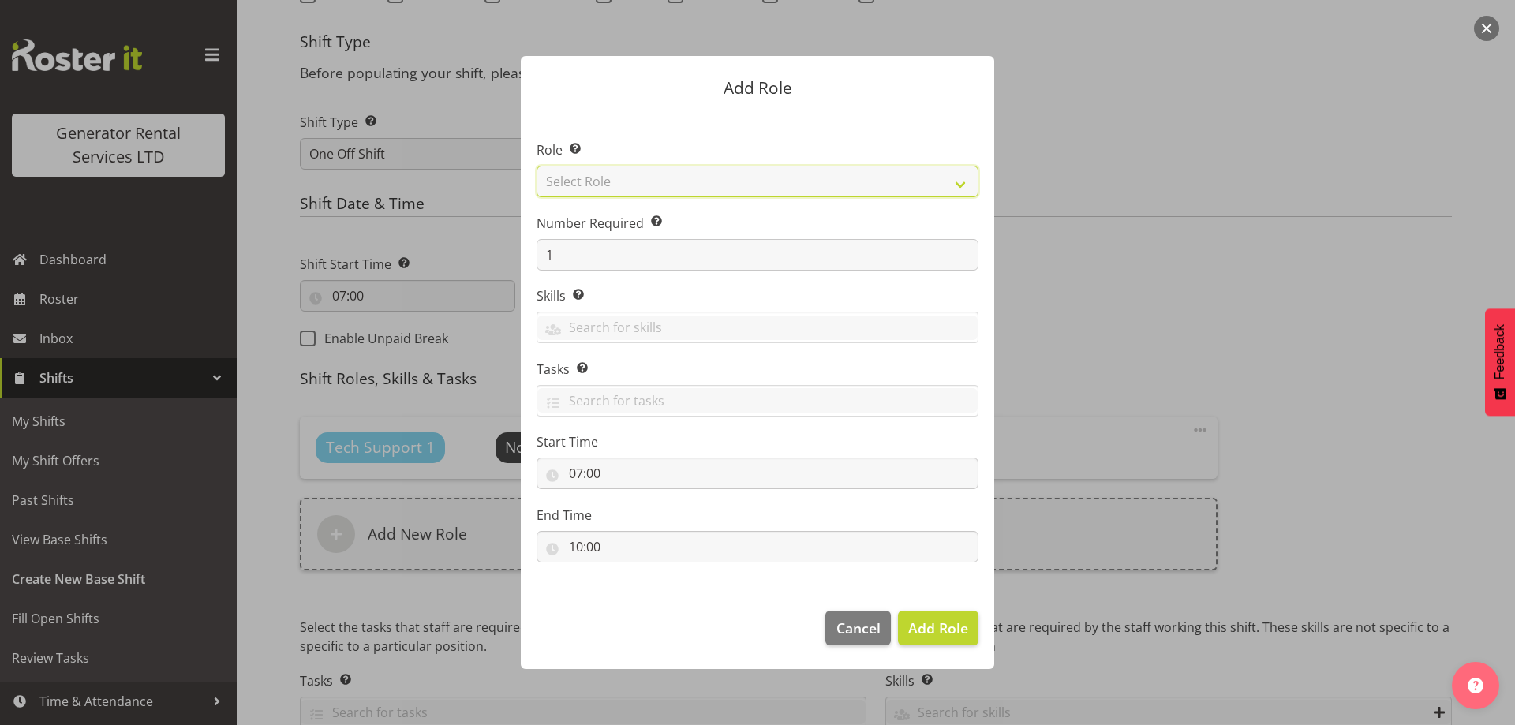
drag, startPoint x: 619, startPoint y: 185, endPoint x: 621, endPoint y: 196, distance: 10.5
click at [619, 185] on select "Select Role Account Manager Electrician Engineering GM HSEQ manager MECH Mechan…" at bounding box center [758, 182] width 442 height 32
select select "27"
click at [537, 166] on select "Select Role Account Manager Electrician Engineering GM HSEQ manager MECH Mechan…" at bounding box center [758, 182] width 442 height 32
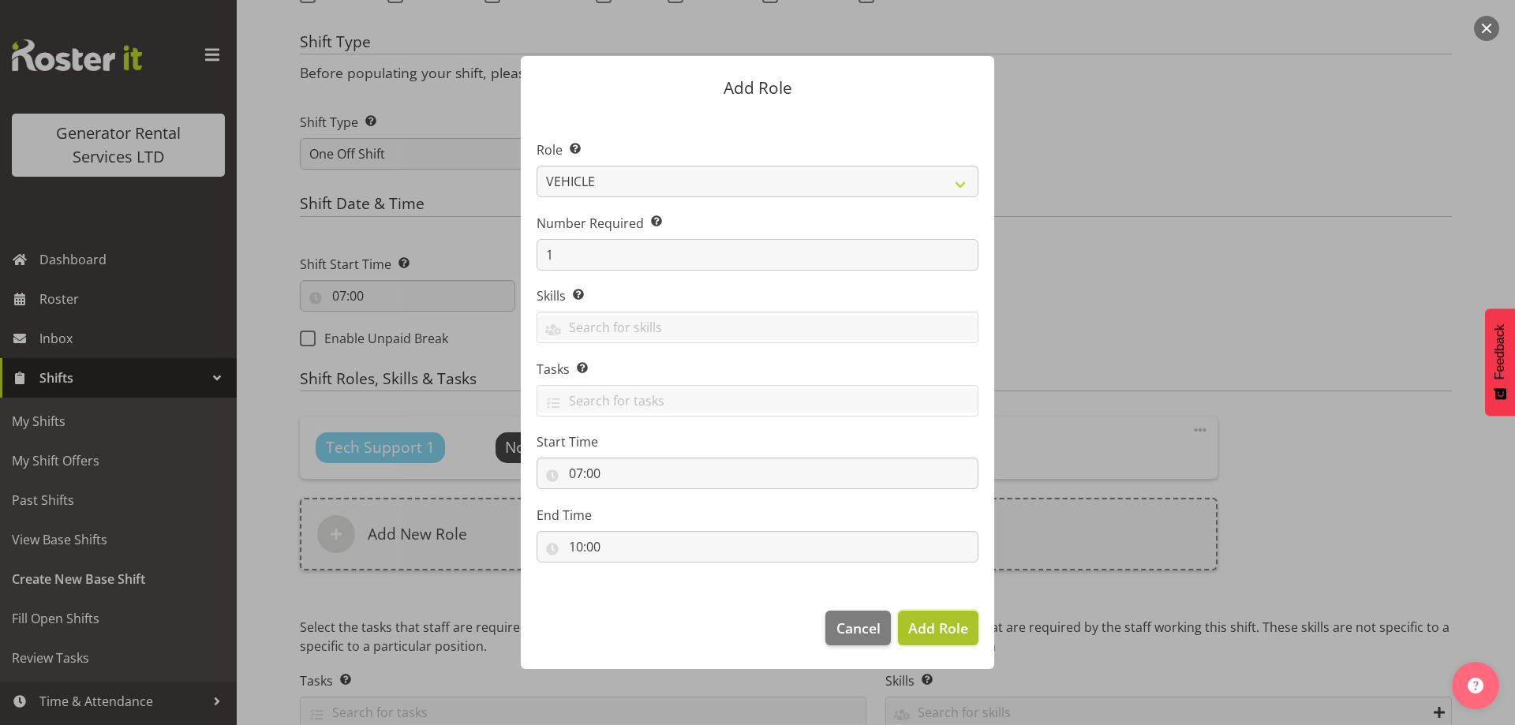
click at [939, 623] on span "Add Role" at bounding box center [938, 628] width 60 height 19
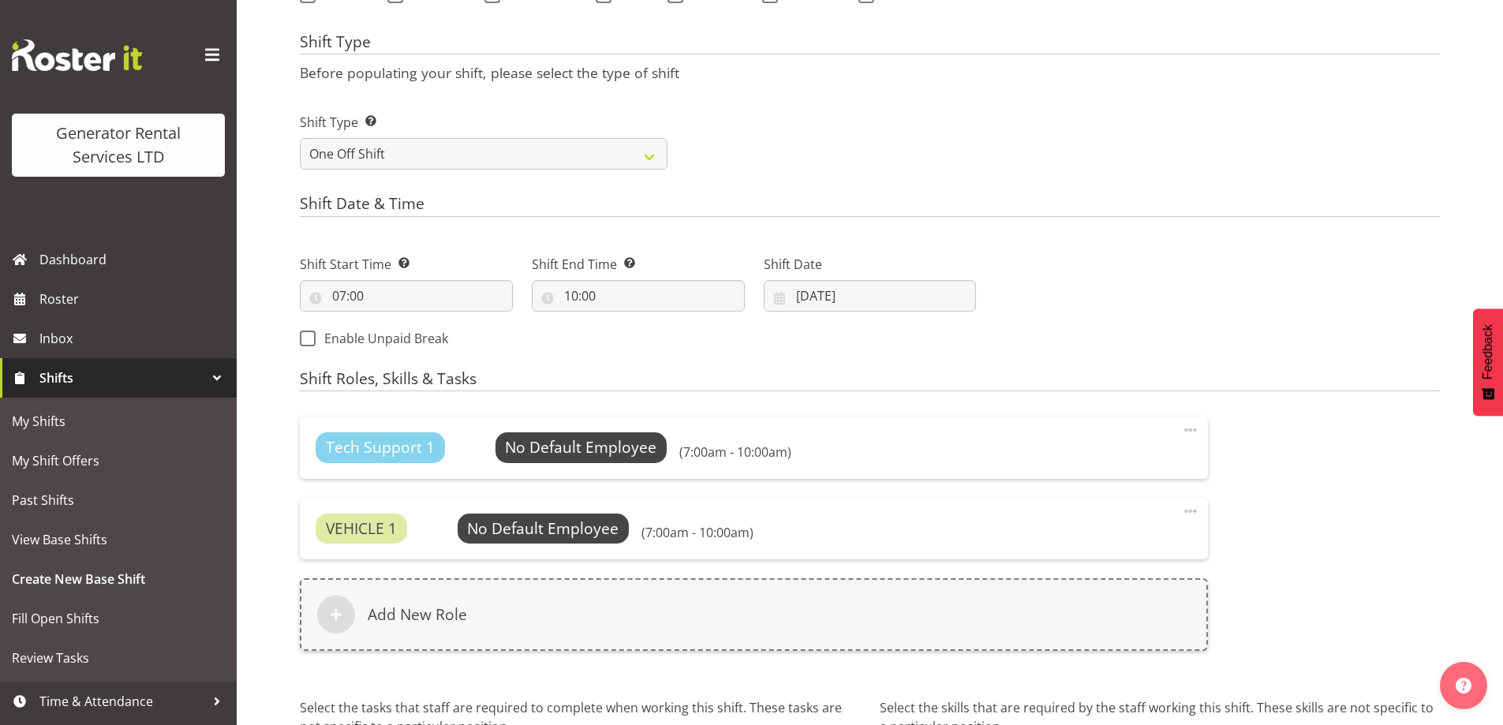
click at [618, 470] on div "Tech Support 1 No Default Employee Select Employee (7:00am - 10:00am) Edit Dele…" at bounding box center [754, 448] width 908 height 62
click at [617, 441] on span "Select Employee" at bounding box center [581, 447] width 118 height 23
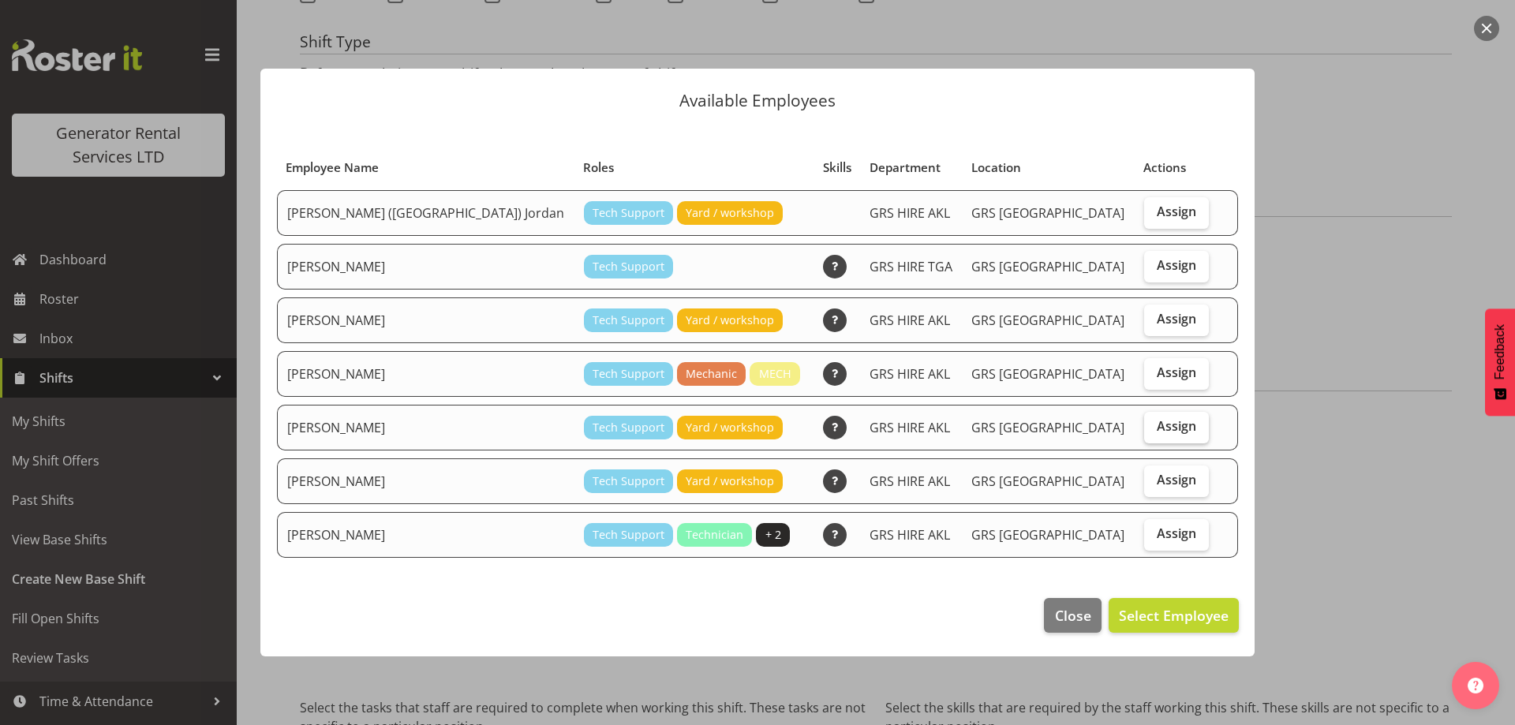
click at [1188, 433] on label "Assign" at bounding box center [1176, 428] width 65 height 32
click at [1155, 432] on input "Assign" at bounding box center [1149, 426] width 10 height 10
checkbox input "true"
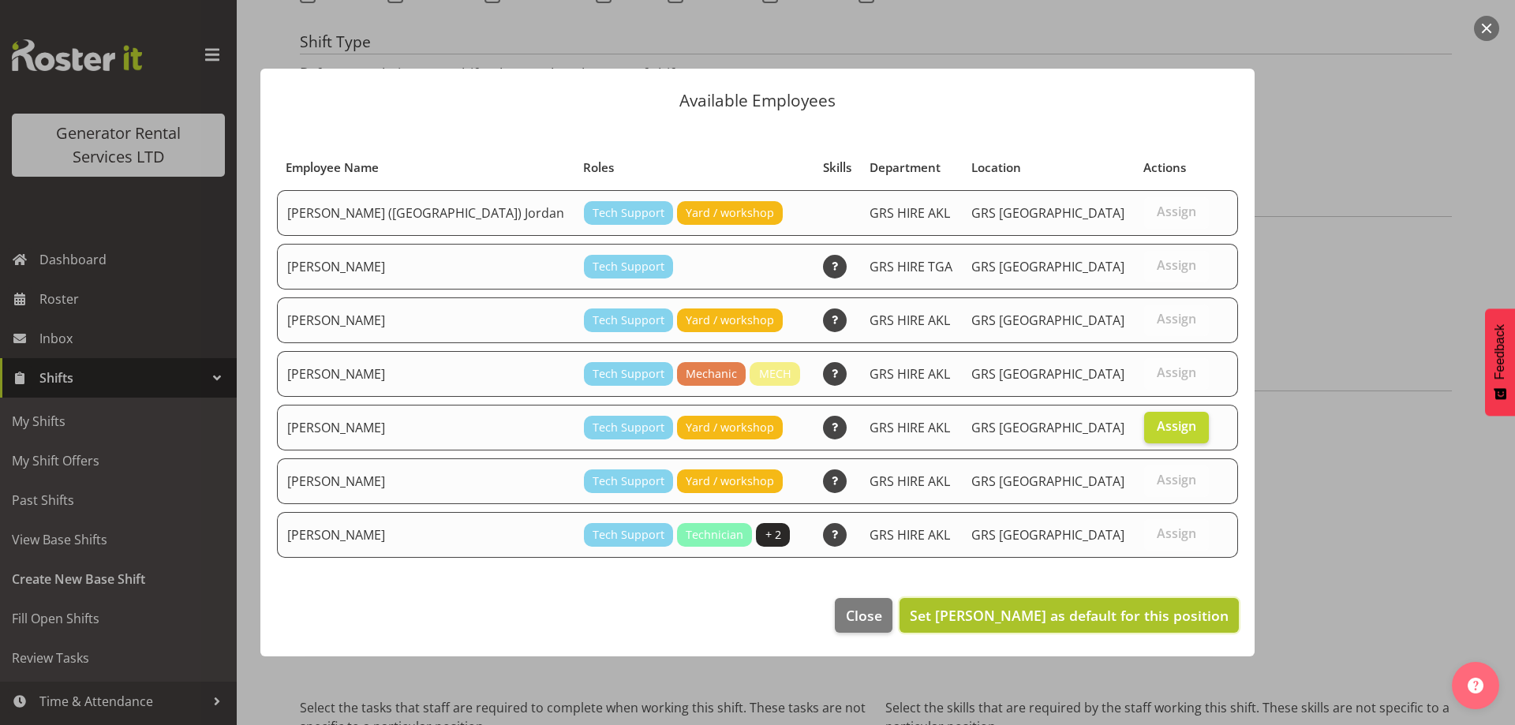
click at [1186, 614] on span "Set Michael Marshall as default for this position" at bounding box center [1069, 615] width 319 height 19
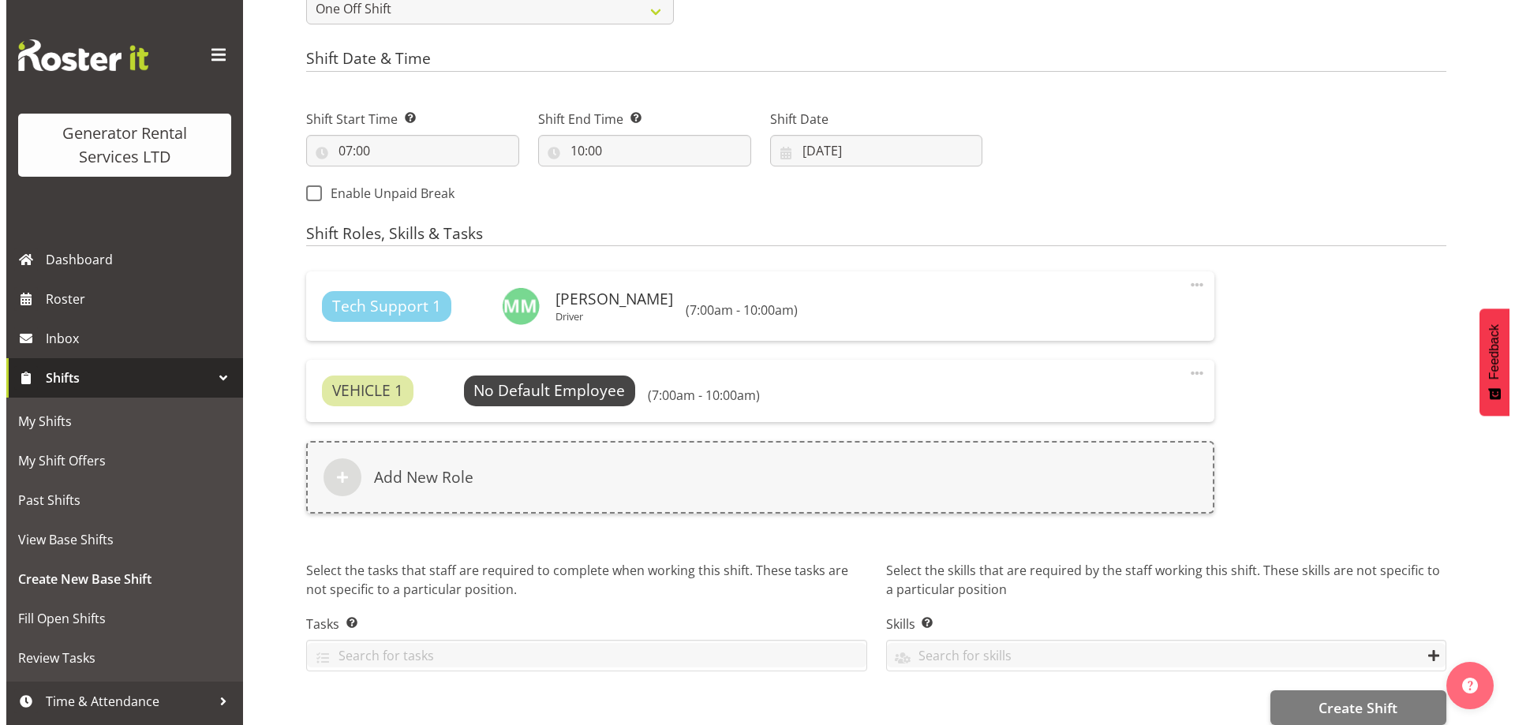
scroll to position [804, 0]
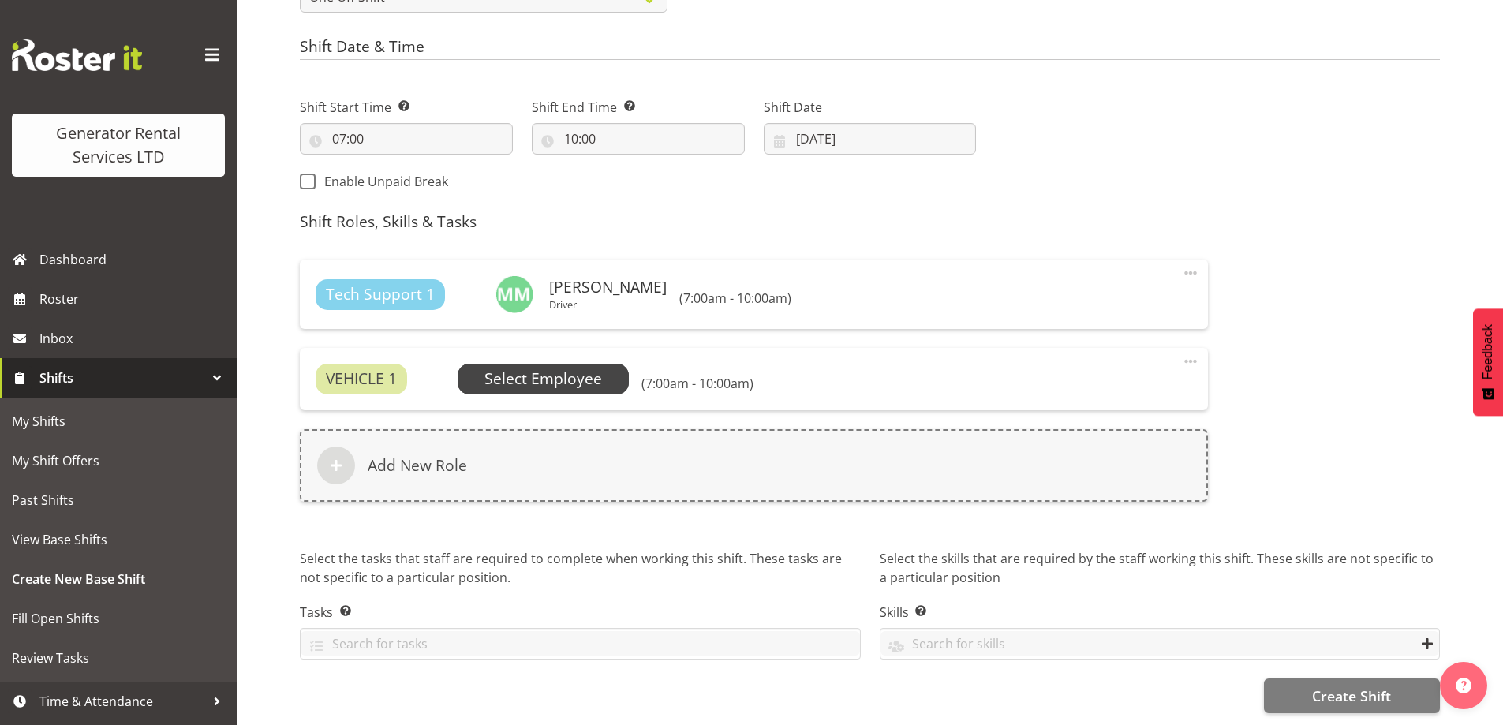
click at [575, 368] on span "Select Employee" at bounding box center [544, 379] width 118 height 23
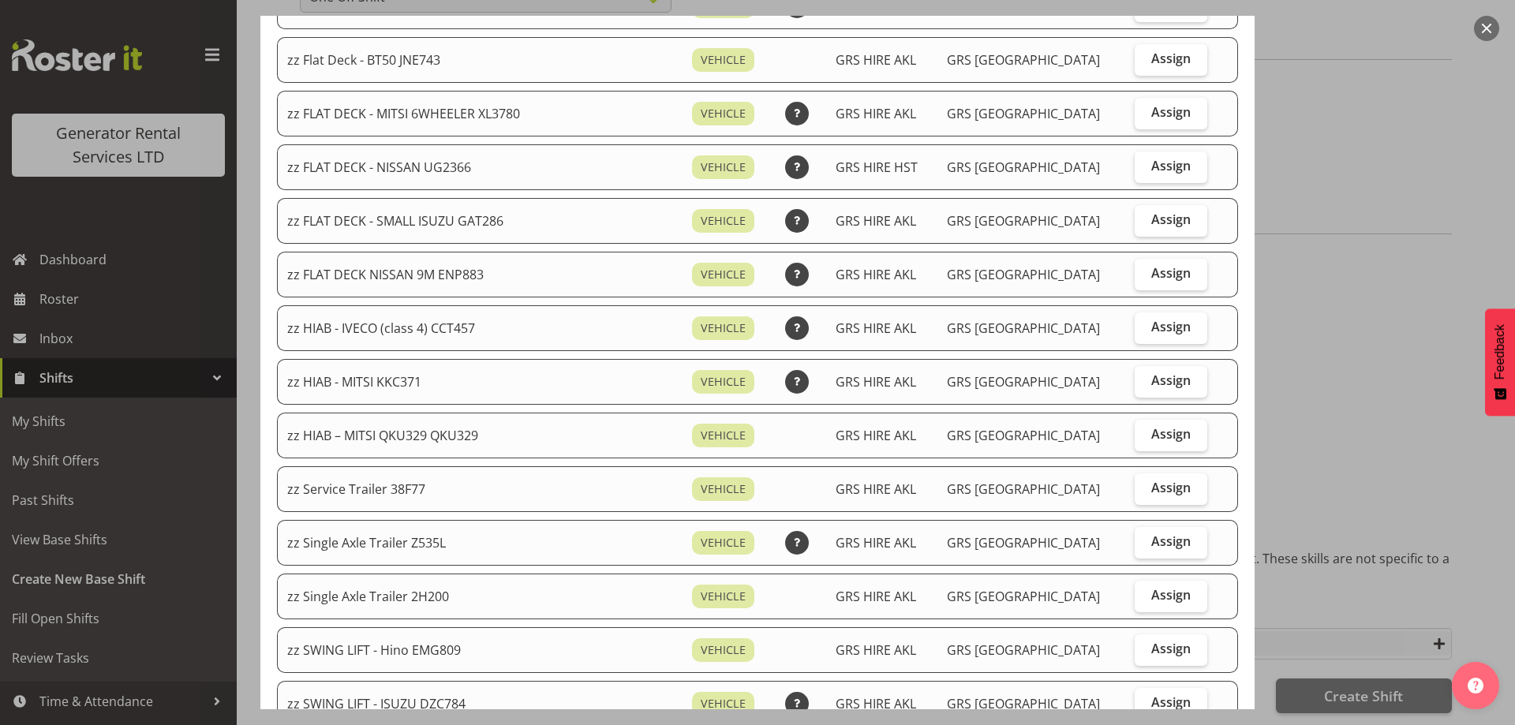
scroll to position [710, 0]
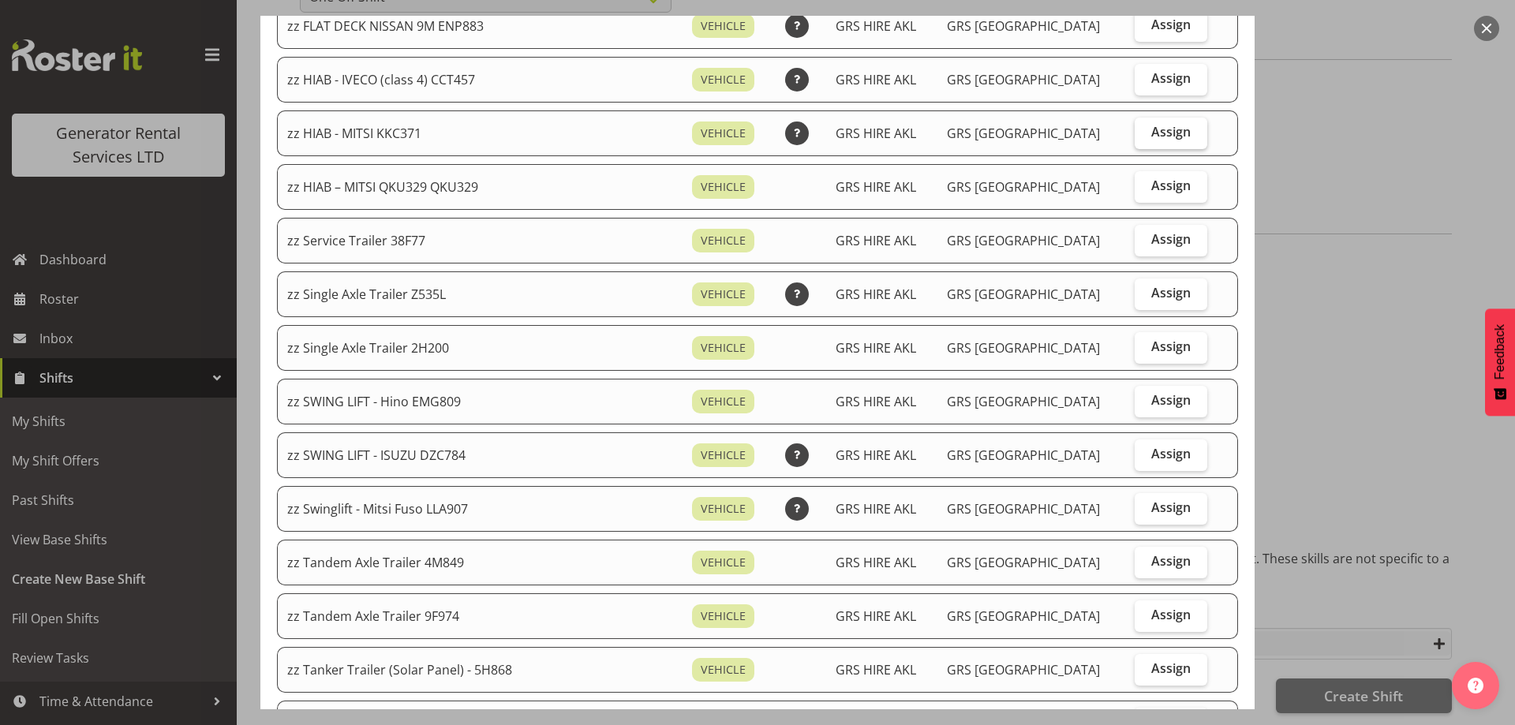
click at [1163, 133] on span "Assign" at bounding box center [1170, 132] width 39 height 16
click at [1145, 133] on input "Assign" at bounding box center [1140, 132] width 10 height 10
checkbox input "true"
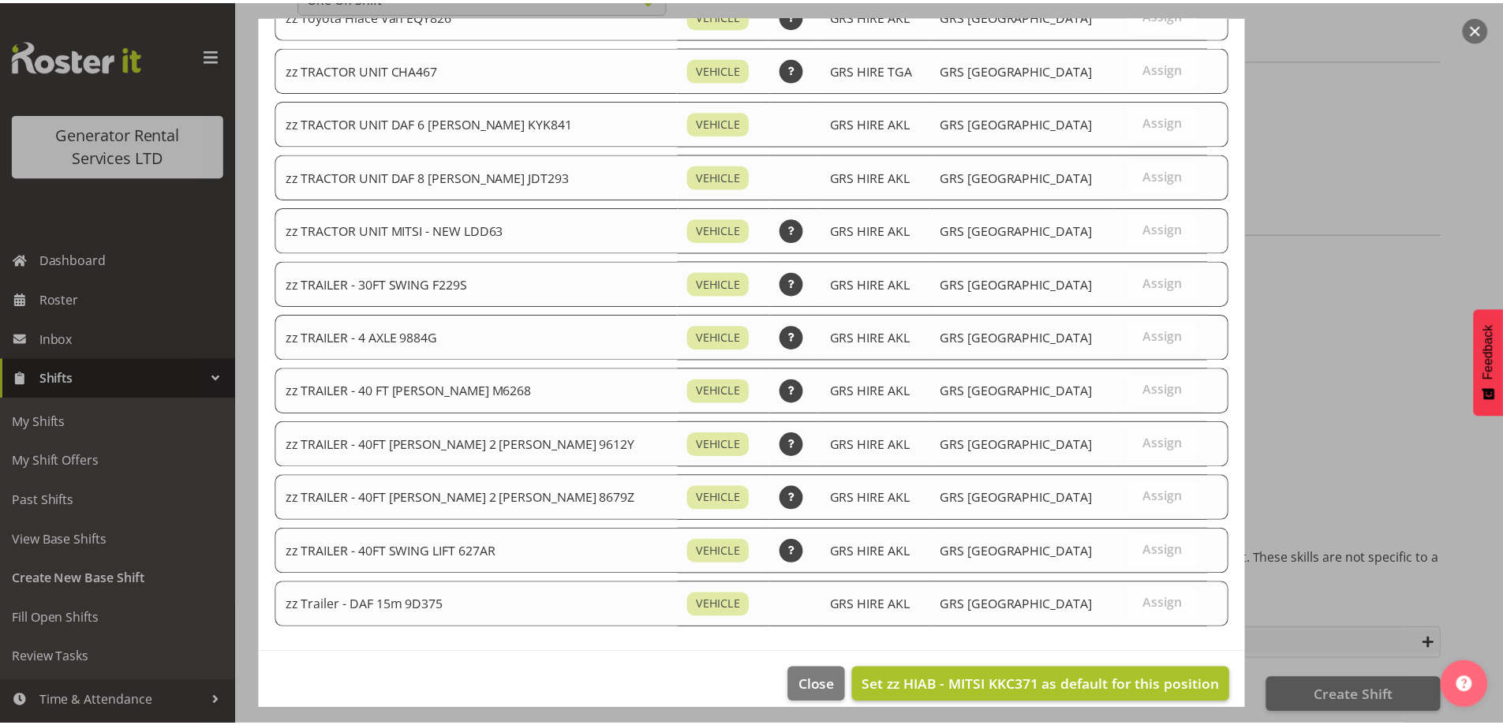
scroll to position [1812, 0]
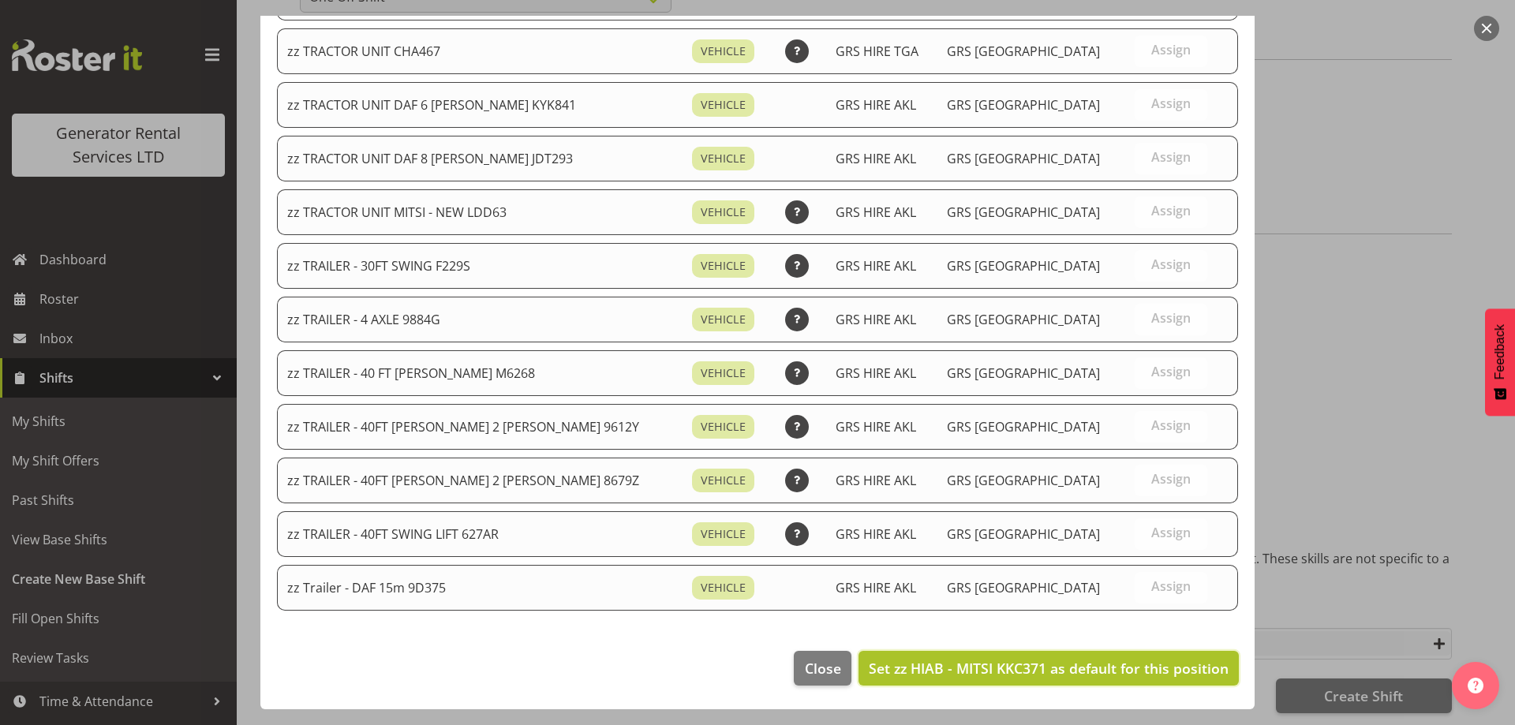
click at [1117, 659] on span "Set zz HIAB - MITSI KKC371 as default for this position" at bounding box center [1049, 668] width 360 height 19
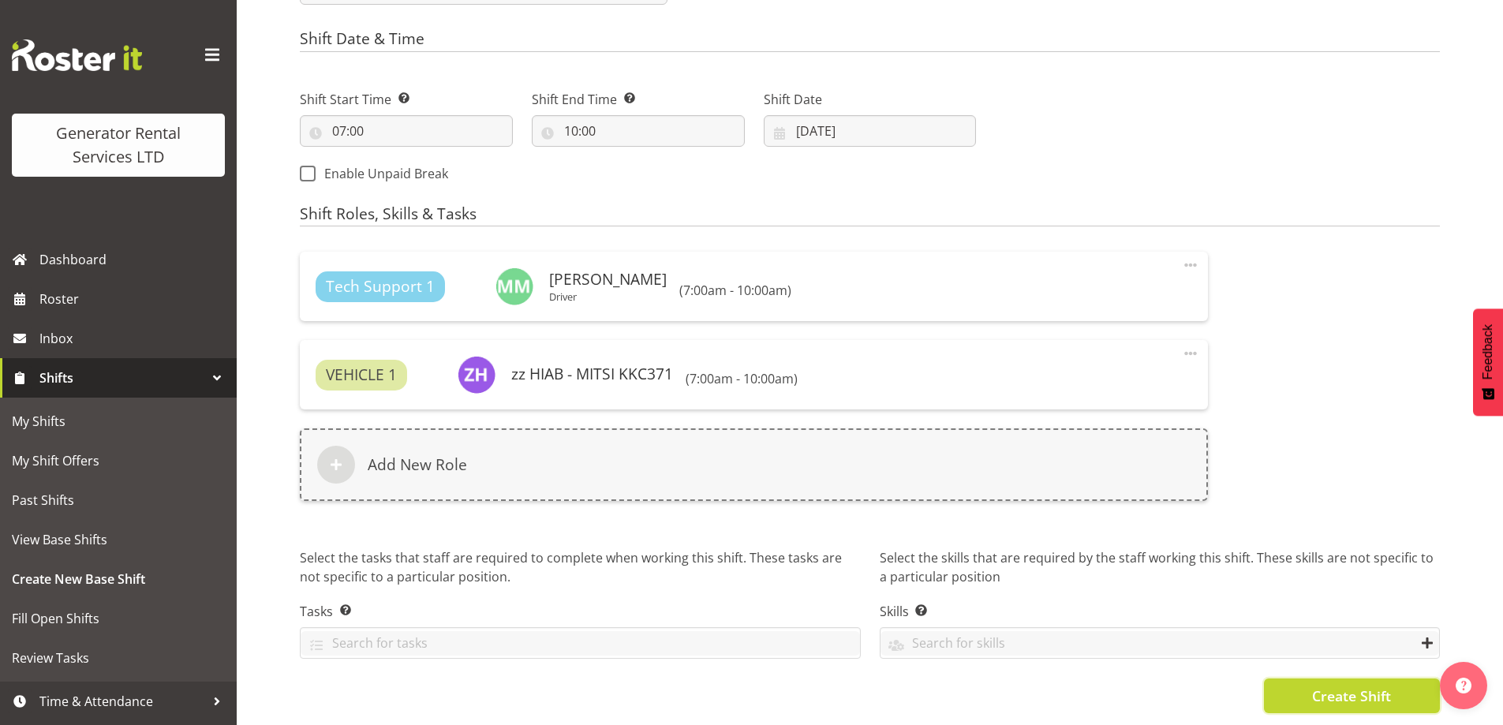
click at [1308, 687] on button "Create Shift" at bounding box center [1352, 696] width 176 height 35
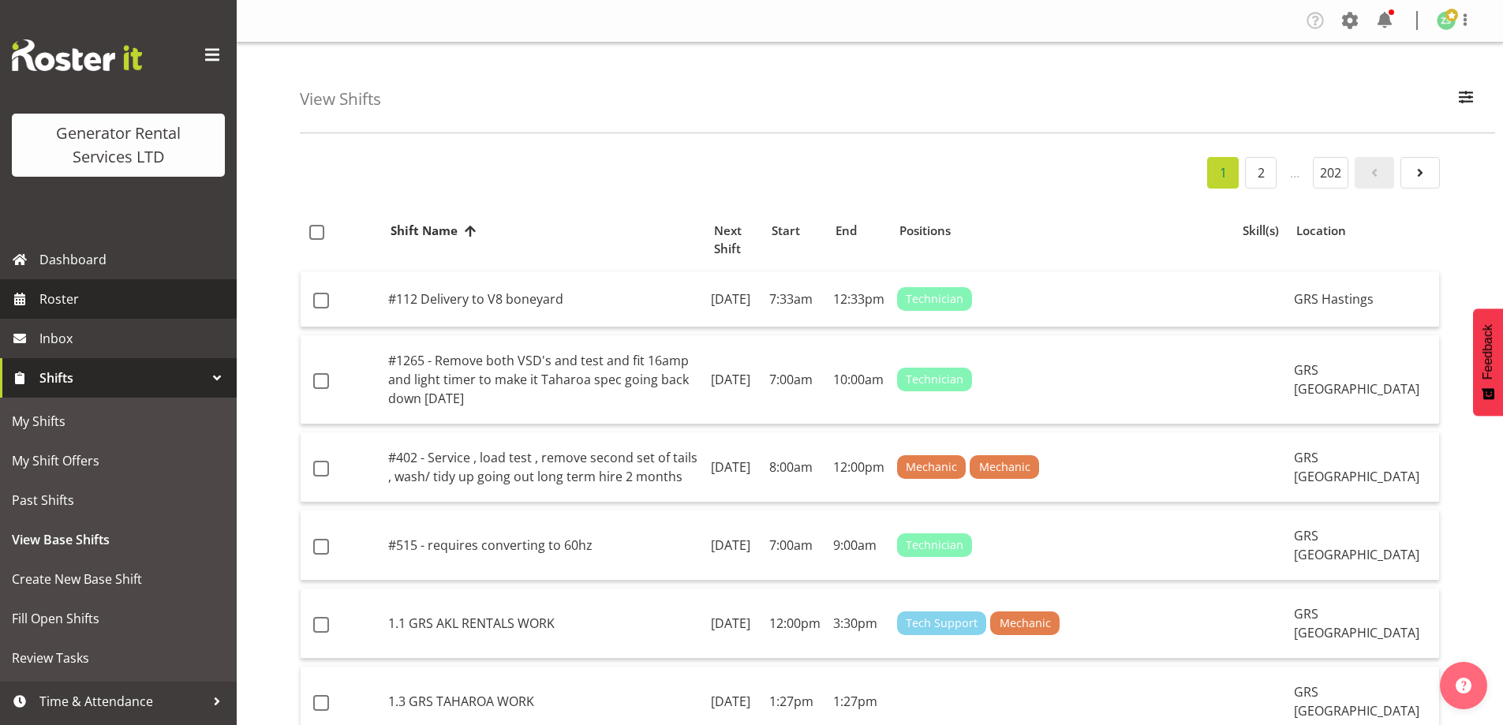
click at [119, 302] on span "Roster" at bounding box center [133, 299] width 189 height 24
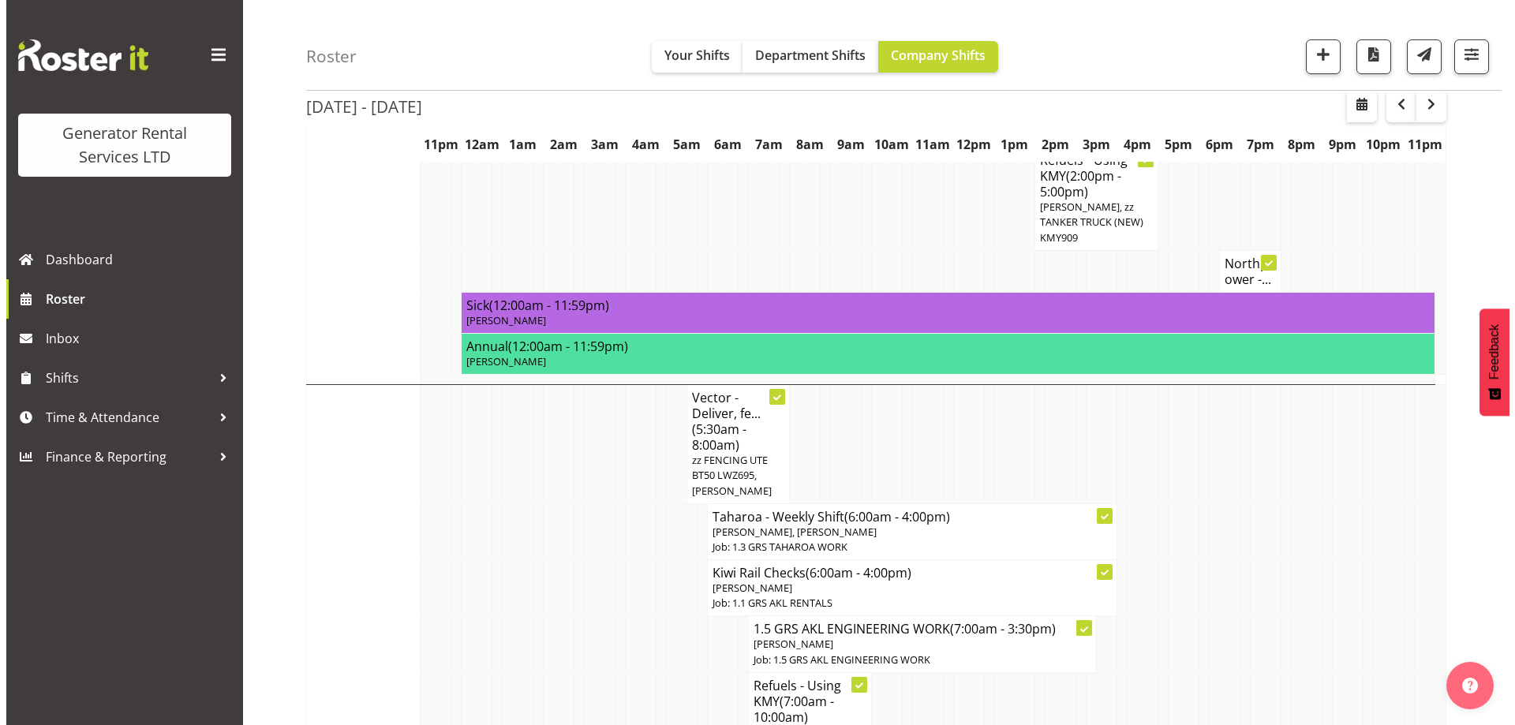
scroll to position [1973, 0]
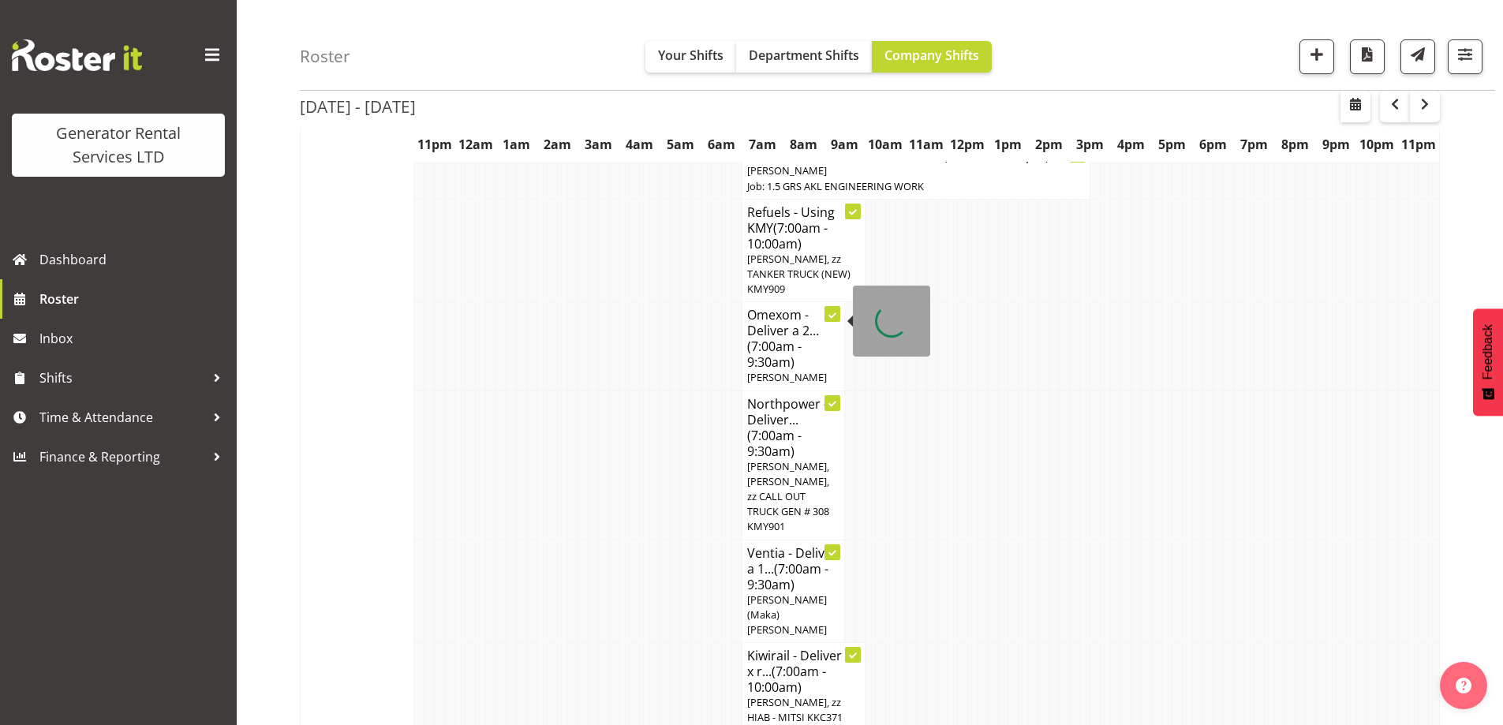
click at [766, 459] on span "Mina Nomani, Colin Crenfeldt, zz CALL OUT TRUCK GEN # 308 KMY901" at bounding box center [788, 496] width 82 height 75
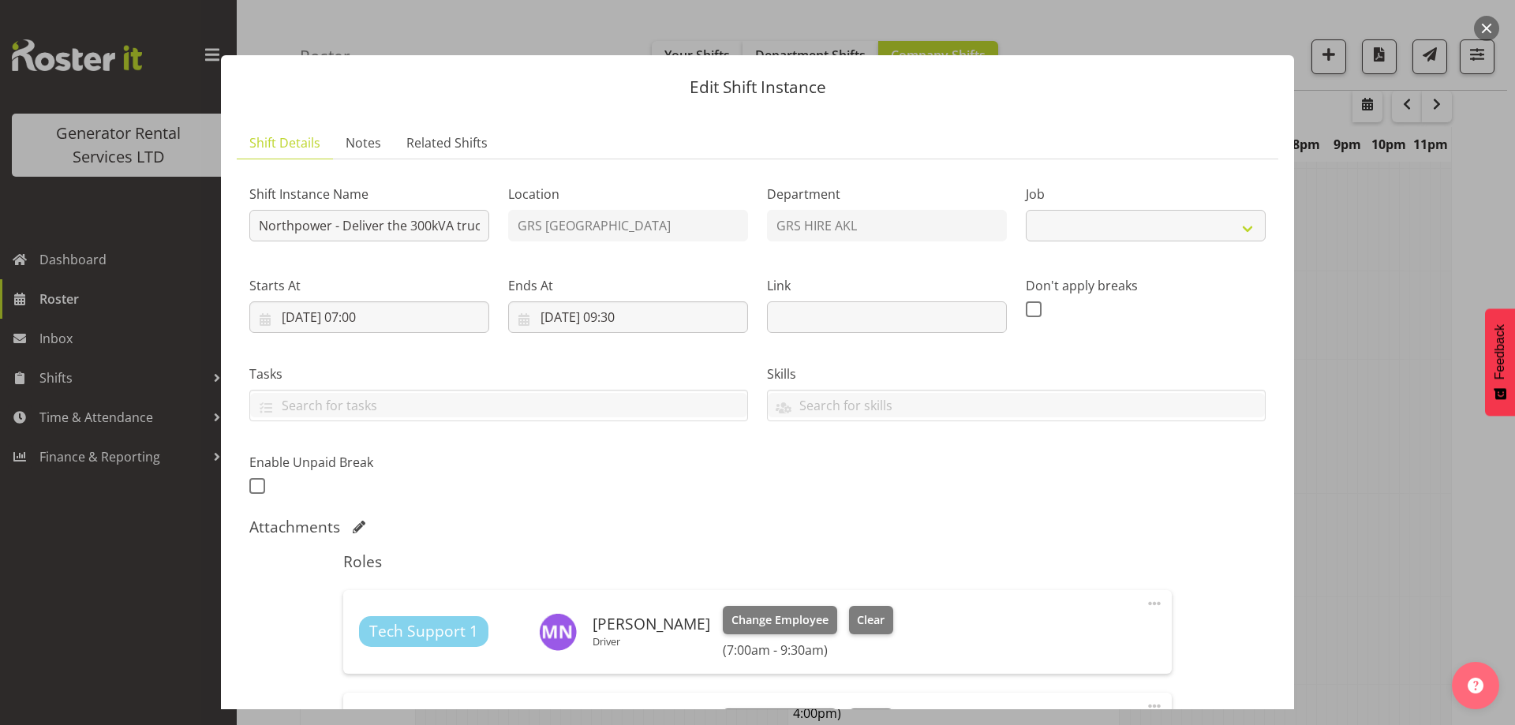
select select "7504"
click at [1349, 434] on div at bounding box center [757, 362] width 1515 height 725
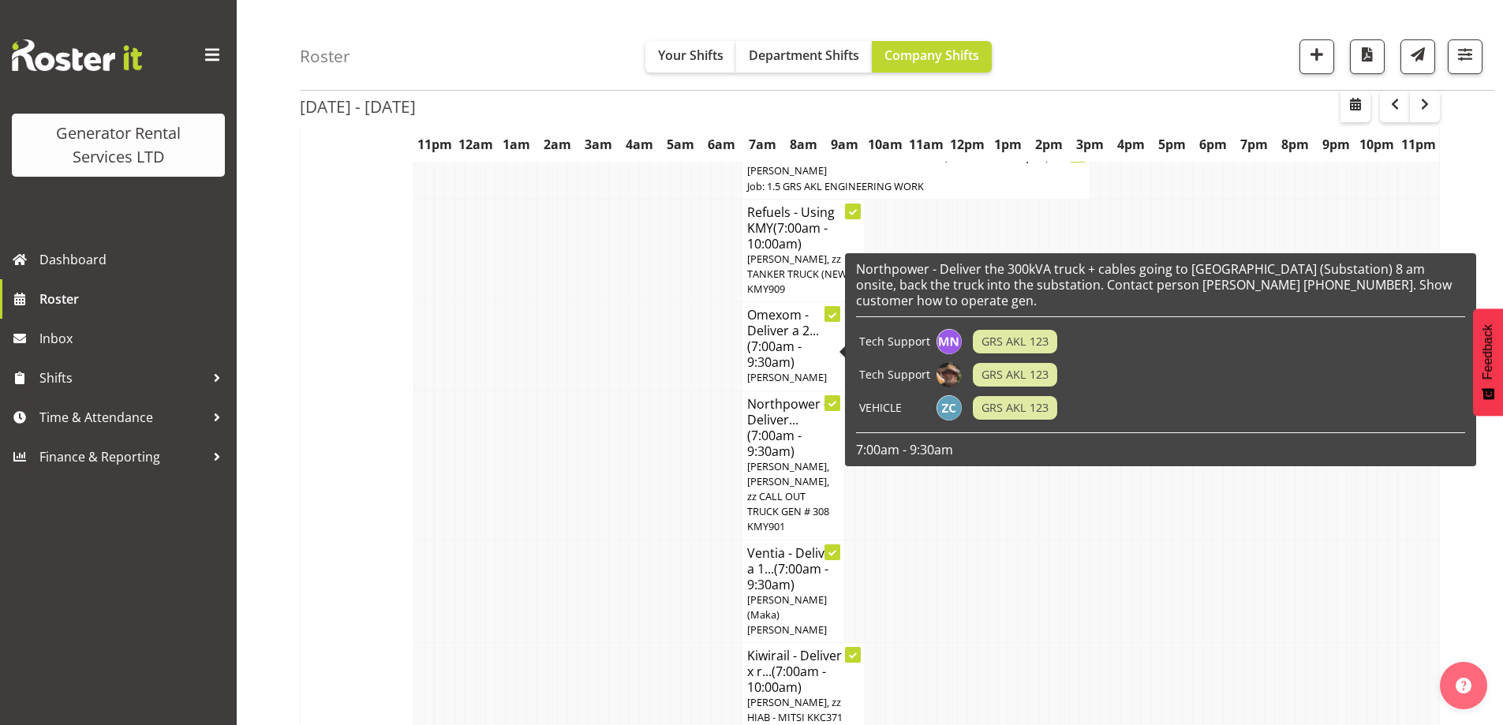
click at [788, 427] on span "(7:00am - 9:30am)" at bounding box center [774, 443] width 54 height 33
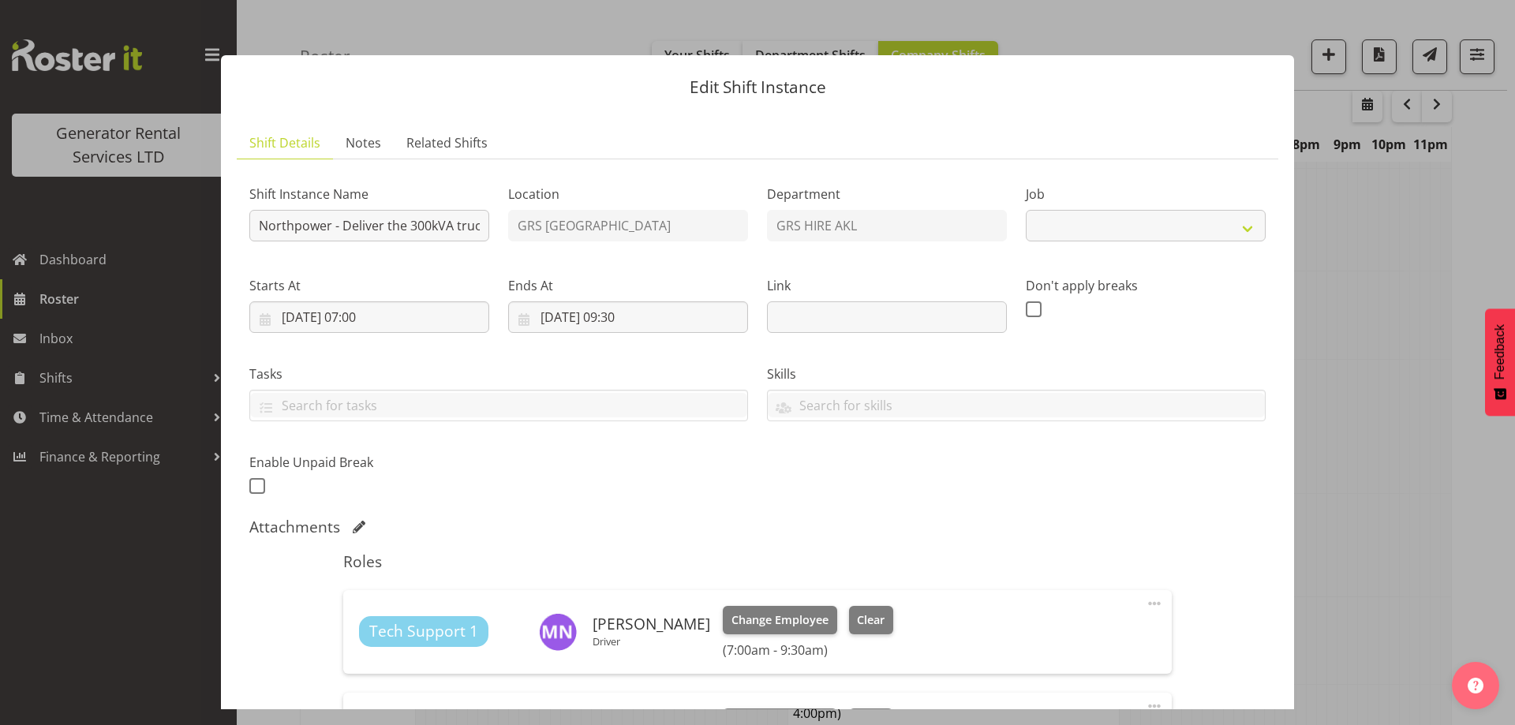
select select "7504"
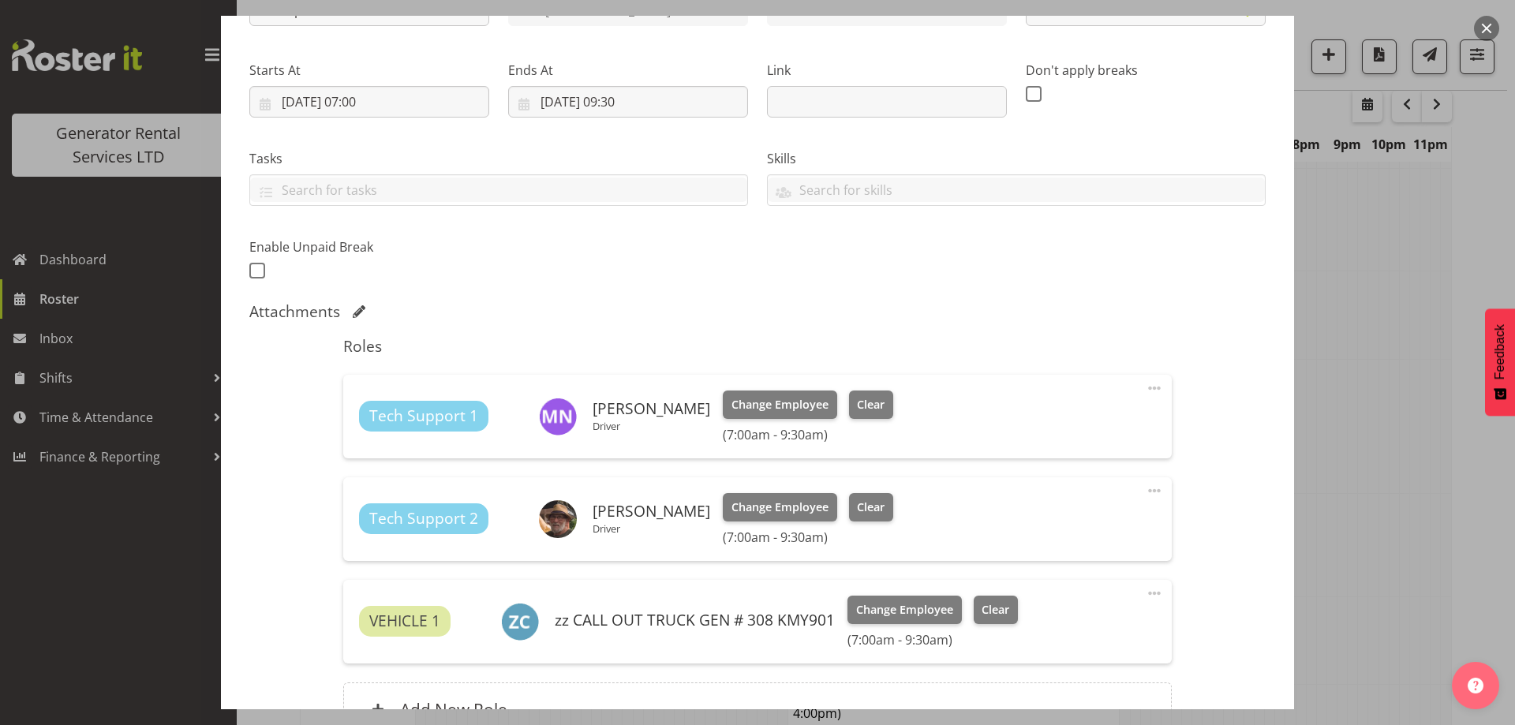
scroll to position [237, 0]
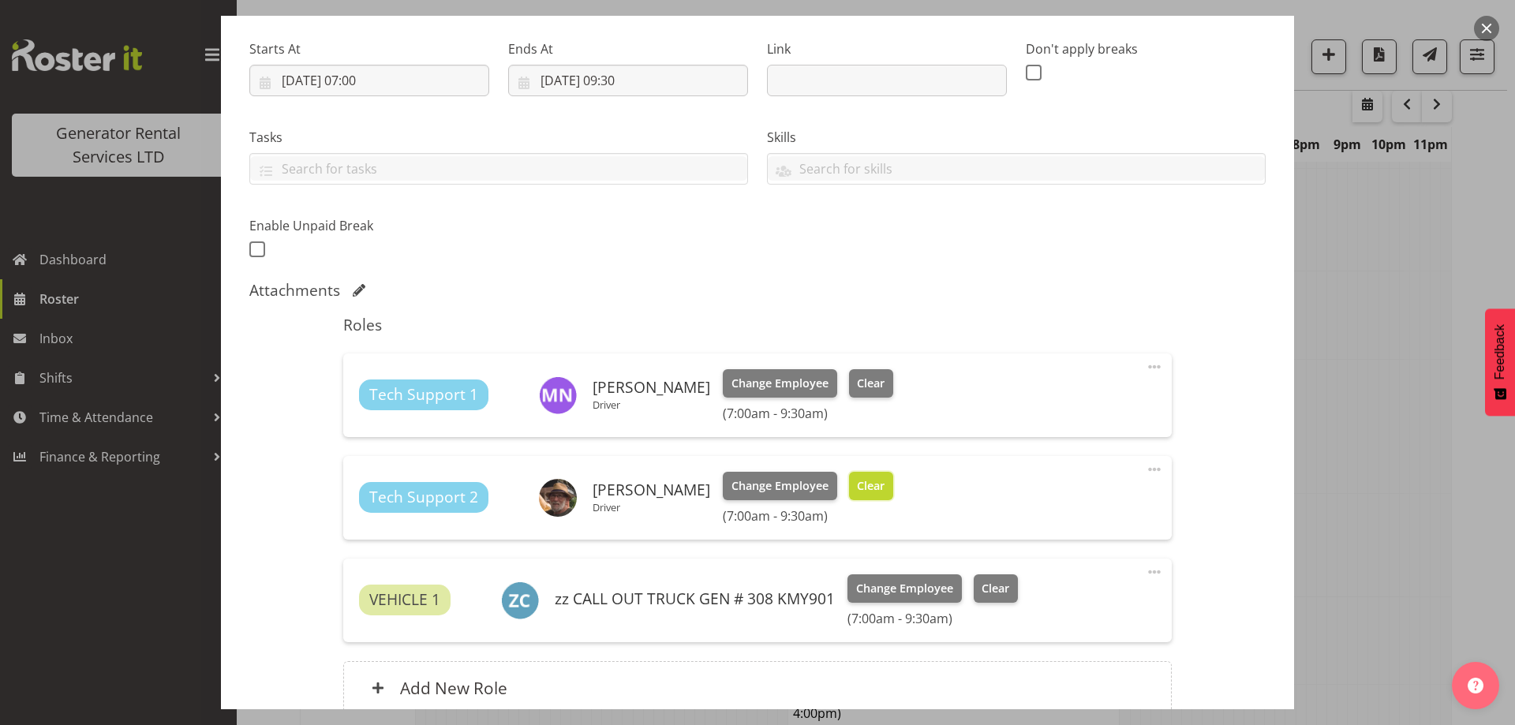
click at [854, 476] on button "Clear" at bounding box center [871, 486] width 45 height 28
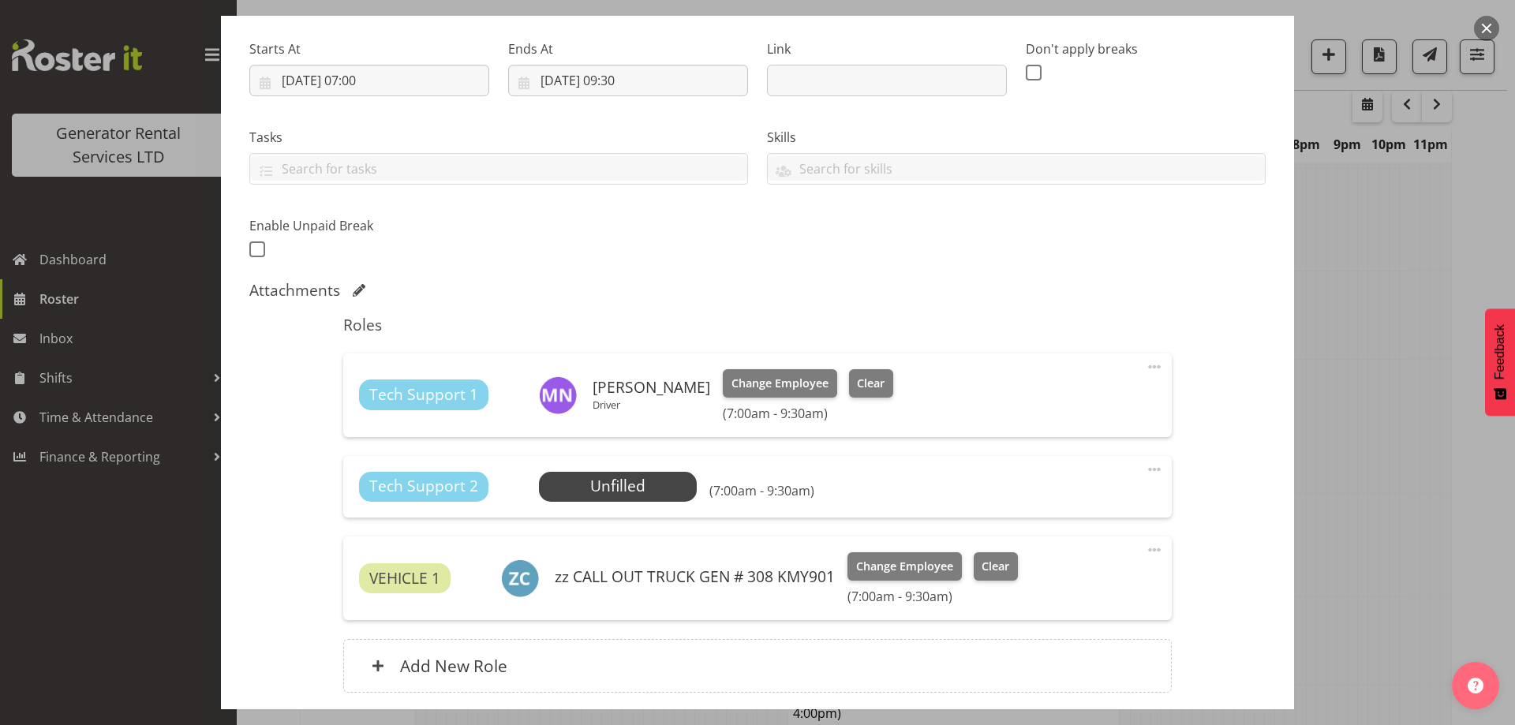
drag, startPoint x: 1146, startPoint y: 466, endPoint x: 1137, endPoint y: 489, distance: 25.2
click at [1146, 466] on span at bounding box center [1154, 469] width 19 height 19
click at [1082, 559] on link "Delete" at bounding box center [1088, 561] width 152 height 28
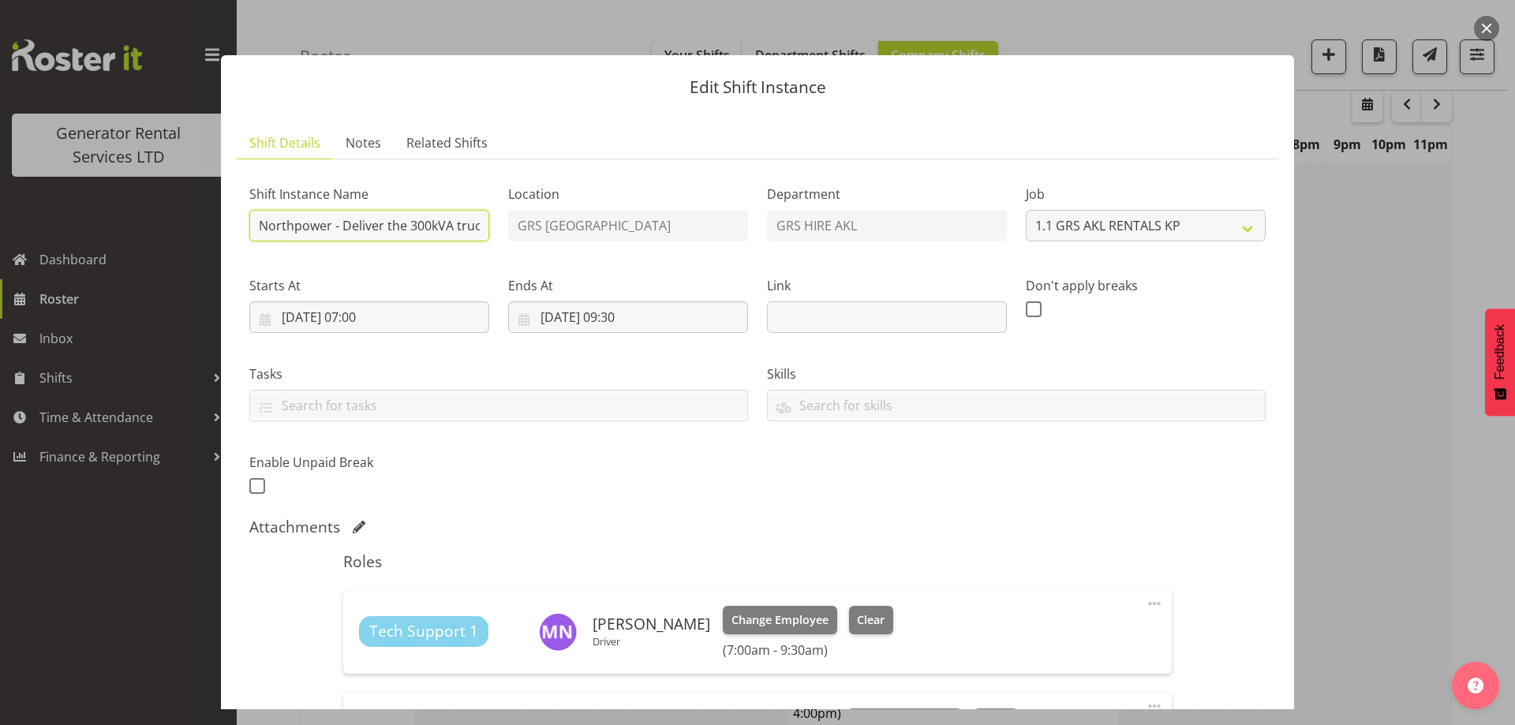
scroll to position [0, 954]
click at [706, 232] on div "Shift Instance Name Northpower - Deliver the 300kVA truck + cables going to Pak…" at bounding box center [757, 336] width 1035 height 346
drag, startPoint x: 498, startPoint y: 229, endPoint x: 487, endPoint y: 230, distance: 11.2
click at [499, 230] on div "Location GRS Auckland" at bounding box center [628, 209] width 259 height 92
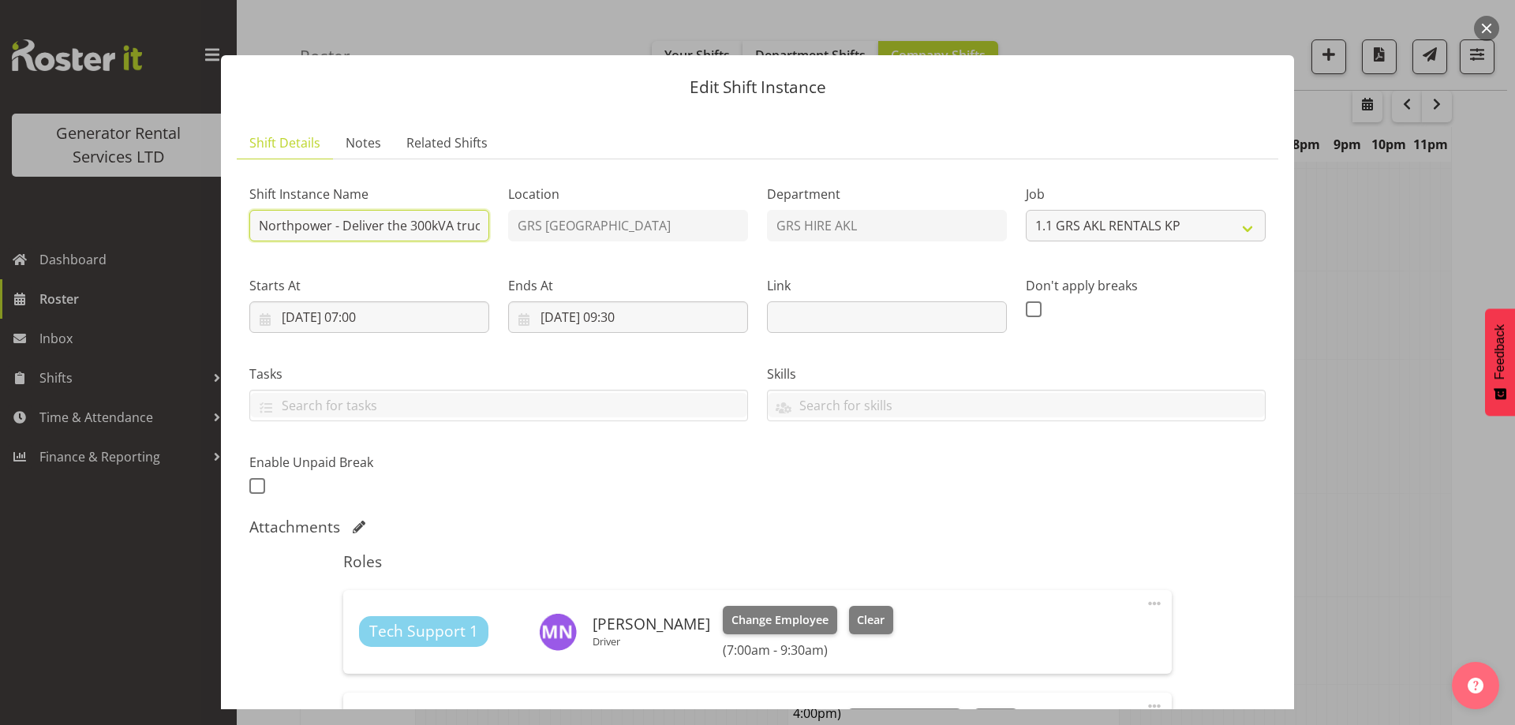
click at [480, 228] on input "Northpower - Deliver the 300kVA truck + cables going to Pakuranga (Substation) …" at bounding box center [369, 226] width 240 height 32
click at [554, 235] on div "Shift Instance Name Northpower - Deliver the 300kVA truck + cables going to Pak…" at bounding box center [757, 336] width 1035 height 346
click at [480, 230] on input "Northpower - Deliver the 300kVA truck + cables going to Pakuranga (Substation) …" at bounding box center [369, 226] width 240 height 32
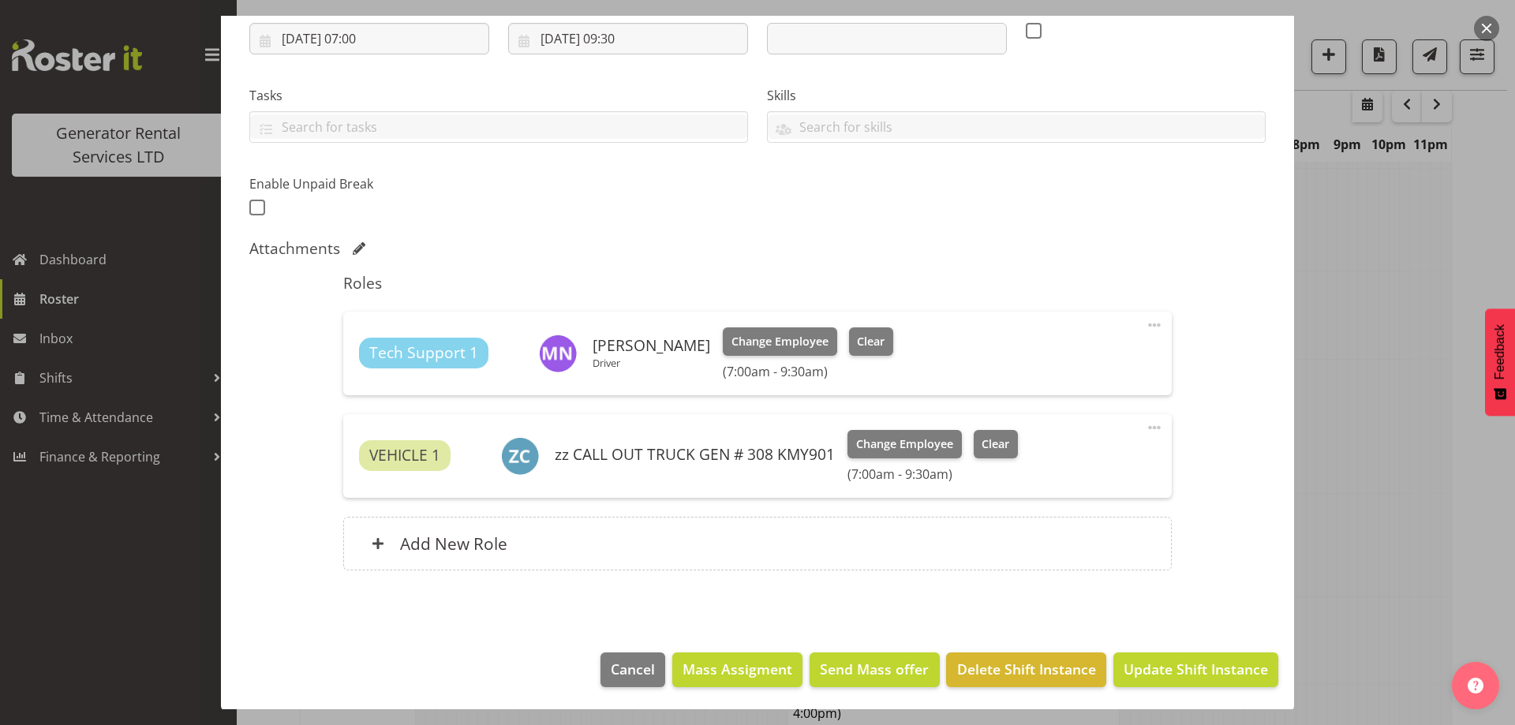
scroll to position [280, 0]
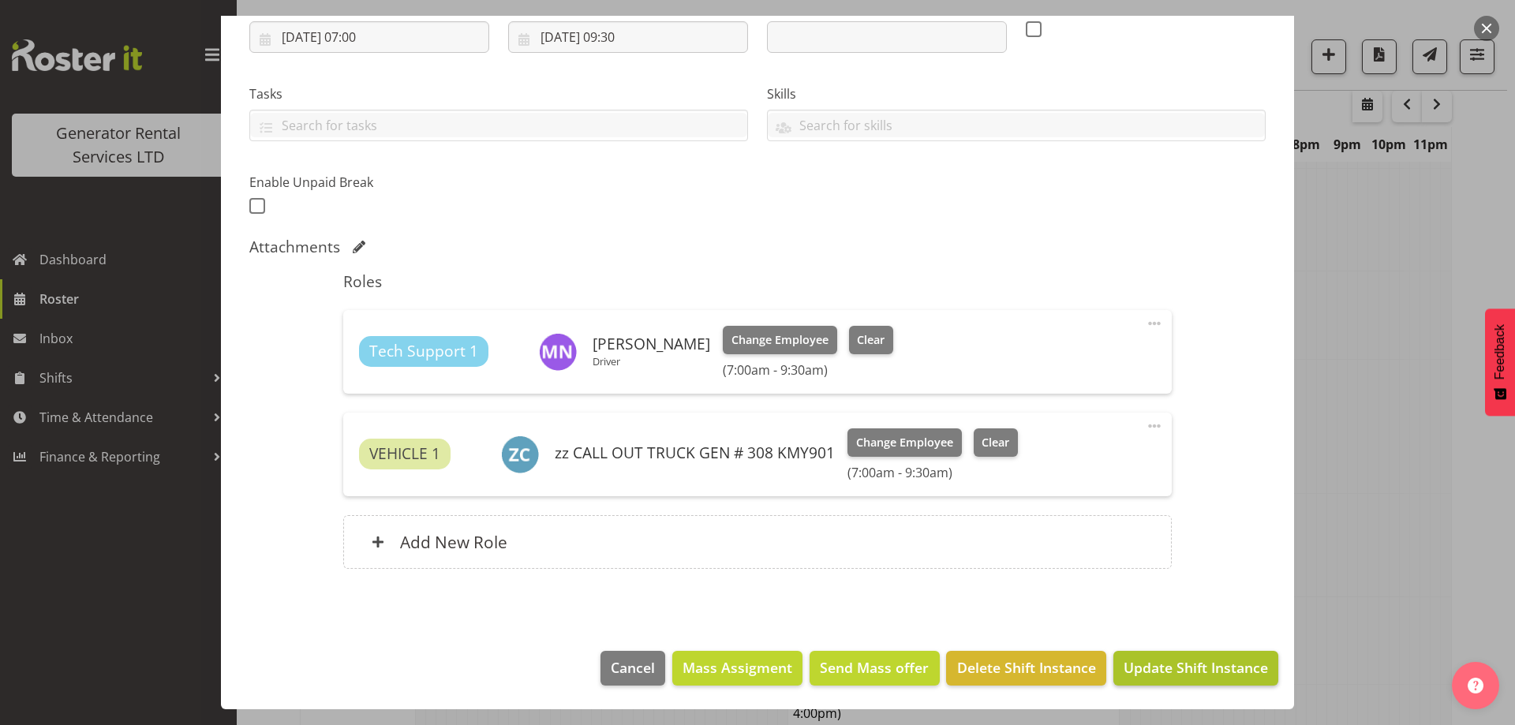
type input "Northpower - Deliver the 300kVA truck + cables going to [GEOGRAPHIC_DATA] (Subs…"
drag, startPoint x: 1208, startPoint y: 662, endPoint x: 1181, endPoint y: 653, distance: 29.0
click at [1209, 661] on span "Update Shift Instance" at bounding box center [1196, 667] width 144 height 21
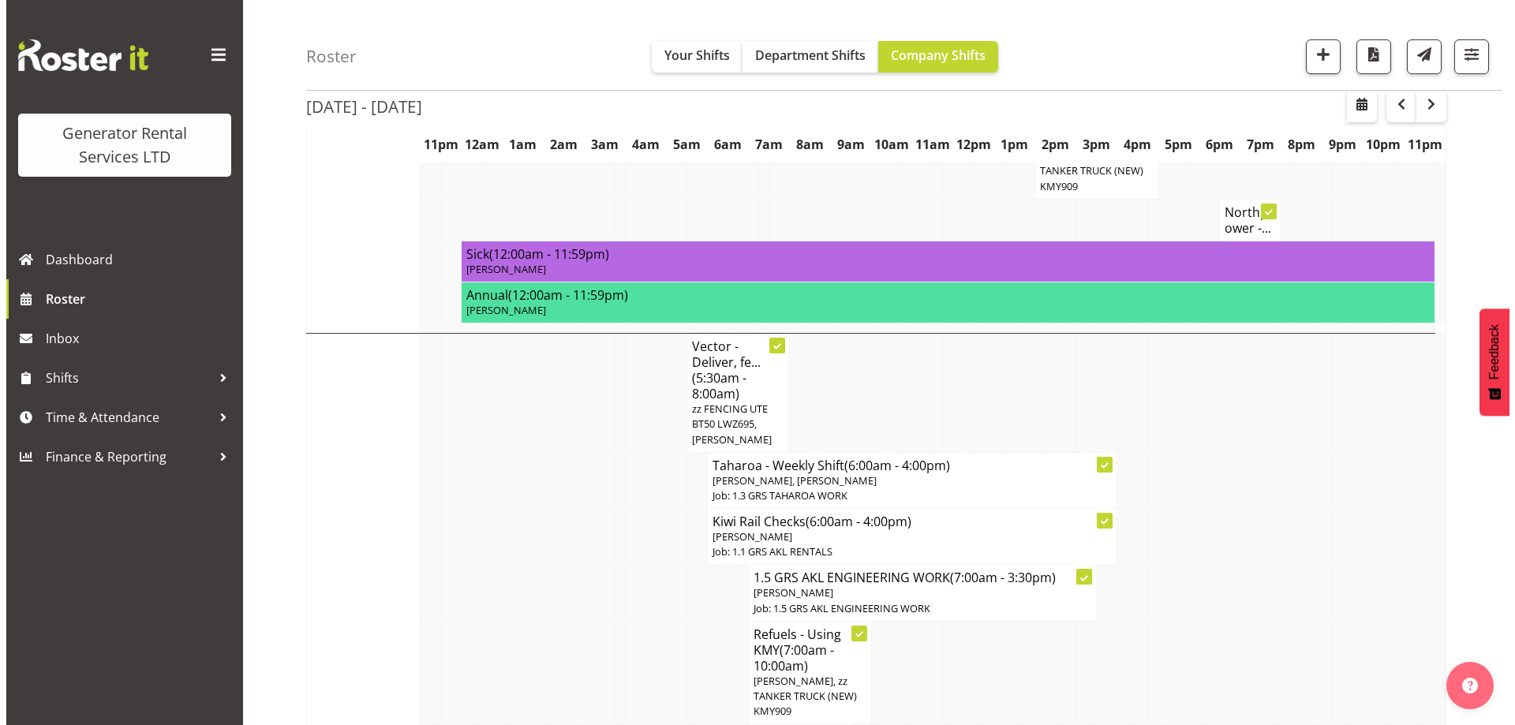
scroll to position [1787, 0]
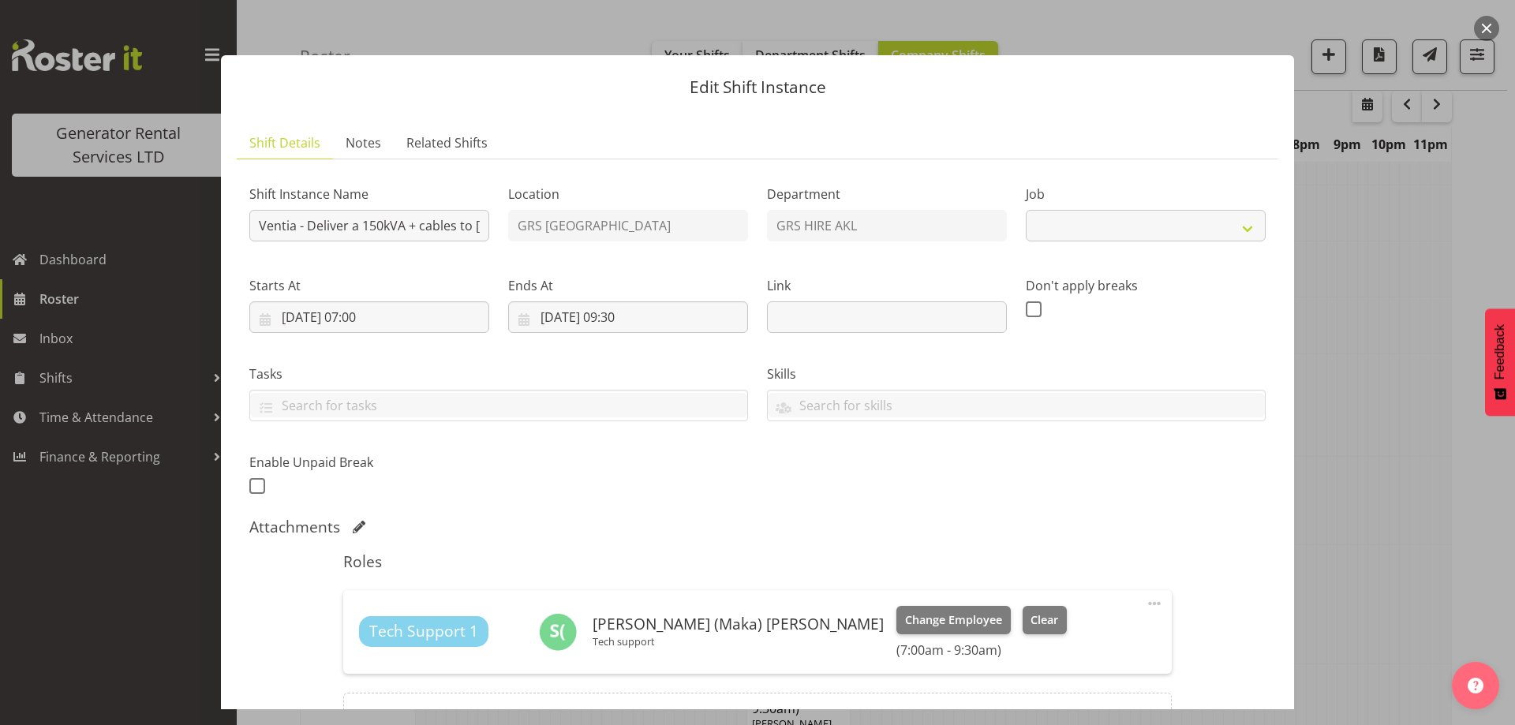
select select "7504"
drag, startPoint x: 405, startPoint y: 227, endPoint x: 760, endPoint y: 271, distance: 357.8
click at [760, 271] on div "Shift Instance Name Ventia - Deliver a 150kVA + cables to Ellerslie Substation.…" at bounding box center [757, 336] width 1035 height 346
drag, startPoint x: 477, startPoint y: 222, endPoint x: 489, endPoint y: 223, distance: 12.7
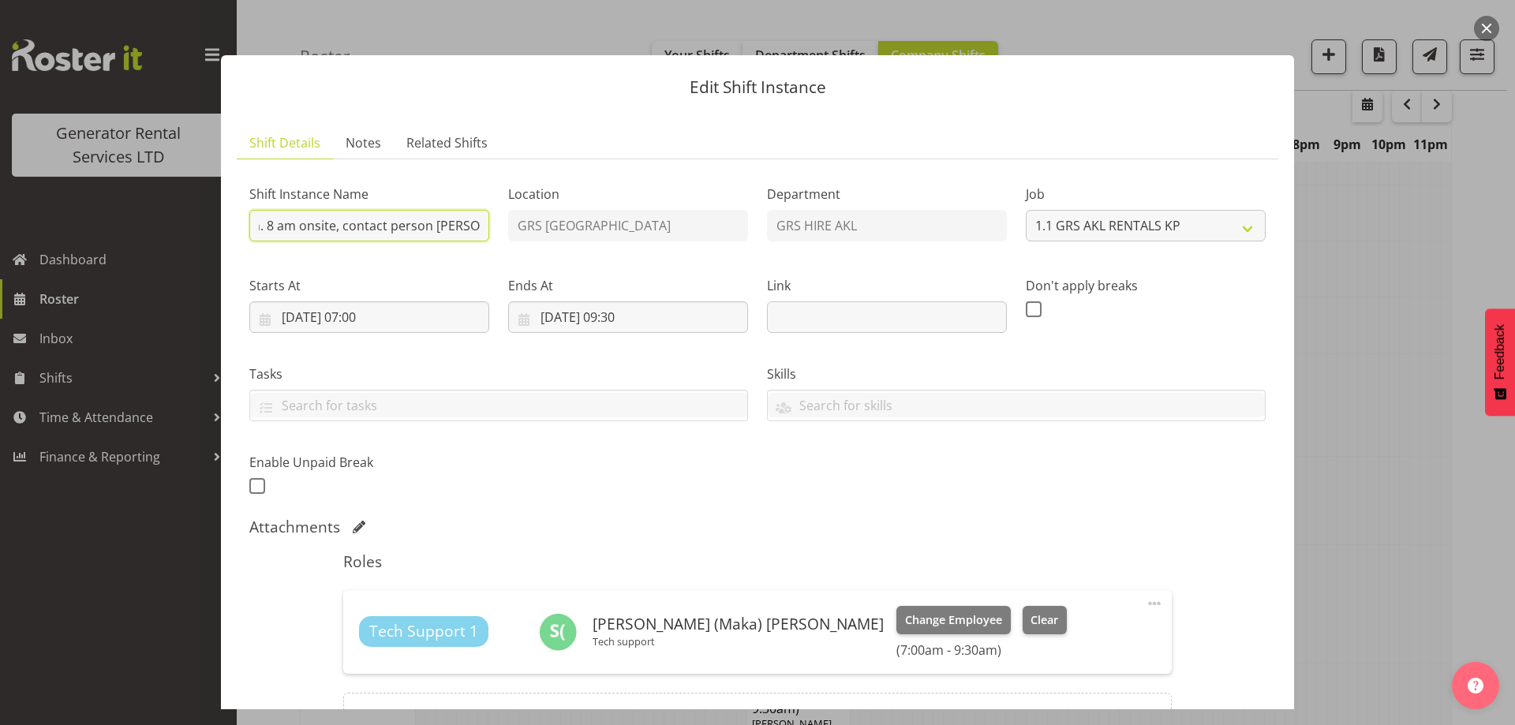
click at [477, 222] on input "Ventia - Deliver a 150kVA + cables to Ellerslie Substation. 8 am onsite, contac…" at bounding box center [369, 226] width 240 height 32
click at [478, 230] on input "Ventia - Deliver a 150kVA + cables to Ellerslie Substation. 8 am onsite, contac…" at bounding box center [369, 226] width 240 height 32
drag, startPoint x: 430, startPoint y: 241, endPoint x: 631, endPoint y: 252, distance: 201.5
click at [631, 252] on div "Shift Instance Name Ventia - Deliver a 150kVA + cables to Ellerslie Substation.…" at bounding box center [757, 336] width 1035 height 346
click at [483, 231] on input "Ventia - Deliver a 150kVA + cables to Ellerslie Substation. 8 am onsite, contac…" at bounding box center [369, 226] width 240 height 32
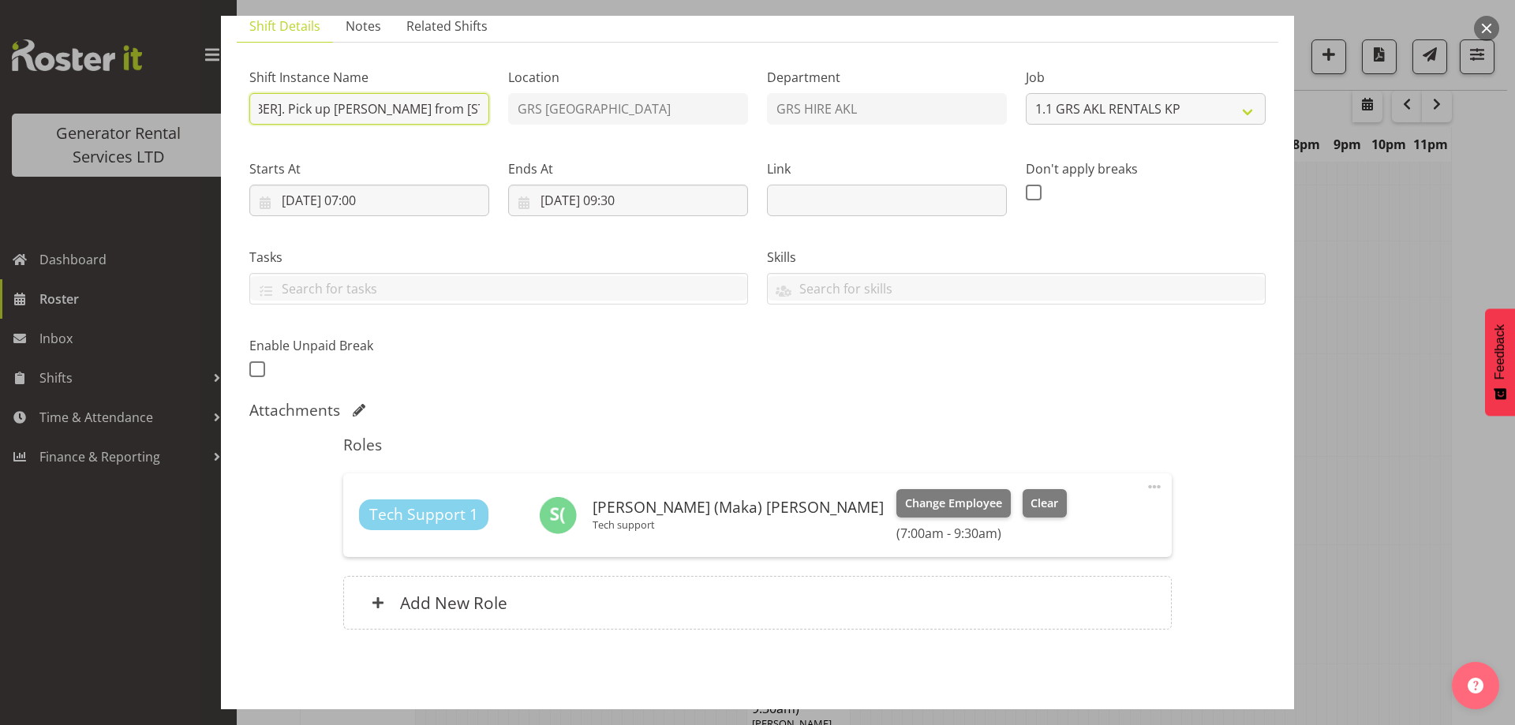
scroll to position [178, 0]
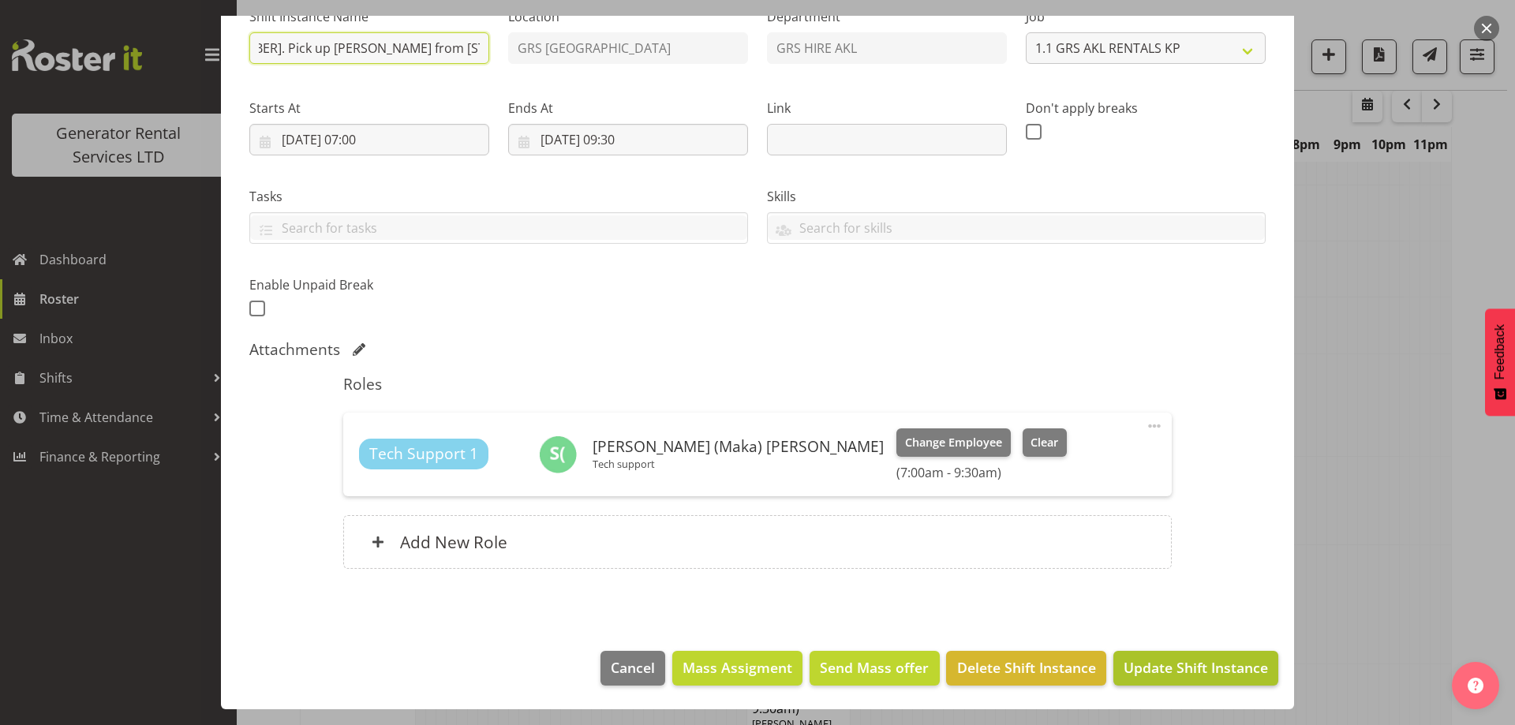
type input "Ventia - Deliver a 150kVA + cables to [GEOGRAPHIC_DATA] Substation. 8 am onsite…"
click at [1213, 671] on span "Update Shift Instance" at bounding box center [1196, 667] width 144 height 21
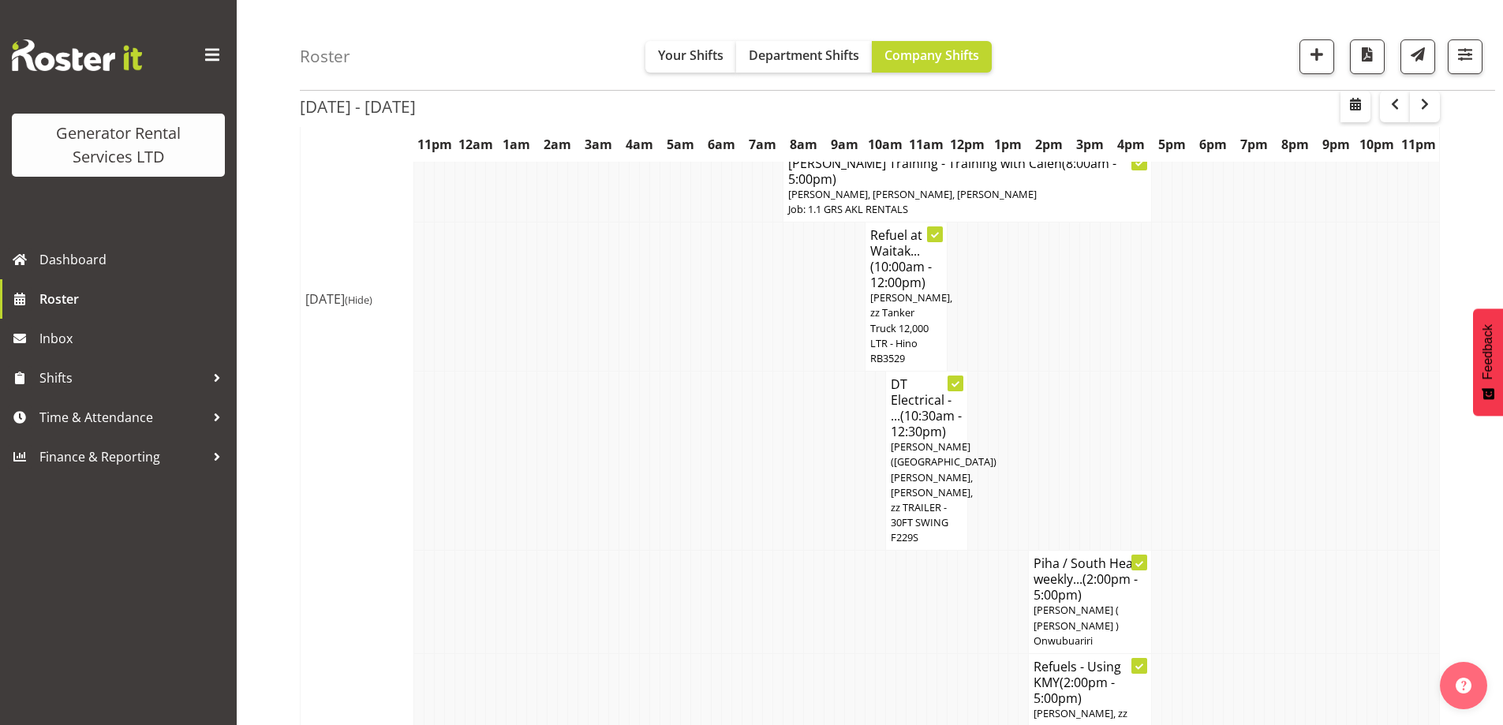
scroll to position [2577, 0]
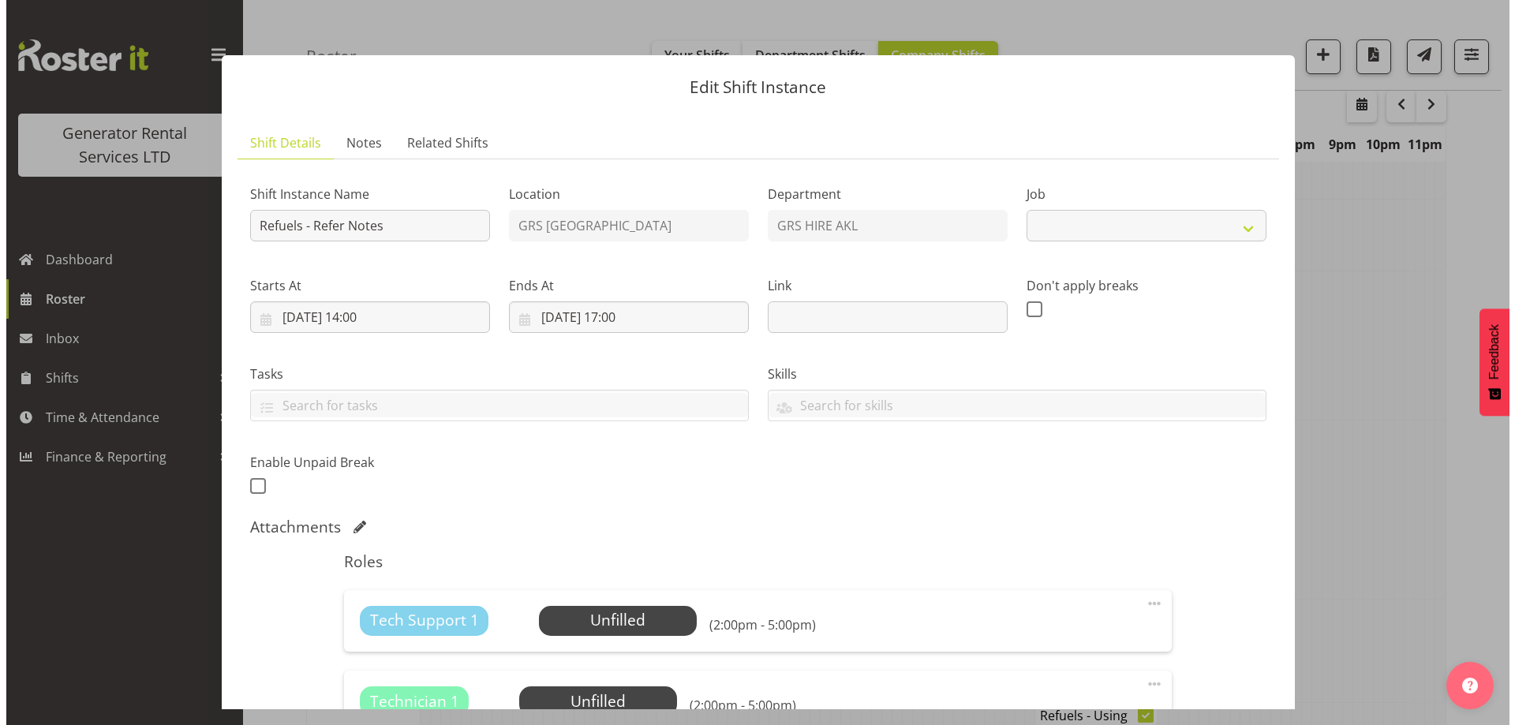
scroll to position [2569, 0]
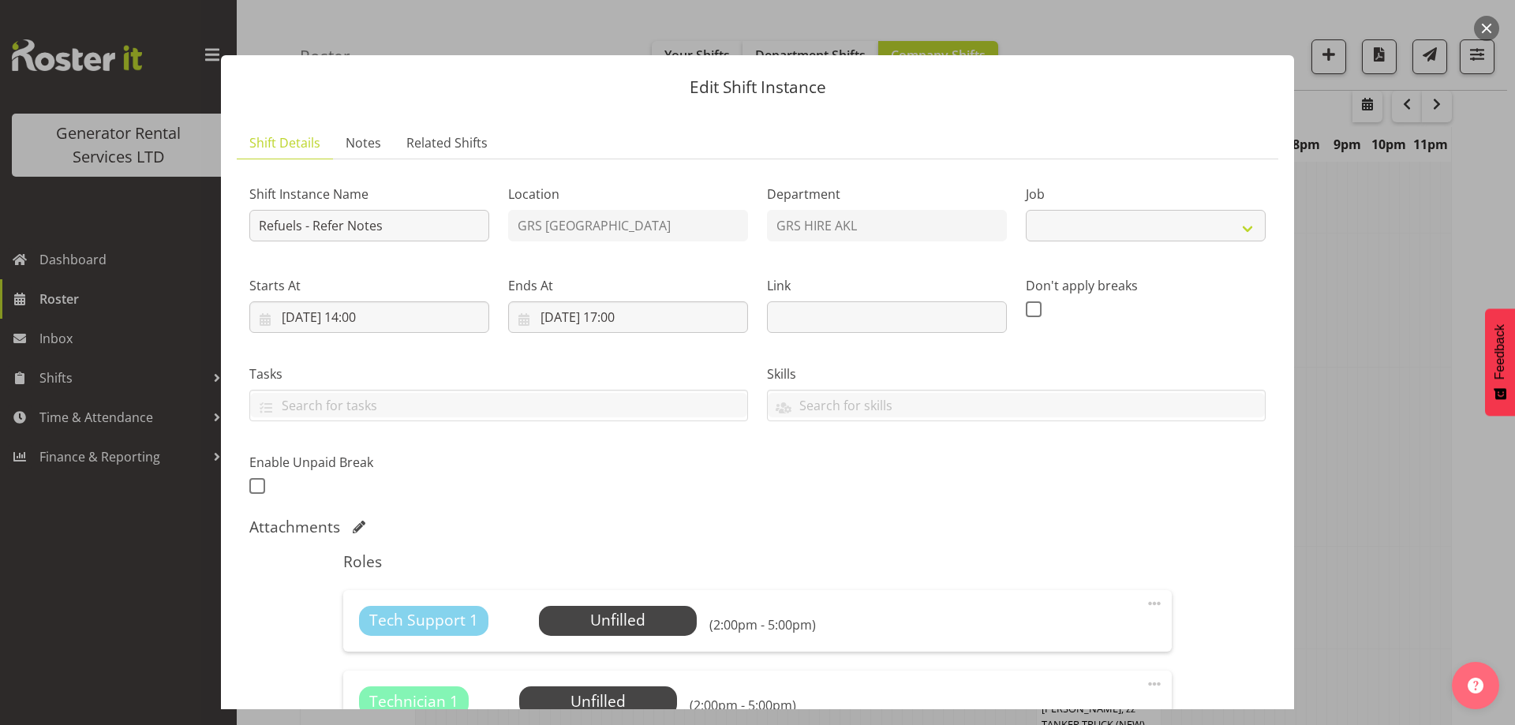
select select "9"
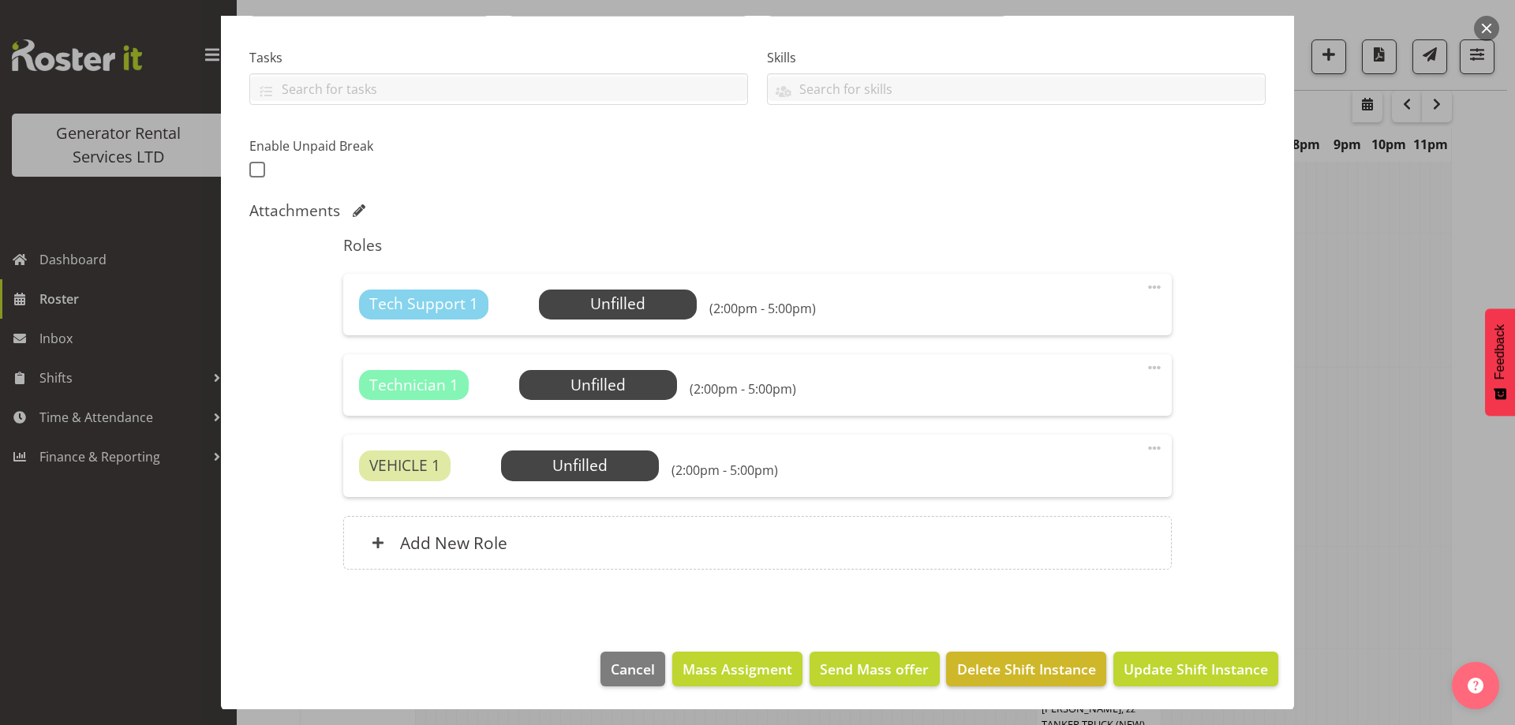
scroll to position [317, 0]
click at [1069, 670] on span "Delete Shift Instance" at bounding box center [1026, 668] width 139 height 21
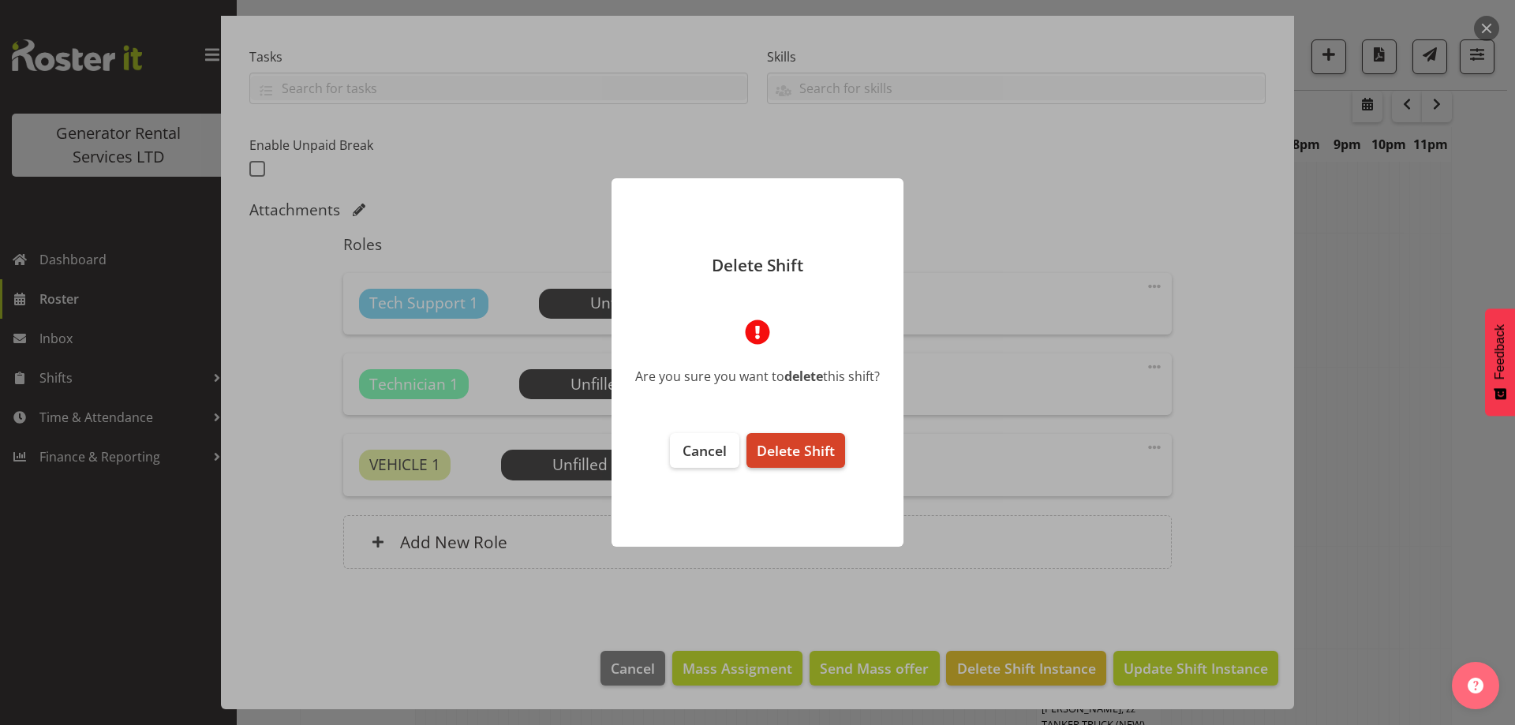
click at [805, 451] on span "Delete Shift" at bounding box center [796, 450] width 78 height 19
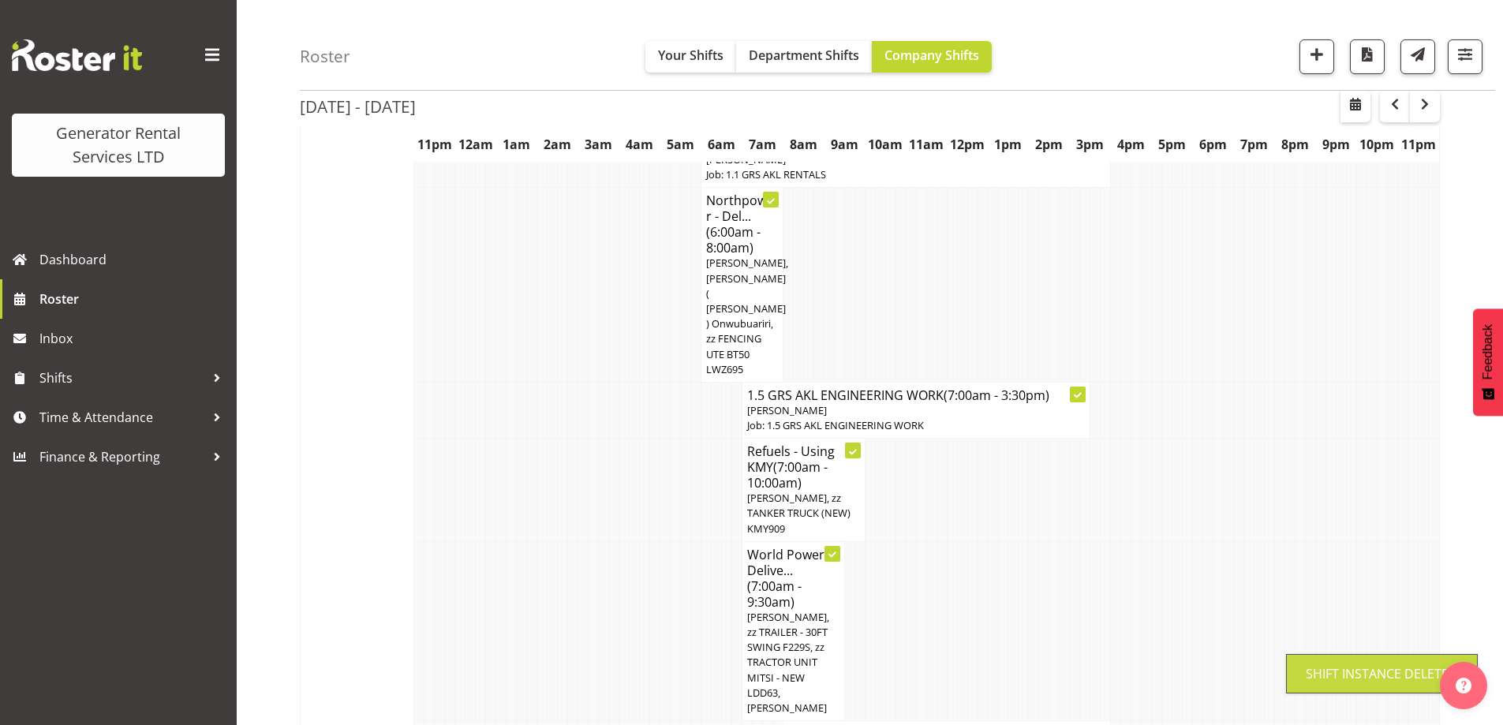
scroll to position [2577, 0]
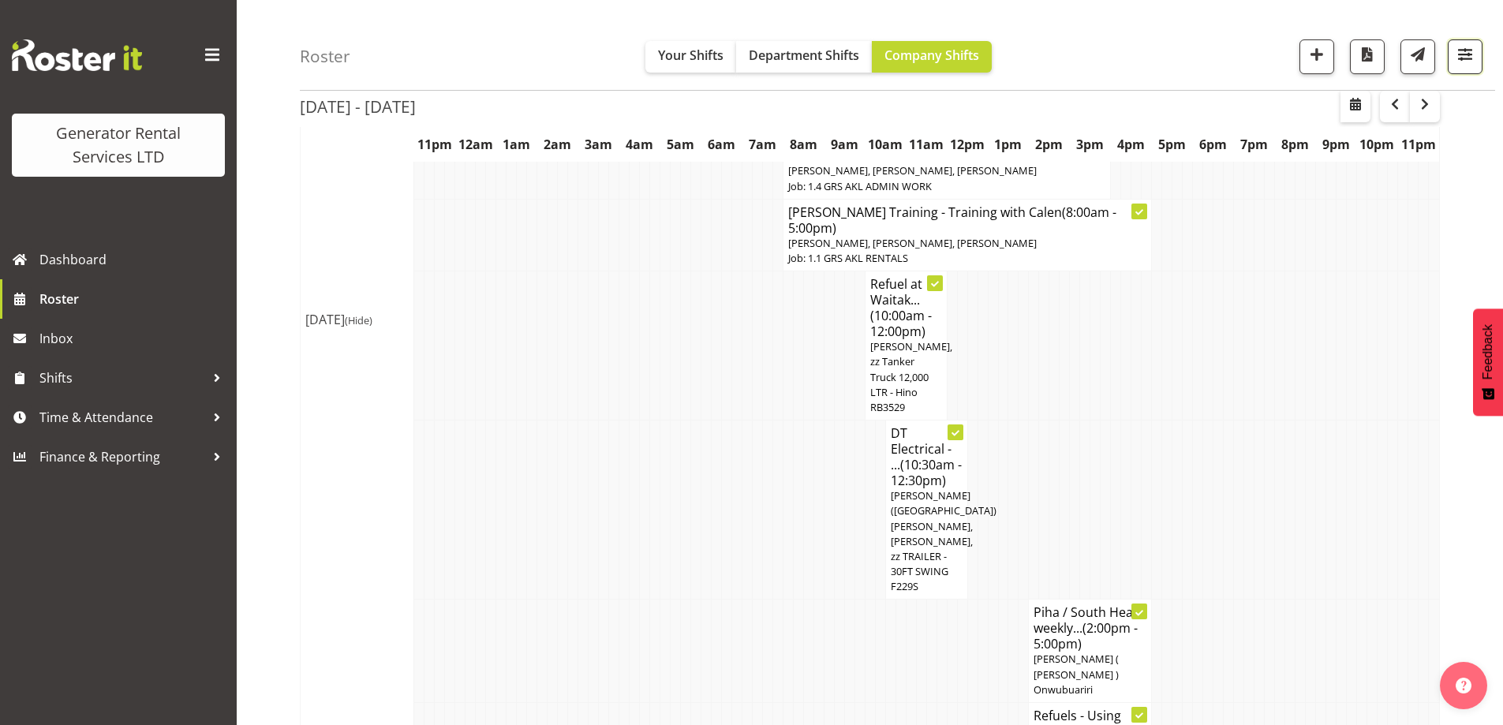
click at [1468, 58] on span "button" at bounding box center [1465, 54] width 21 height 21
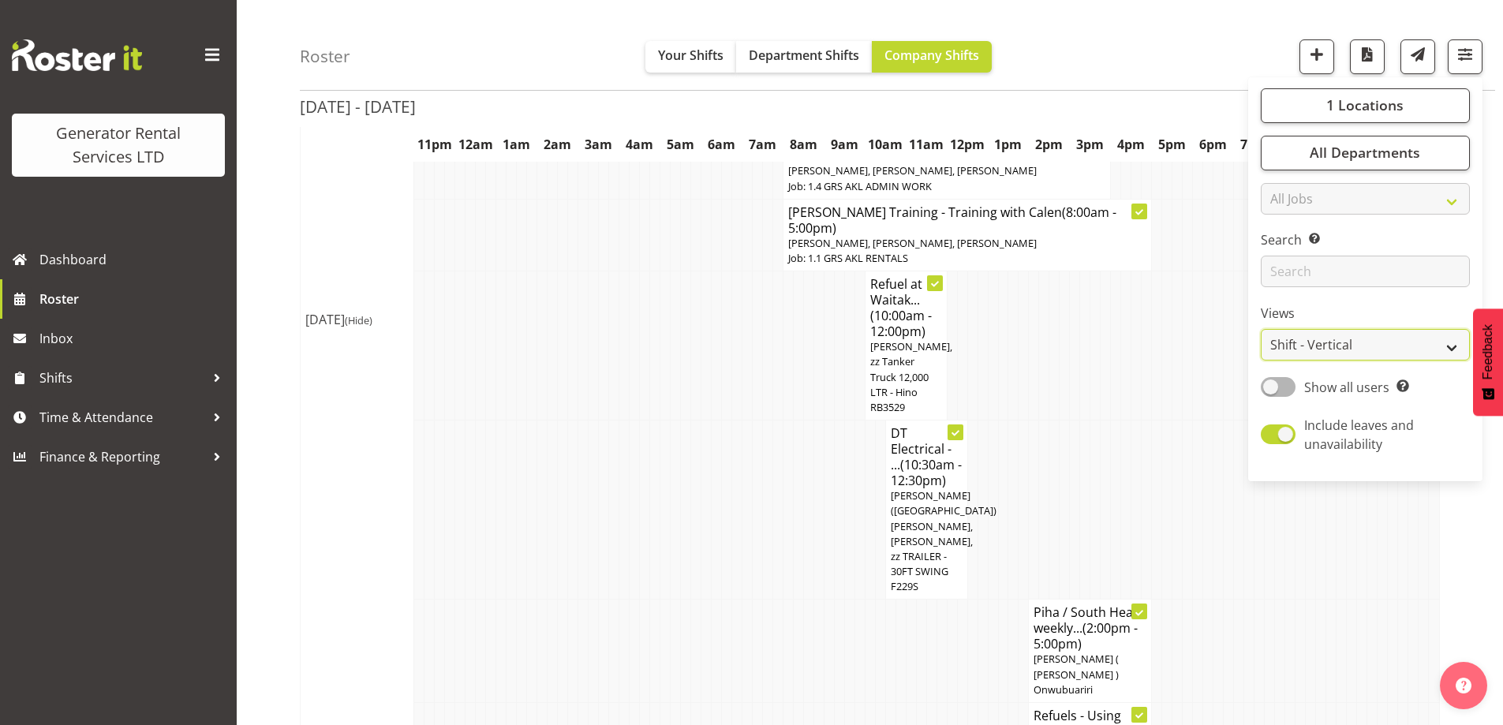
click at [1333, 331] on select "Staff Role Shift - Horizontal Shift - Vertical Staff - Location" at bounding box center [1365, 346] width 209 height 32
select select "role"
click at [1262, 330] on select "Staff Role Shift - Horizontal Shift - Vertical Staff - Location" at bounding box center [1365, 346] width 209 height 32
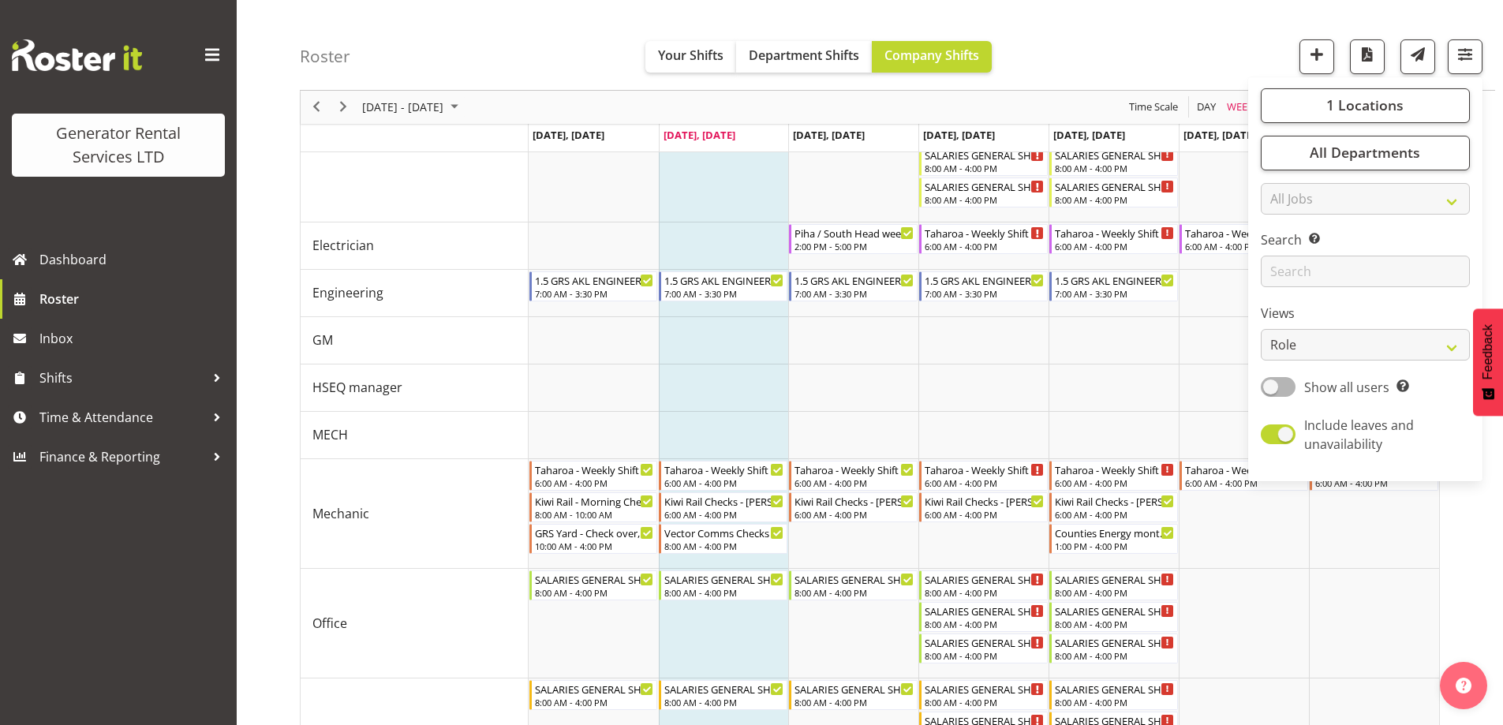
scroll to position [1587, 0]
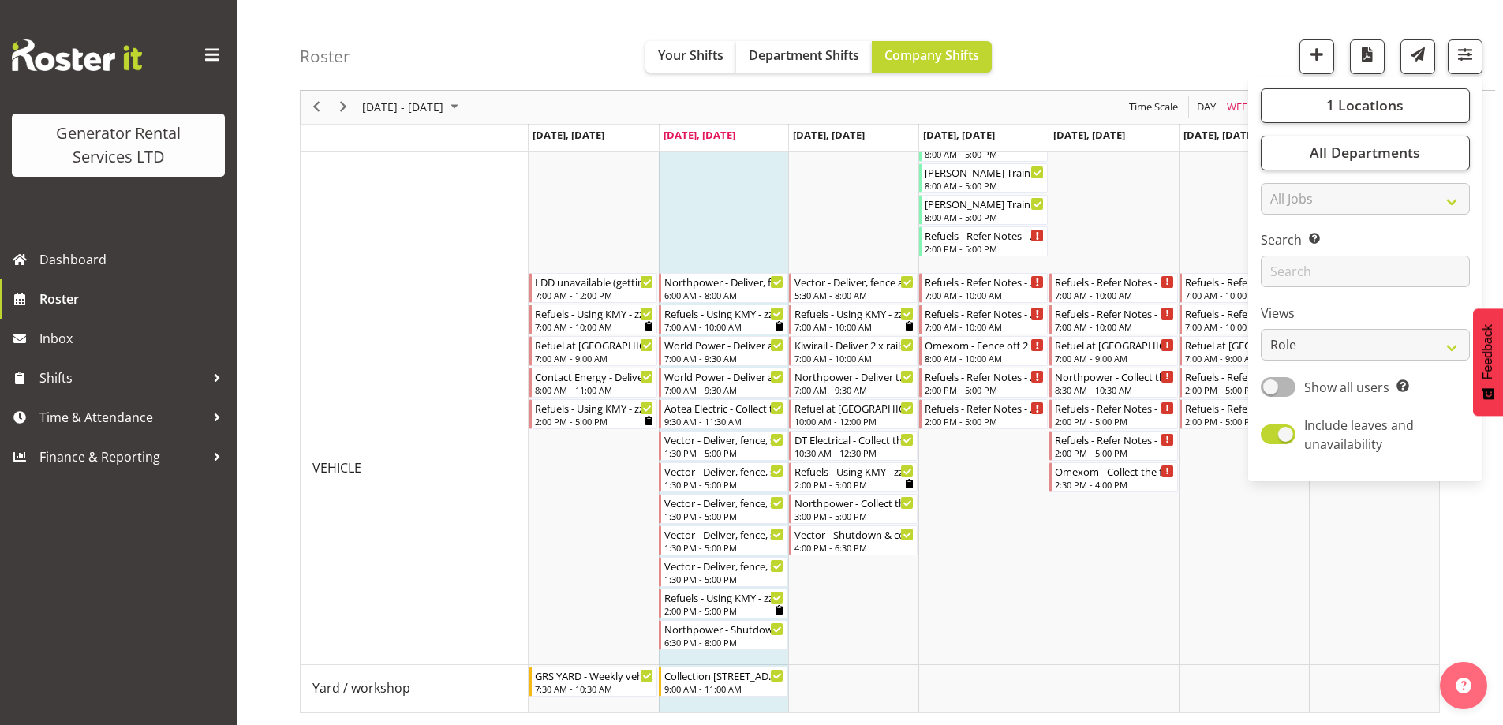
click at [1091, 27] on div "Roster Your Shifts Department Shifts Company Shifts 1 Locations Clear GRS Auckl…" at bounding box center [898, 45] width 1196 height 91
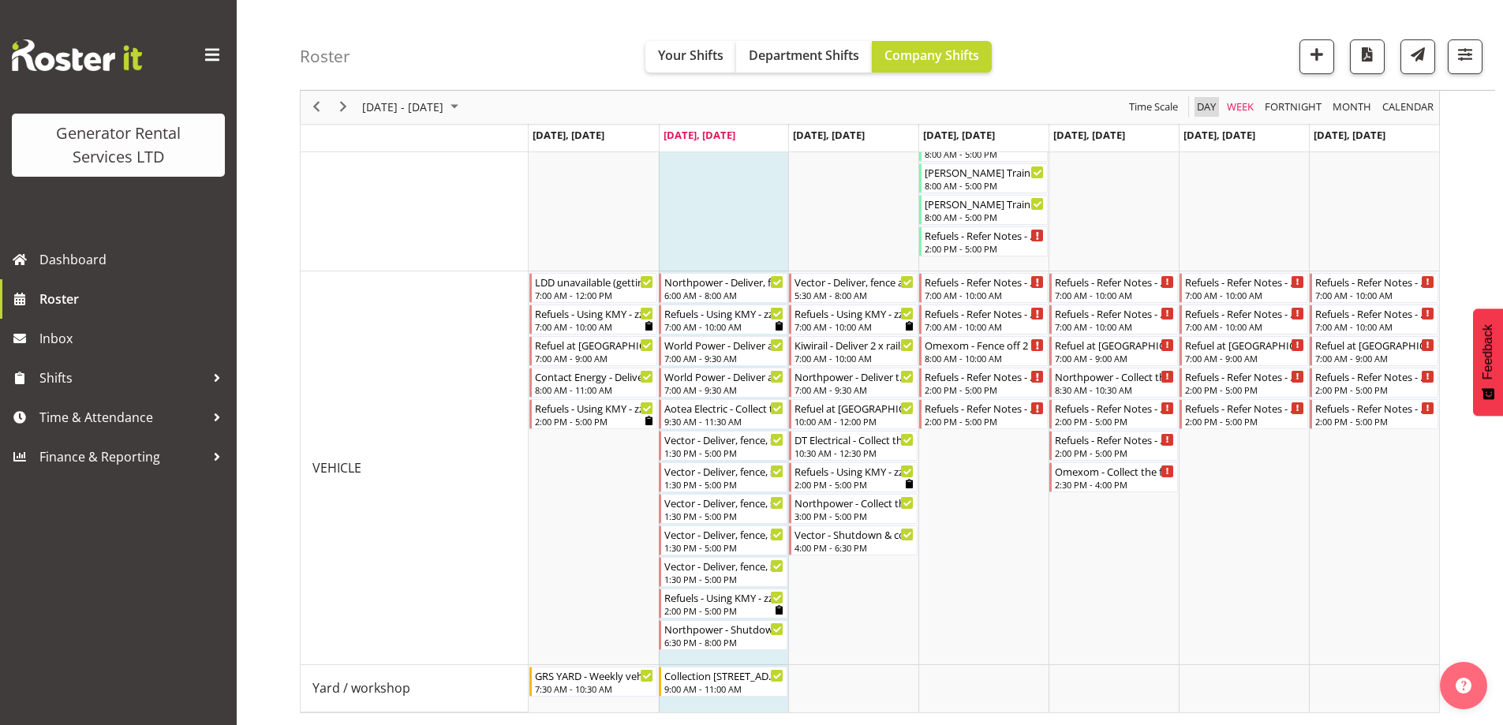
click at [1201, 106] on span "Day" at bounding box center [1207, 108] width 22 height 20
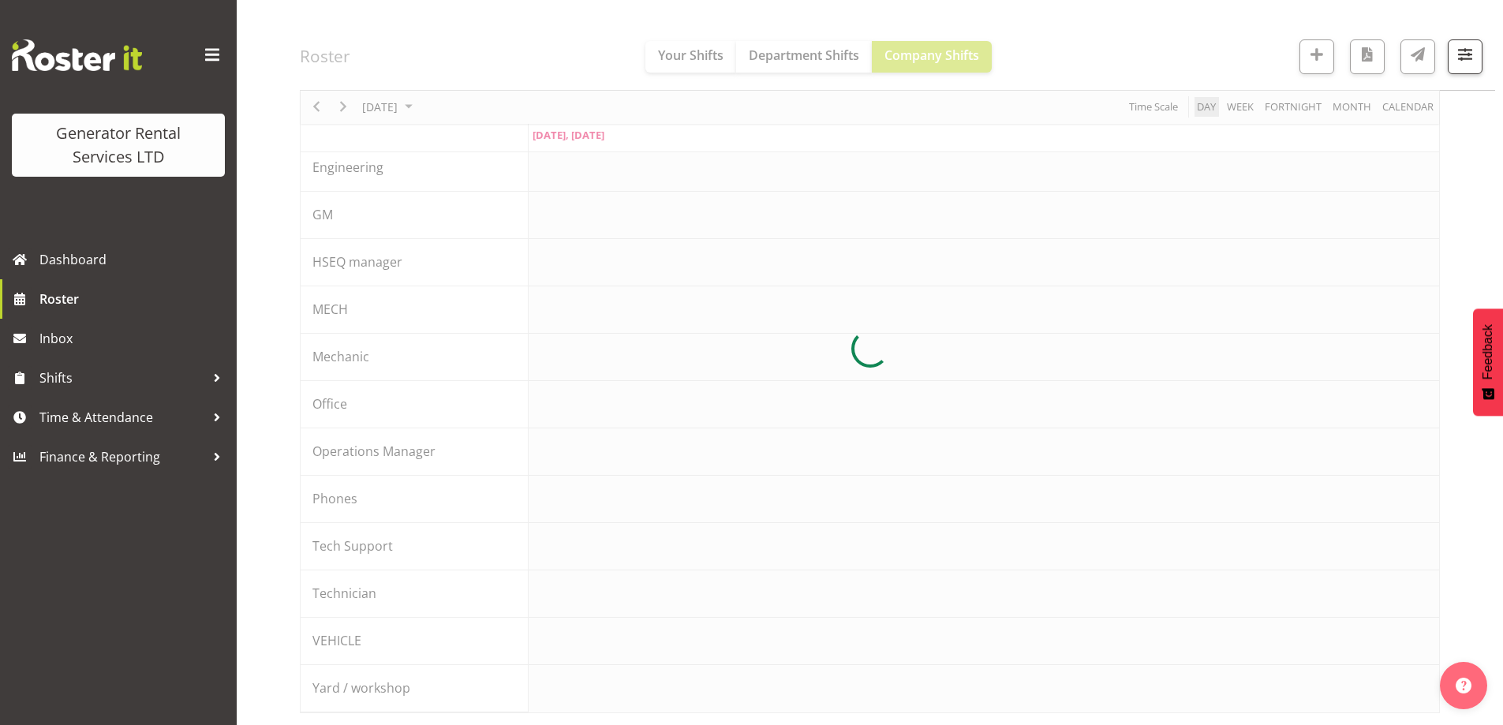
scroll to position [172, 0]
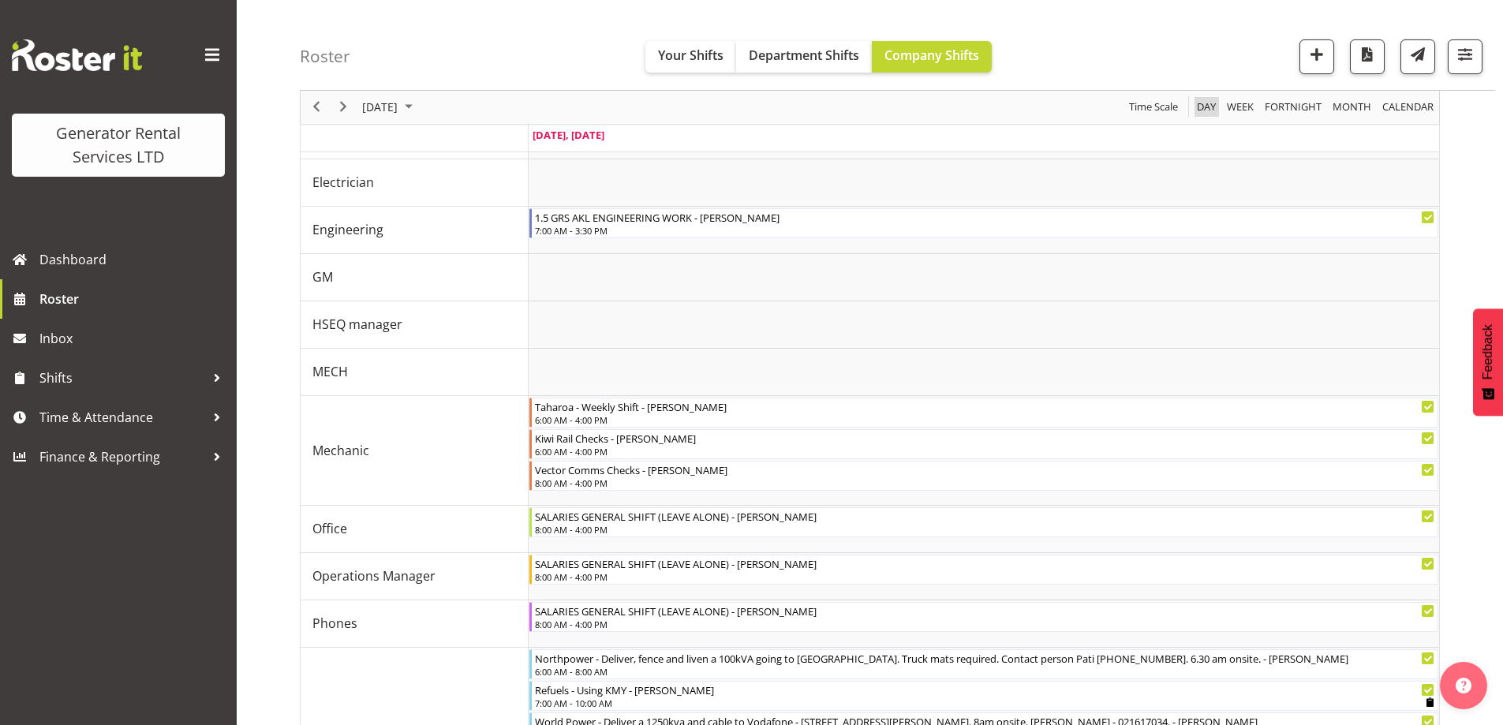
scroll to position [1178, 0]
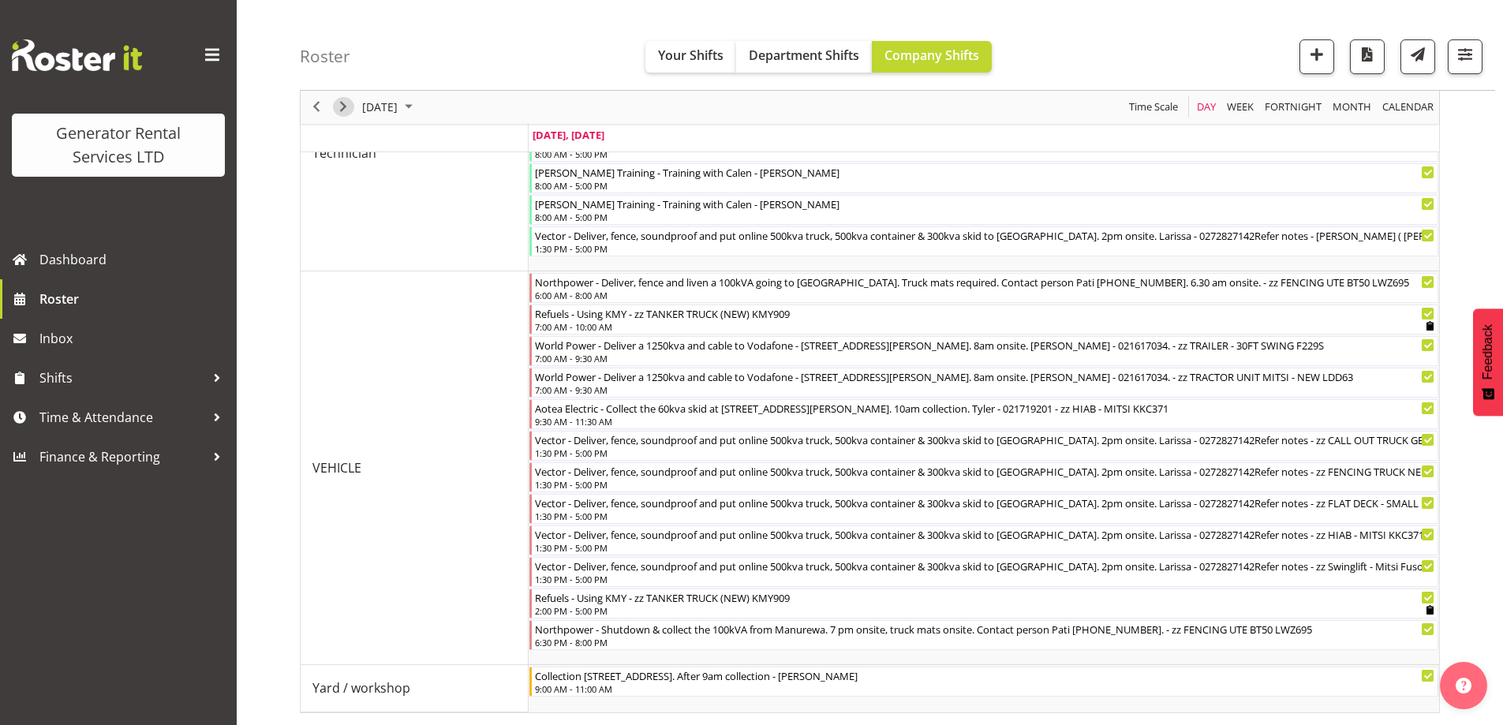
click at [340, 104] on span "Next" at bounding box center [343, 108] width 19 height 20
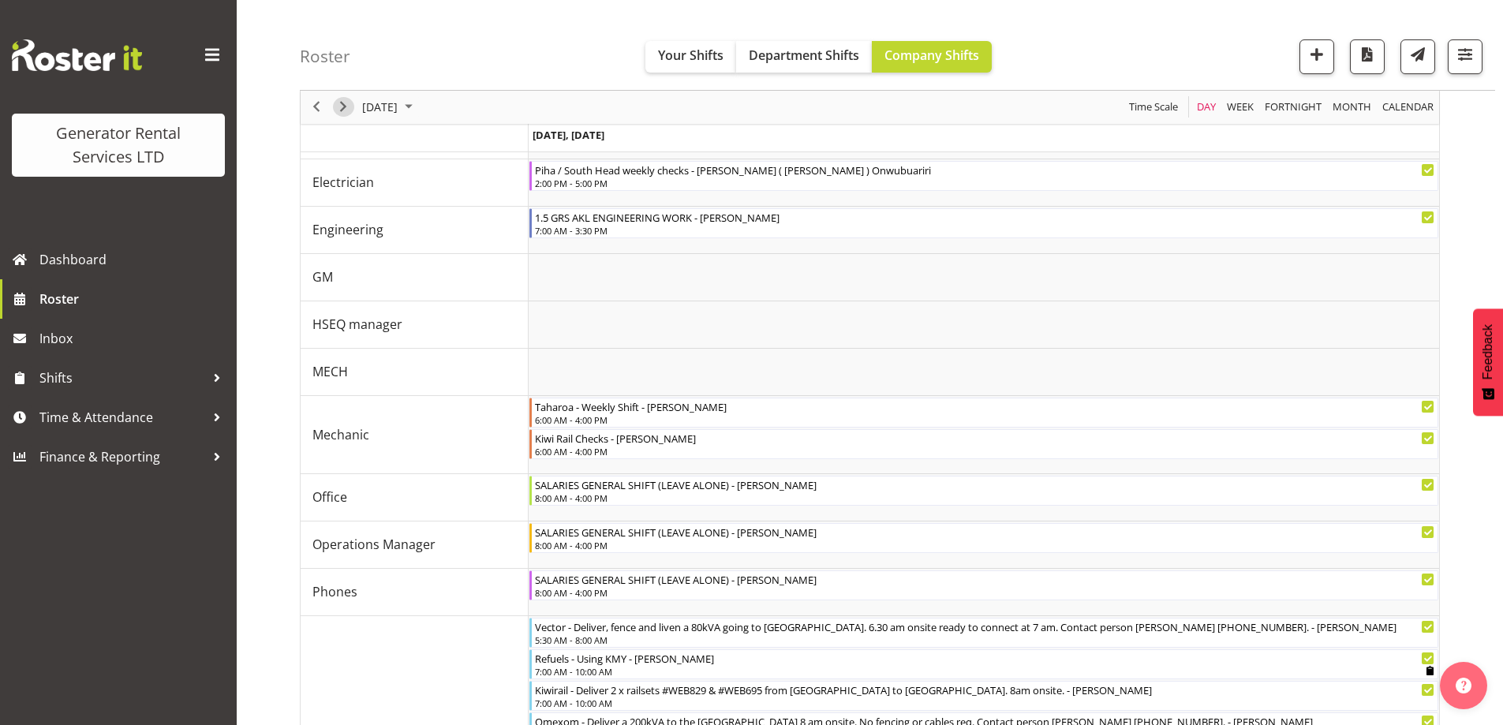
scroll to position [1020, 0]
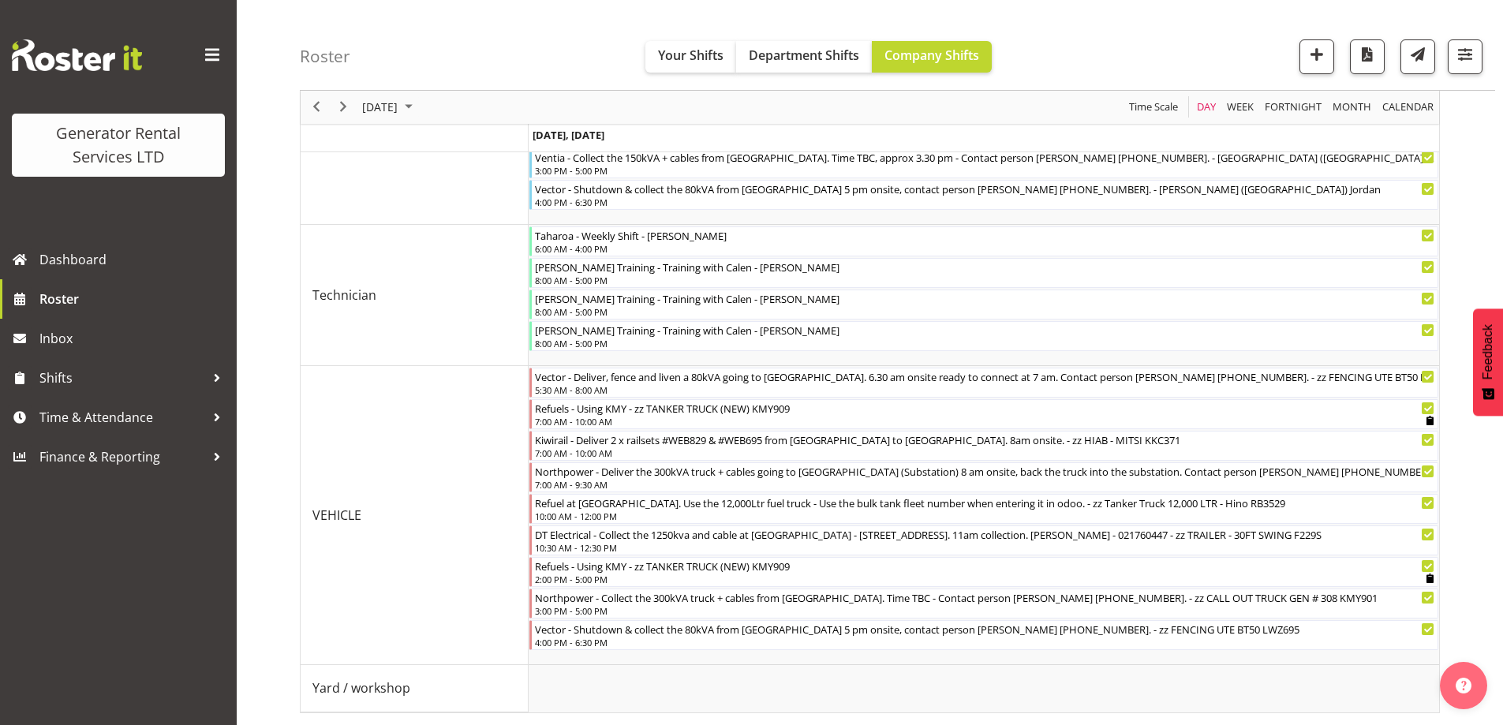
click at [534, 65] on div "Roster Your Shifts Department Shifts Company Shifts 1 Locations Clear GRS Auckl…" at bounding box center [898, 45] width 1196 height 91
click at [1379, 56] on button "button" at bounding box center [1367, 56] width 35 height 35
click at [76, 293] on span "Roster" at bounding box center [133, 299] width 189 height 24
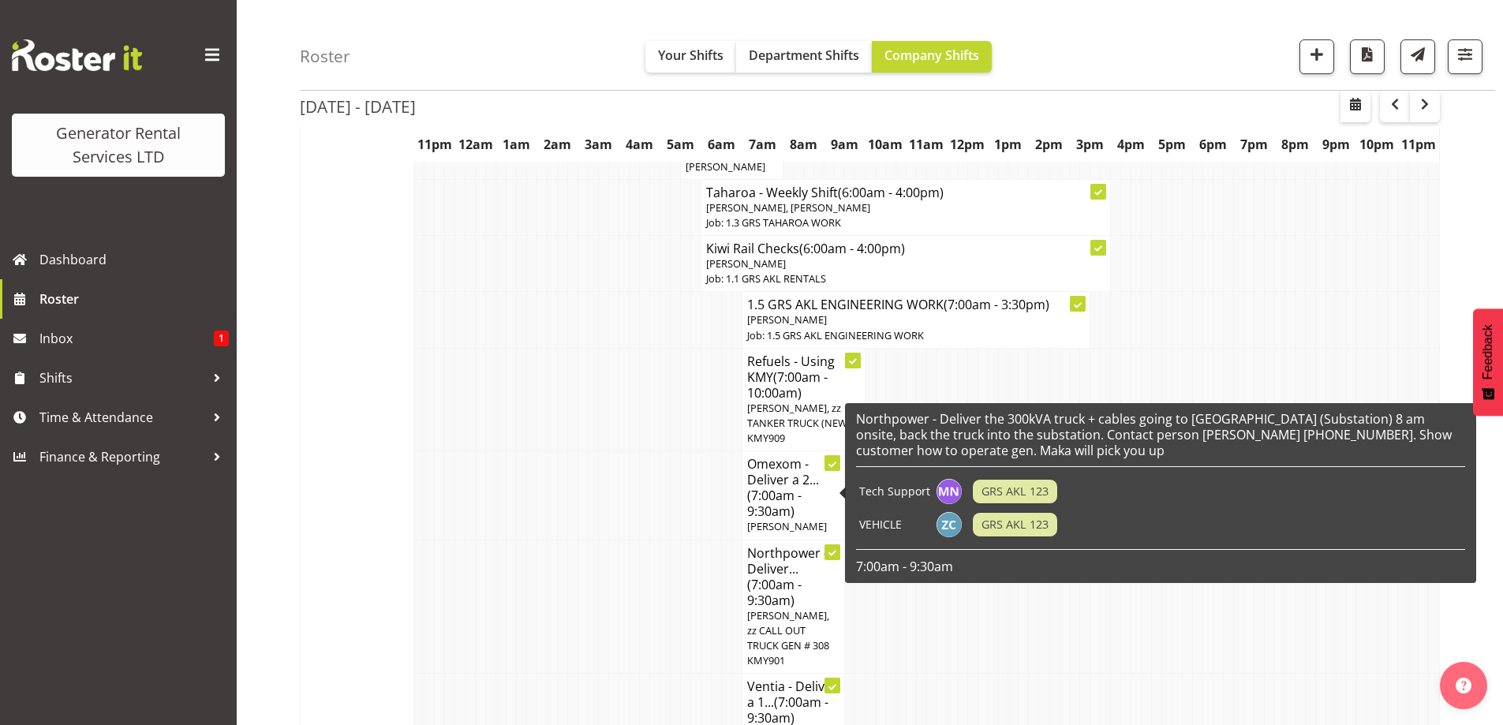
scroll to position [1736, 0]
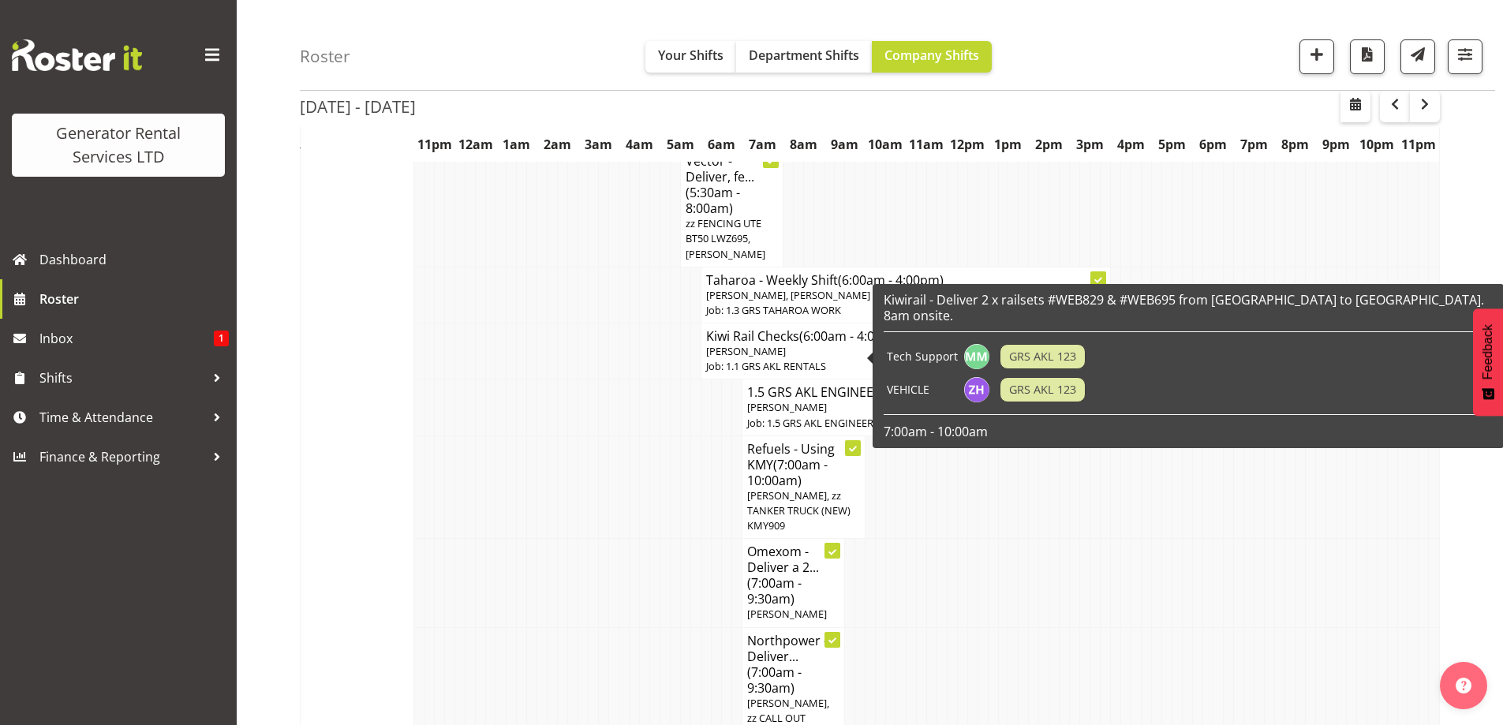
click at [767, 488] on span "[PERSON_NAME], zz TANKER TRUCK (NEW) KMY909" at bounding box center [798, 510] width 103 height 44
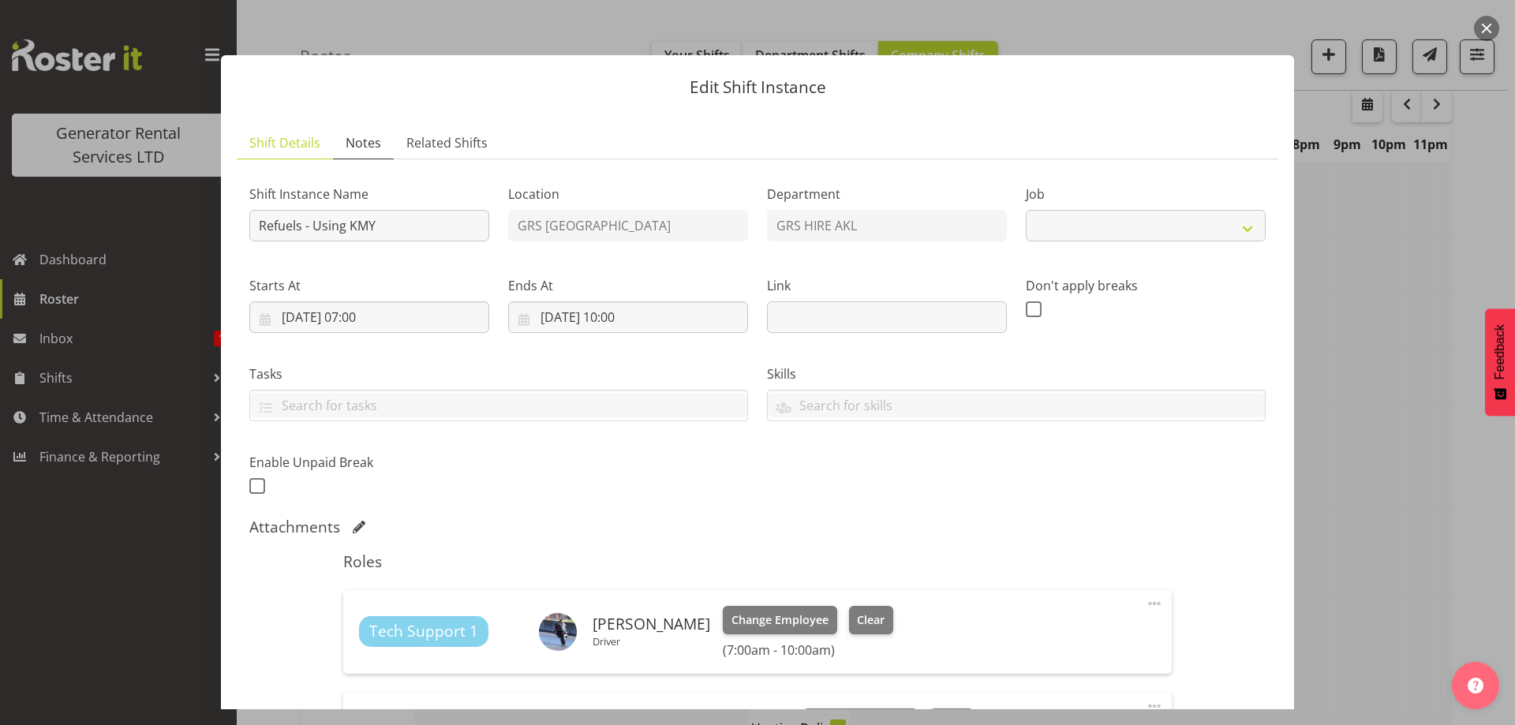
select select "9"
click at [374, 155] on link "Notes" at bounding box center [363, 143] width 61 height 32
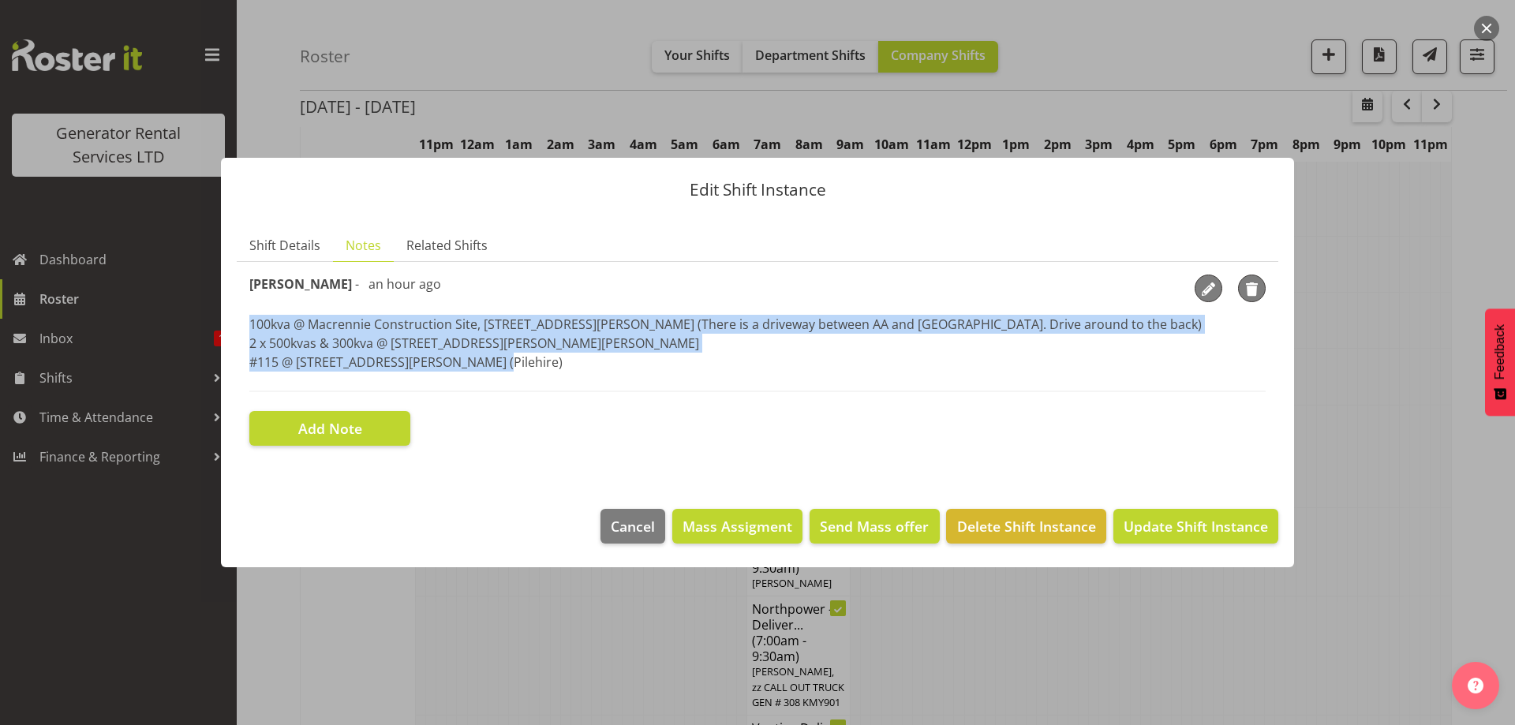
drag, startPoint x: 497, startPoint y: 363, endPoint x: 243, endPoint y: 320, distance: 257.8
click at [243, 320] on section "Shift Instance Name Refuels - Using KMY Location GRS Auckland Department GRS HI…" at bounding box center [758, 360] width 1042 height 196
copy p "100kva @ Macrennie Construction Site, [STREET_ADDRESS][PERSON_NAME] (There is a…"
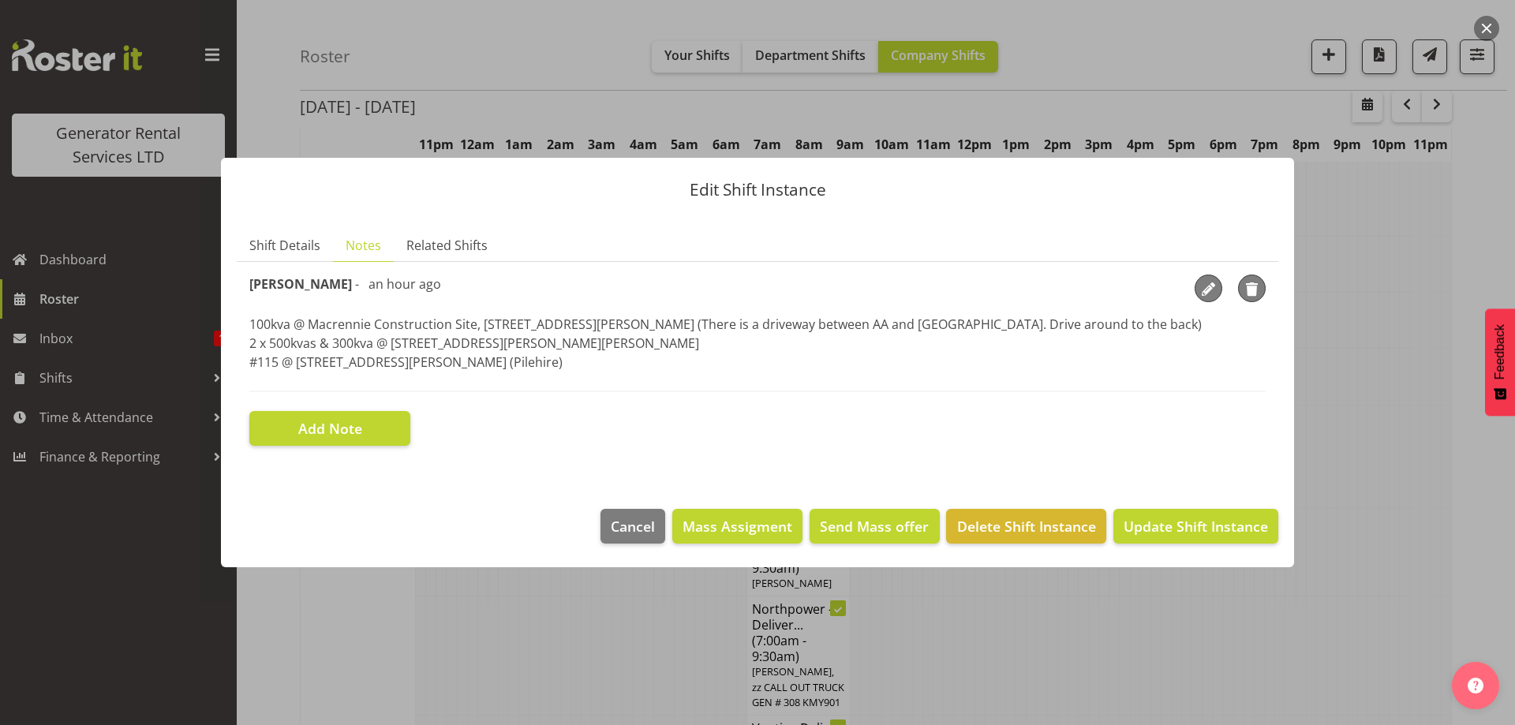
drag, startPoint x: 458, startPoint y: 616, endPoint x: 356, endPoint y: 616, distance: 101.8
click at [458, 616] on div at bounding box center [757, 362] width 1515 height 725
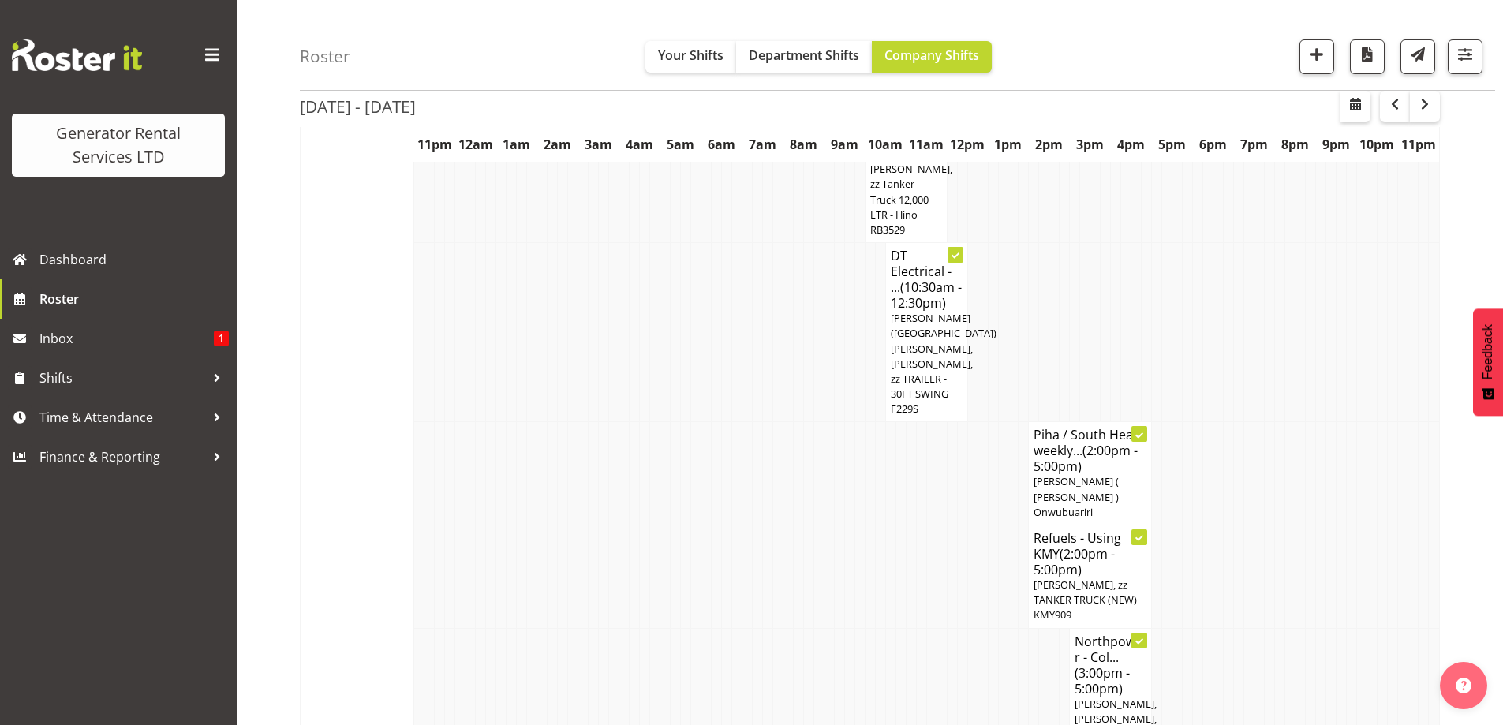
scroll to position [2762, 0]
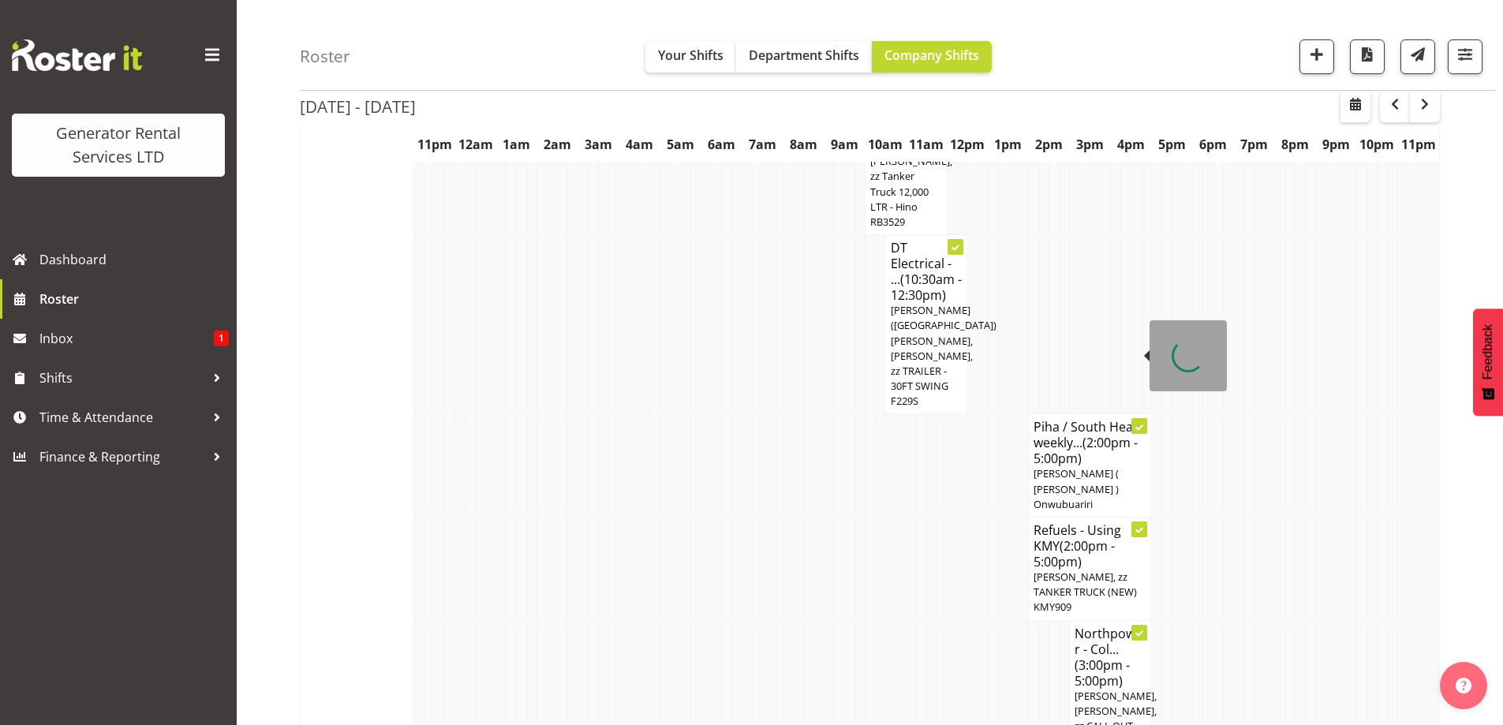
click at [1062, 570] on span "[PERSON_NAME], zz TANKER TRUCK (NEW) KMY909" at bounding box center [1085, 592] width 103 height 44
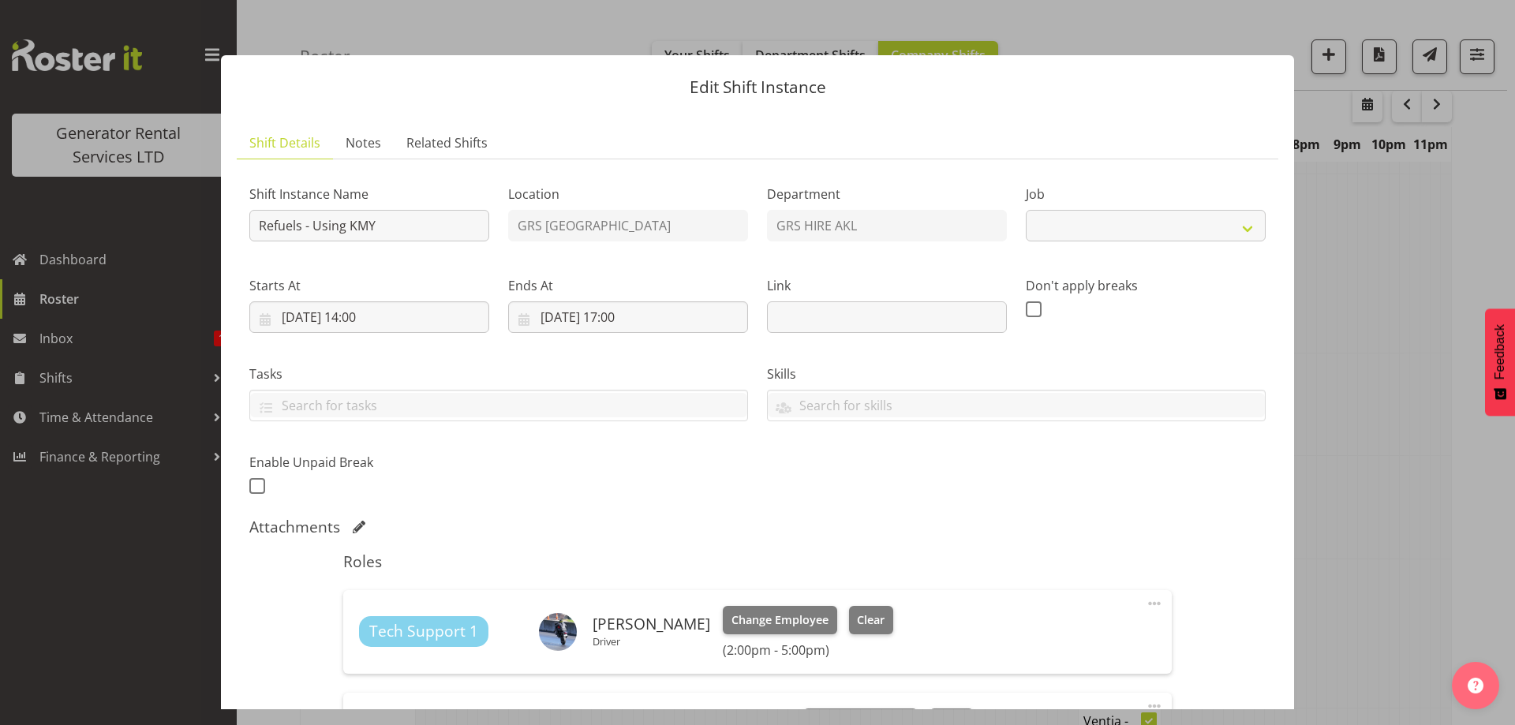
select select "9"
click at [373, 147] on span "Notes" at bounding box center [364, 142] width 36 height 19
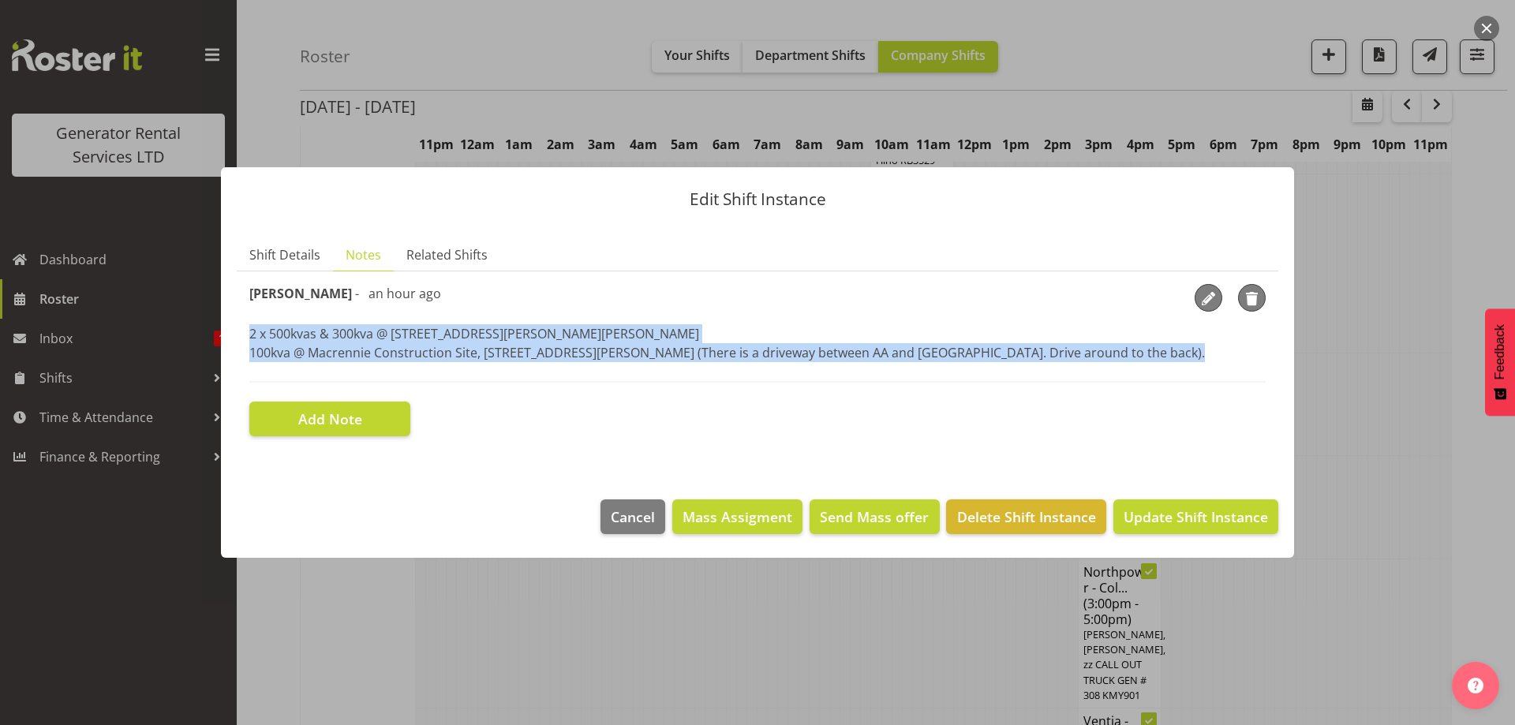
drag, startPoint x: 246, startPoint y: 337, endPoint x: 247, endPoint y: 370, distance: 33.2
click at [247, 370] on section "Shift Instance Name Refuels - Using KMY Location GRS Auckland Department GRS HI…" at bounding box center [758, 360] width 1042 height 178
copy p "2 x 500kvas & 300kva @ 651 Massey road, 37 Plumley Cres & 46 Cyclamen road, Man…"
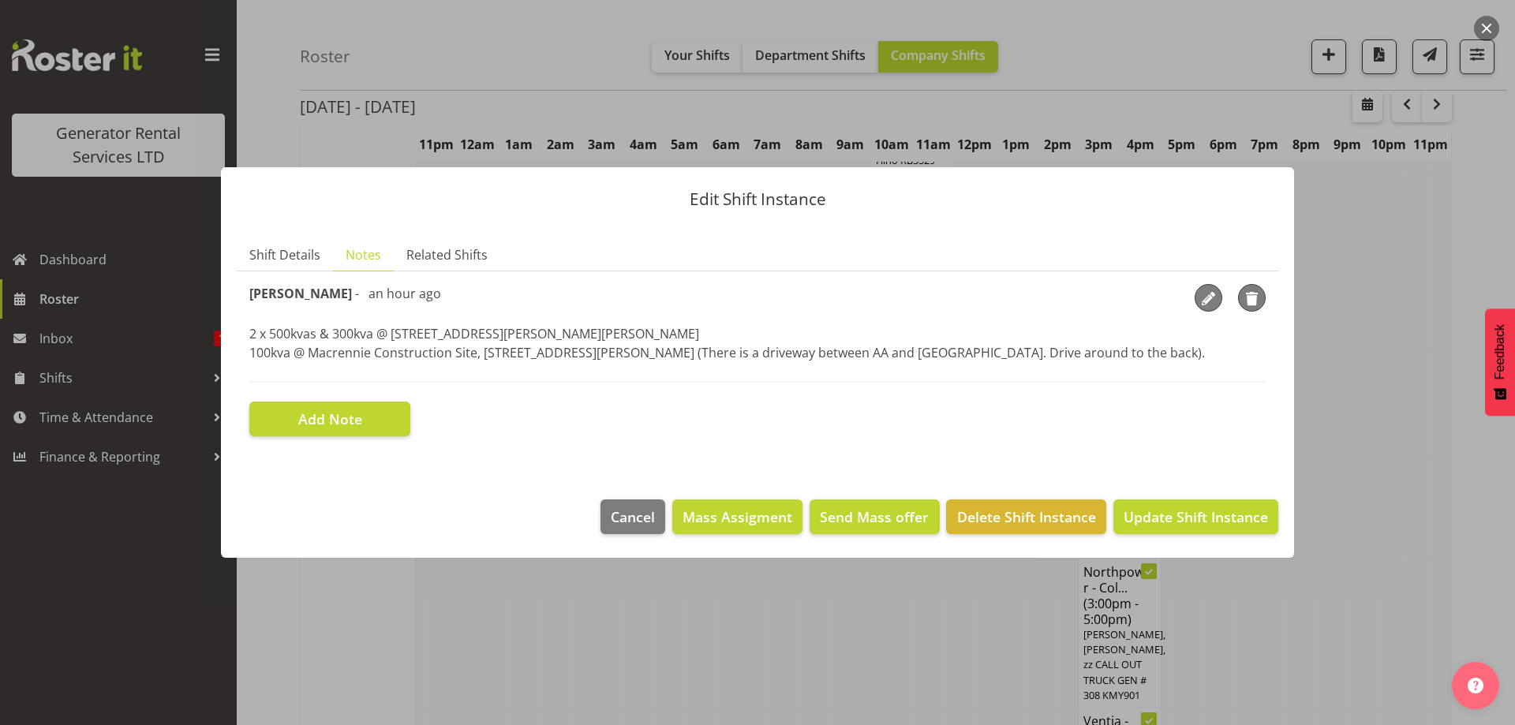
click at [532, 623] on div at bounding box center [757, 362] width 1515 height 725
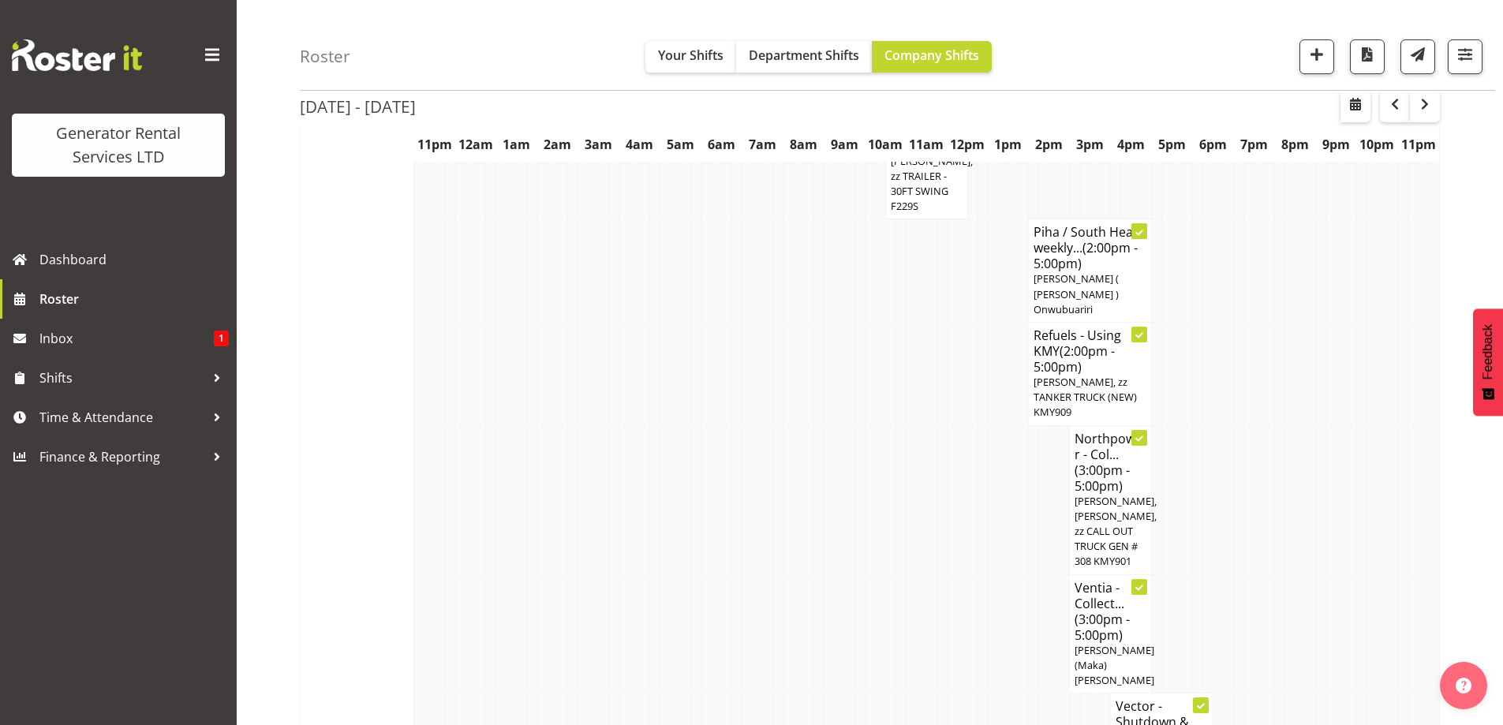
scroll to position [3157, 0]
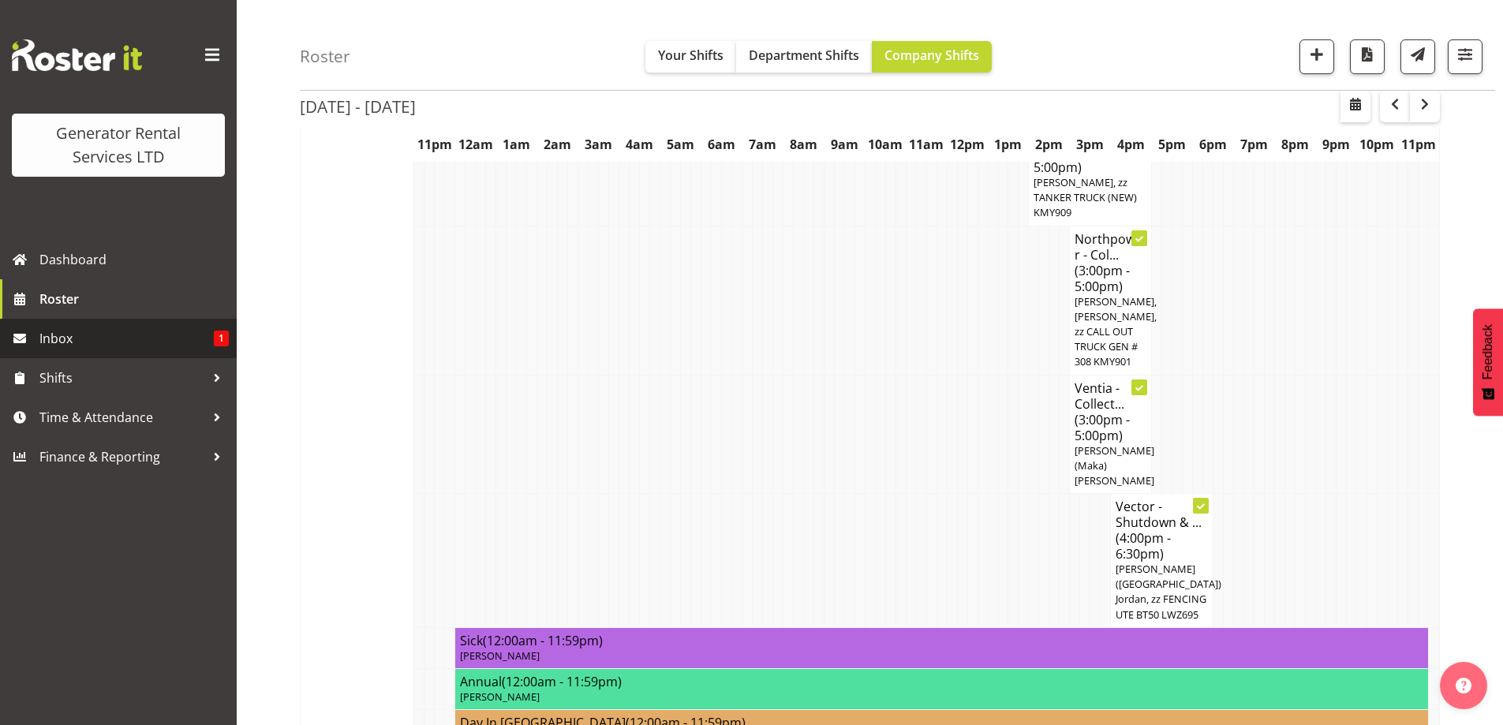
click at [182, 345] on span "Inbox" at bounding box center [126, 339] width 174 height 24
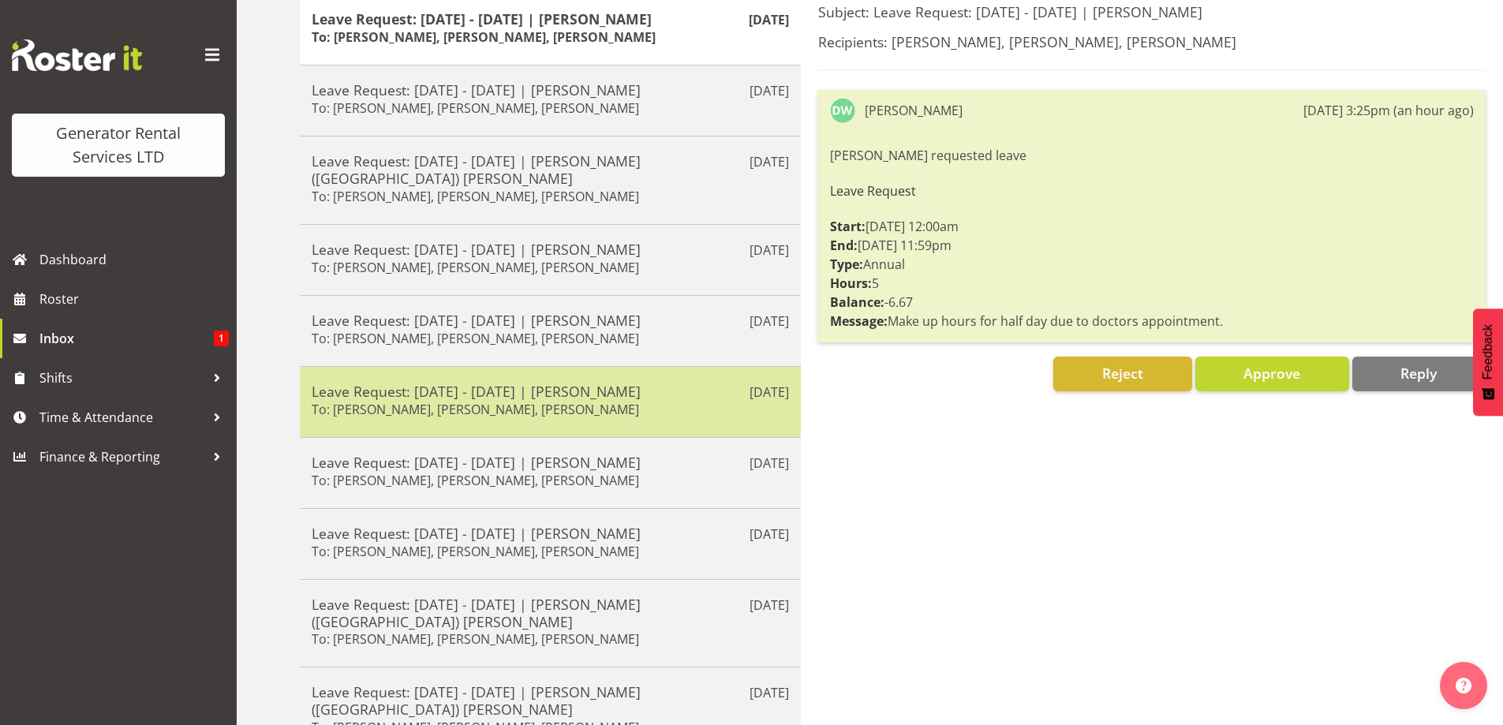
scroll to position [263, 0]
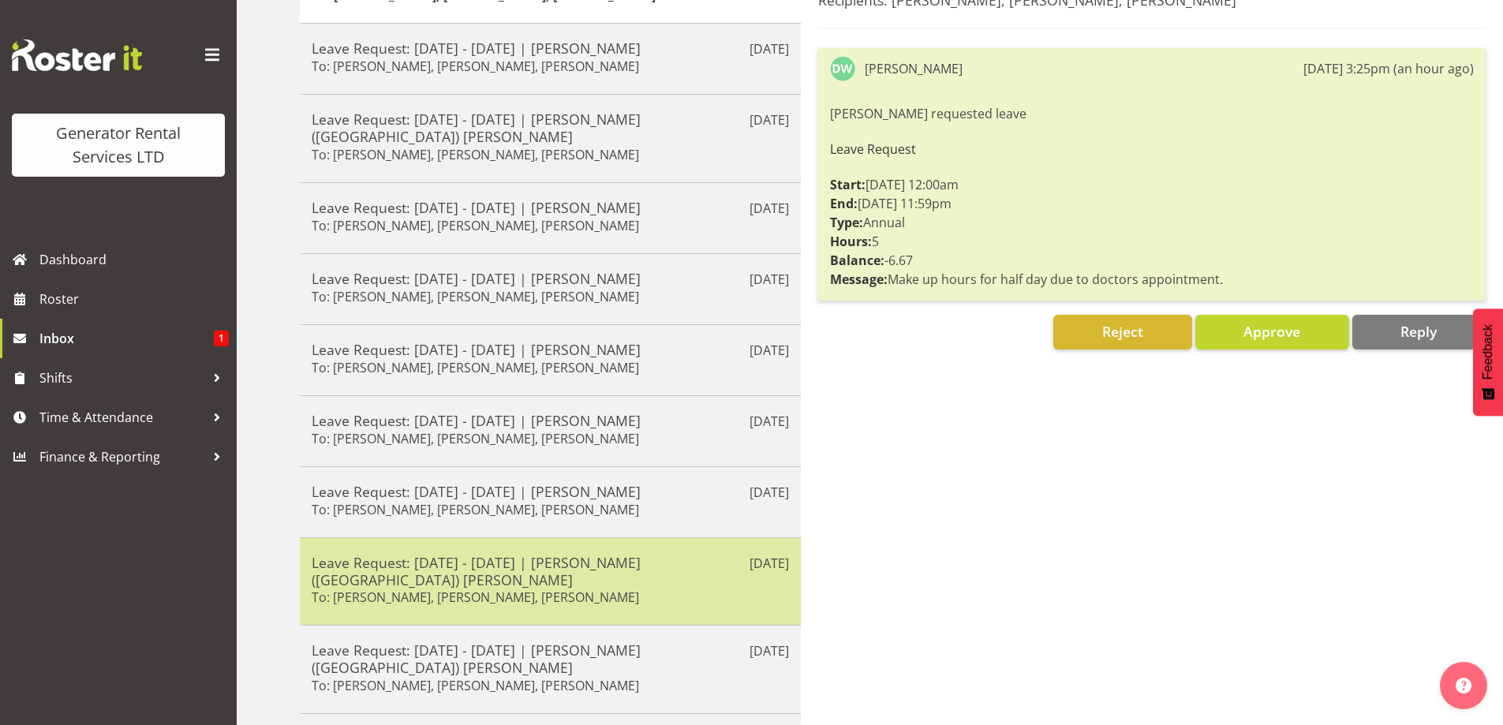
click at [542, 589] on h6 "To: [PERSON_NAME], [PERSON_NAME], [PERSON_NAME]" at bounding box center [475, 597] width 327 height 16
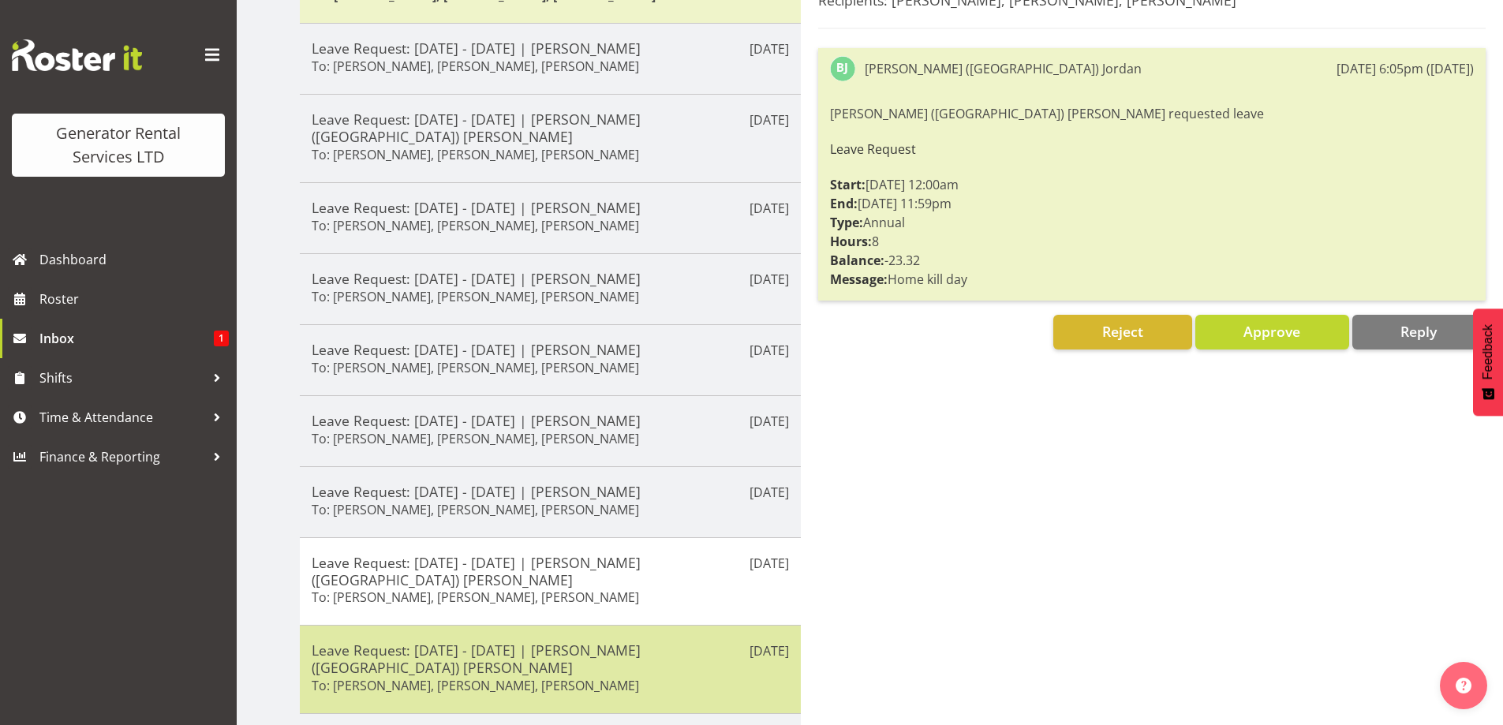
click at [530, 625] on div "[DATE] Leave Request: [DATE] - [DATE] | [PERSON_NAME] ([GEOGRAPHIC_DATA]) Jorda…" at bounding box center [550, 669] width 501 height 89
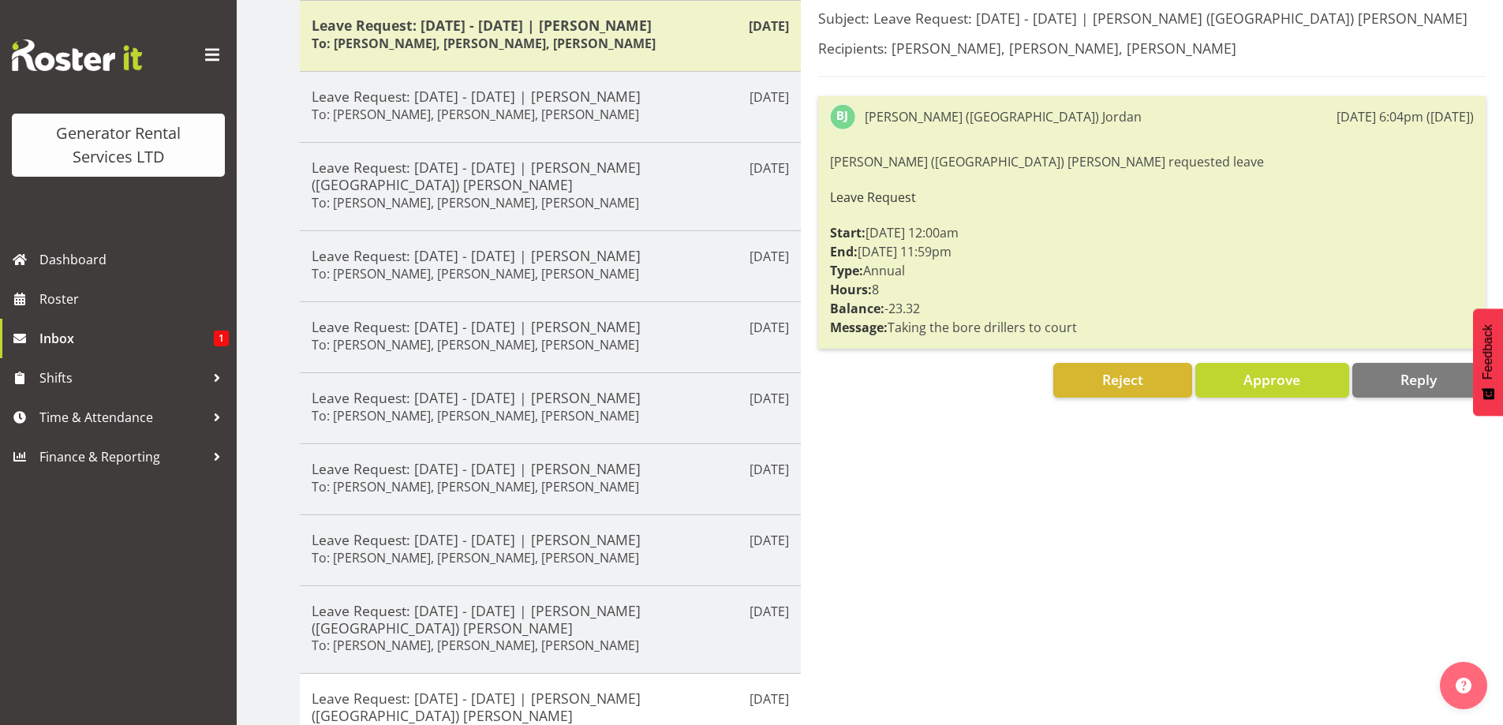
scroll to position [237, 0]
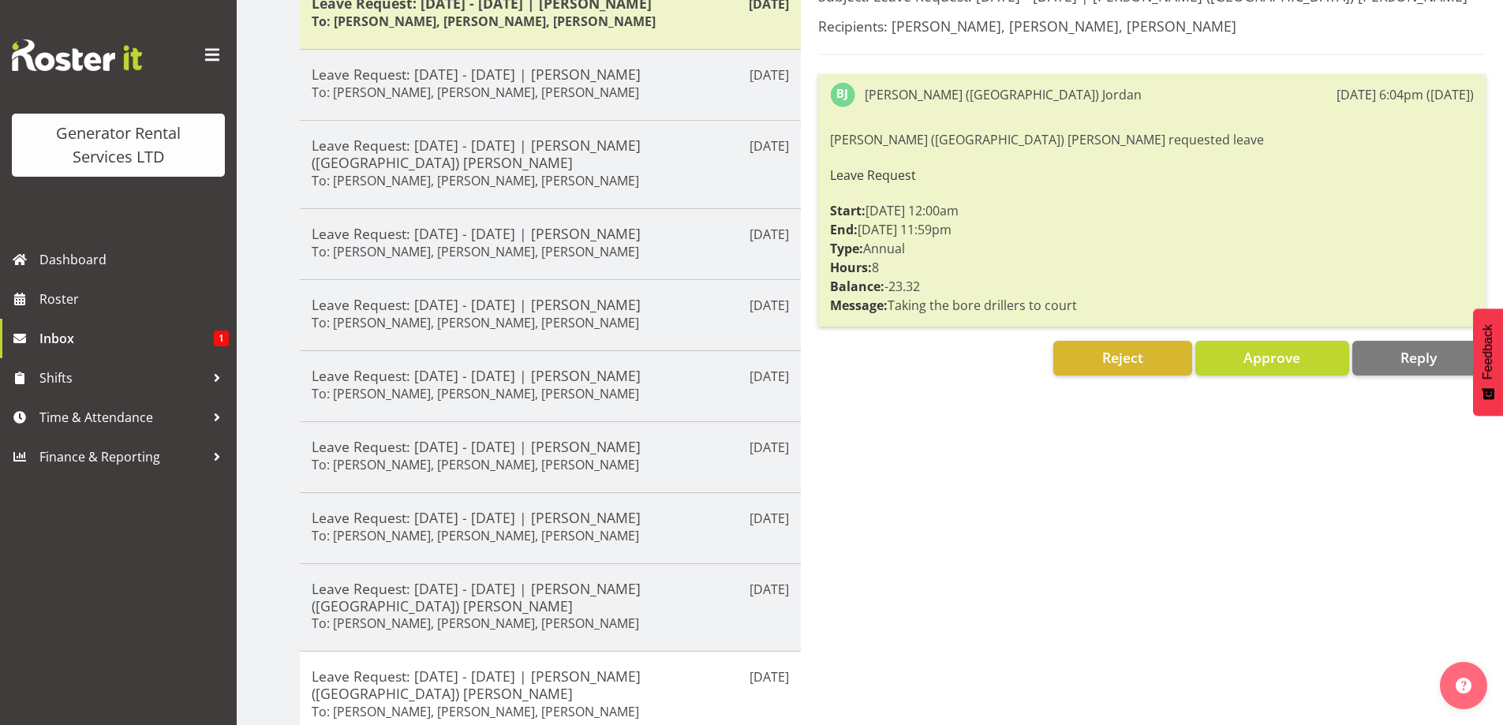
drag, startPoint x: 1106, startPoint y: 303, endPoint x: 885, endPoint y: 298, distance: 221.0
click at [885, 298] on div "[PERSON_NAME] ([GEOGRAPHIC_DATA]) [PERSON_NAME] requested leave Leave Request S…" at bounding box center [1152, 222] width 644 height 193
click at [934, 378] on div "Subject: Leave Request: [DATE] - [DATE] | [PERSON_NAME] ([GEOGRAPHIC_DATA]) Jor…" at bounding box center [1152, 385] width 702 height 814
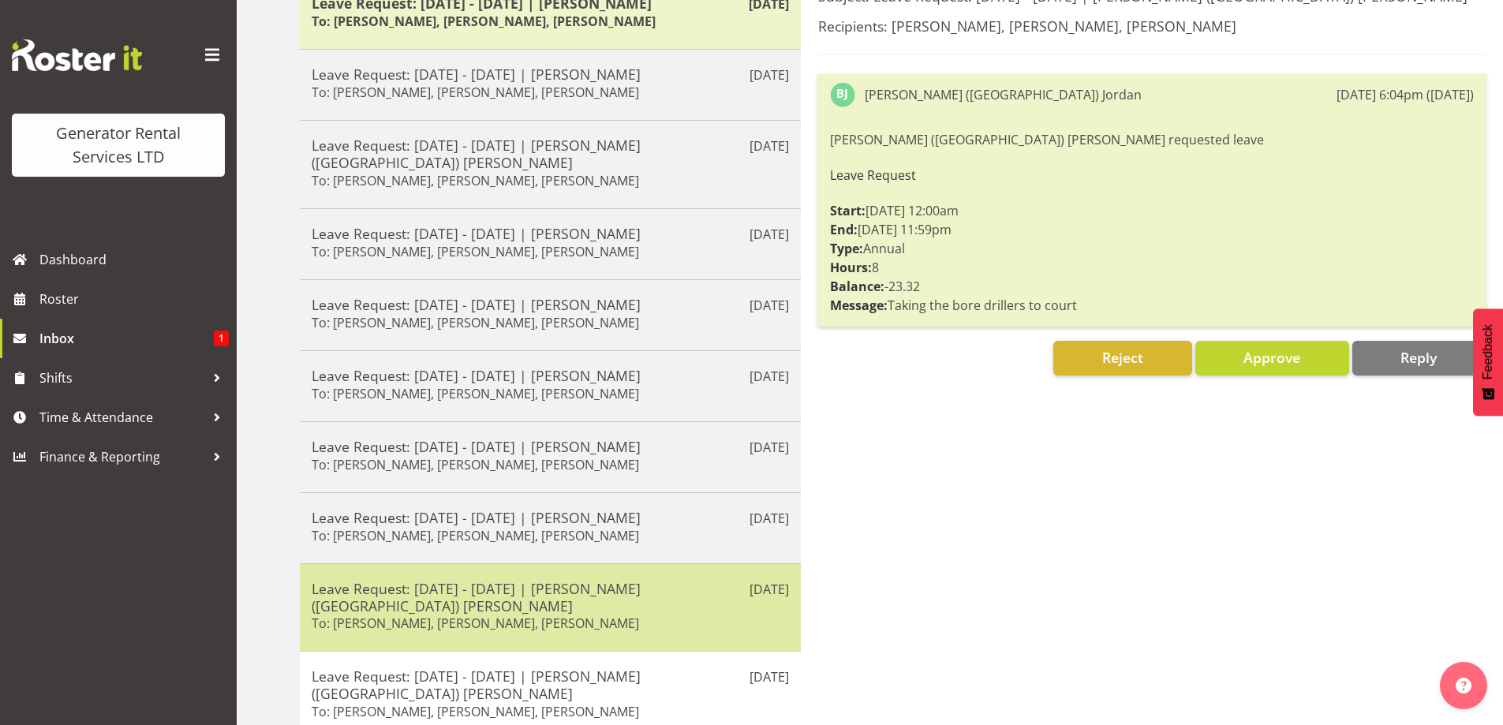
click at [541, 616] on h6 "To: [PERSON_NAME], [PERSON_NAME], [PERSON_NAME]" at bounding box center [475, 624] width 327 height 16
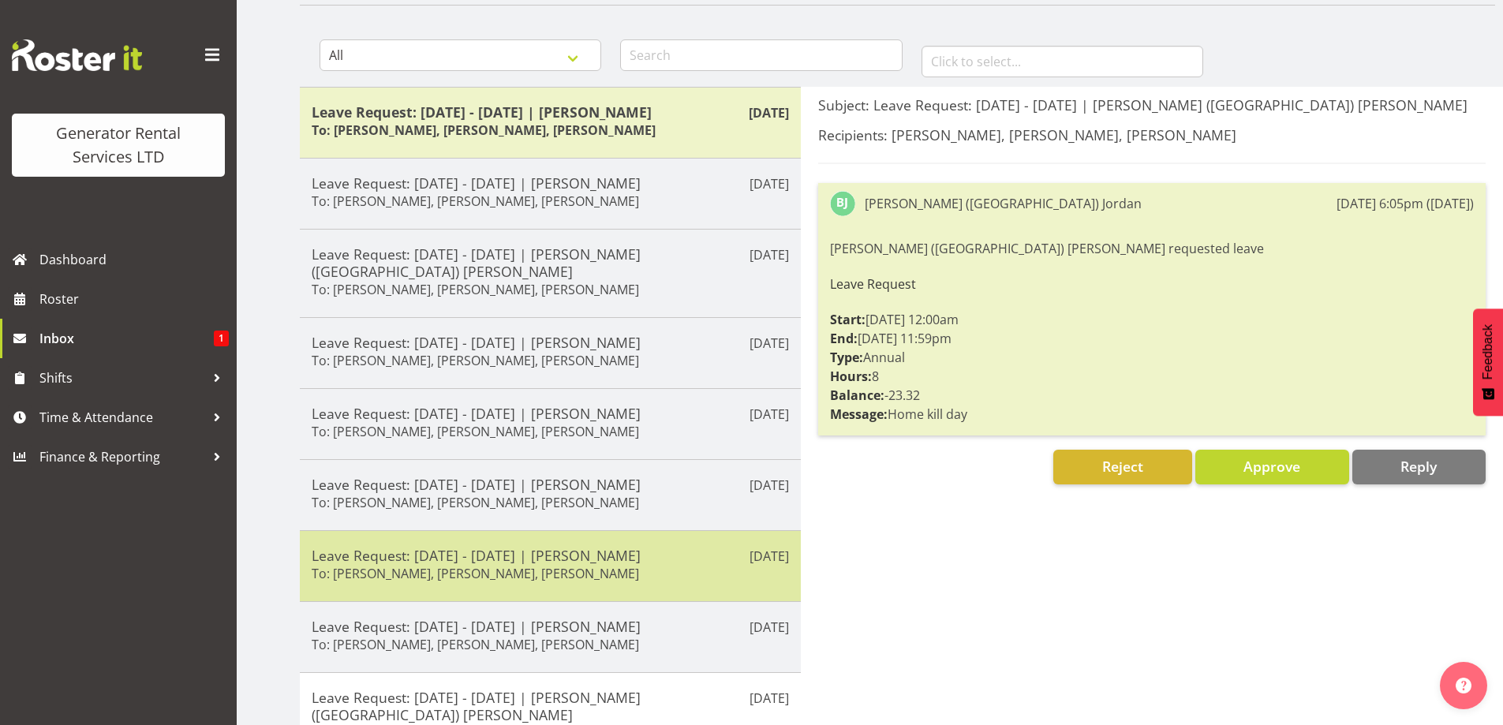
scroll to position [263, 0]
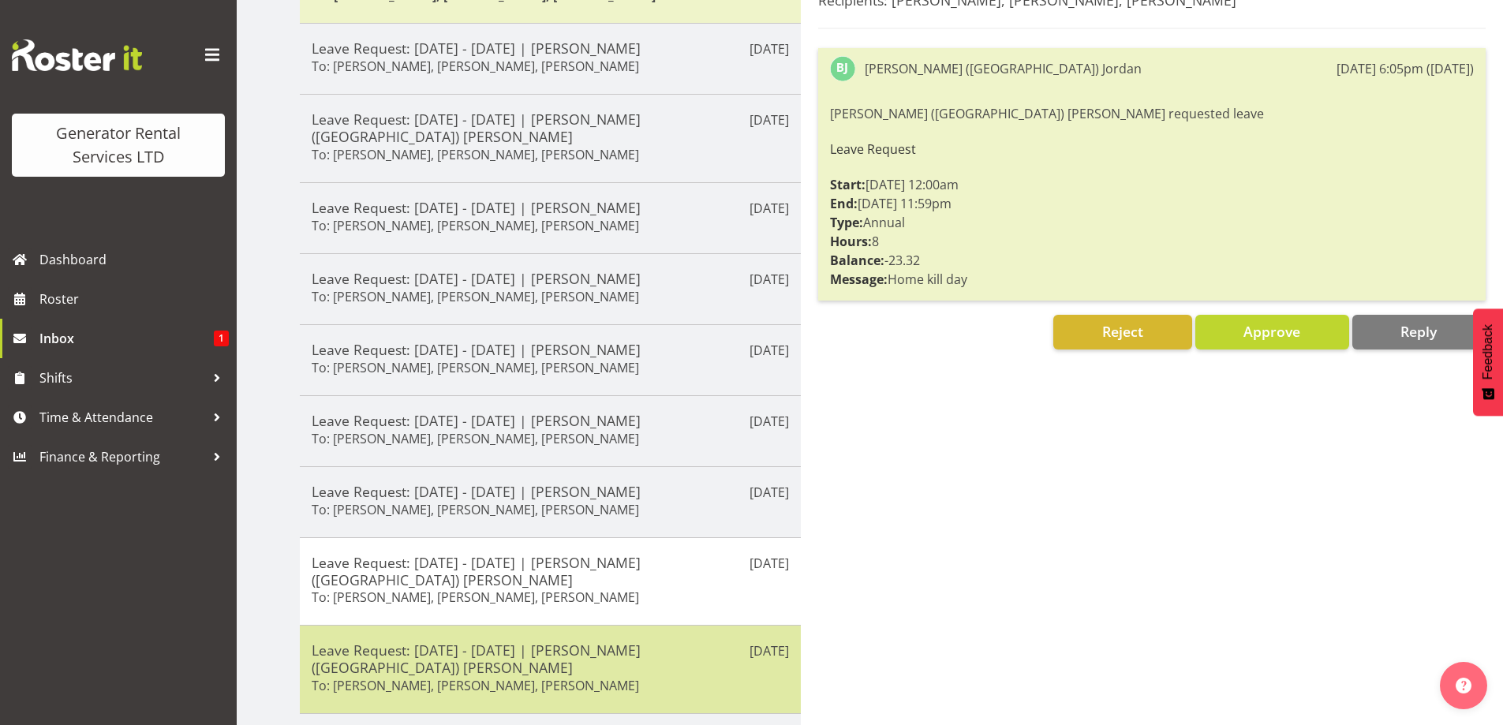
click at [555, 642] on h5 "Leave Request: [DATE] - [DATE] | [PERSON_NAME] ([GEOGRAPHIC_DATA]) [PERSON_NAME]" at bounding box center [550, 659] width 477 height 35
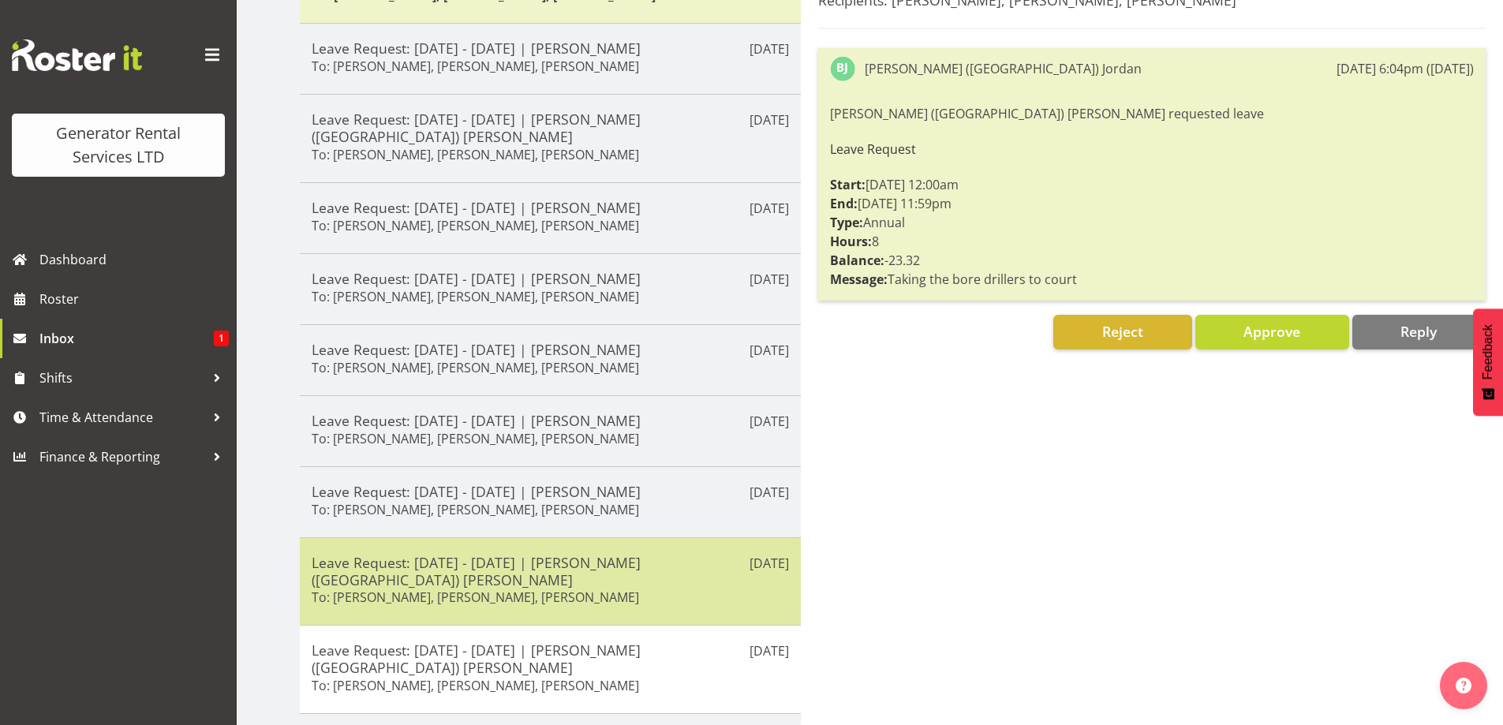
click at [538, 537] on div "[DATE] Leave Request: [DATE] - [DATE] | [PERSON_NAME] ([GEOGRAPHIC_DATA]) [PERS…" at bounding box center [550, 581] width 501 height 88
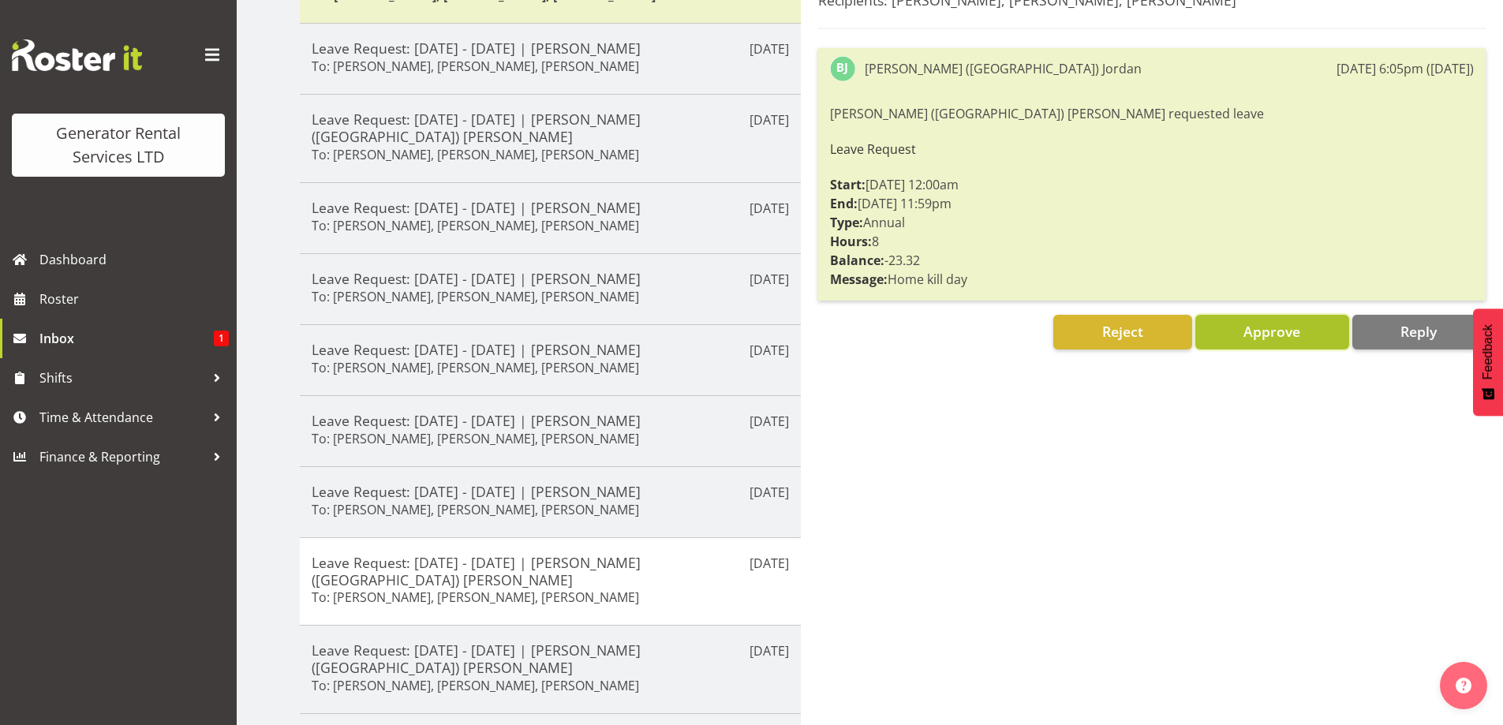
click at [1267, 330] on span "Approve" at bounding box center [1272, 331] width 57 height 19
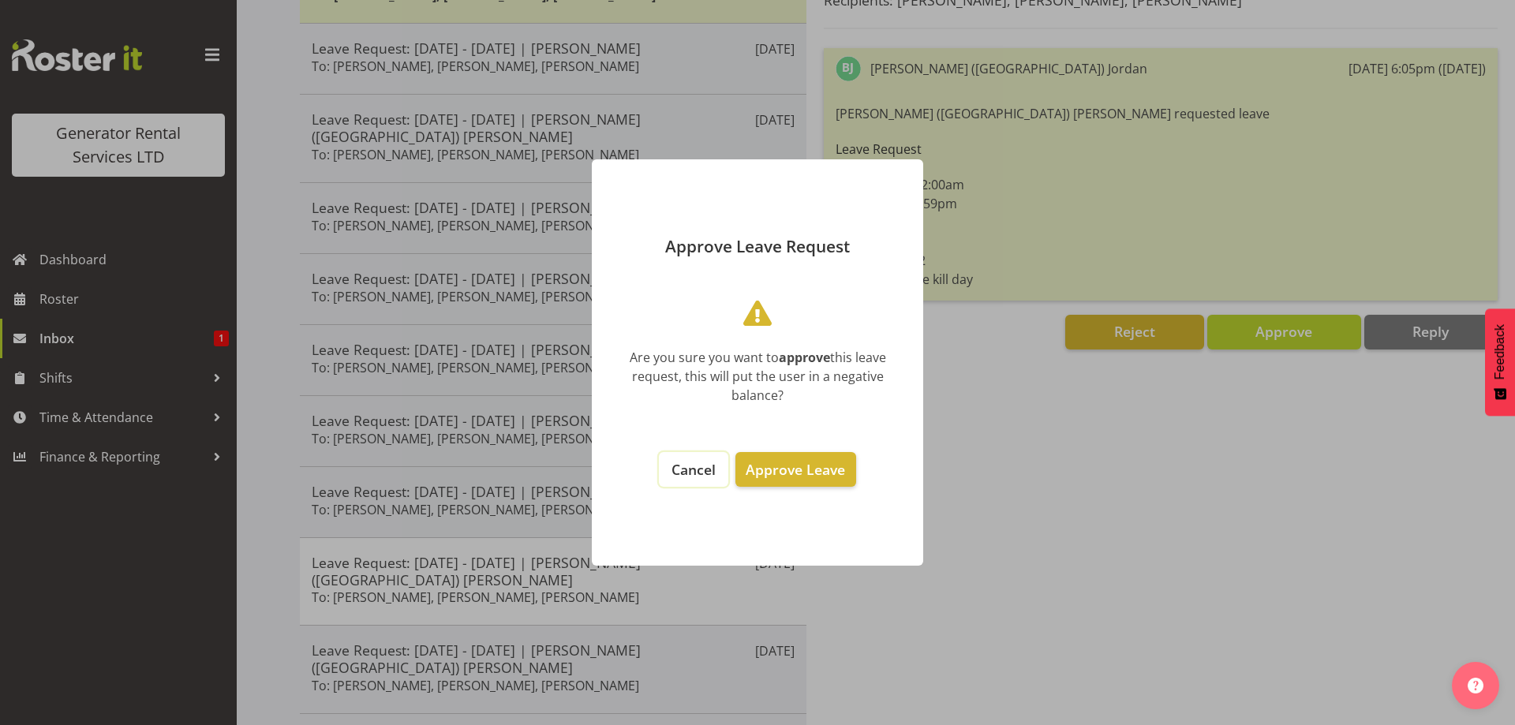
click at [689, 477] on span "Cancel" at bounding box center [694, 469] width 44 height 19
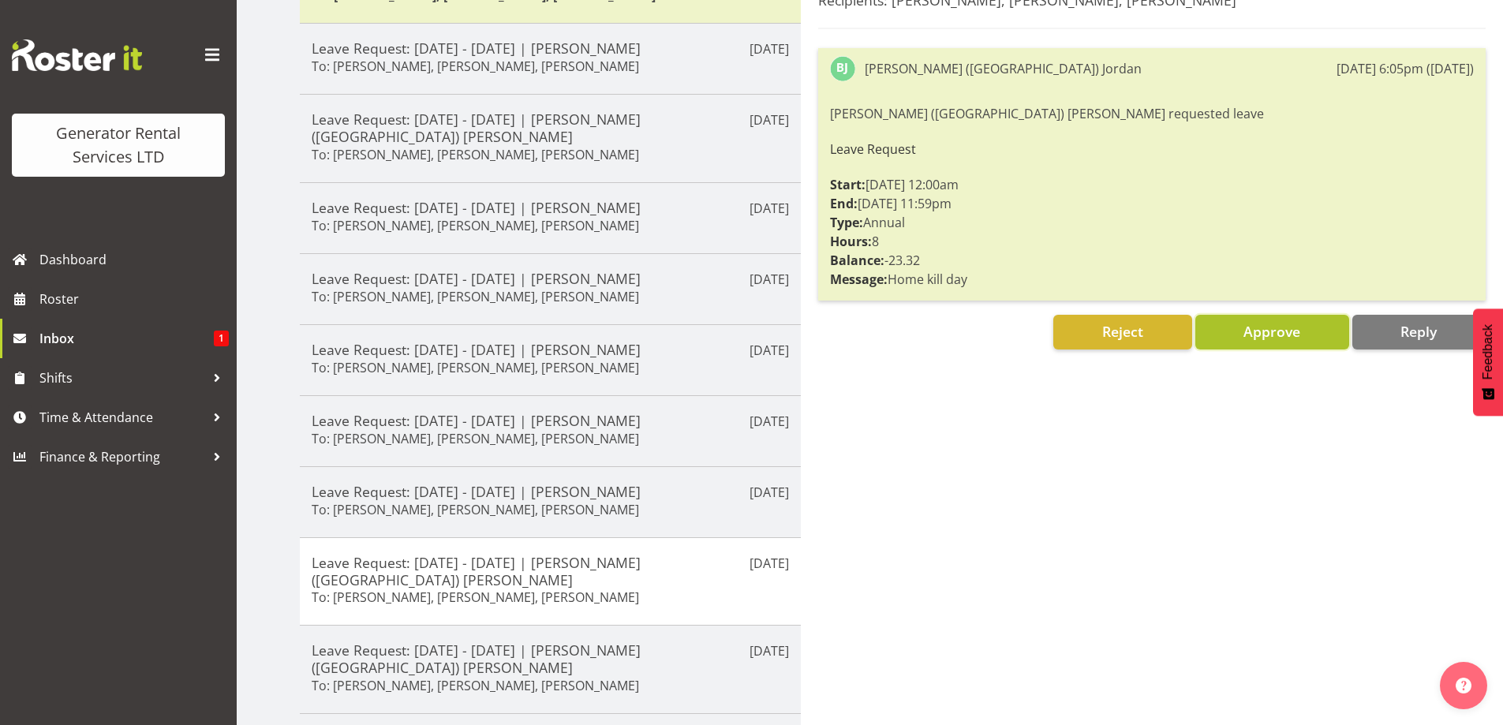
click at [1253, 337] on span "Approve" at bounding box center [1272, 331] width 57 height 19
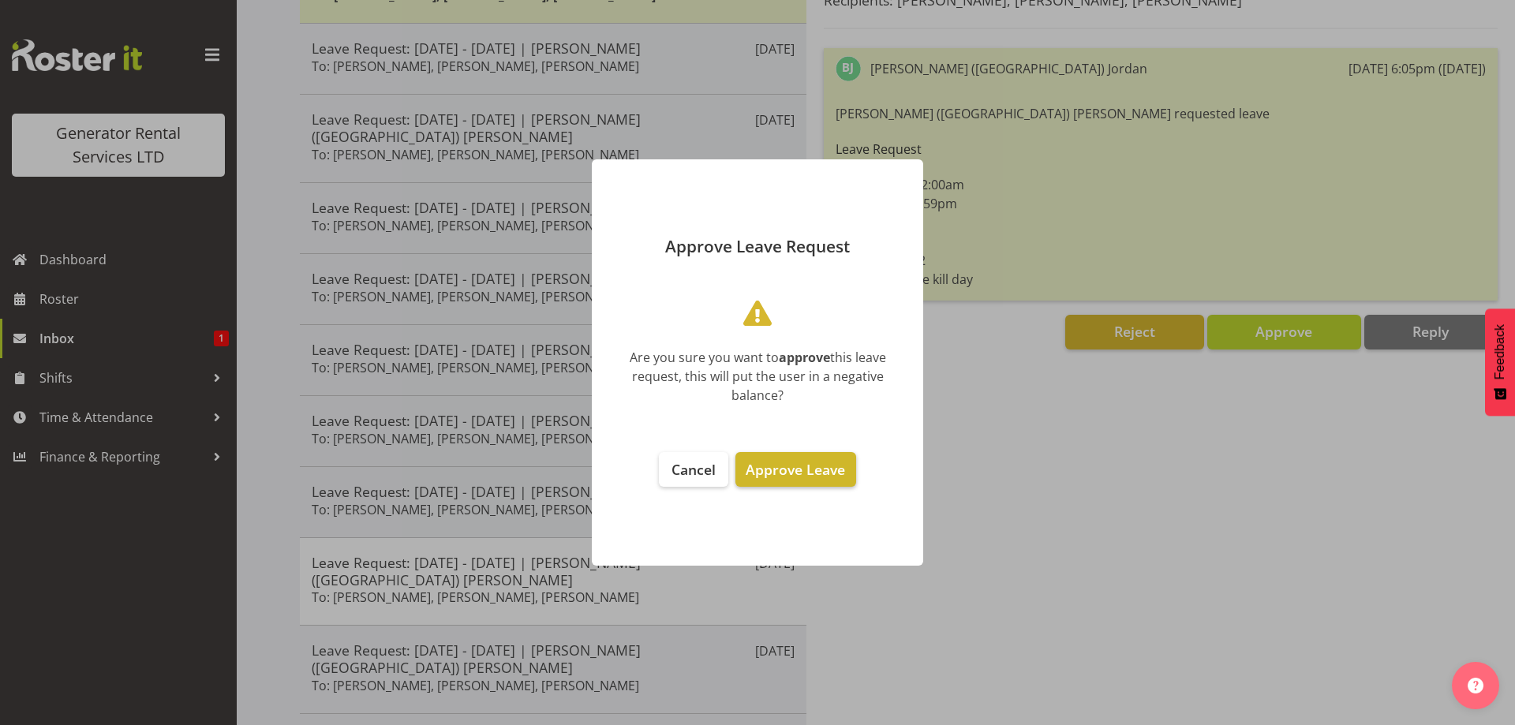
click at [801, 465] on span "Approve Leave" at bounding box center [795, 469] width 99 height 19
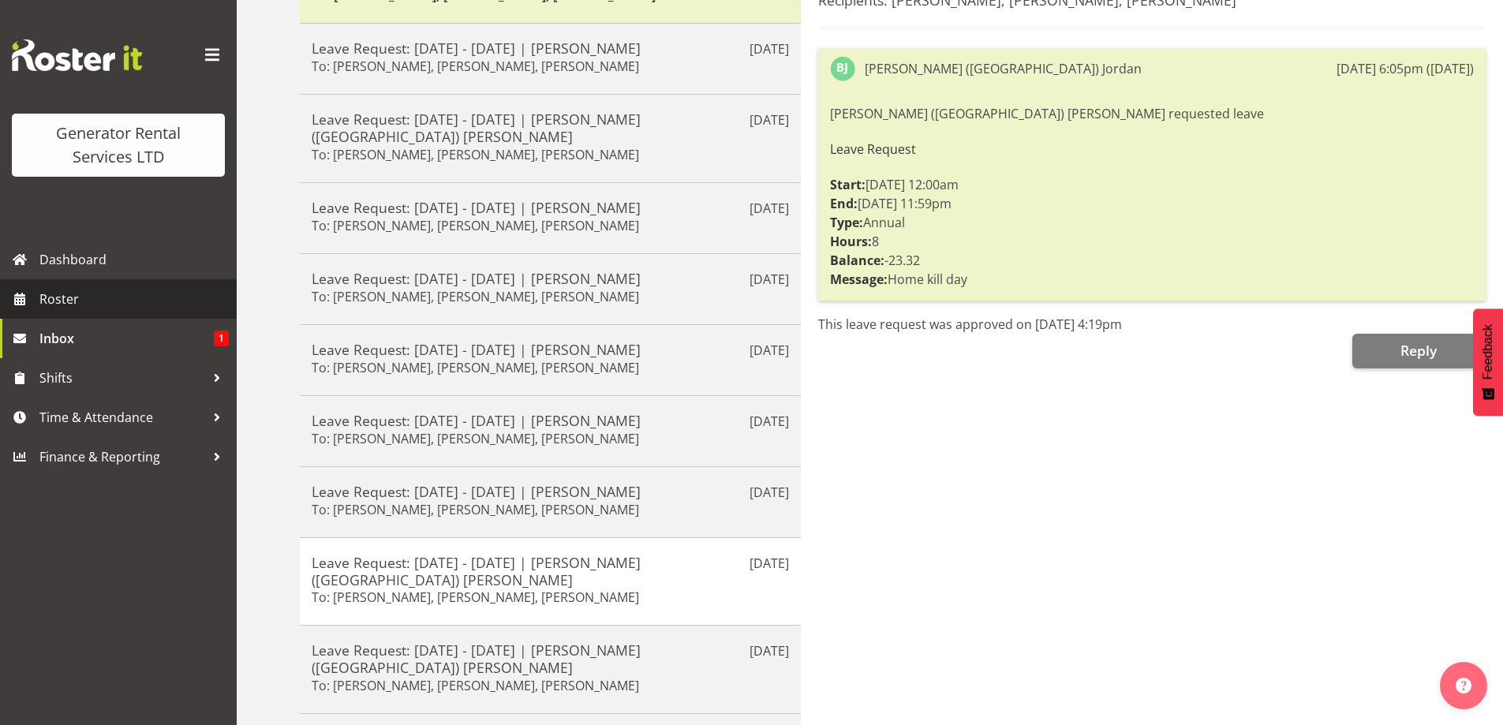
click at [58, 311] on span "Roster" at bounding box center [133, 299] width 189 height 24
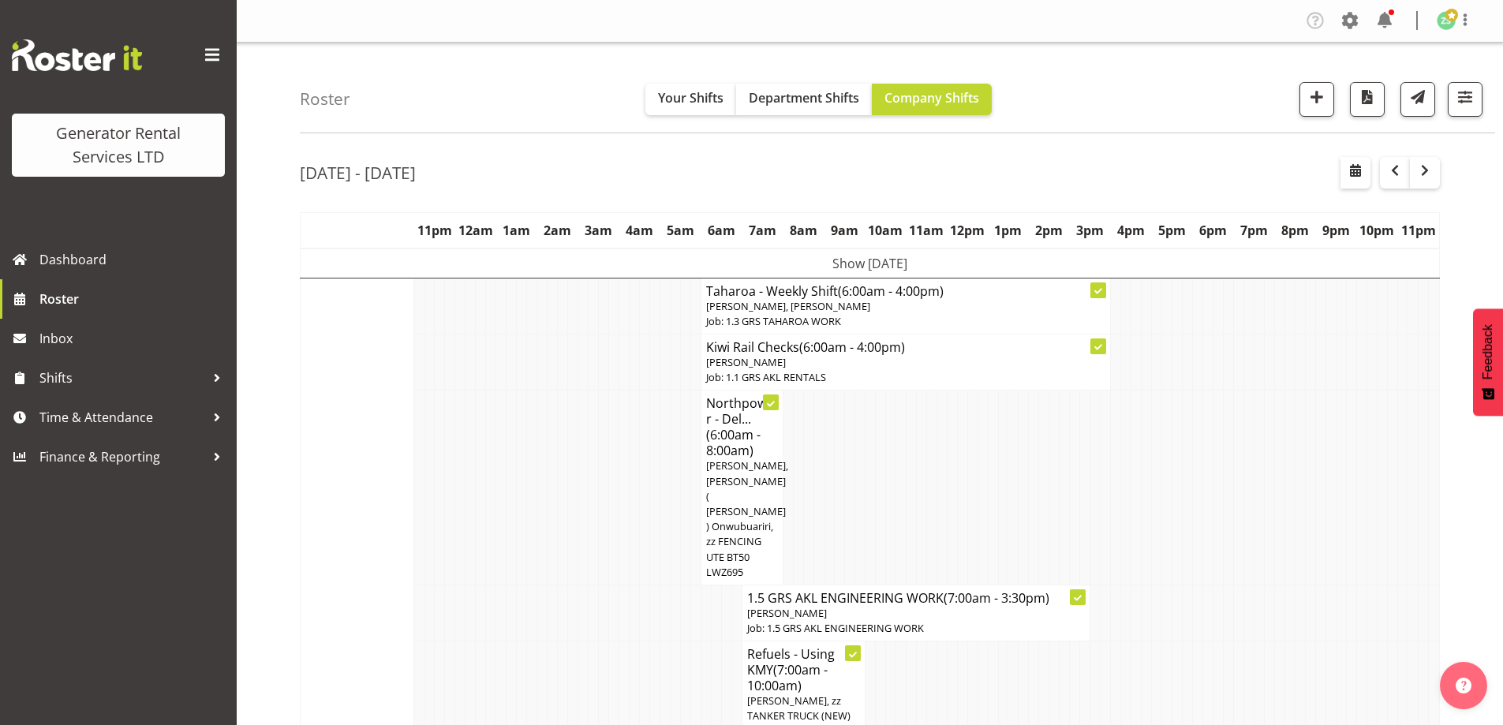
click at [545, 565] on td at bounding box center [542, 488] width 10 height 195
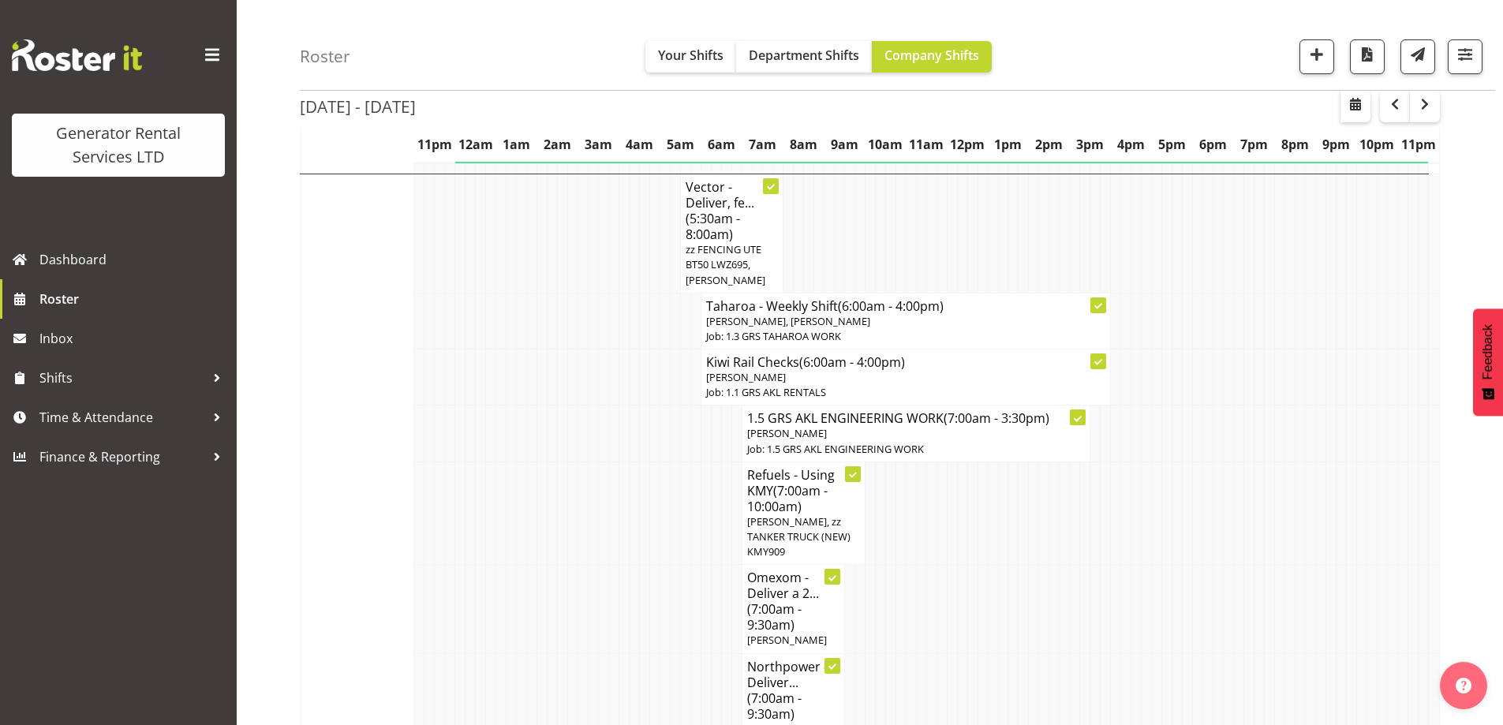
scroll to position [1499, 0]
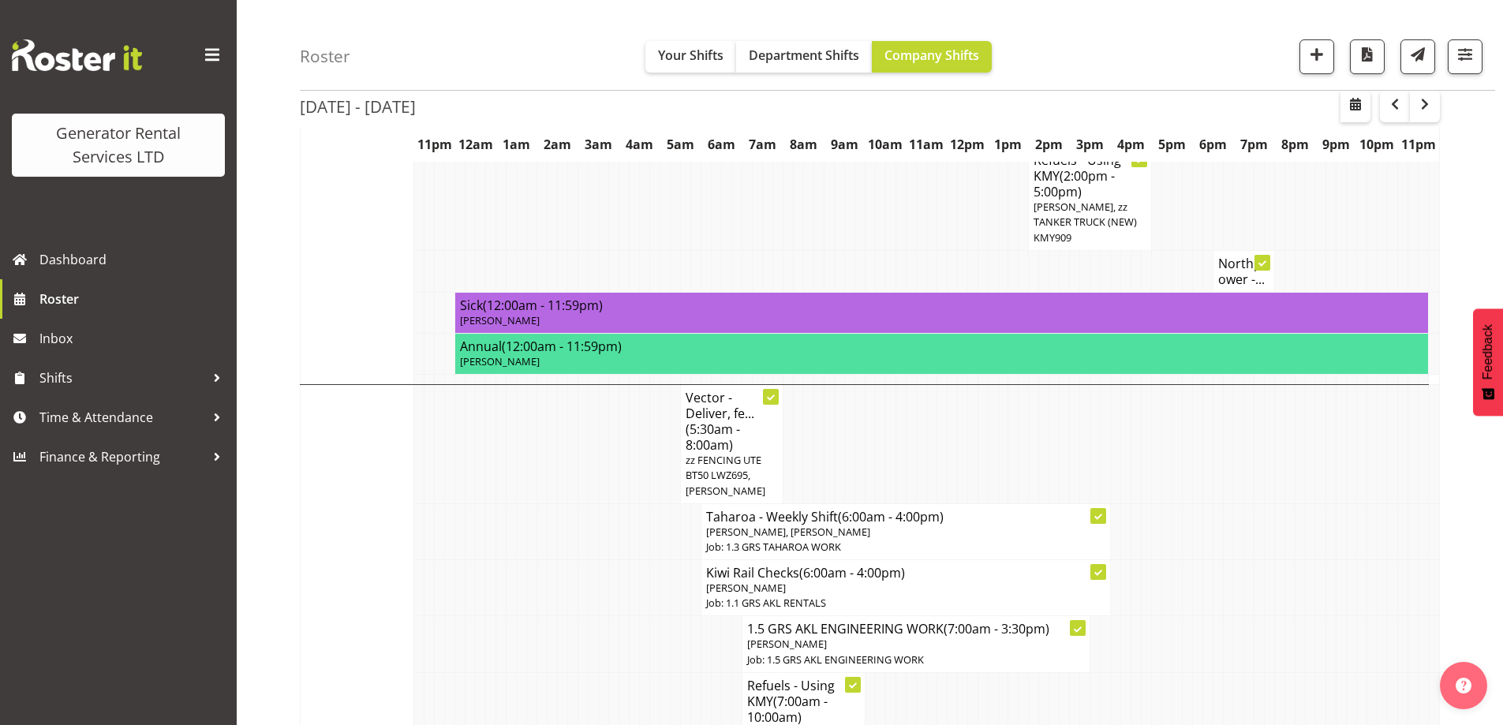
click at [592, 672] on td at bounding box center [594, 723] width 10 height 103
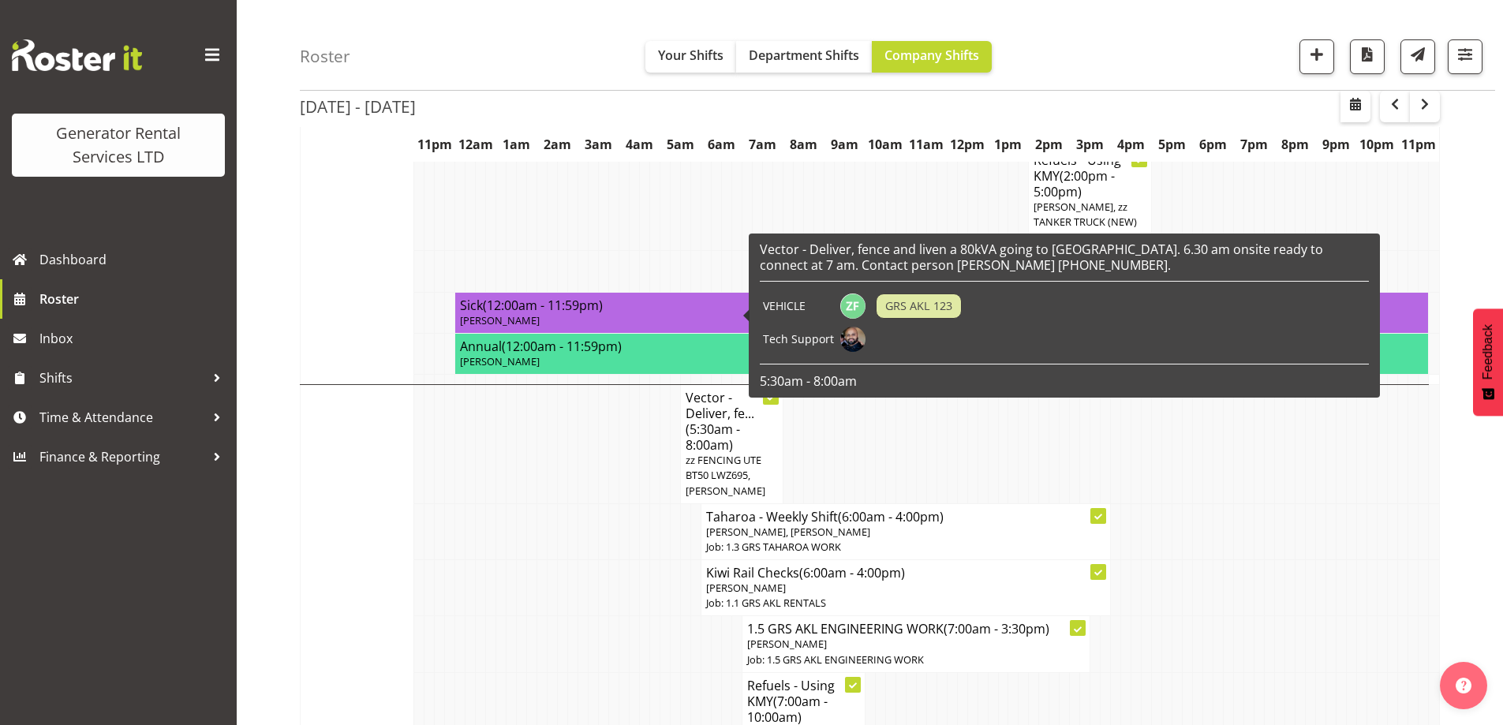
click at [488, 560] on td at bounding box center [491, 588] width 10 height 56
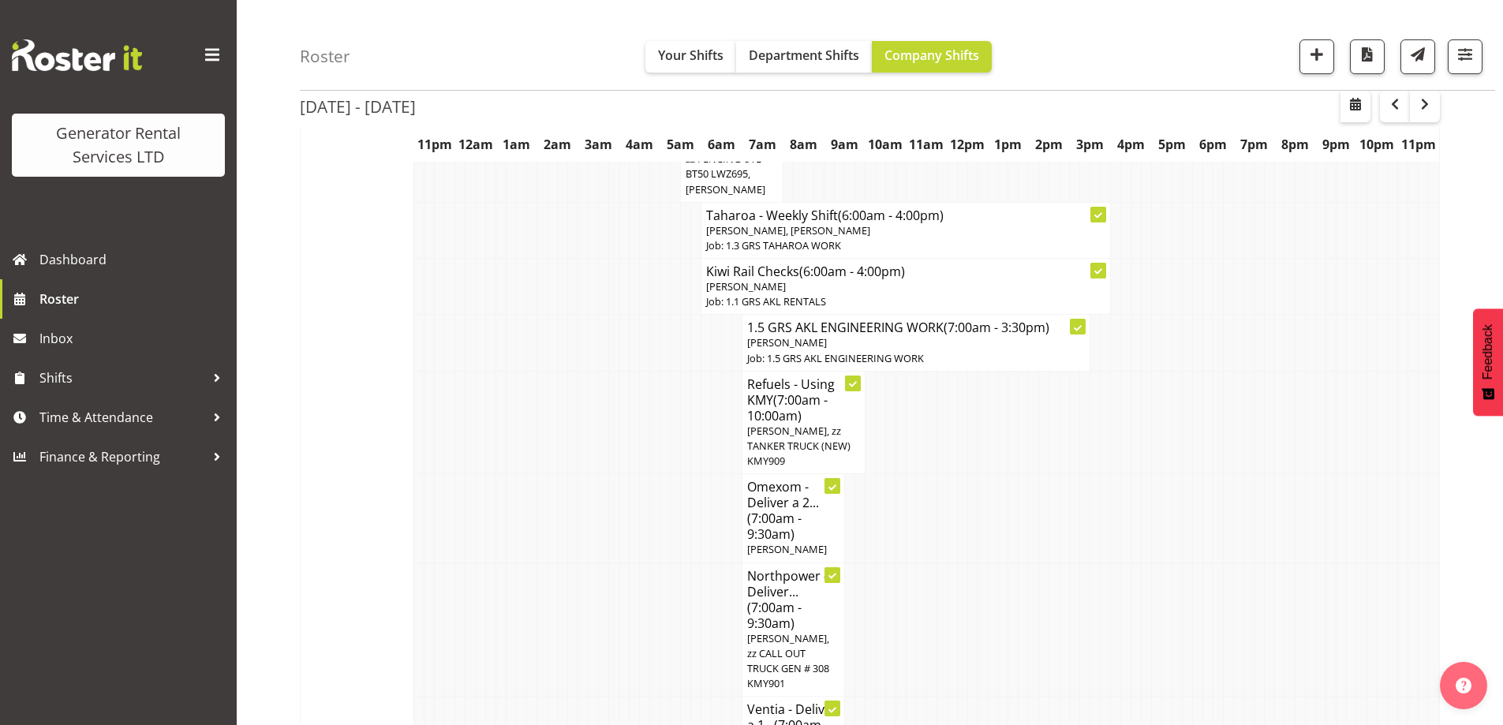
scroll to position [1815, 0]
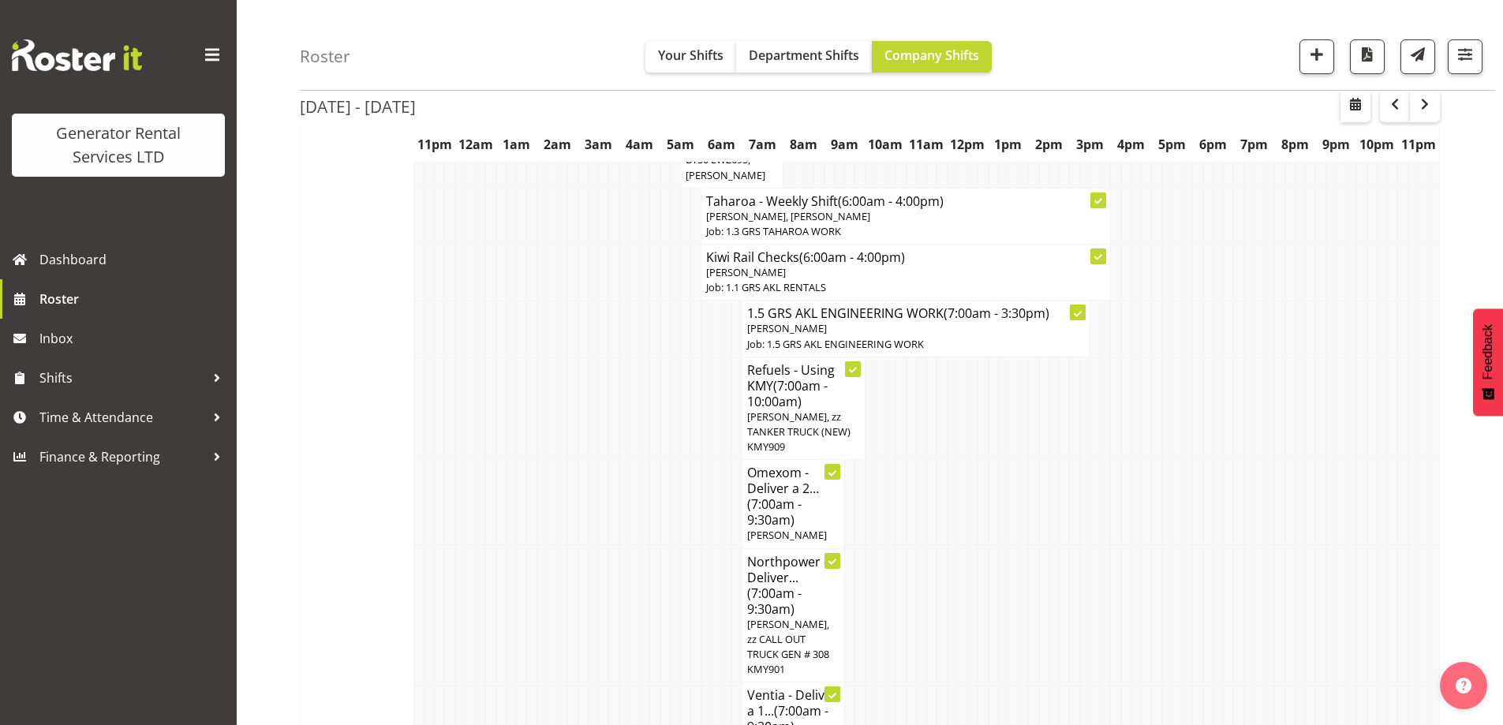
click at [610, 683] on td at bounding box center [614, 734] width 10 height 103
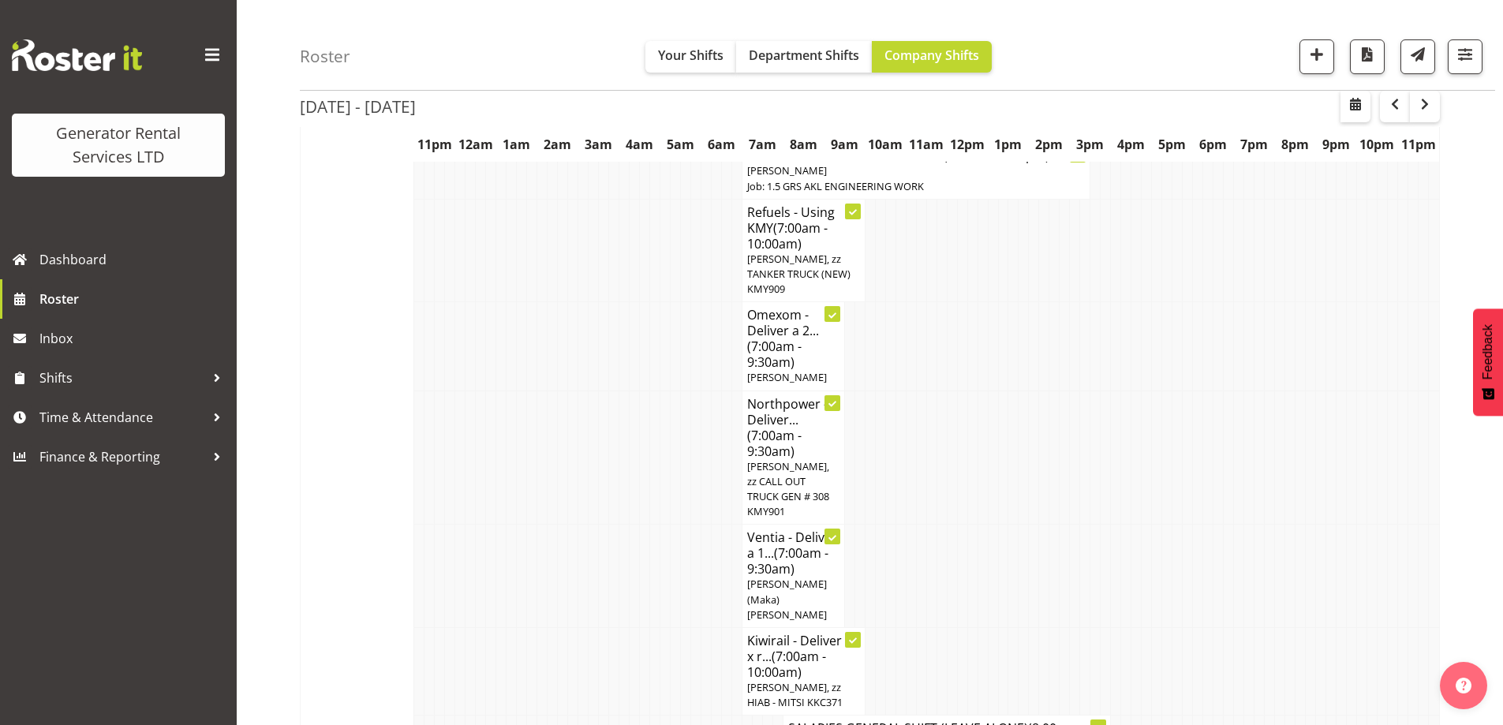
click at [497, 627] on td at bounding box center [501, 671] width 10 height 88
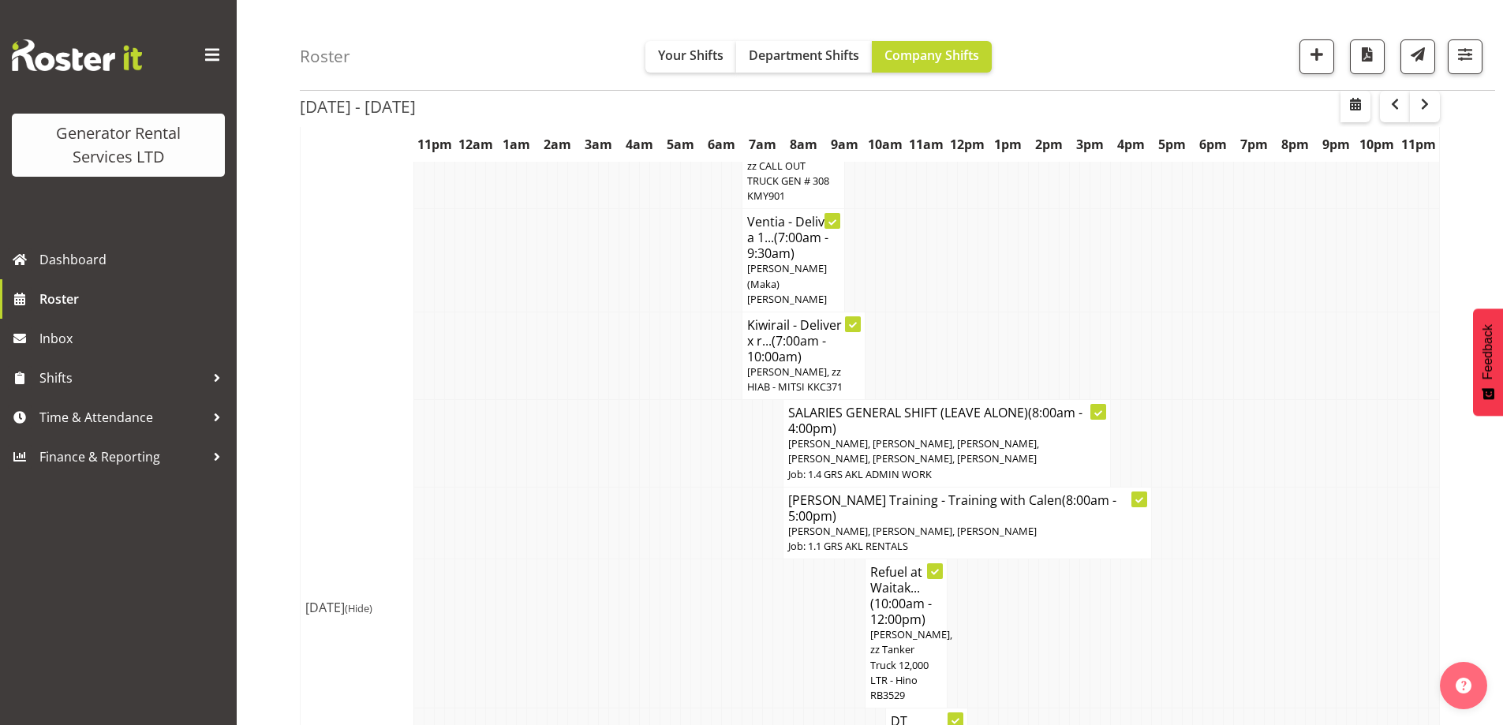
scroll to position [2446, 0]
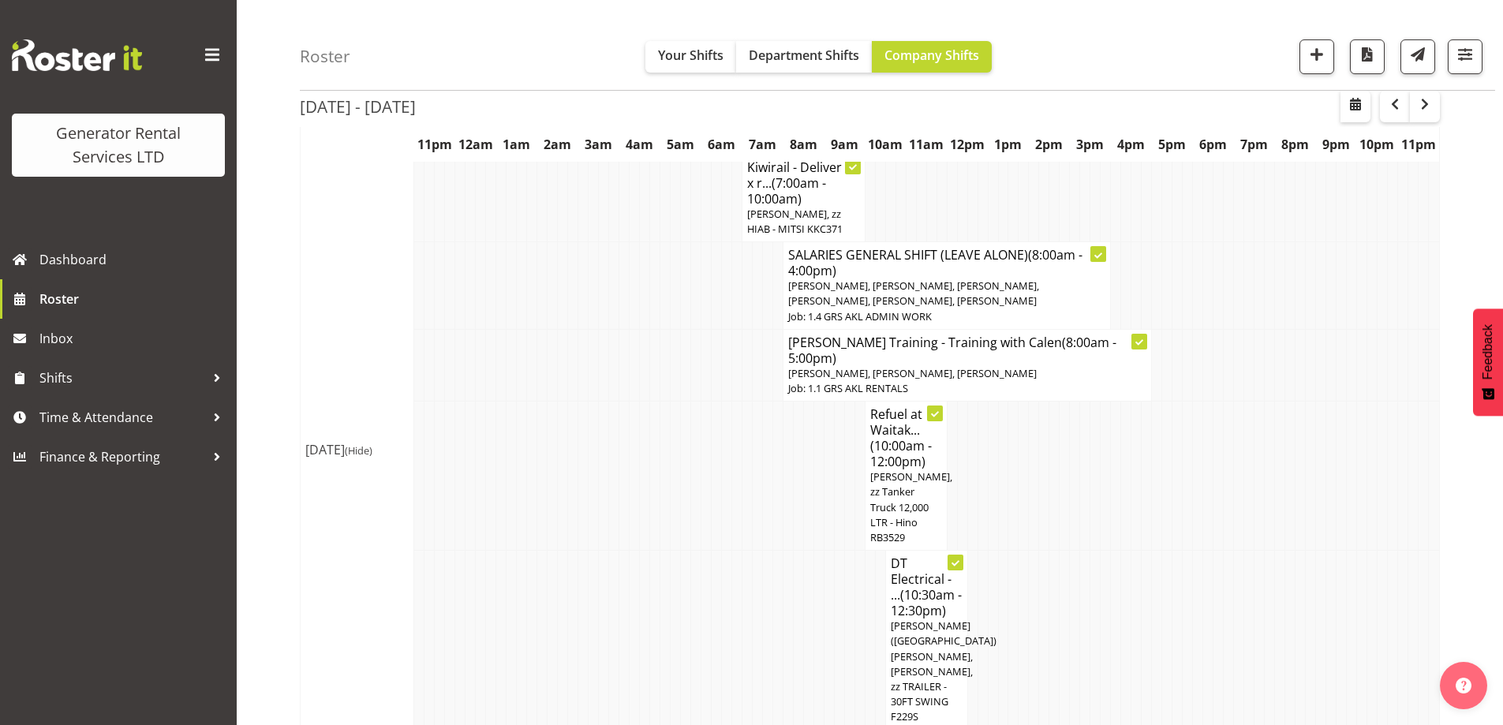
click at [768, 551] on td at bounding box center [767, 640] width 10 height 179
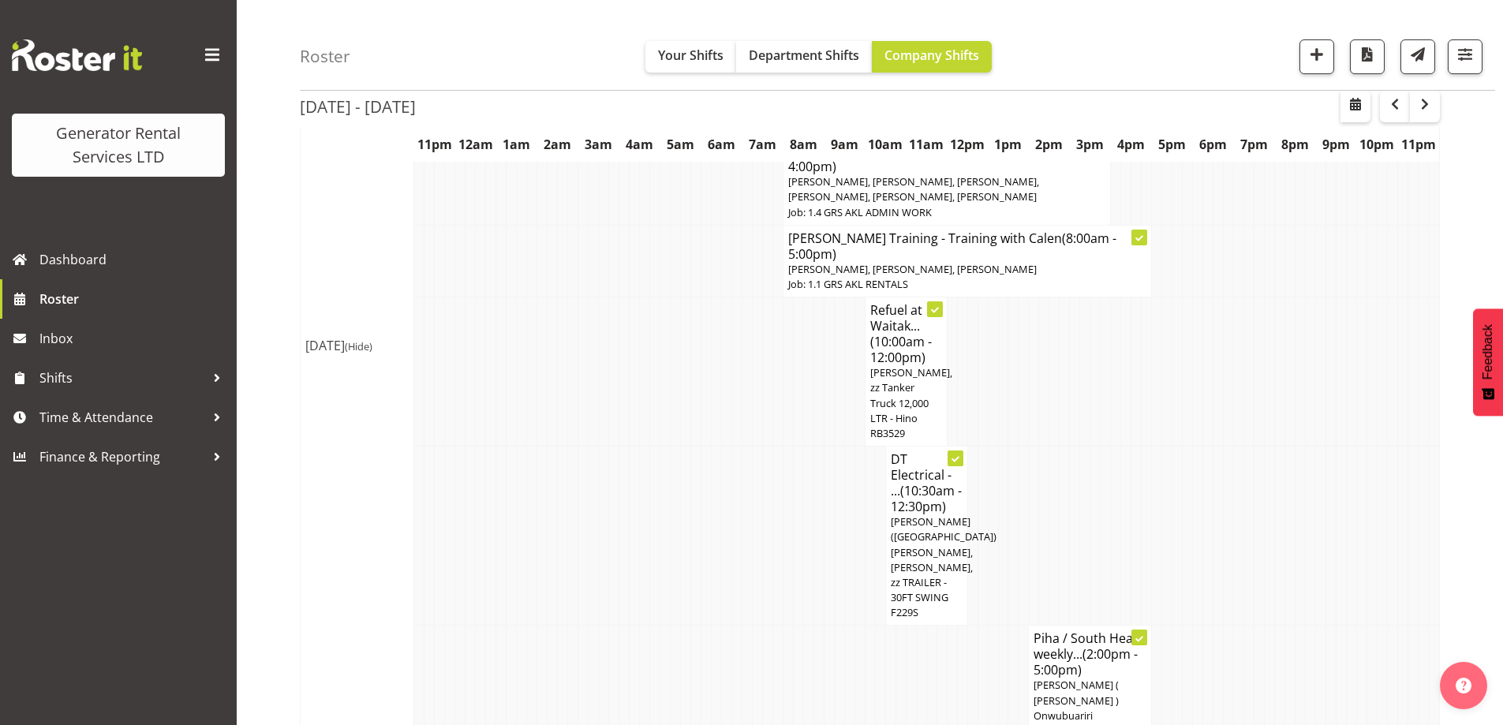
scroll to position [2683, 0]
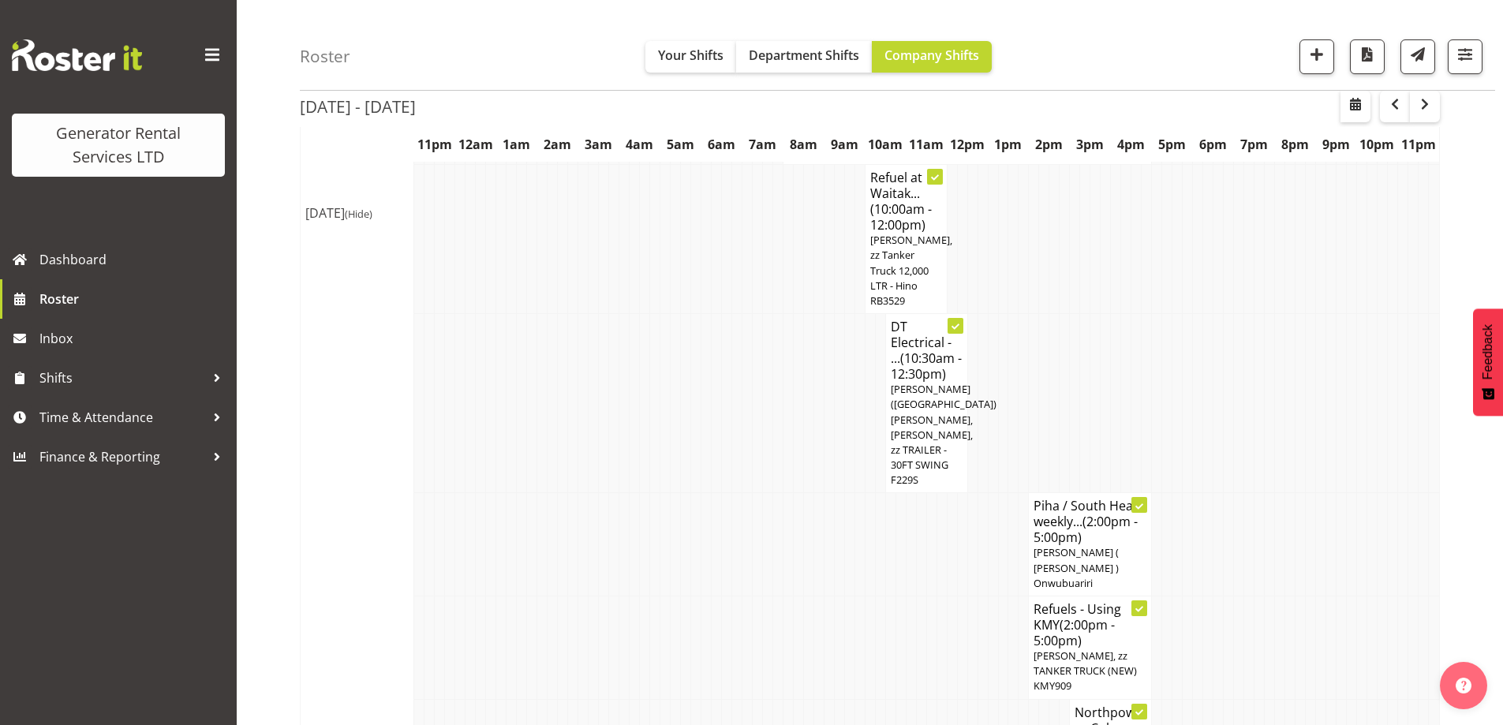
click at [698, 493] on td at bounding box center [695, 544] width 10 height 103
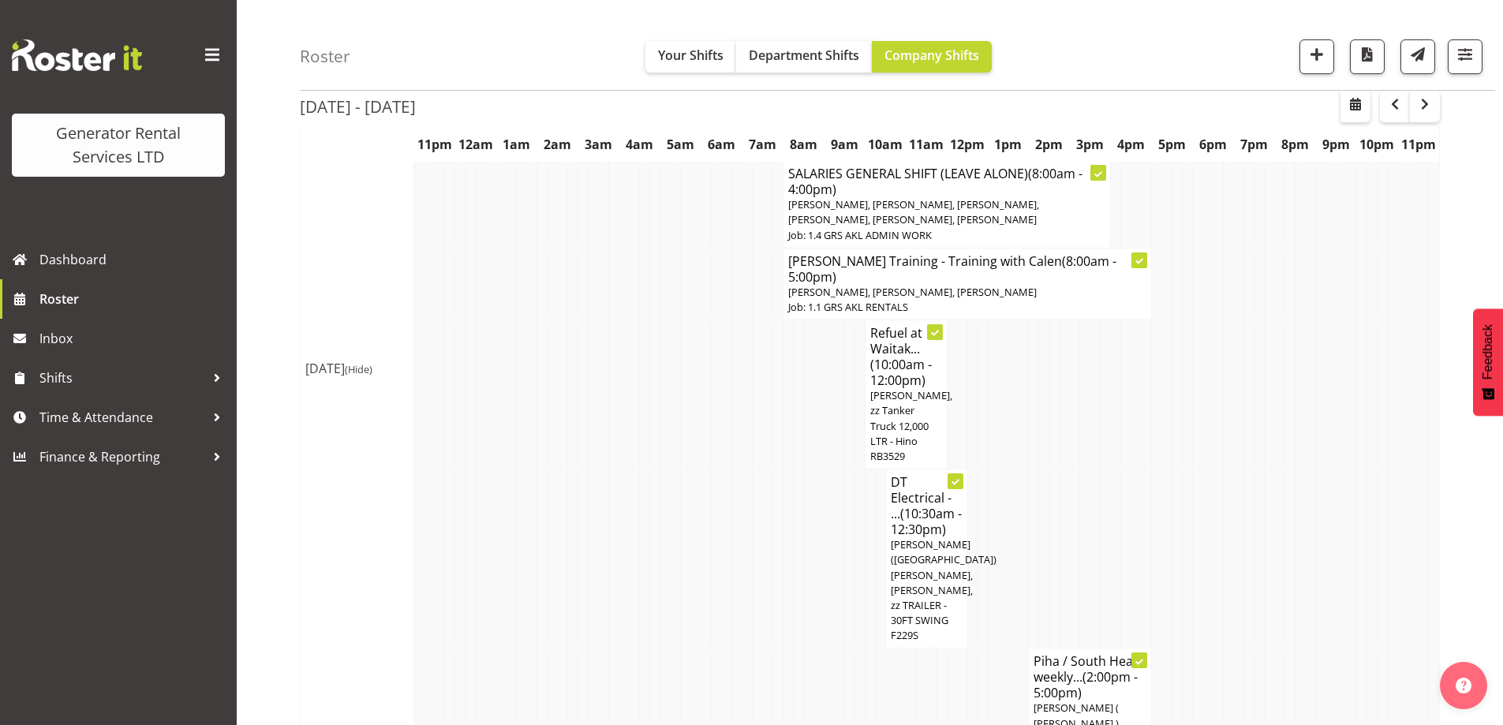
scroll to position [2604, 0]
